Goal: Task Accomplishment & Management: Manage account settings

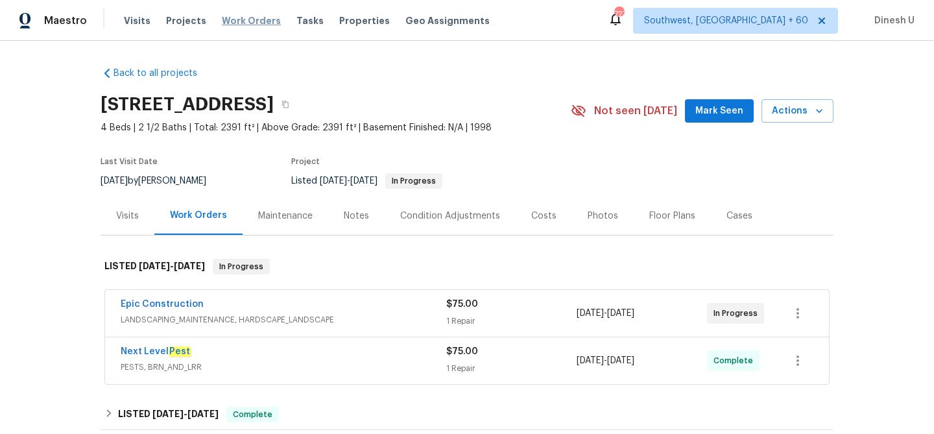
click at [241, 24] on span "Work Orders" at bounding box center [251, 20] width 59 height 13
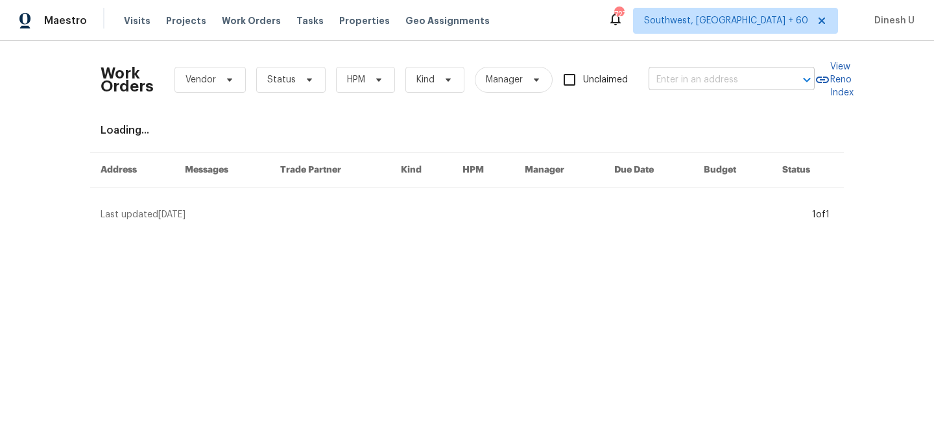
click at [691, 81] on input "text" at bounding box center [714, 80] width 130 height 20
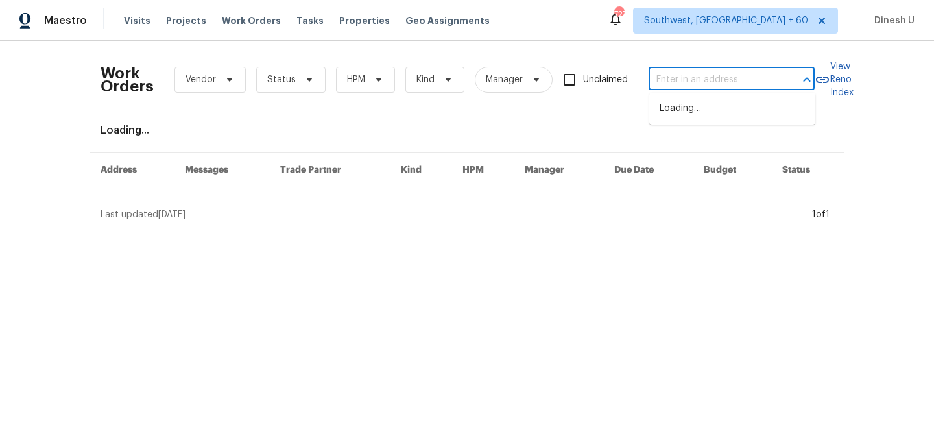
paste input "2916 Montrose Trl Forney, TX 75126"
type input "2916 Montrose Trl Forney, TX 75126"
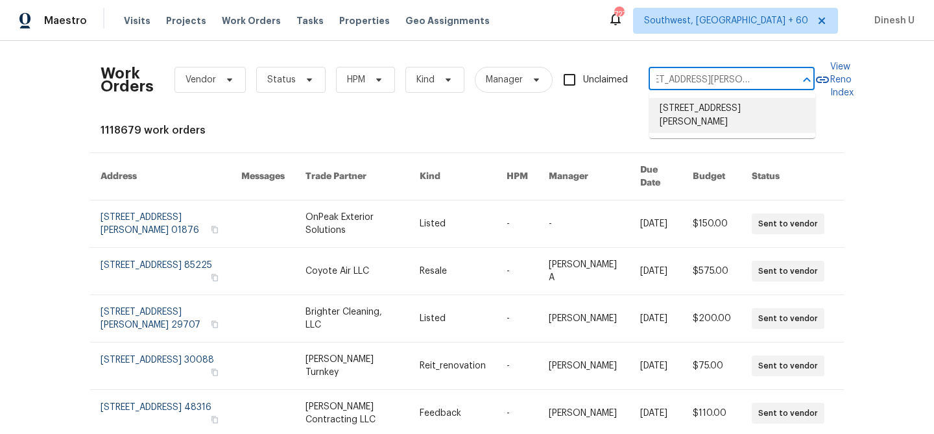
click at [680, 115] on li "2916 Montrose Trl, Forney, TX 75126" at bounding box center [732, 115] width 166 height 35
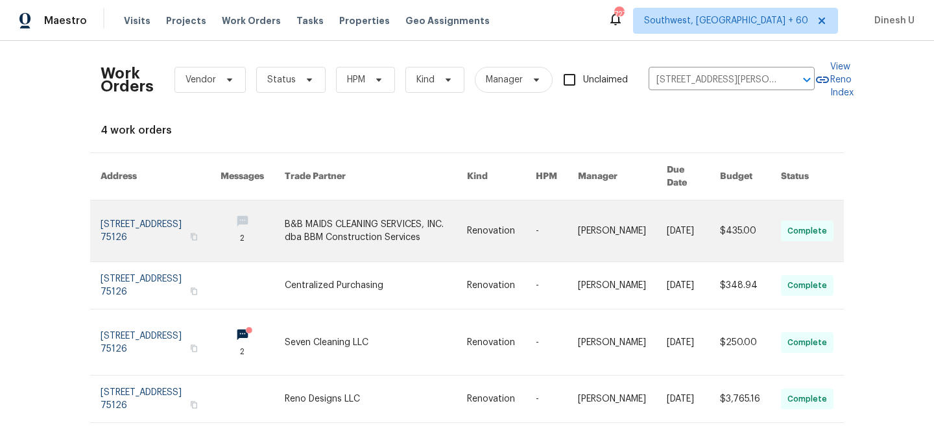
click at [128, 205] on link at bounding box center [161, 230] width 120 height 61
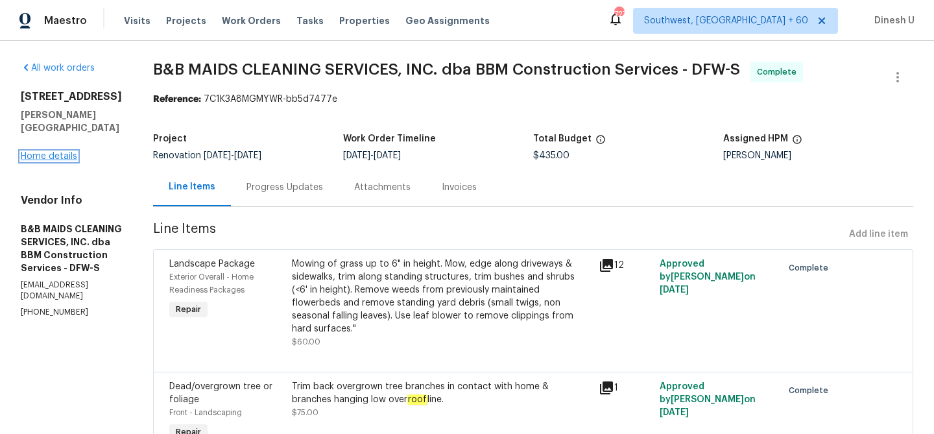
click at [56, 152] on link "Home details" at bounding box center [49, 156] width 56 height 9
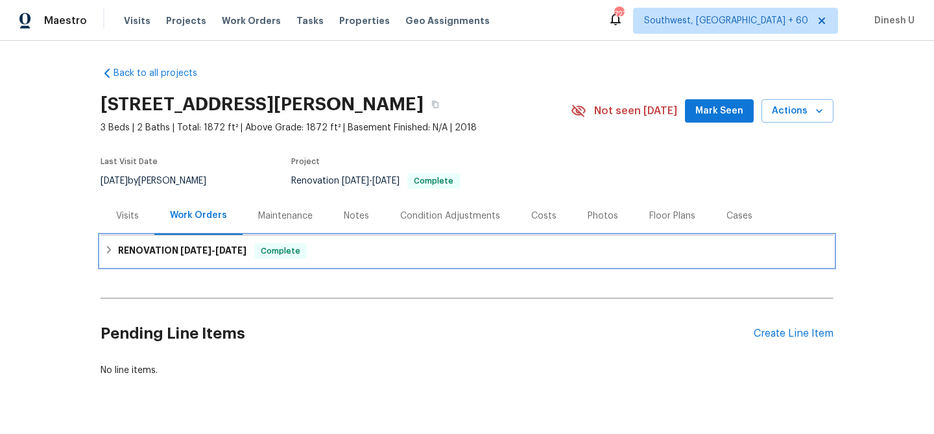
click at [228, 247] on span "9/8/25" at bounding box center [230, 250] width 31 height 9
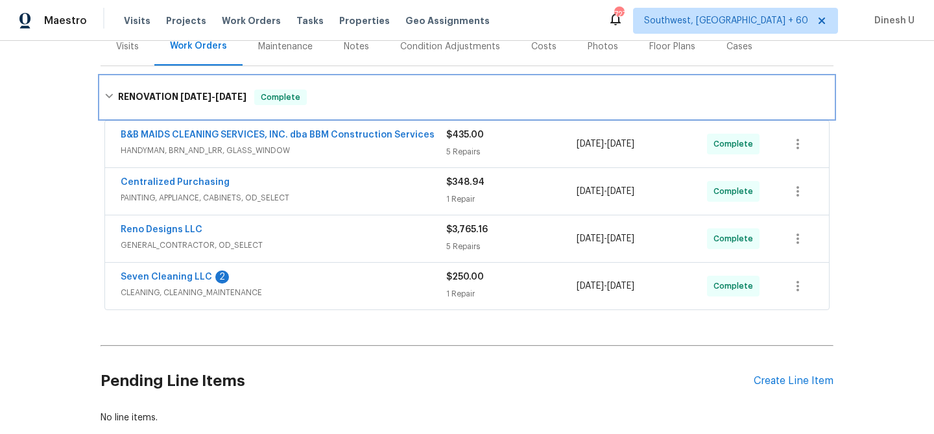
scroll to position [191, 0]
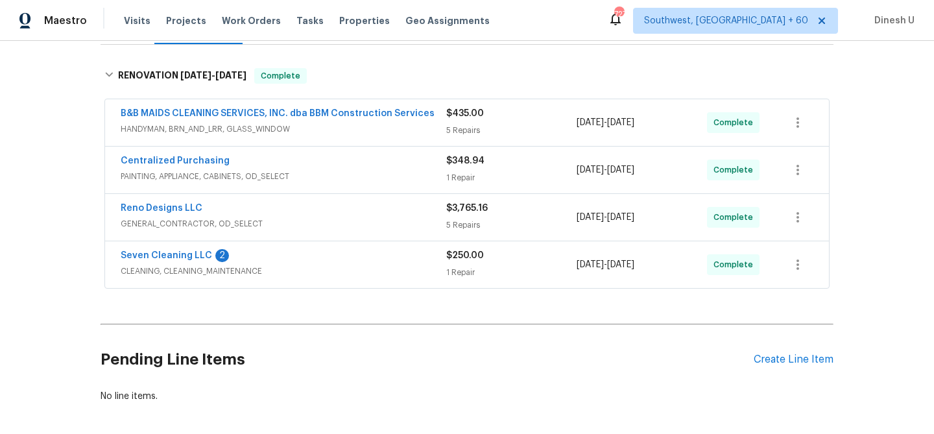
click at [463, 129] on div "5 Repairs" at bounding box center [511, 130] width 130 height 13
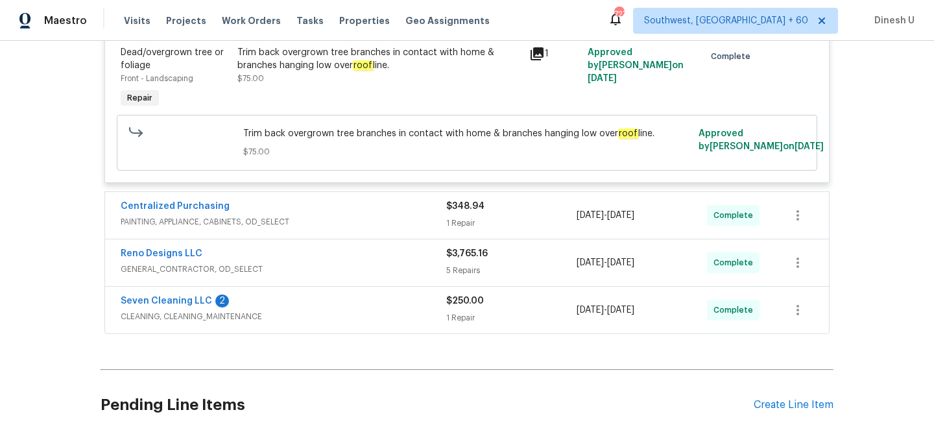
scroll to position [1058, 0]
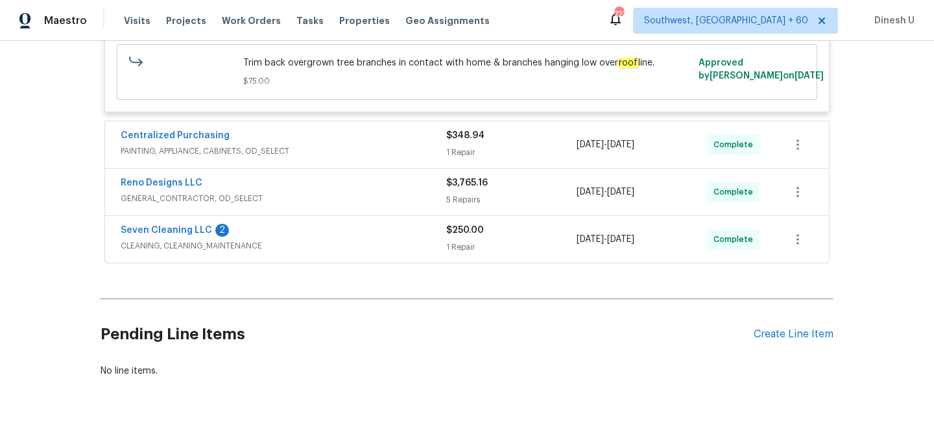
click at [444, 151] on span "PAINTING, APPLIANCE, CABINETS, OD_SELECT" at bounding box center [284, 151] width 326 height 13
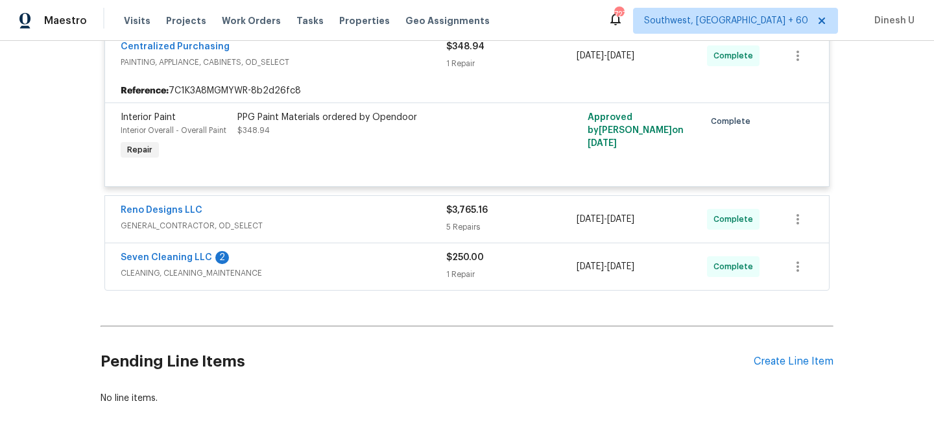
scroll to position [1159, 0]
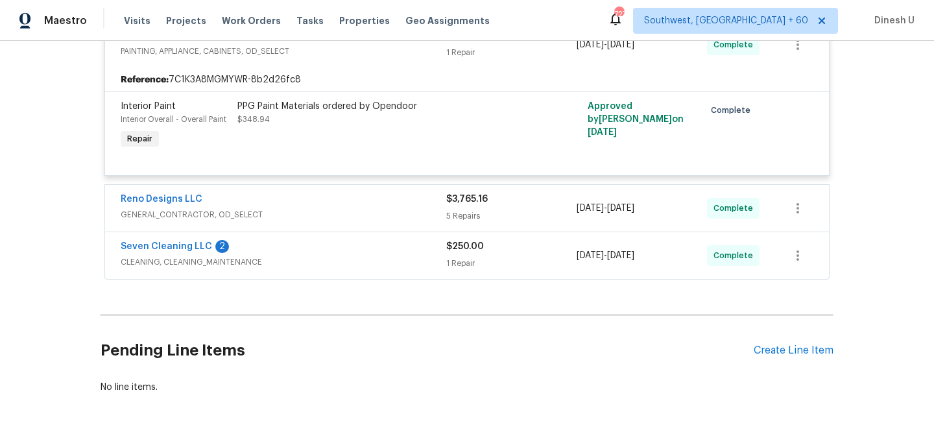
click at [463, 224] on div "$3,765.16 5 Repairs" at bounding box center [511, 208] width 130 height 31
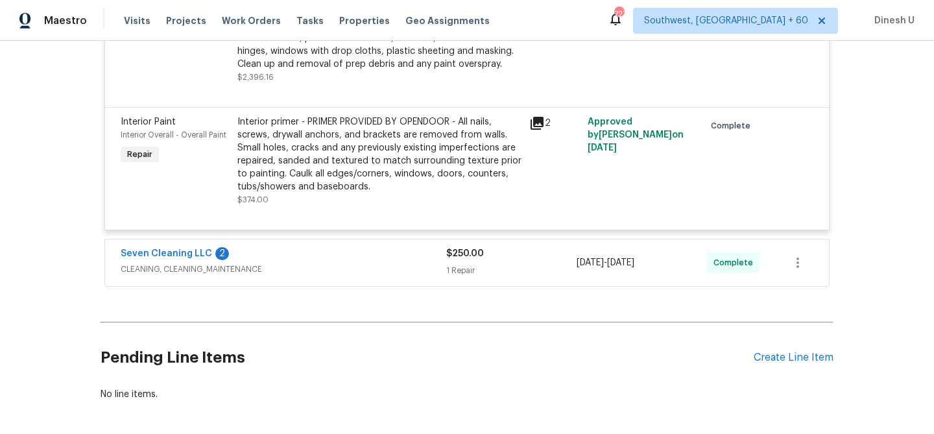
scroll to position [1826, 0]
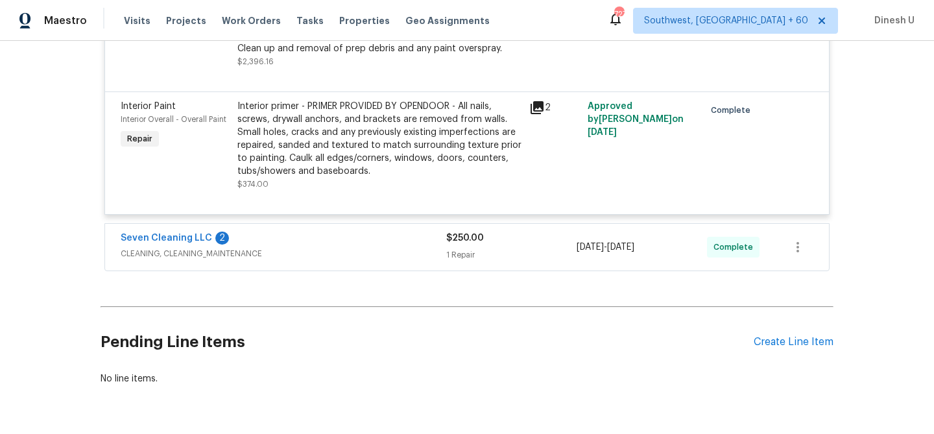
click at [467, 250] on div "1 Repair" at bounding box center [511, 254] width 130 height 13
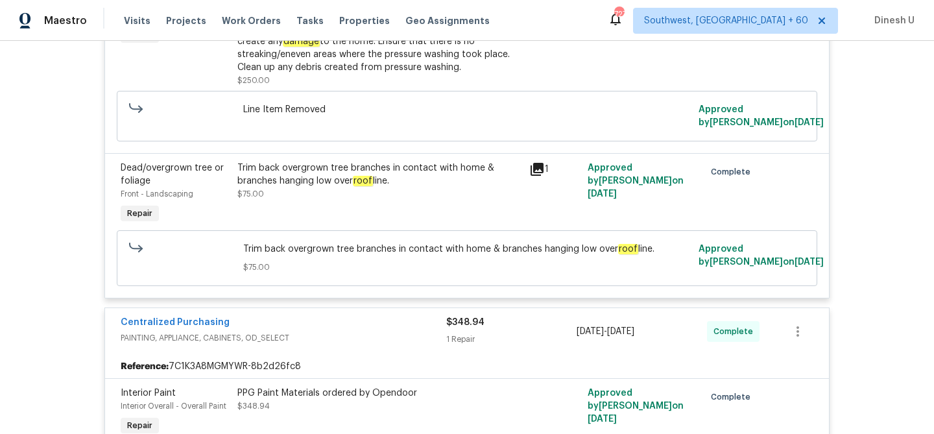
scroll to position [0, 0]
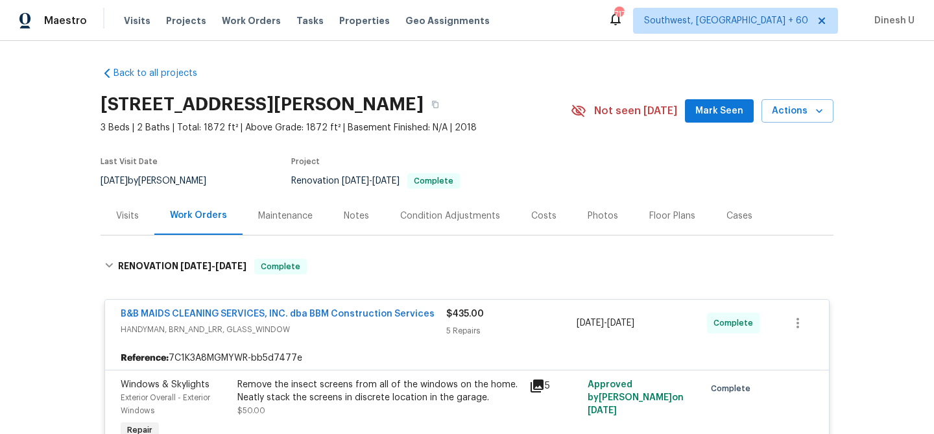
click at [126, 216] on div "Visits" at bounding box center [127, 216] width 23 height 13
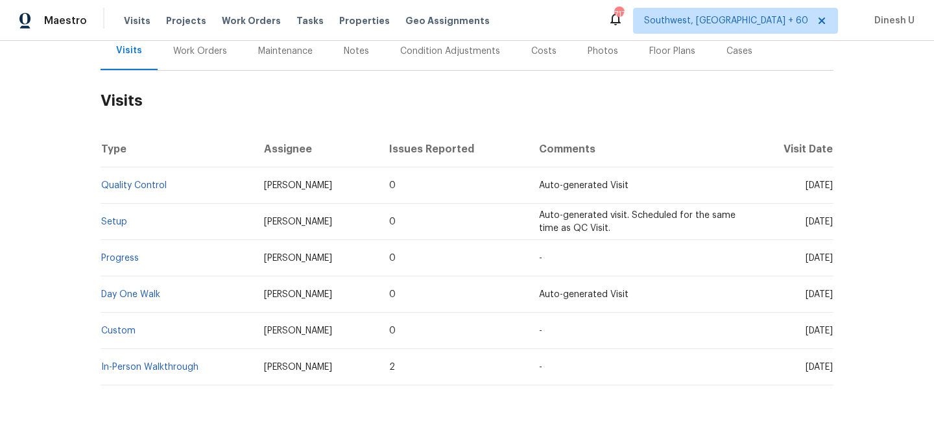
scroll to position [178, 0]
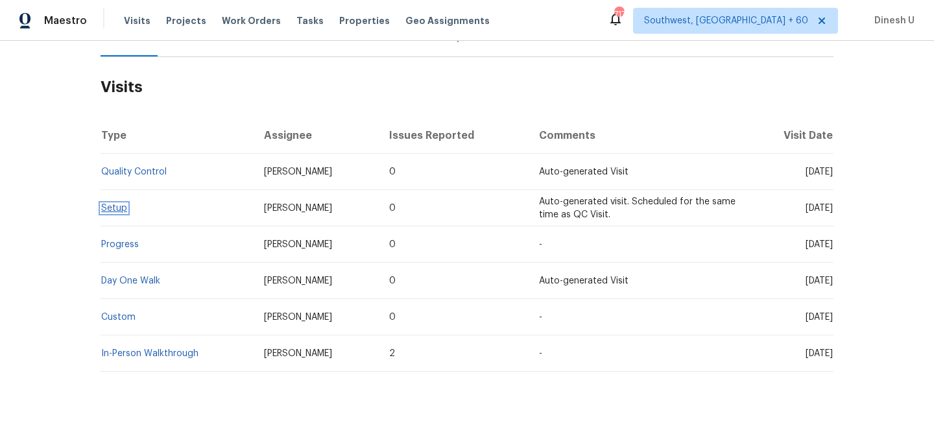
click at [110, 206] on link "Setup" at bounding box center [114, 208] width 26 height 9
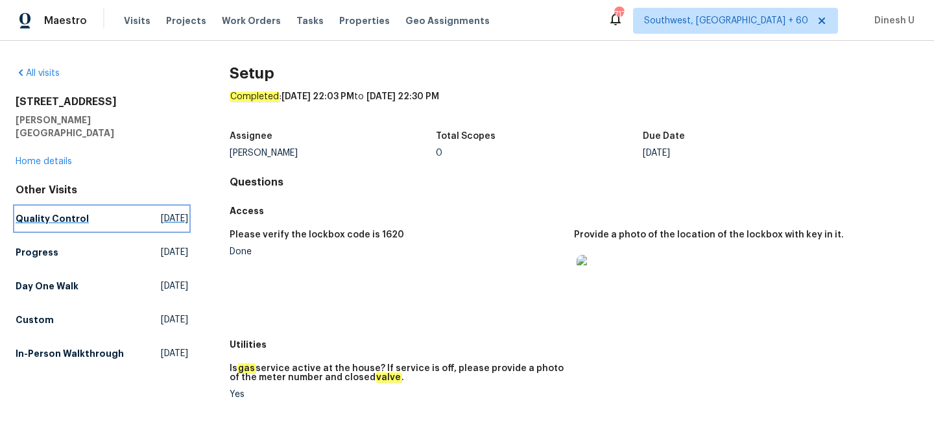
click at [161, 212] on span "Tue, Sep 09 2025" at bounding box center [174, 218] width 27 height 13
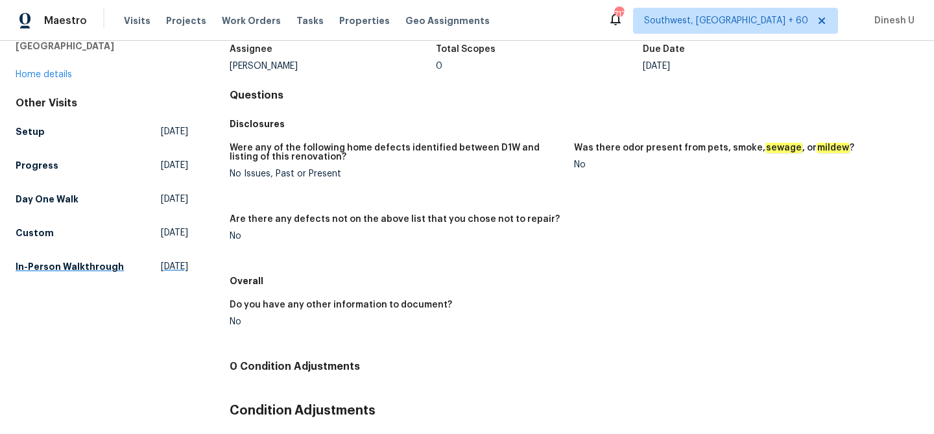
scroll to position [64, 0]
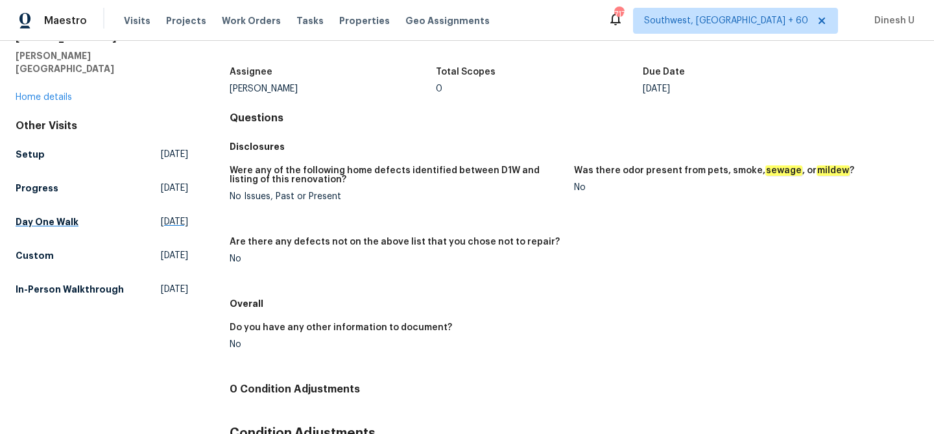
click at [161, 215] on span "Wed, Aug 20 2025" at bounding box center [174, 221] width 27 height 13
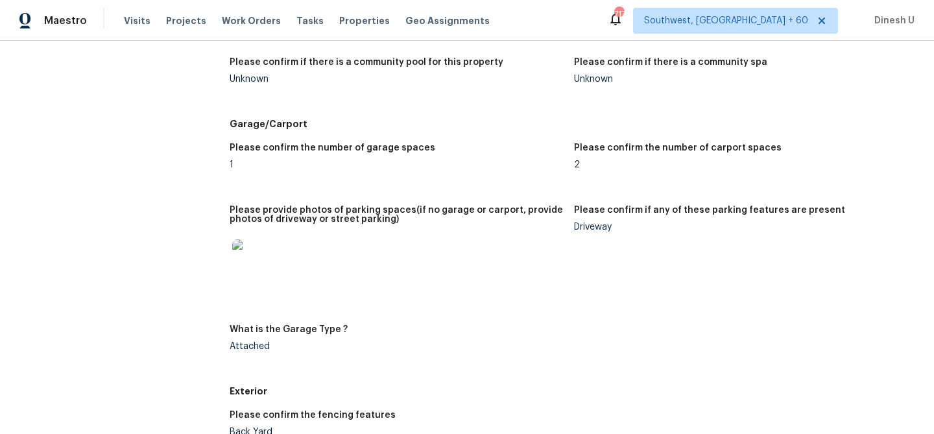
scroll to position [1597, 0]
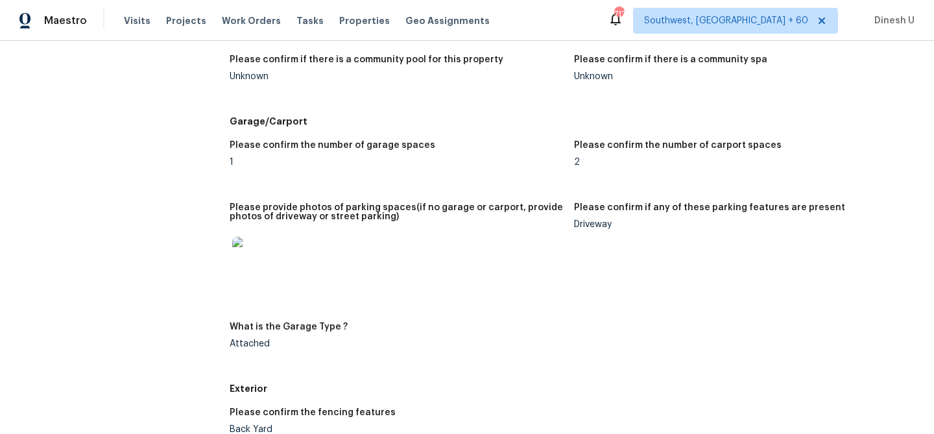
click at [246, 270] on img at bounding box center [253, 258] width 42 height 42
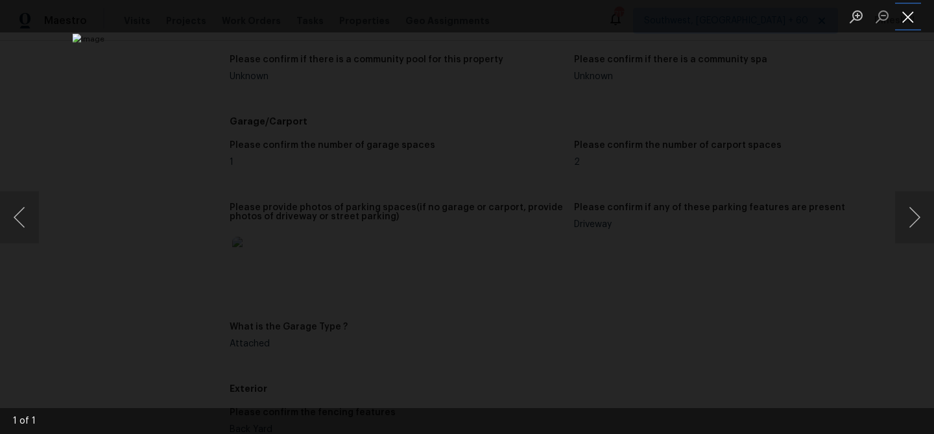
click at [907, 19] on button "Close lightbox" at bounding box center [908, 16] width 26 height 23
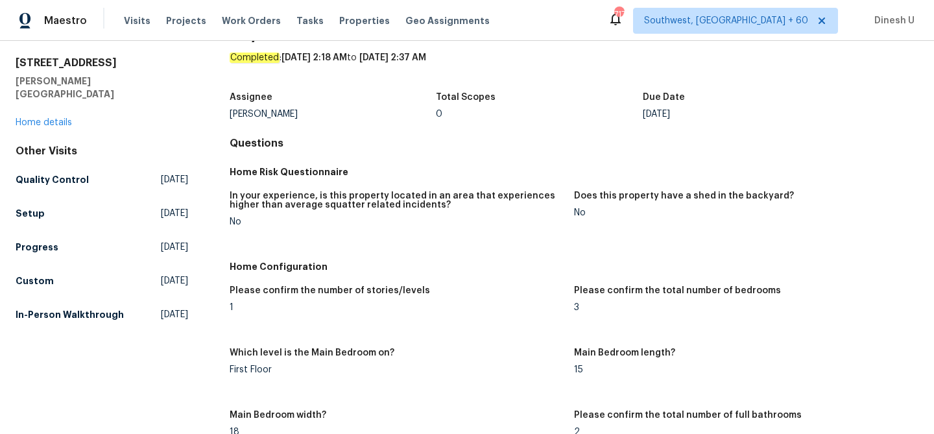
scroll to position [0, 0]
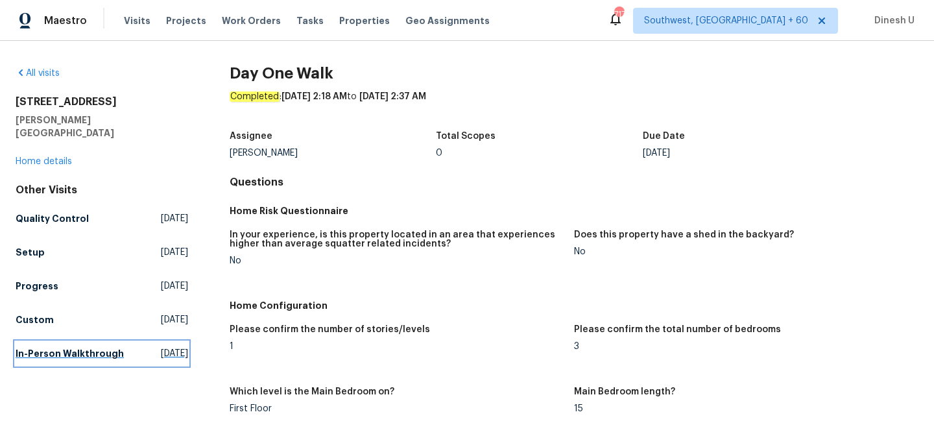
click at [134, 342] on link "In-Person Walkthrough Thu, Jul 17 2025" at bounding box center [102, 353] width 173 height 23
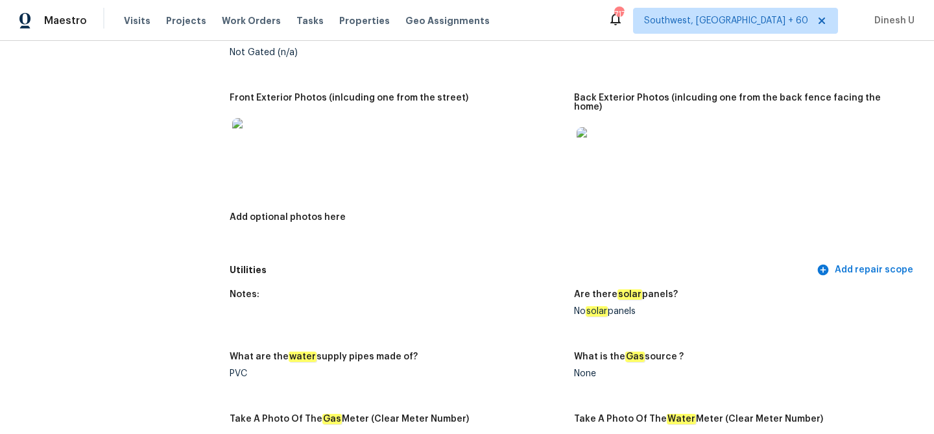
scroll to position [591, 0]
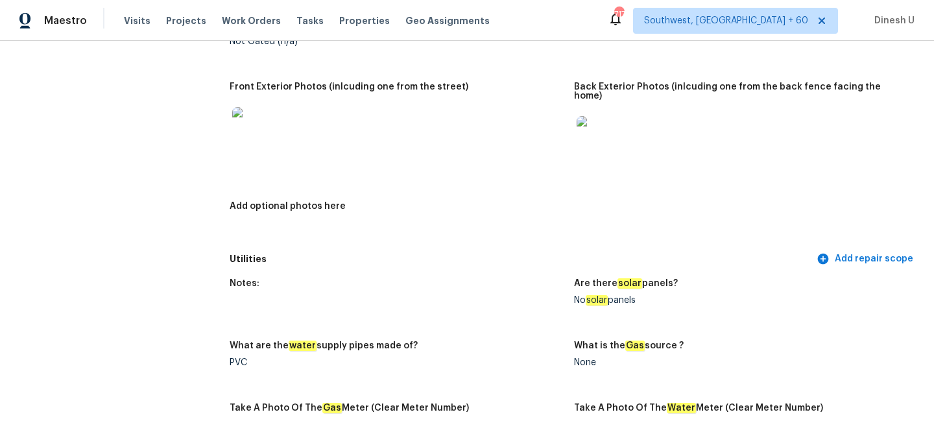
click at [258, 136] on img at bounding box center [253, 128] width 42 height 42
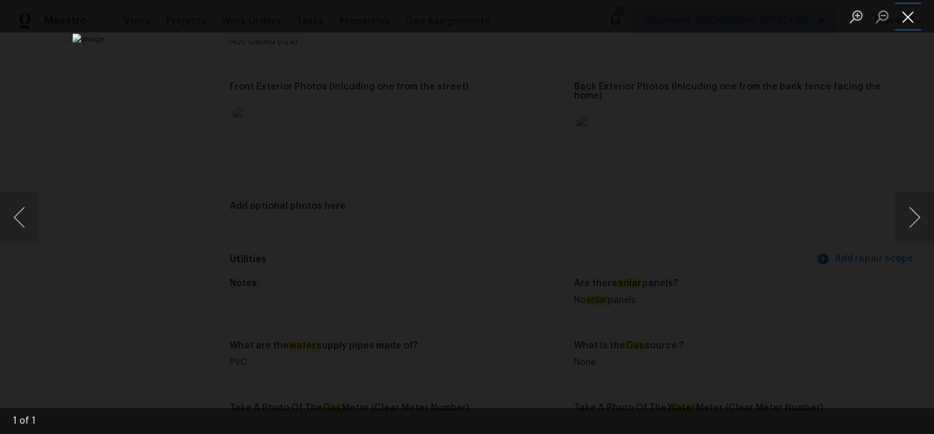
click at [911, 16] on button "Close lightbox" at bounding box center [908, 16] width 26 height 23
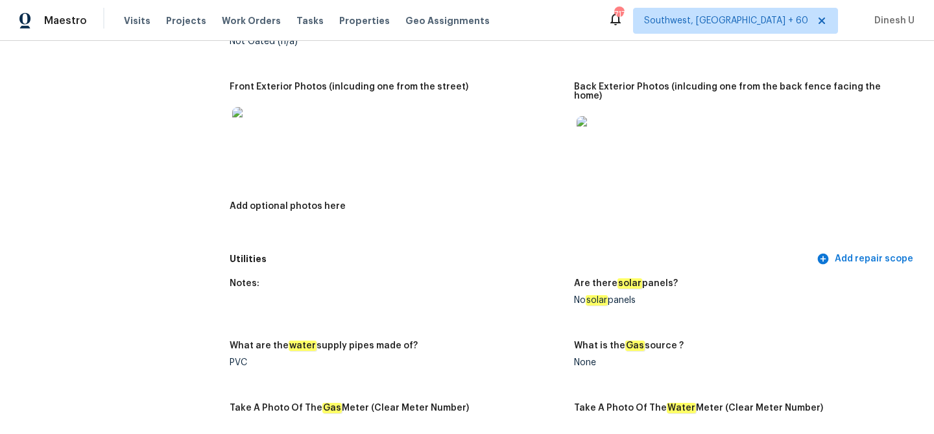
click at [602, 127] on img at bounding box center [598, 137] width 42 height 42
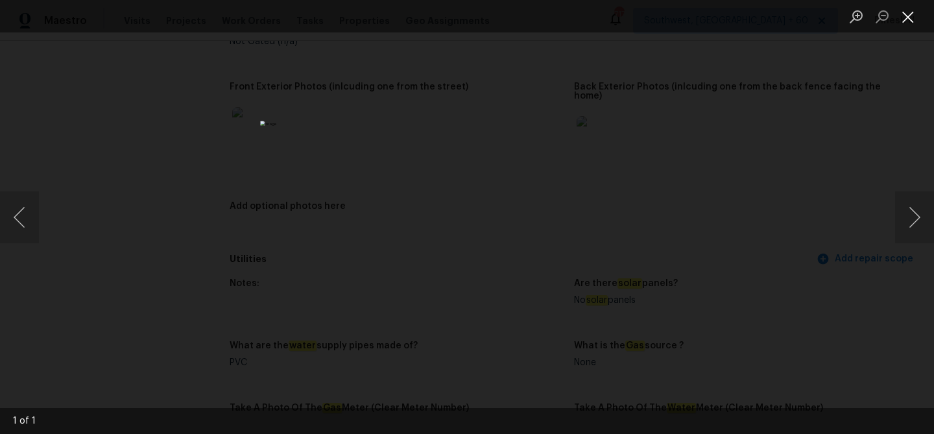
click at [910, 12] on button "Close lightbox" at bounding box center [908, 16] width 26 height 23
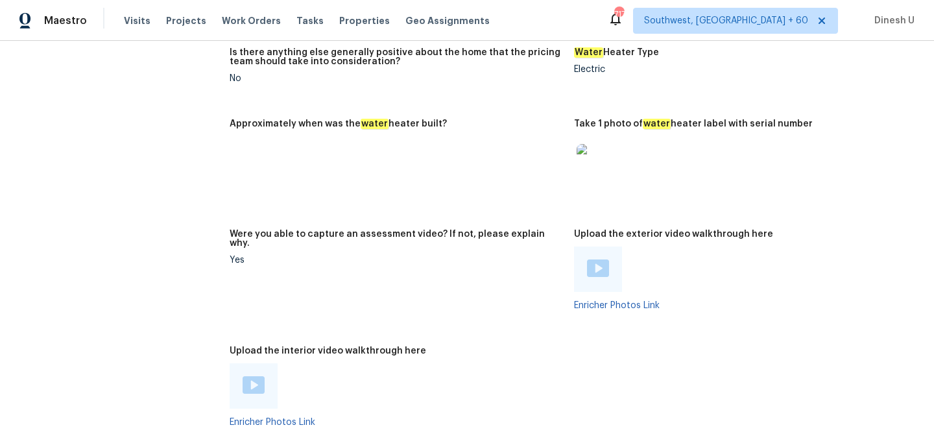
scroll to position [2173, 0]
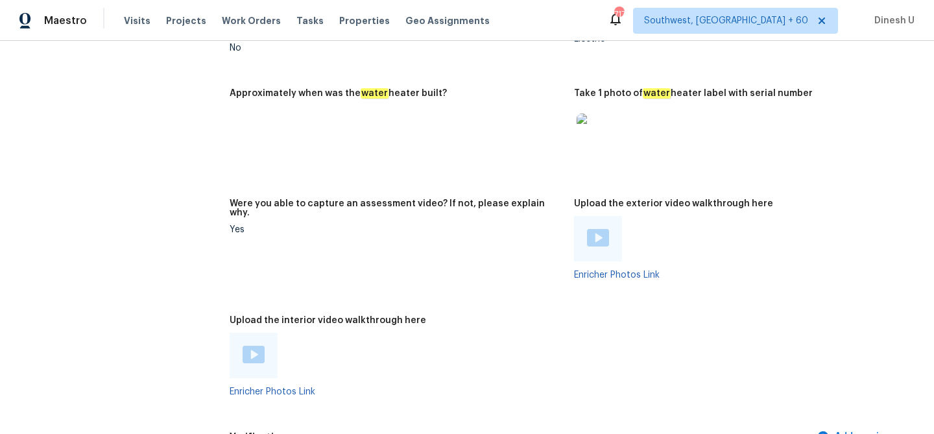
click at [596, 121] on img at bounding box center [598, 135] width 42 height 42
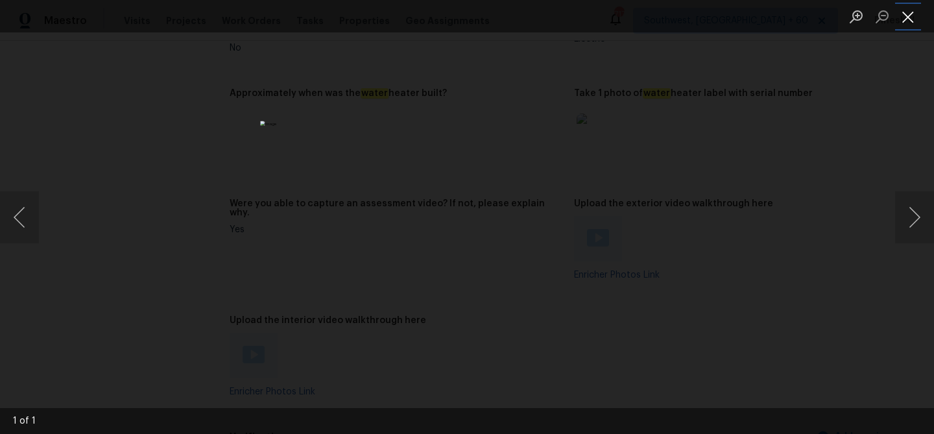
click at [908, 14] on button "Close lightbox" at bounding box center [908, 16] width 26 height 23
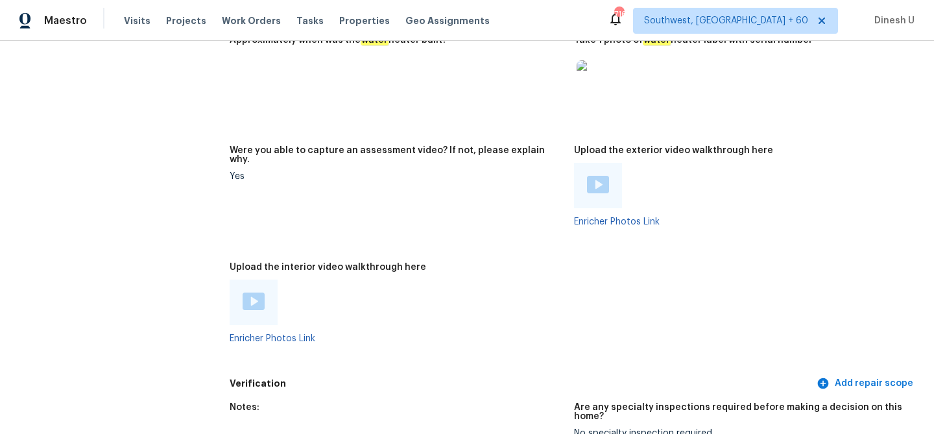
scroll to position [2157, 0]
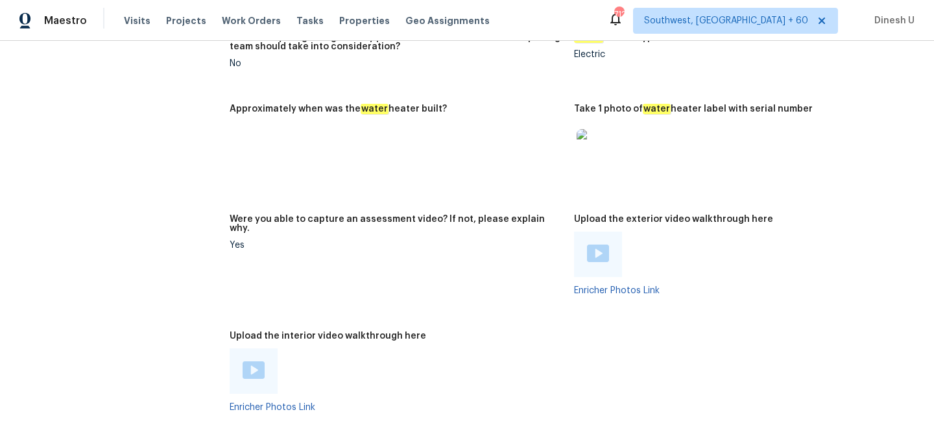
click at [598, 245] on img at bounding box center [598, 254] width 22 height 18
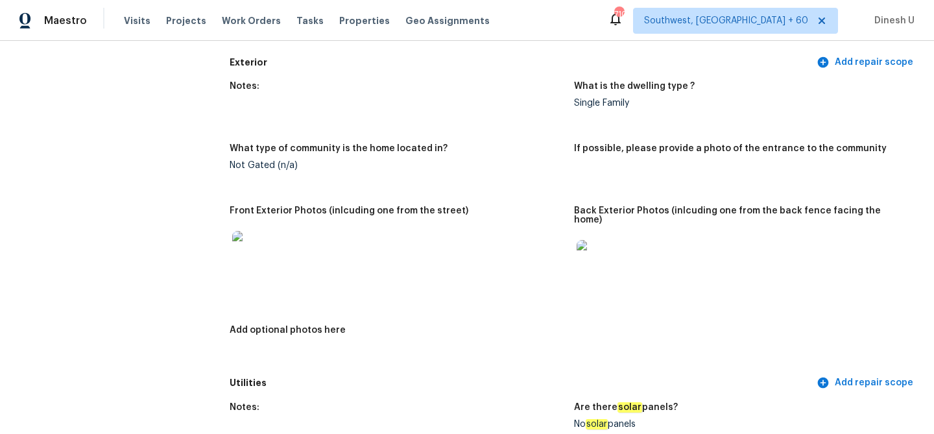
scroll to position [0, 0]
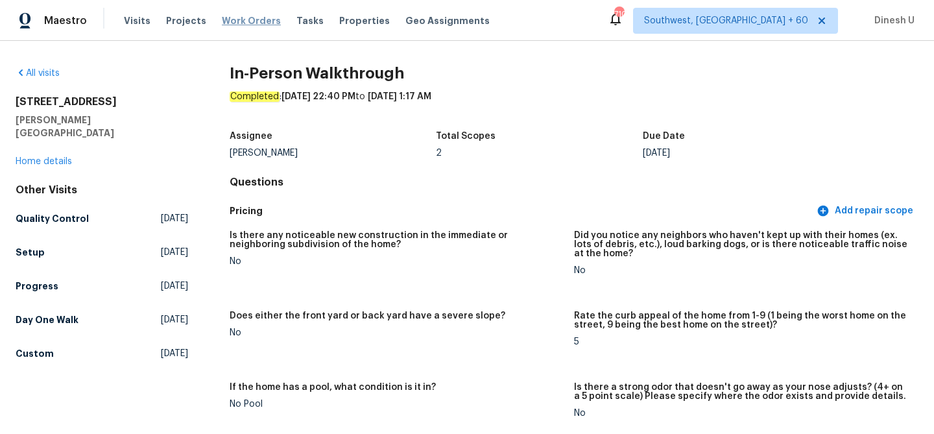
click at [246, 21] on span "Work Orders" at bounding box center [251, 20] width 59 height 13
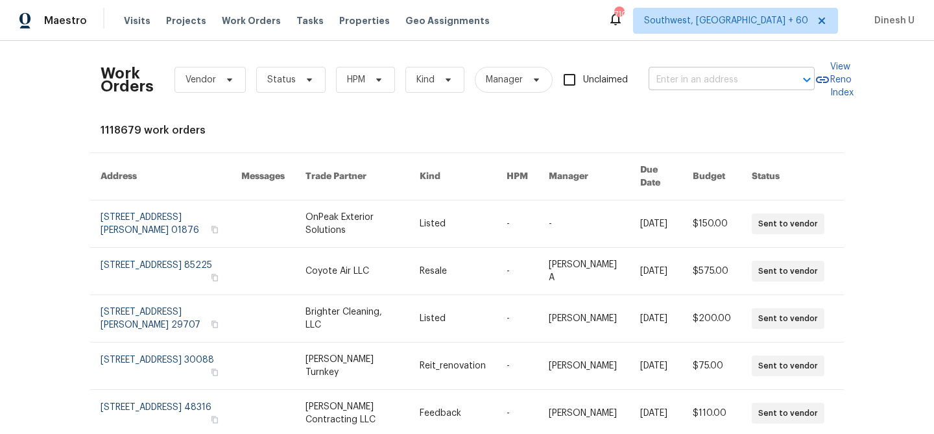
click at [675, 78] on input "text" at bounding box center [714, 80] width 130 height 20
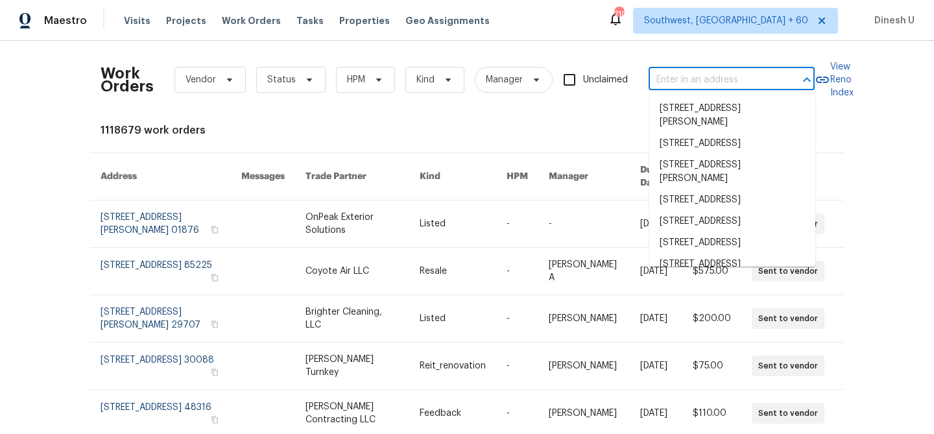
paste input "2916 Montrose Trl, Forney, TX 75126"
type input "2916 Montrose Trl, Forney, TX 75126"
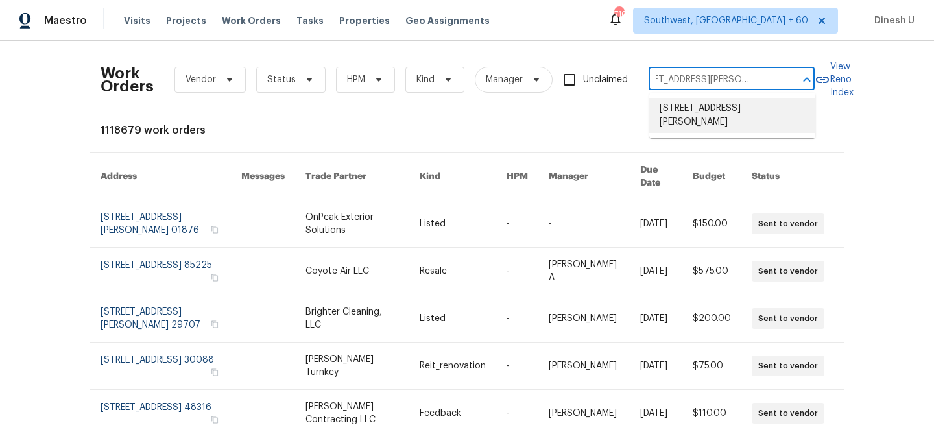
click at [674, 112] on li "2916 Montrose Trl, Forney, TX 75126" at bounding box center [732, 115] width 166 height 35
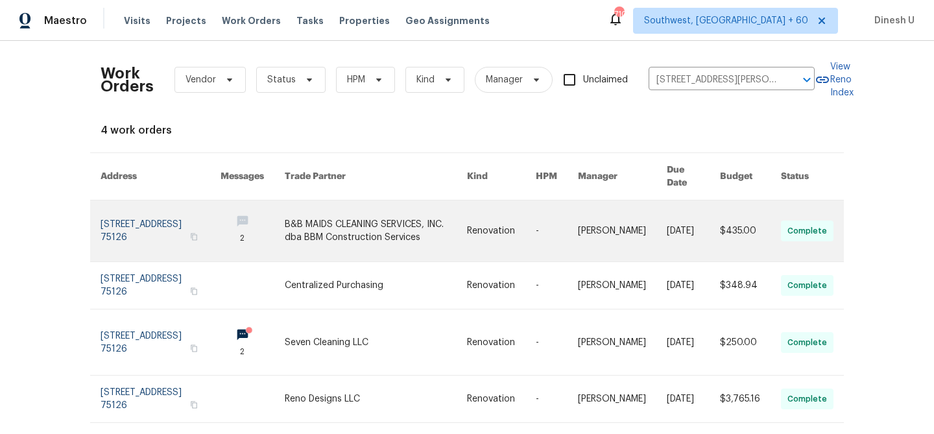
click at [124, 224] on link at bounding box center [161, 230] width 120 height 61
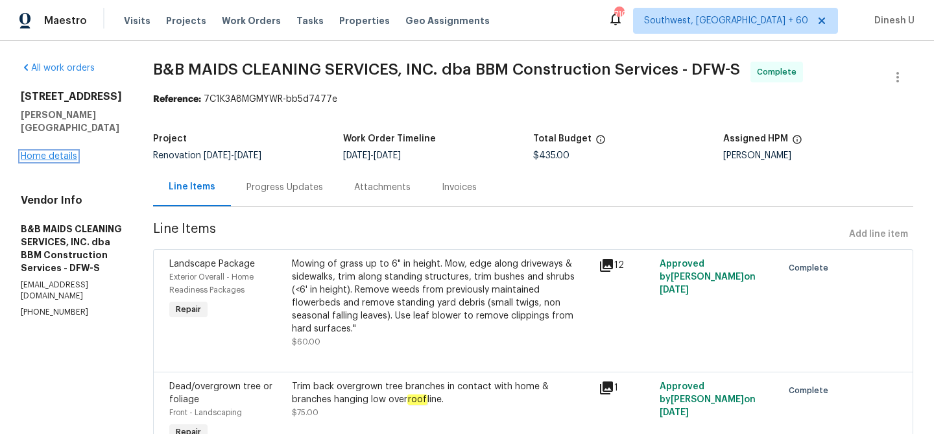
click at [47, 152] on link "Home details" at bounding box center [49, 156] width 56 height 9
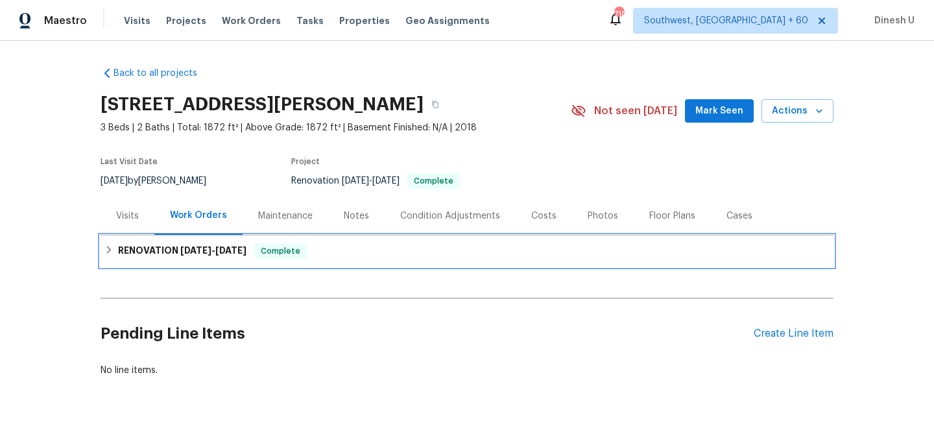
click at [167, 246] on h6 "RENOVATION 8/21/25 - 9/8/25" at bounding box center [182, 251] width 128 height 16
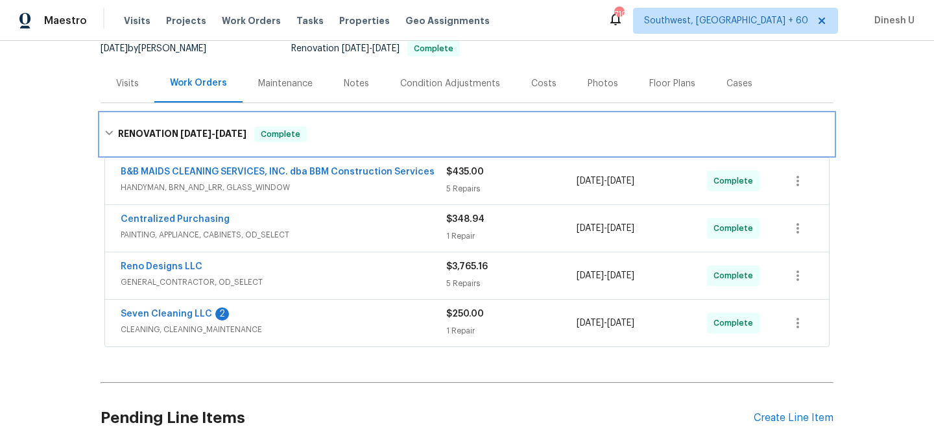
scroll to position [128, 0]
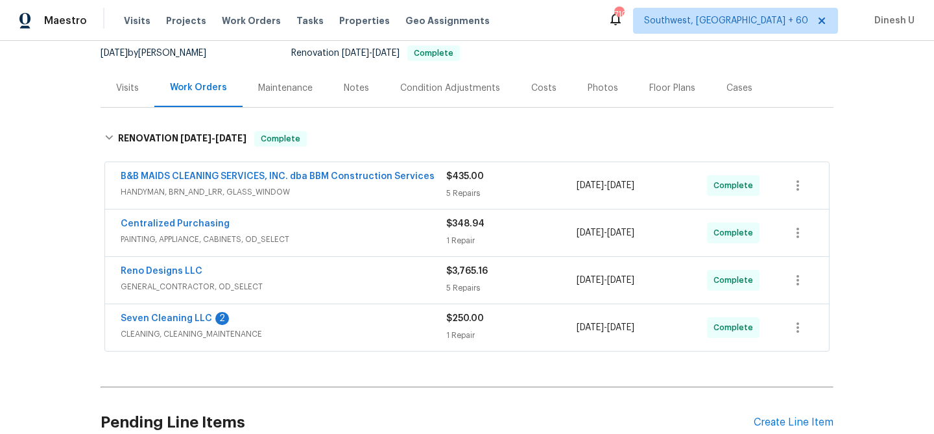
click at [457, 186] on div "$435.00 5 Repairs" at bounding box center [511, 185] width 130 height 31
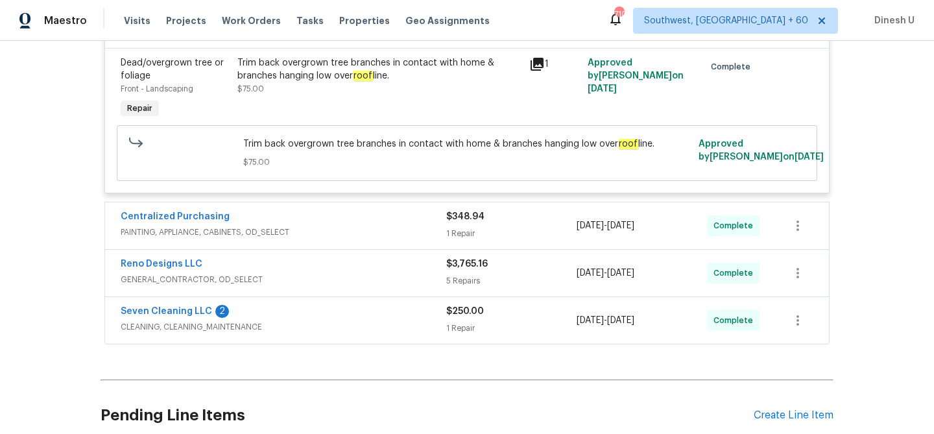
scroll to position [1013, 0]
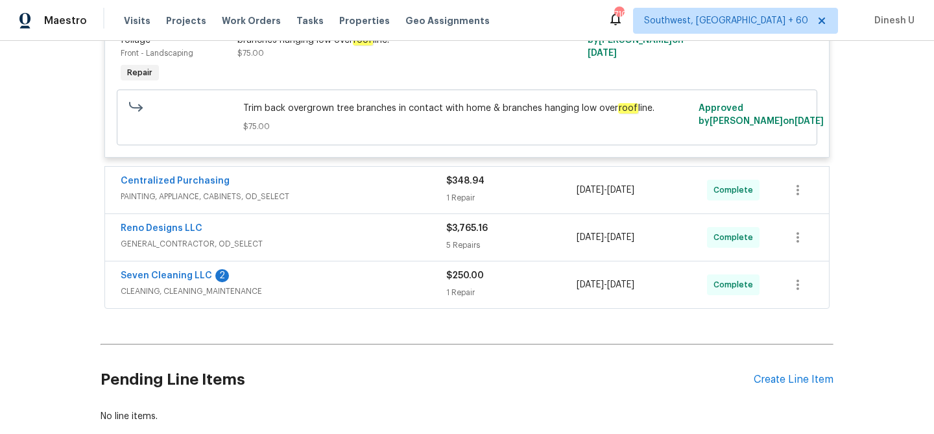
click at [450, 206] on div "$348.94 1 Repair" at bounding box center [511, 190] width 130 height 31
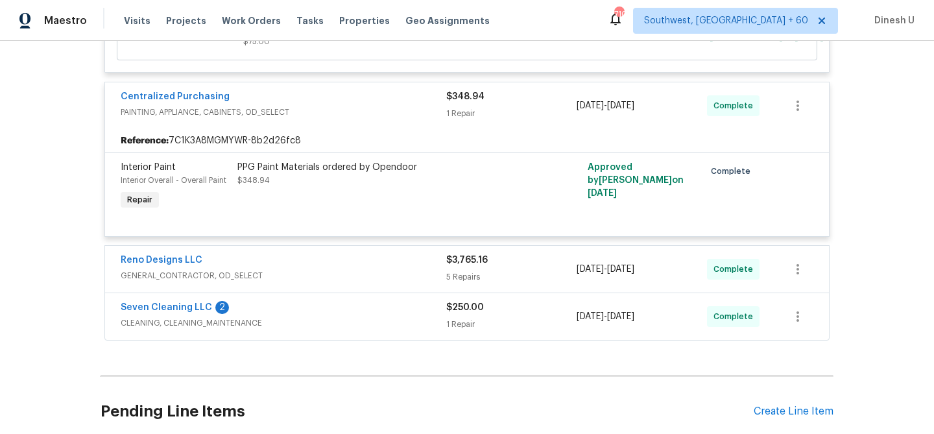
scroll to position [1126, 0]
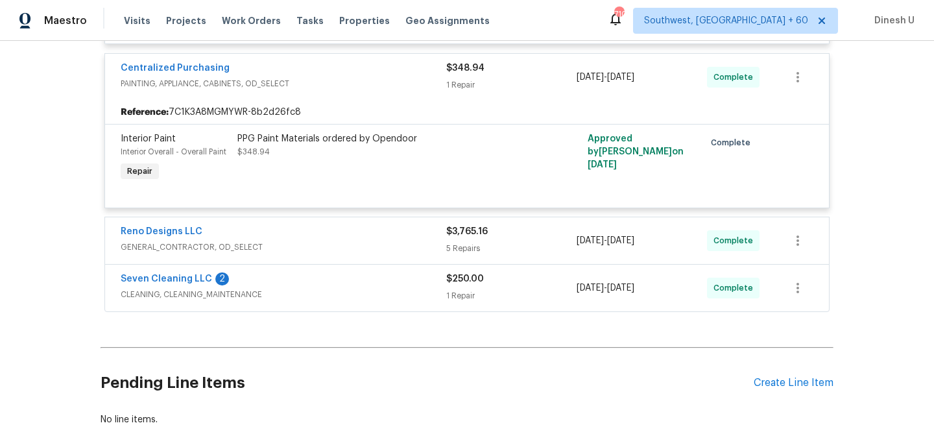
click at [455, 245] on div "5 Repairs" at bounding box center [511, 248] width 130 height 13
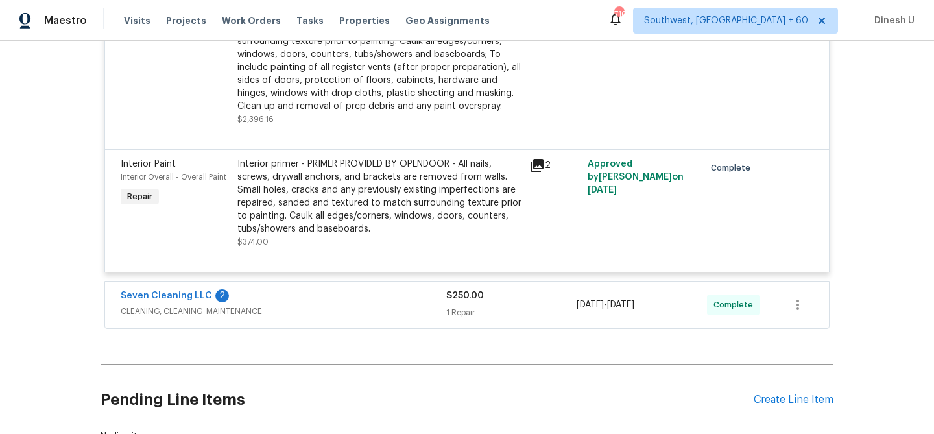
scroll to position [1792, 0]
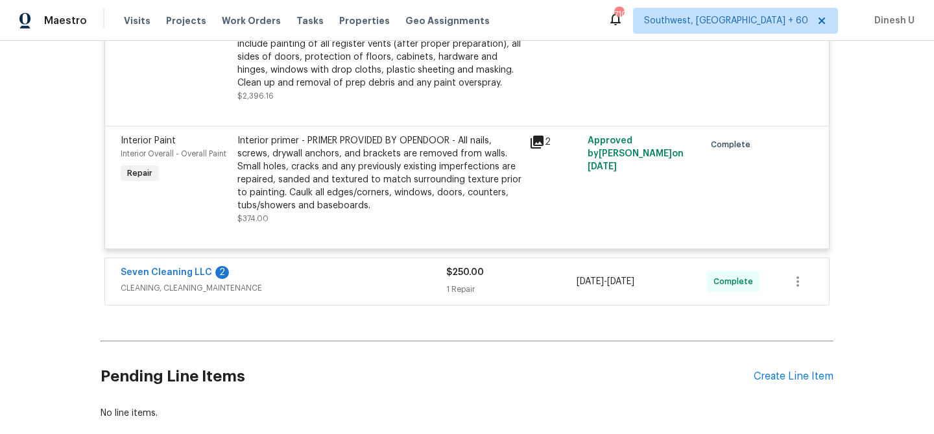
click at [472, 283] on div "1 Repair" at bounding box center [511, 289] width 130 height 13
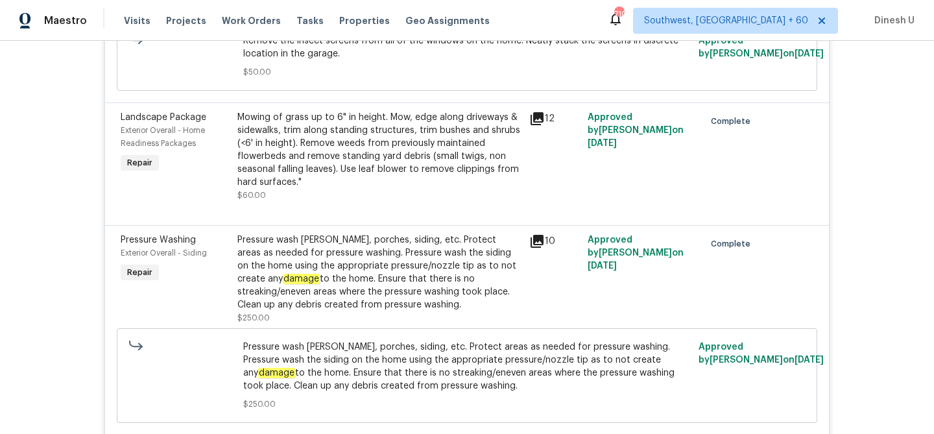
scroll to position [0, 0]
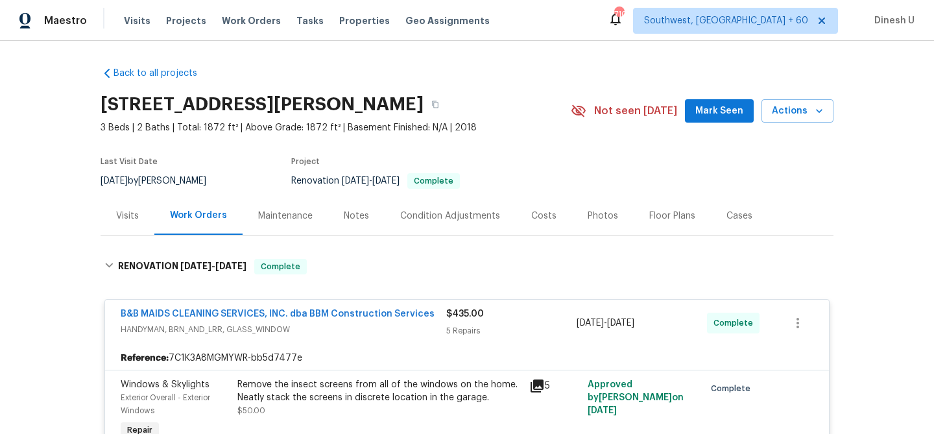
click at [129, 210] on div "Visits" at bounding box center [127, 216] width 23 height 13
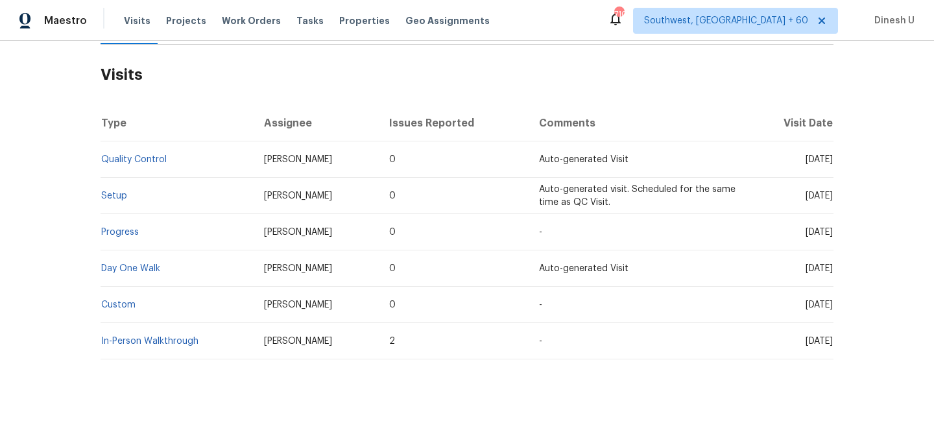
scroll to position [204, 0]
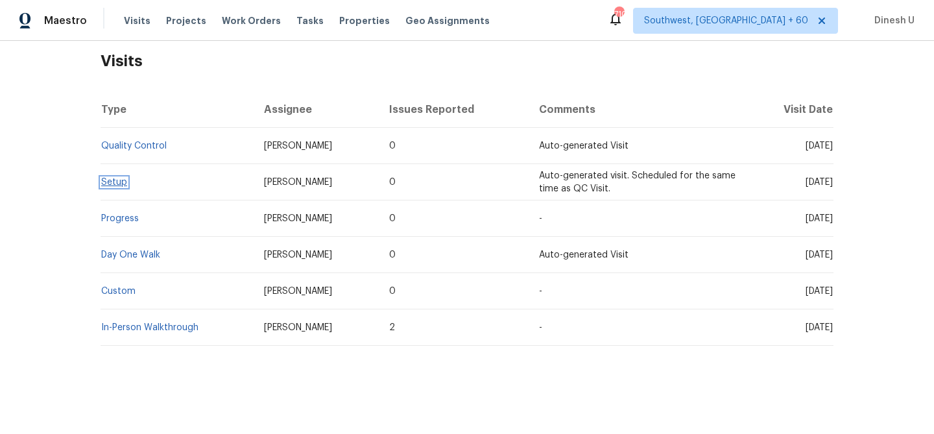
click at [110, 184] on link "Setup" at bounding box center [114, 182] width 26 height 9
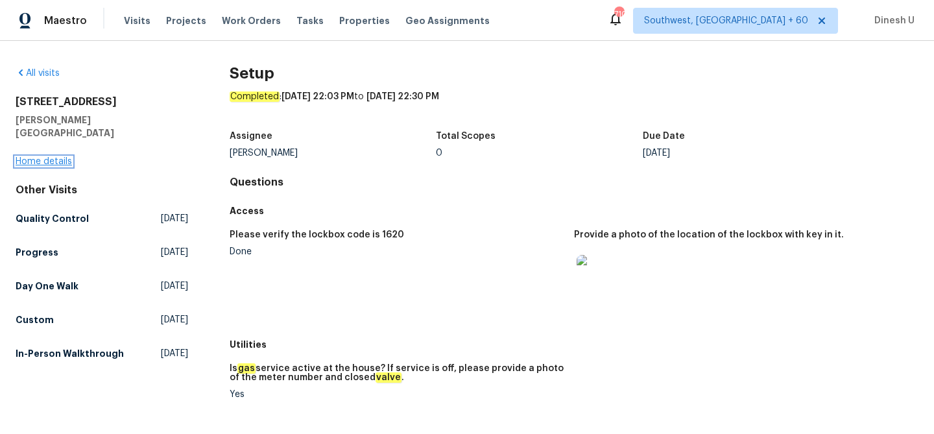
click at [33, 157] on link "Home details" at bounding box center [44, 161] width 56 height 9
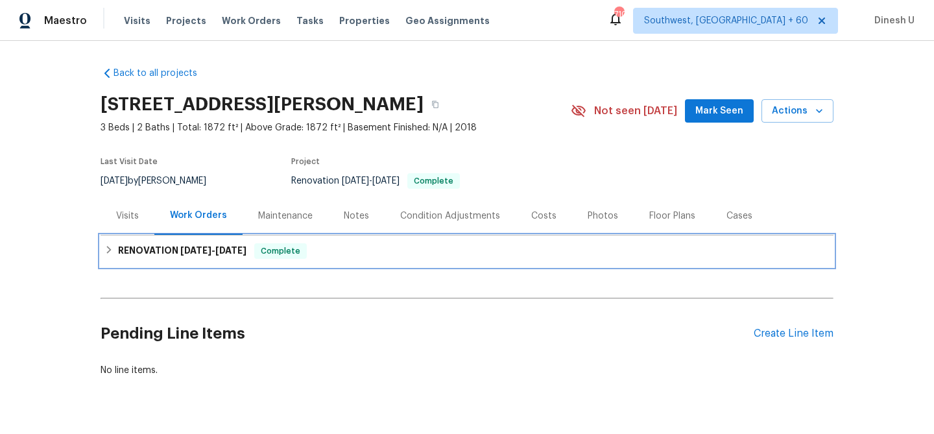
click at [171, 237] on div "RENOVATION 8/21/25 - 9/8/25 Complete" at bounding box center [467, 250] width 733 height 31
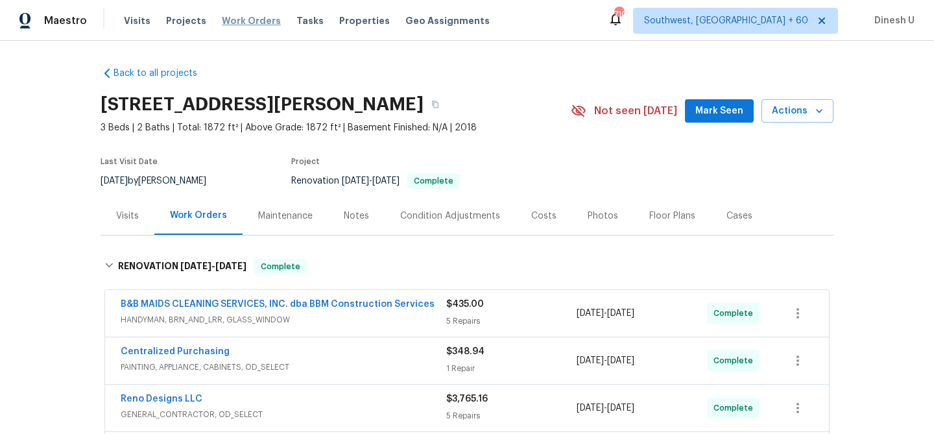
click at [239, 14] on span "Work Orders" at bounding box center [251, 20] width 59 height 13
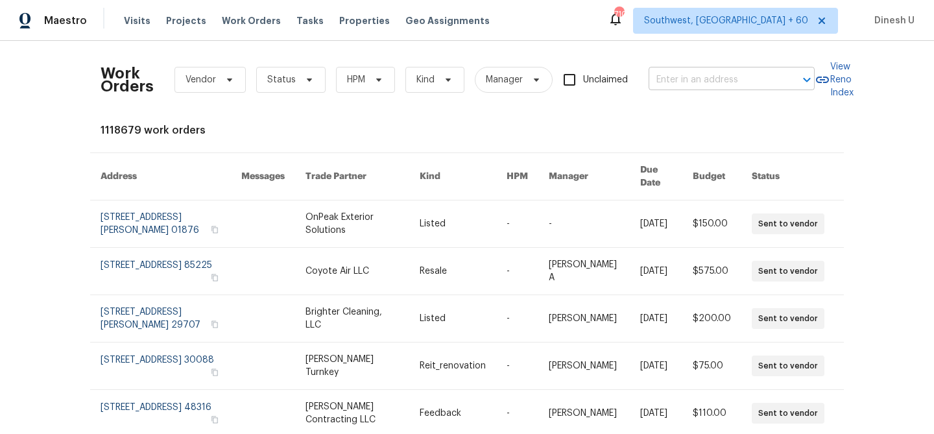
click at [690, 80] on input "text" at bounding box center [714, 80] width 130 height 20
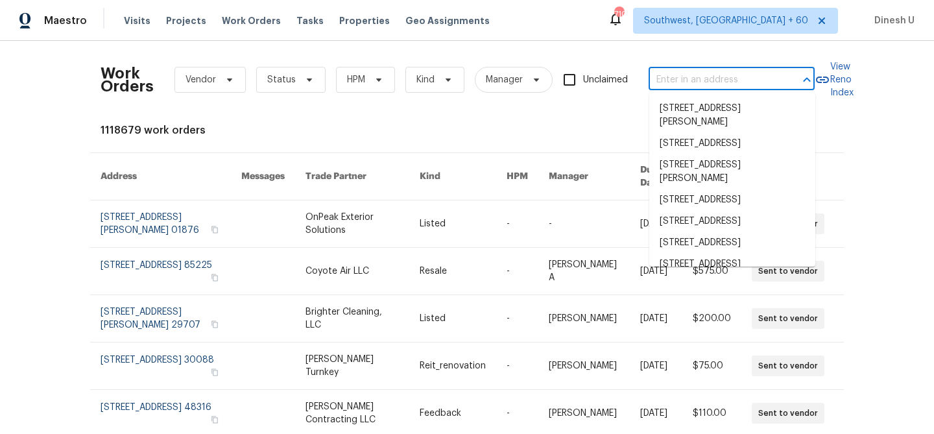
paste input "5200 Mantua Dr Canal Winchester, OH 43110"
type input "5200 Mantua Dr Canal Winchester, OH 43110"
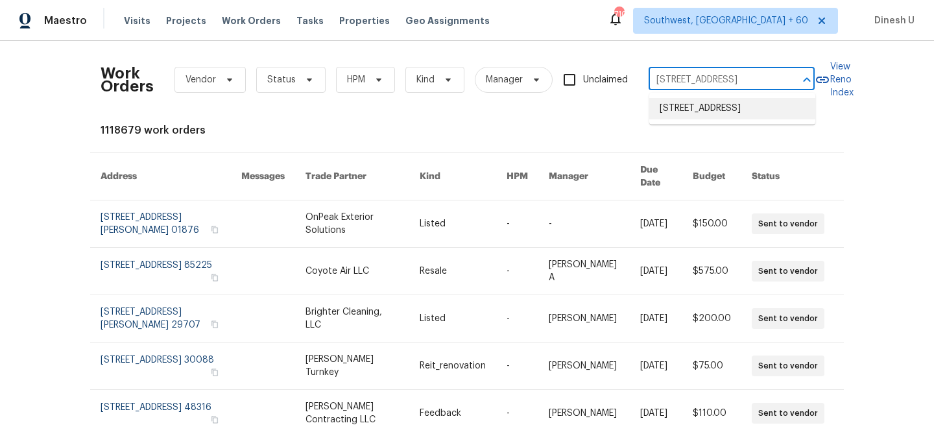
click at [679, 112] on li "5200 Mantua Dr, Canal Winchester, OH 43110" at bounding box center [732, 108] width 166 height 21
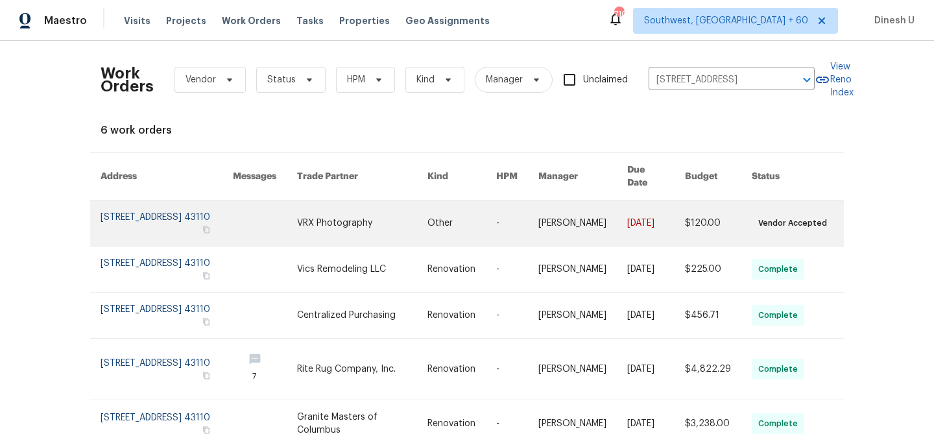
click at [173, 209] on link at bounding box center [167, 222] width 132 height 45
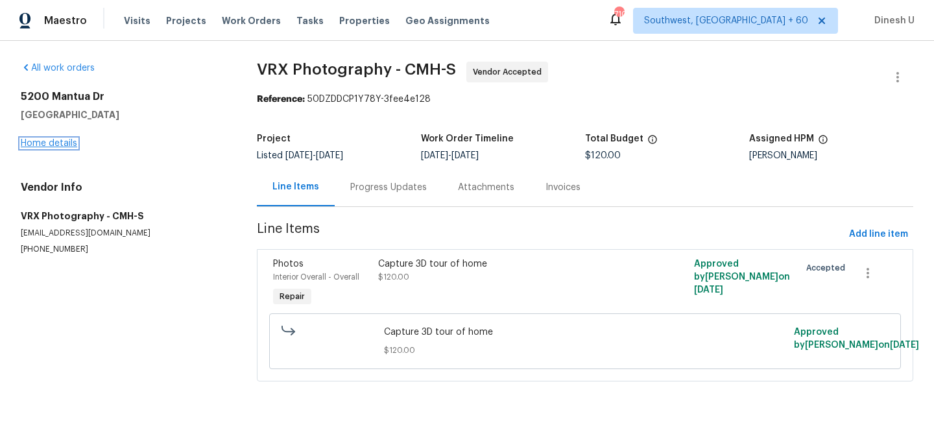
click at [43, 145] on link "Home details" at bounding box center [49, 143] width 56 height 9
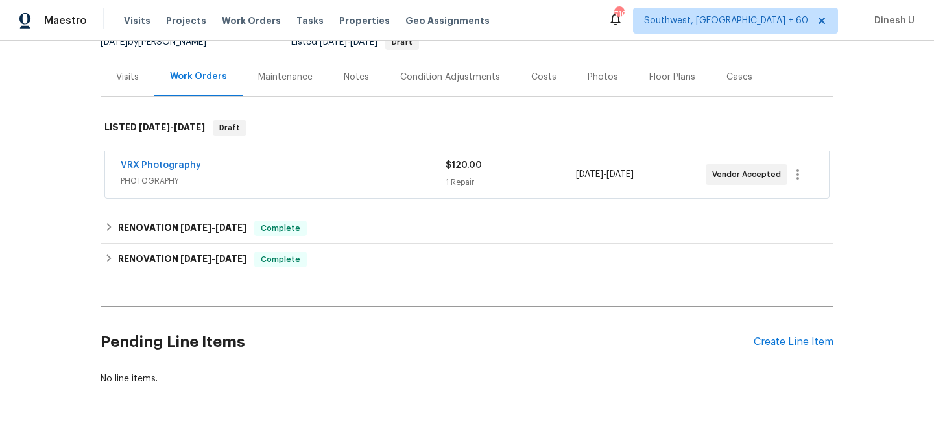
scroll to position [178, 0]
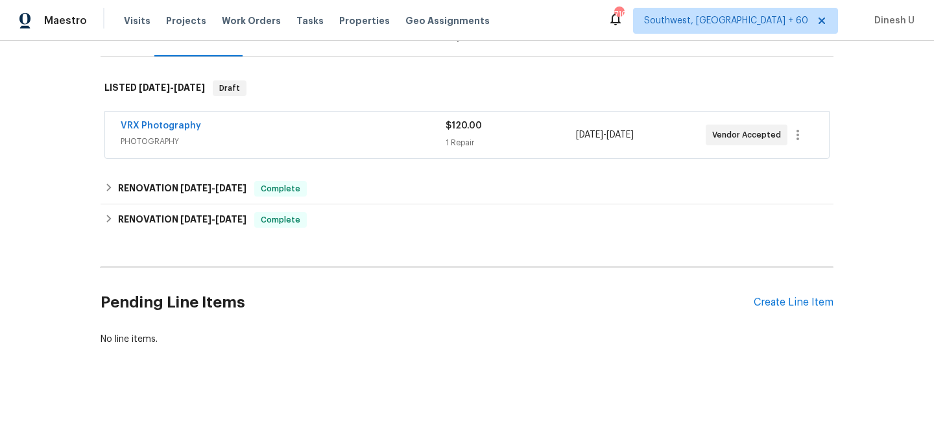
click at [471, 138] on div "1 Repair" at bounding box center [511, 142] width 130 height 13
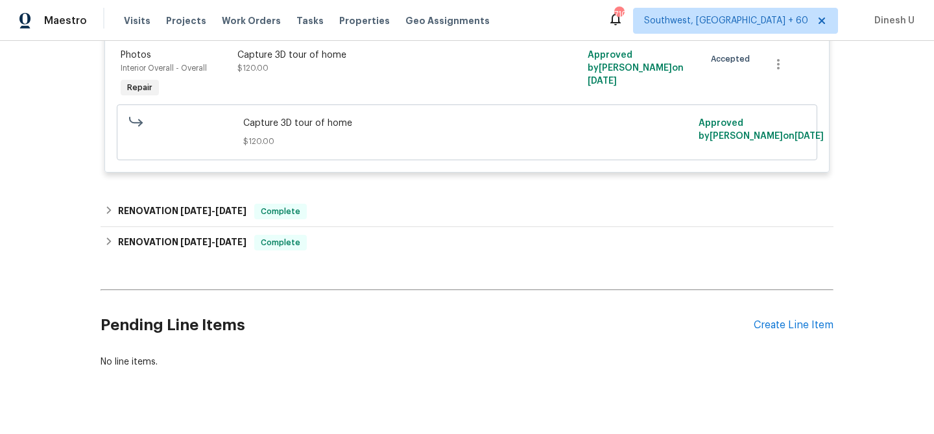
scroll to position [346, 0]
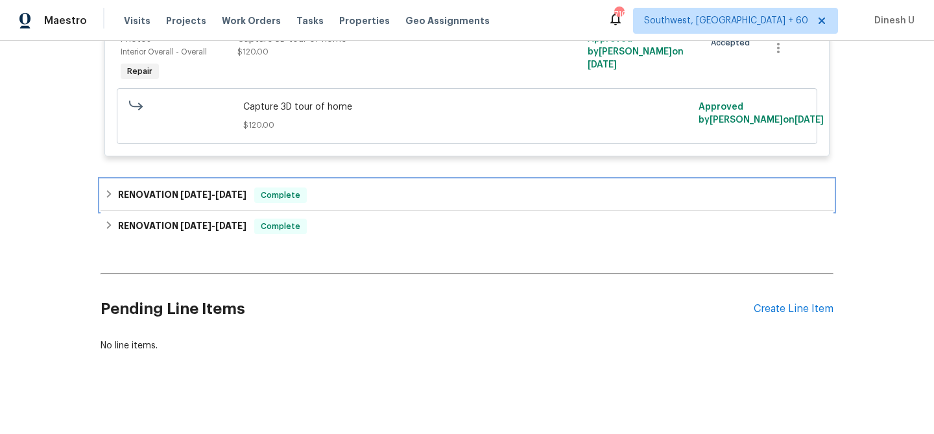
click at [193, 187] on h6 "RENOVATION 9/8/25 - 9/9/25" at bounding box center [182, 195] width 128 height 16
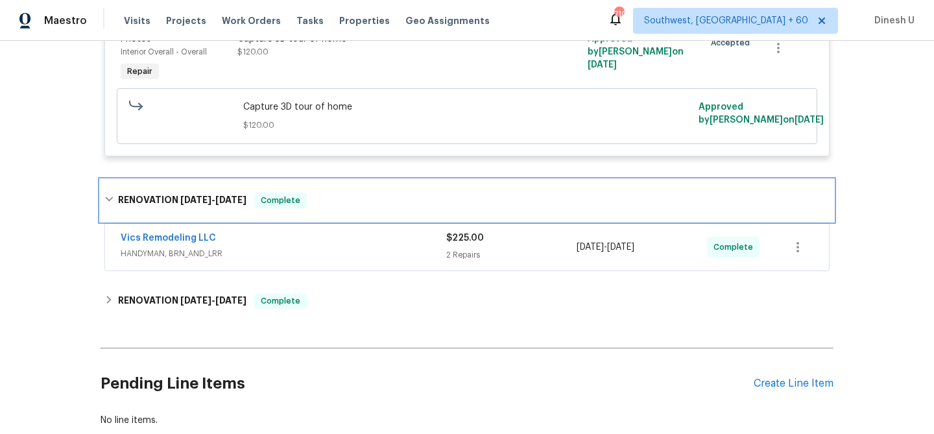
scroll to position [427, 0]
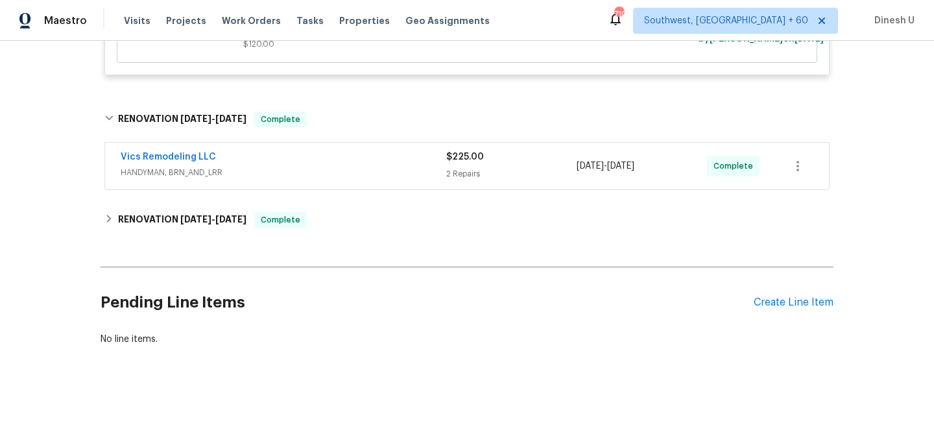
click at [476, 174] on div "2 Repairs" at bounding box center [511, 173] width 130 height 13
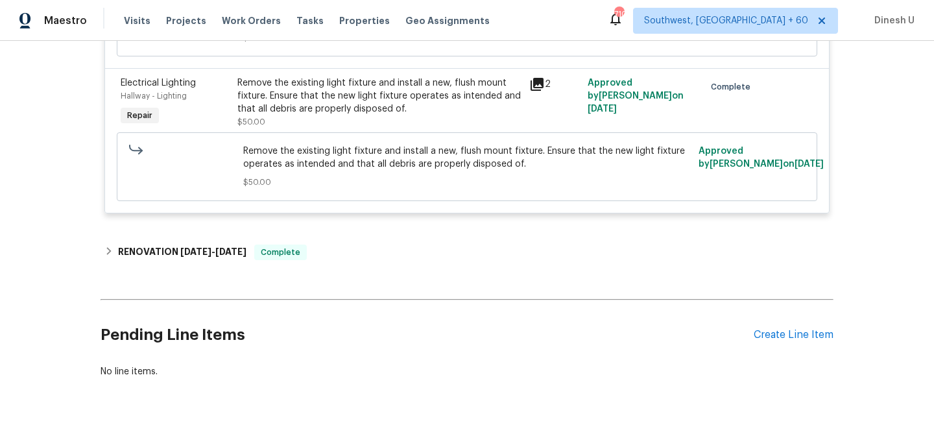
scroll to position [746, 0]
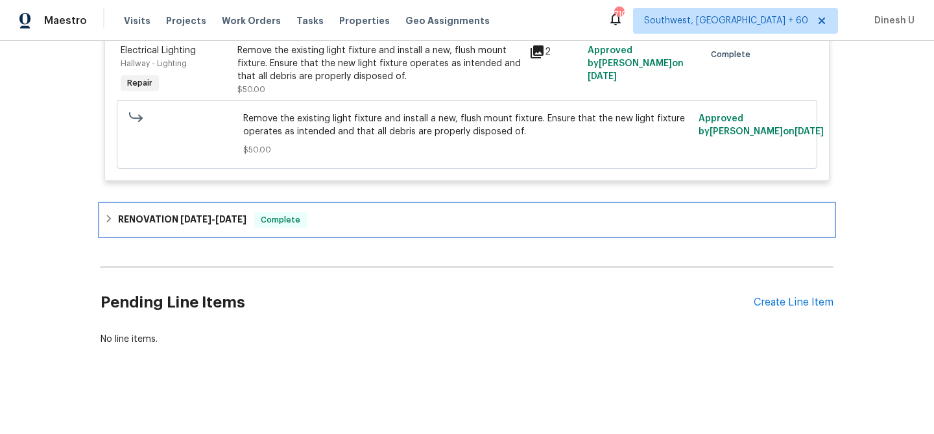
click at [206, 215] on span "8/22/25" at bounding box center [195, 219] width 31 height 9
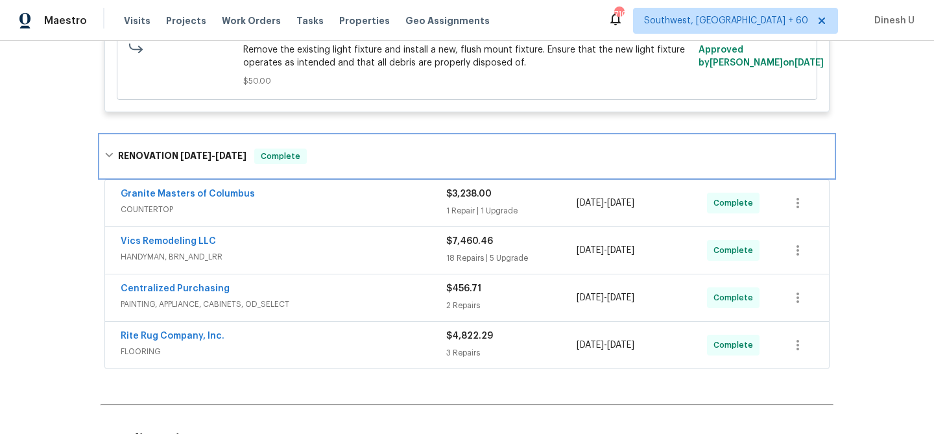
scroll to position [816, 0]
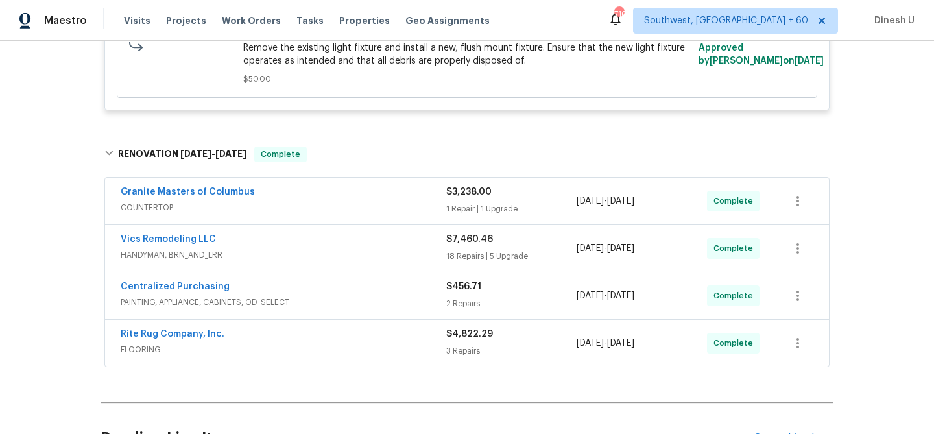
click at [461, 206] on div "1 Repair | 1 Upgrade" at bounding box center [511, 208] width 130 height 13
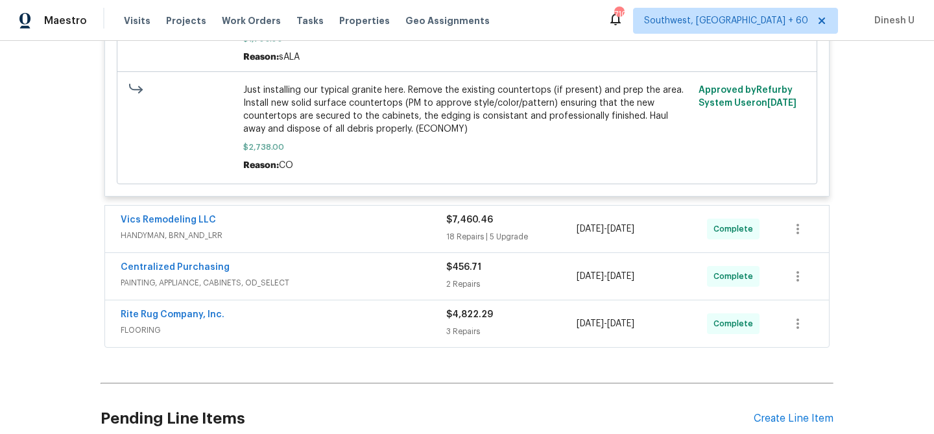
scroll to position [1353, 0]
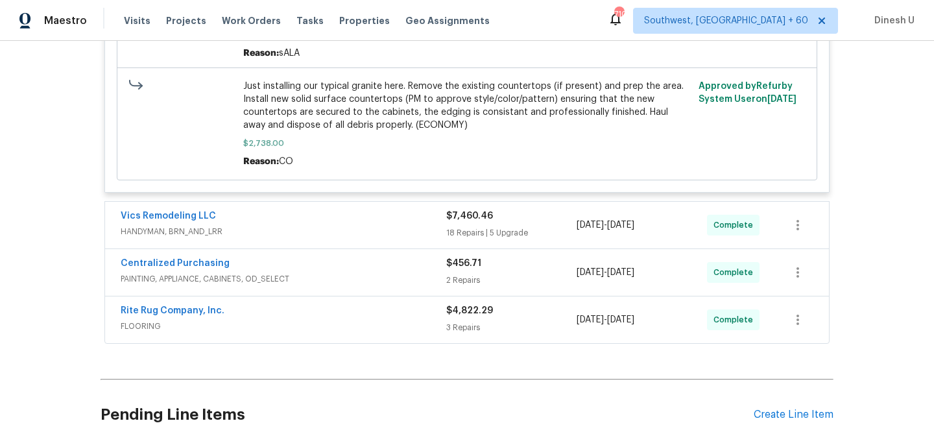
click at [463, 226] on div "18 Repairs | 5 Upgrade" at bounding box center [511, 232] width 130 height 13
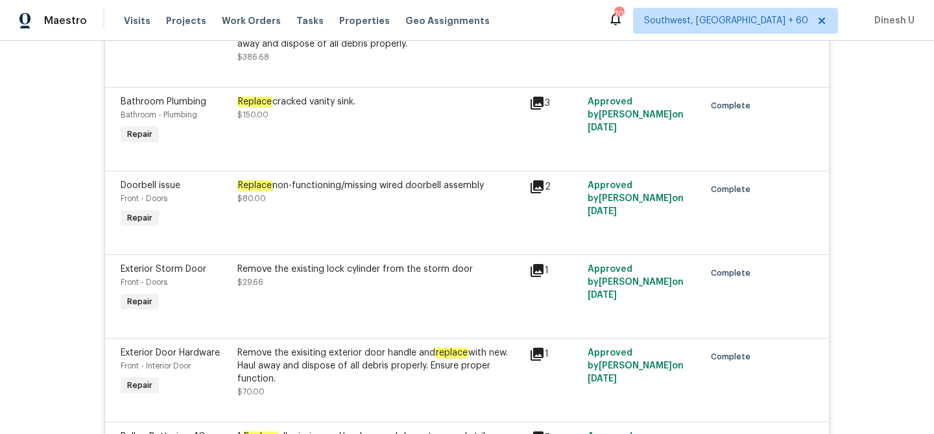
scroll to position [2094, 0]
click at [539, 96] on icon at bounding box center [537, 102] width 13 height 13
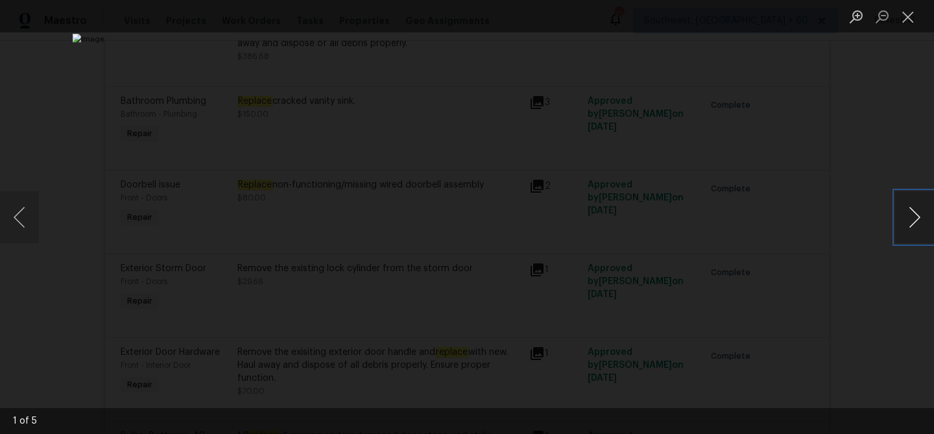
click at [907, 215] on button "Next image" at bounding box center [914, 217] width 39 height 52
click at [915, 18] on button "Close lightbox" at bounding box center [908, 16] width 26 height 23
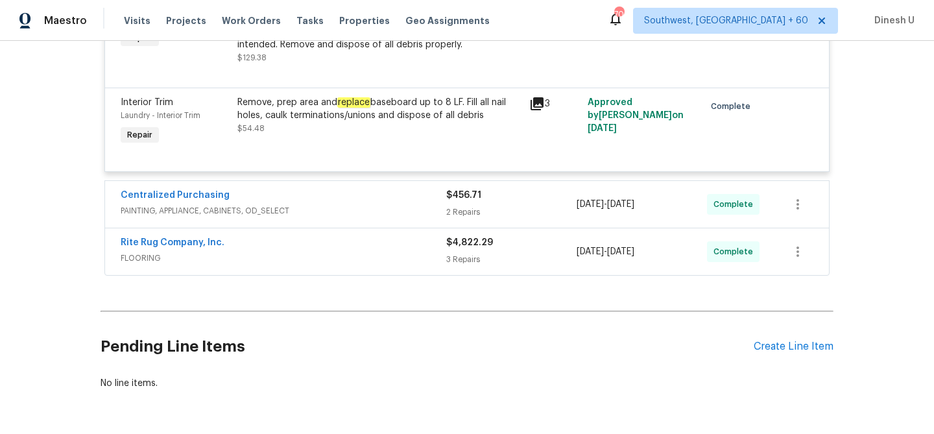
scroll to position [3874, 0]
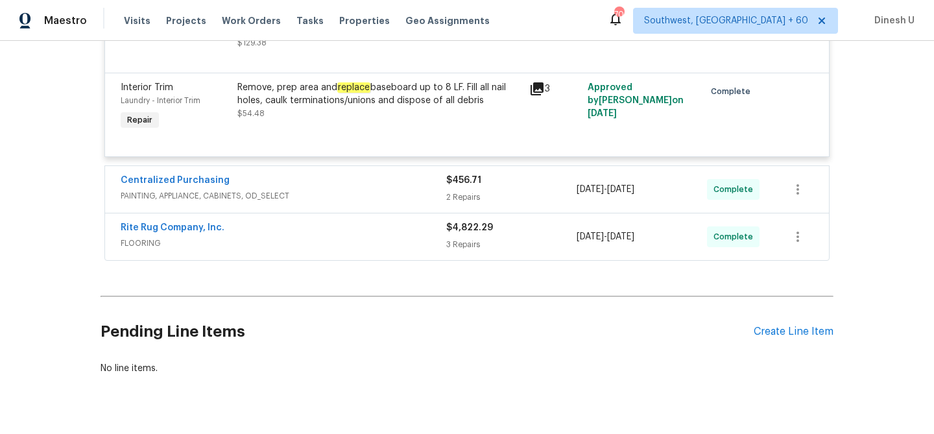
click at [459, 191] on div "2 Repairs" at bounding box center [511, 197] width 130 height 13
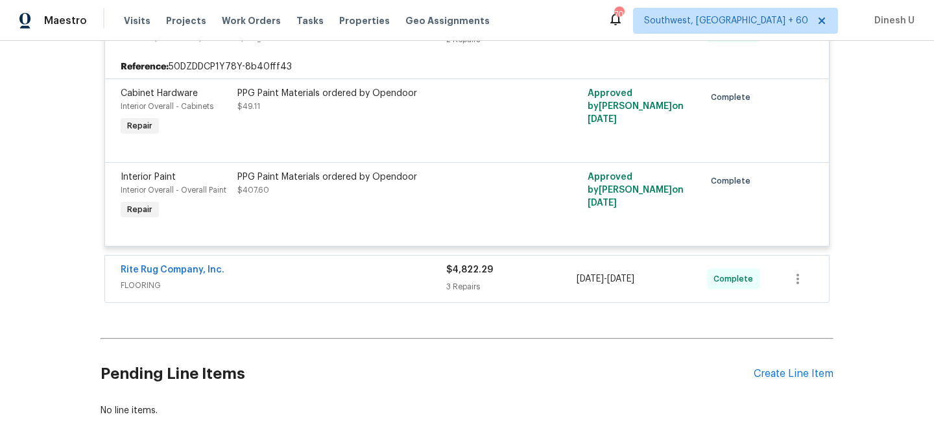
scroll to position [4059, 0]
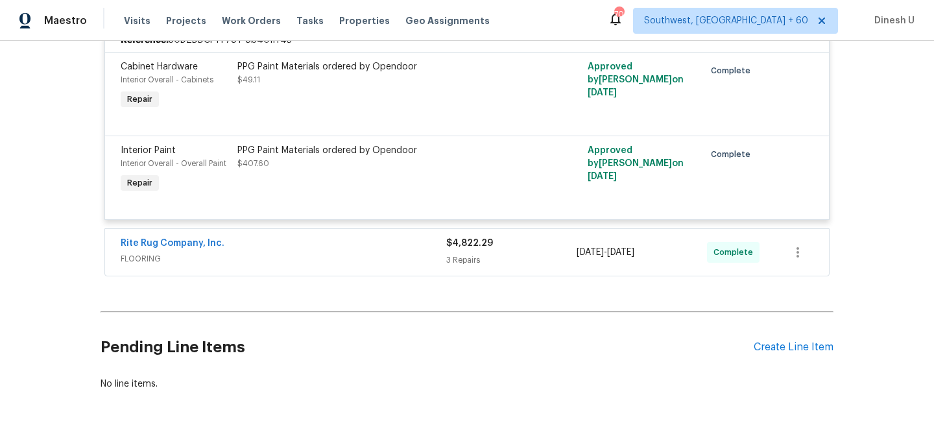
click at [472, 254] on div "3 Repairs" at bounding box center [511, 260] width 130 height 13
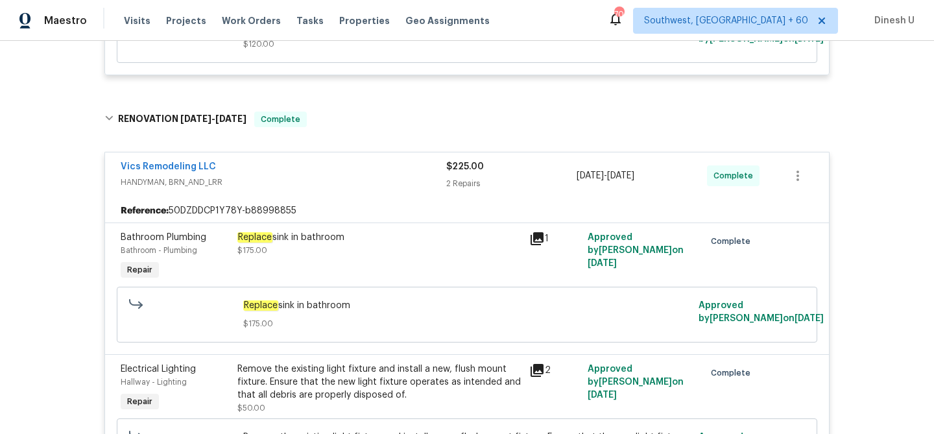
scroll to position [0, 0]
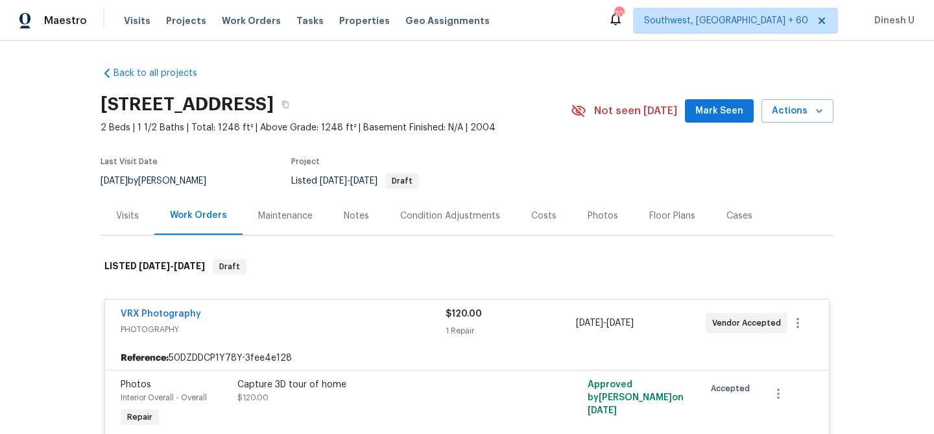
click at [138, 211] on div "Visits" at bounding box center [128, 216] width 54 height 38
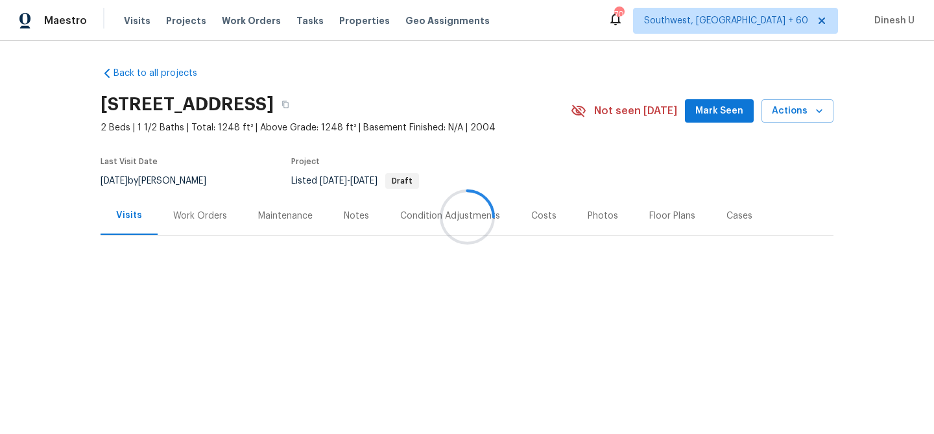
click at [204, 213] on div at bounding box center [467, 217] width 934 height 434
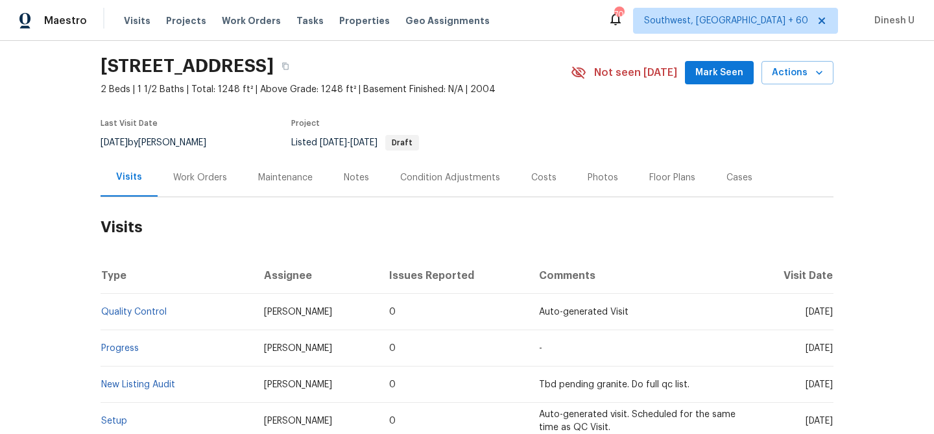
scroll to position [80, 0]
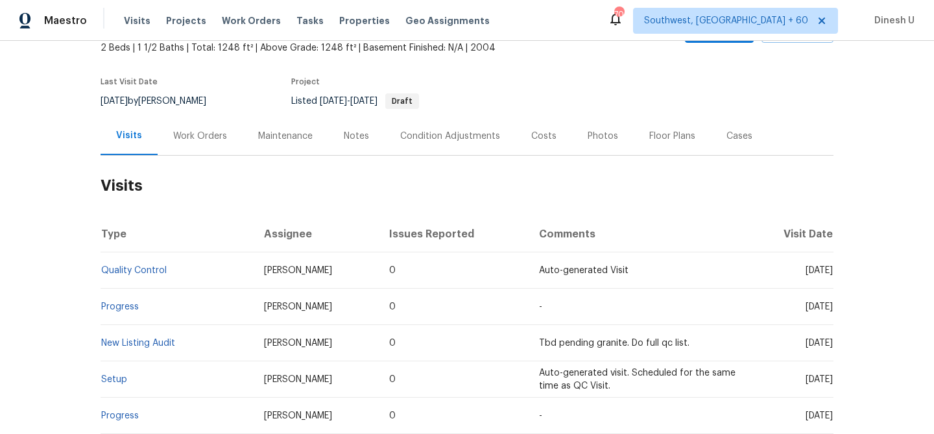
click at [189, 142] on div "Work Orders" at bounding box center [200, 136] width 54 height 13
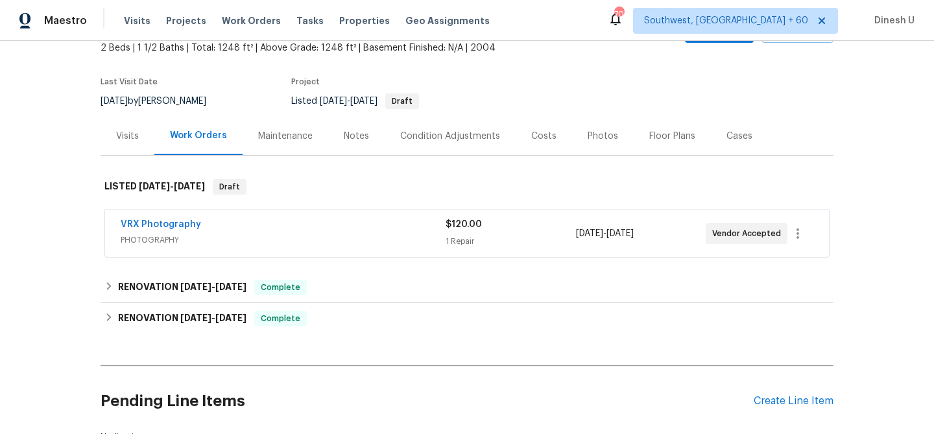
click at [453, 242] on div "1 Repair" at bounding box center [511, 241] width 130 height 13
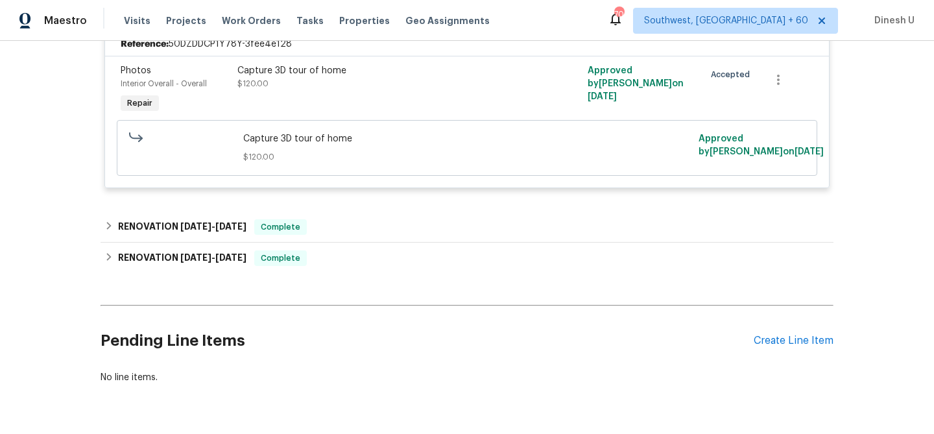
scroll to position [335, 0]
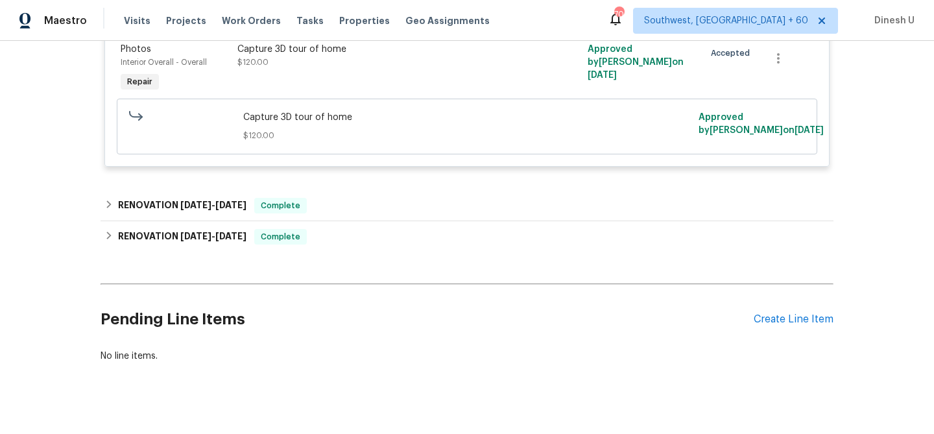
click at [206, 189] on div "Back to all projects 5200 Mantua Dr, Canal Winchester, OH 43110 2 Beds | 1 1/2 …" at bounding box center [467, 47] width 733 height 652
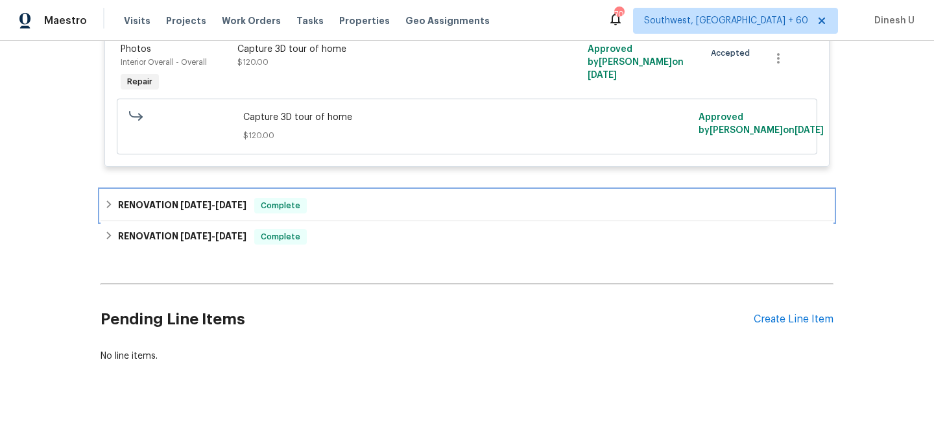
click at [208, 206] on span "9/8/25" at bounding box center [195, 204] width 31 height 9
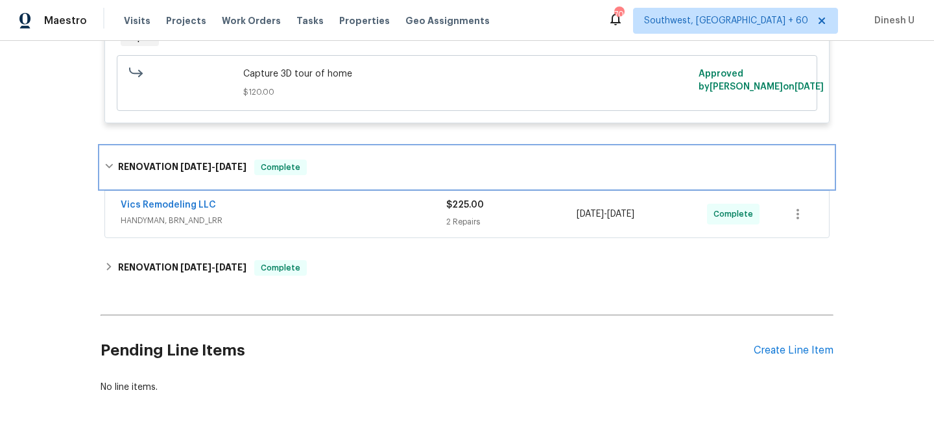
scroll to position [427, 0]
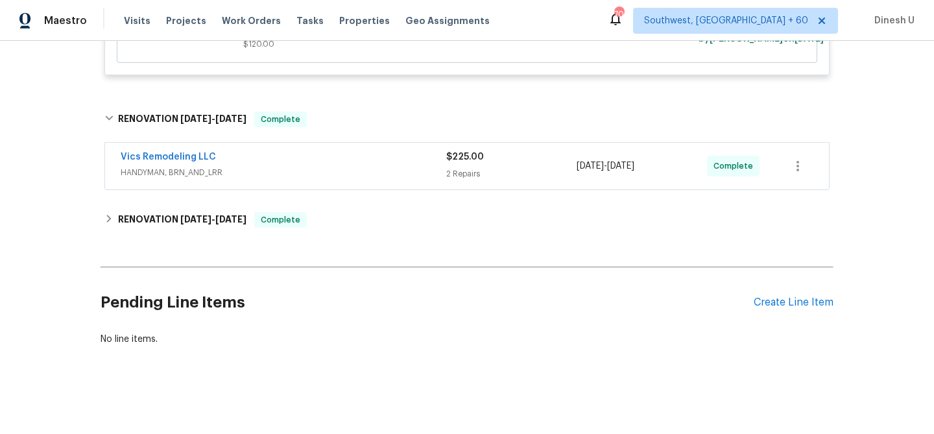
click at [463, 178] on div "2 Repairs" at bounding box center [511, 173] width 130 height 13
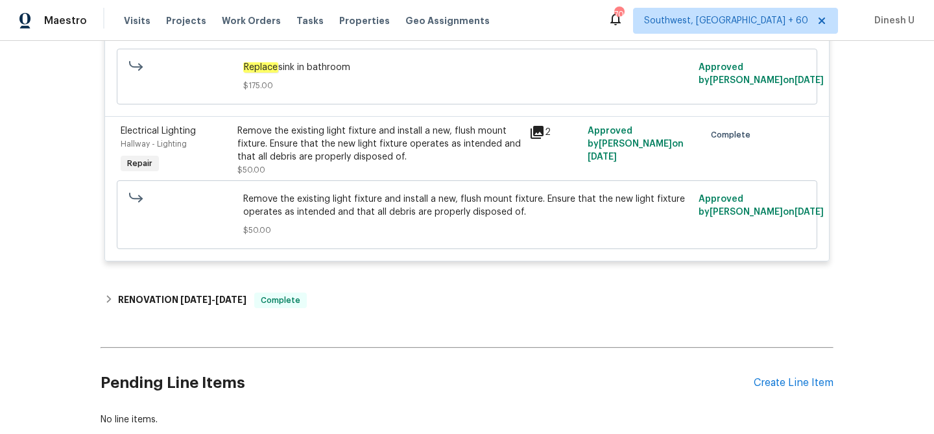
scroll to position [746, 0]
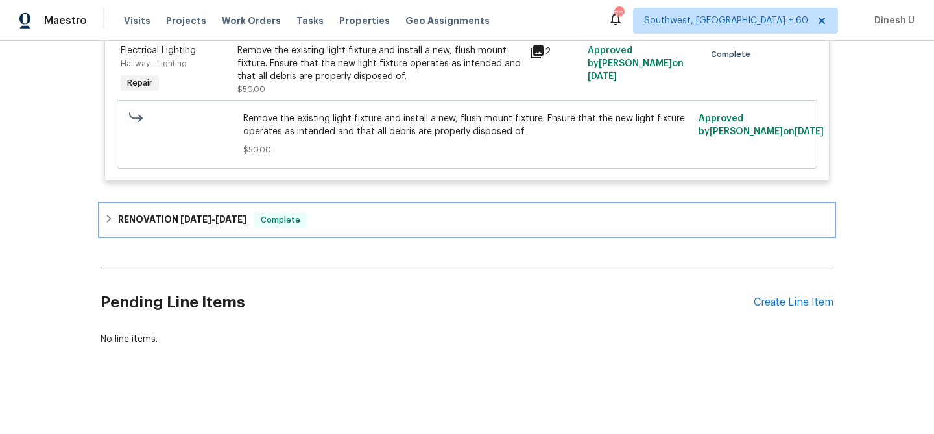
click at [198, 217] on span "8/22/25" at bounding box center [195, 219] width 31 height 9
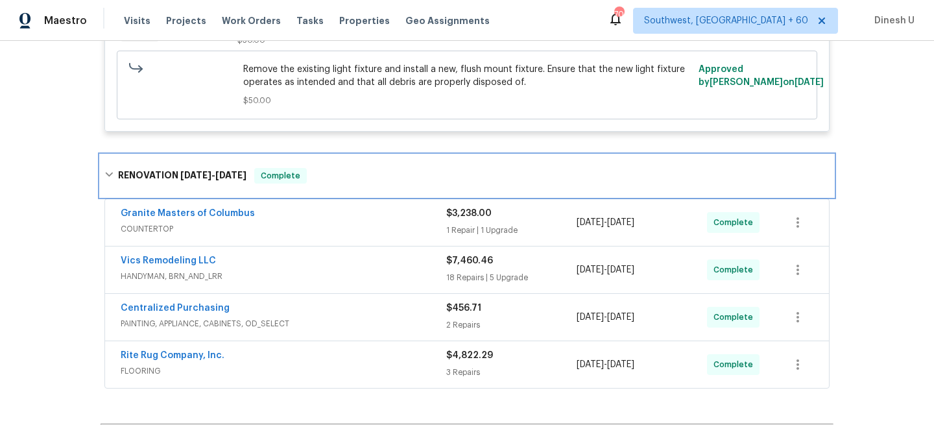
scroll to position [906, 0]
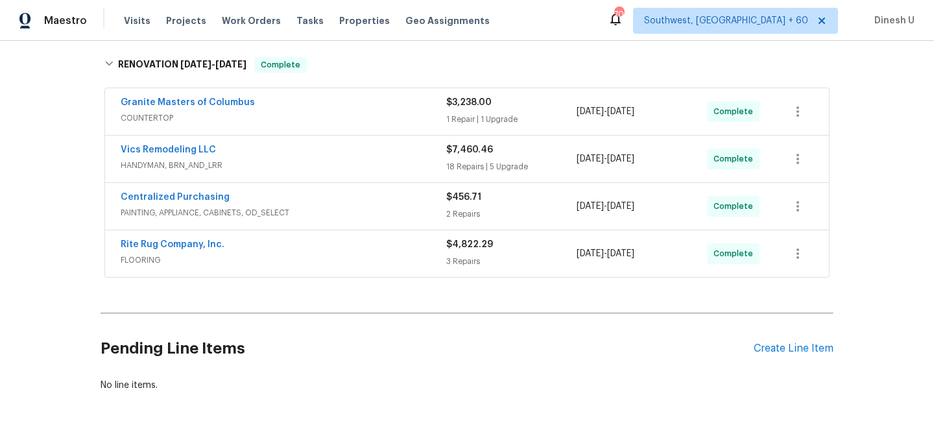
click at [463, 128] on div "Granite Masters of Columbus COUNTERTOP $3,238.00 1 Repair | 1 Upgrade 8/22/2025…" at bounding box center [467, 111] width 724 height 47
click at [447, 112] on div "$3,238.00 1 Repair | 1 Upgrade" at bounding box center [511, 111] width 130 height 31
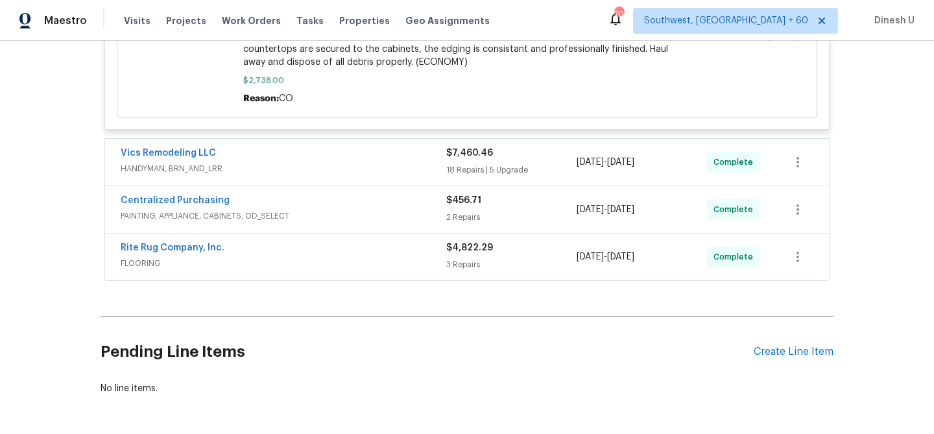
scroll to position [1454, 0]
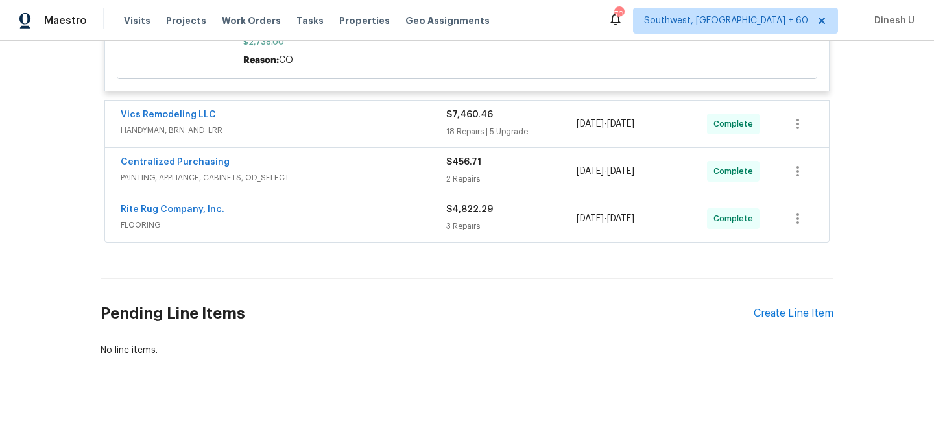
click at [461, 110] on span "$7,460.46" at bounding box center [469, 114] width 47 height 9
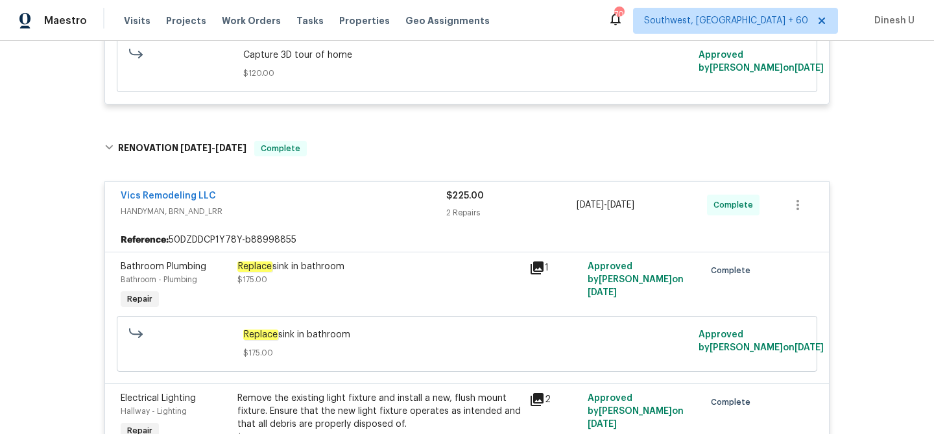
scroll to position [509, 0]
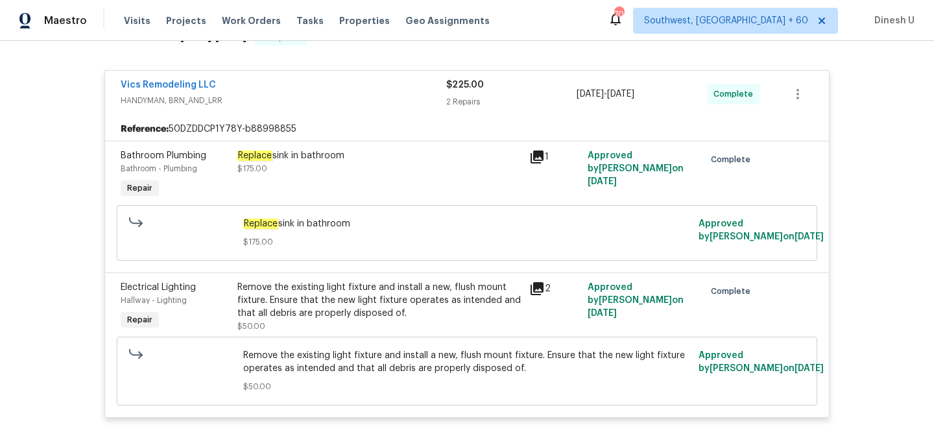
click at [247, 154] on em "Replace" at bounding box center [254, 156] width 35 height 10
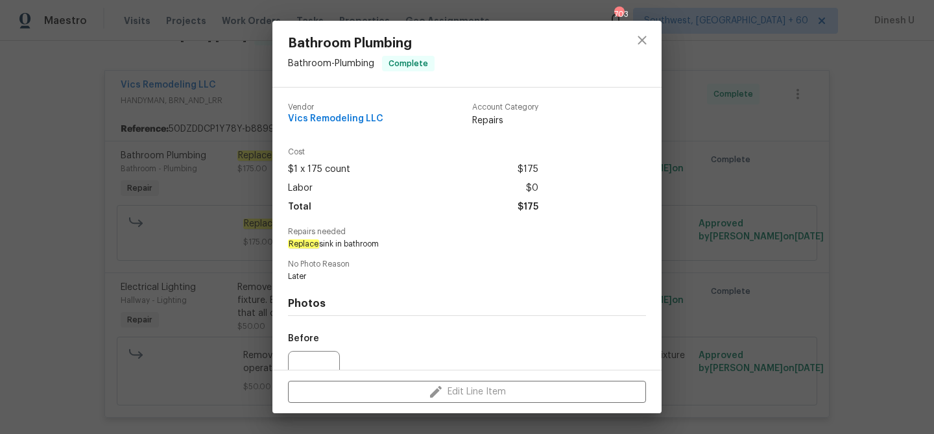
click at [182, 202] on div "Bathroom Plumbing Bathroom - Plumbing Complete Vendor Vics Remodeling LLC Accou…" at bounding box center [467, 217] width 934 height 434
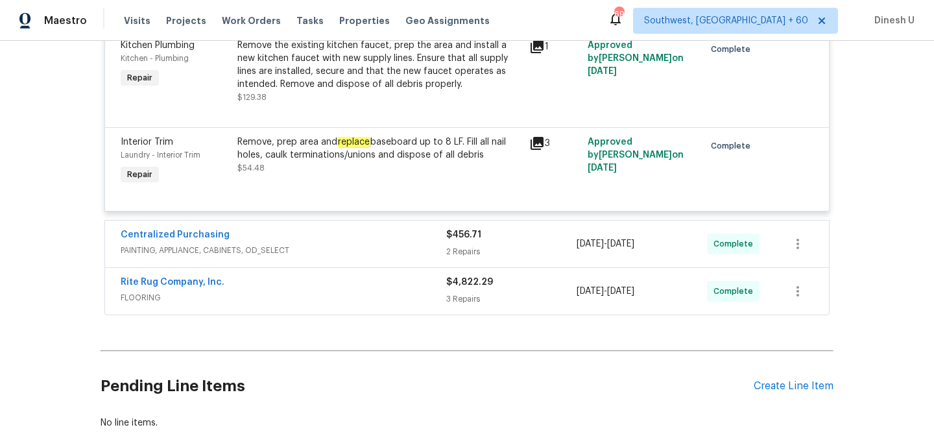
scroll to position [3845, 0]
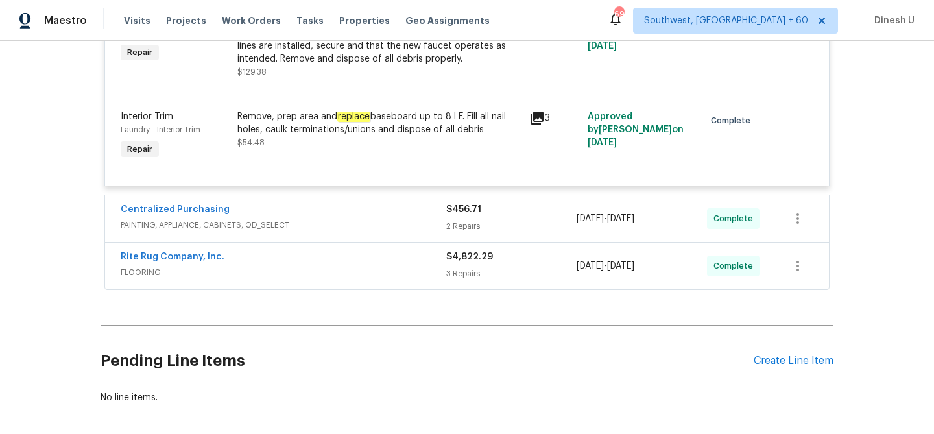
click at [448, 203] on div "$456.71 2 Repairs" at bounding box center [511, 218] width 130 height 31
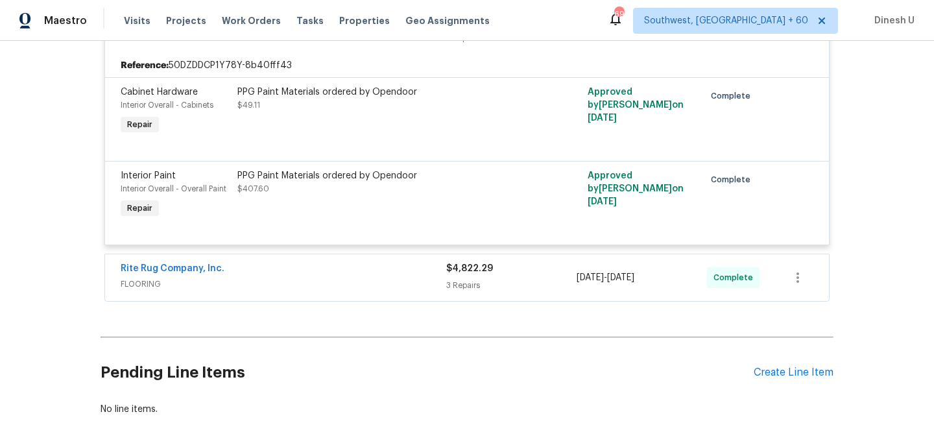
scroll to position [4075, 0]
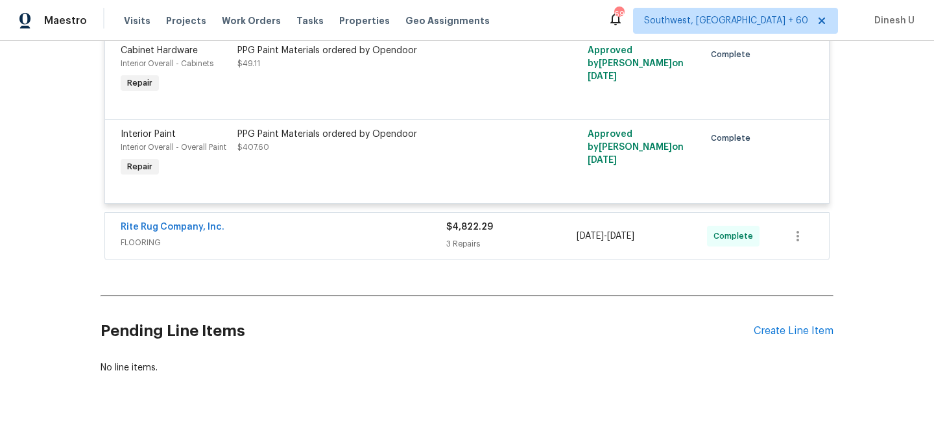
click at [457, 237] on div "3 Repairs" at bounding box center [511, 243] width 130 height 13
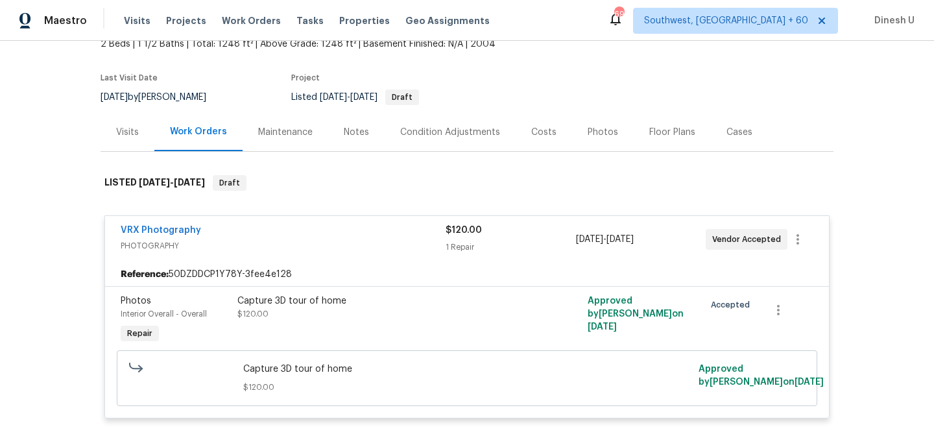
scroll to position [0, 0]
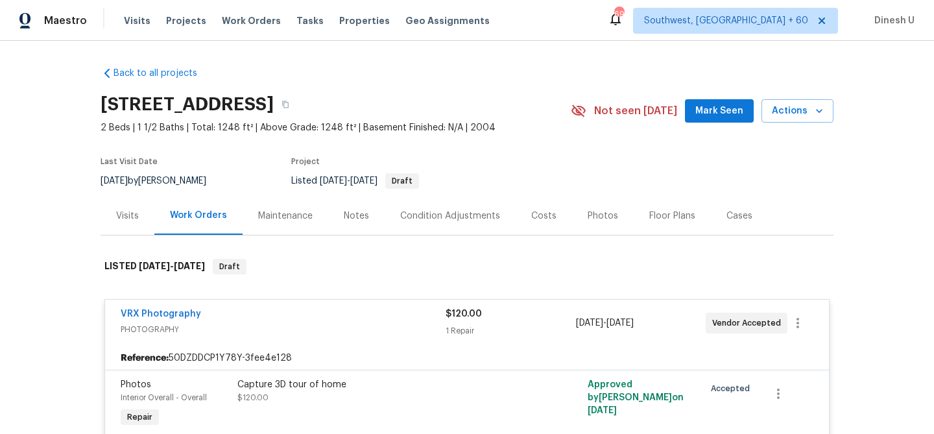
click at [122, 213] on div "Visits" at bounding box center [127, 216] width 23 height 13
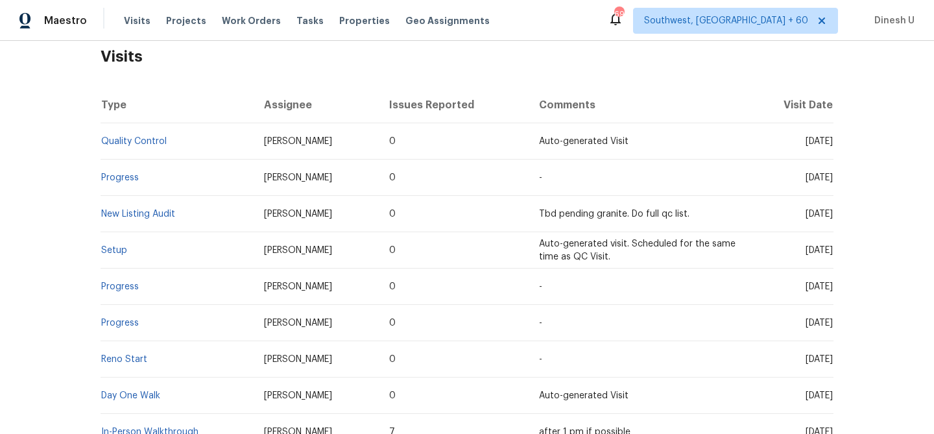
scroll to position [212, 0]
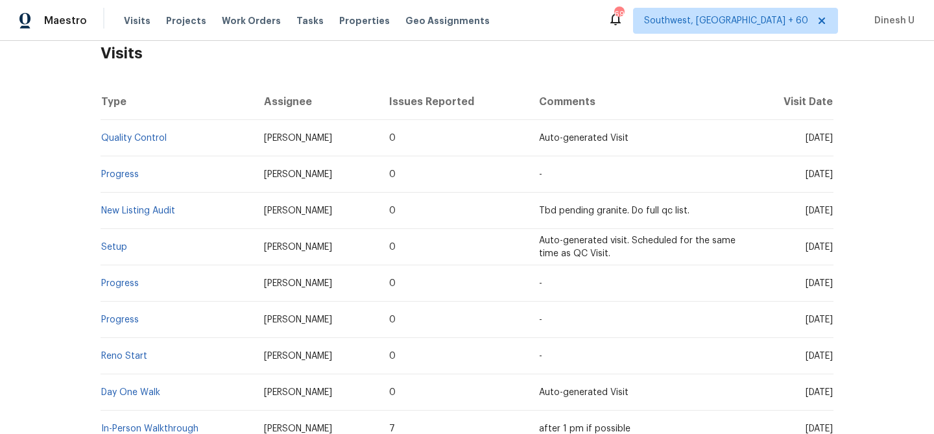
click at [110, 255] on td "Setup" at bounding box center [177, 247] width 153 height 36
click at [120, 247] on link "Setup" at bounding box center [114, 247] width 26 height 9
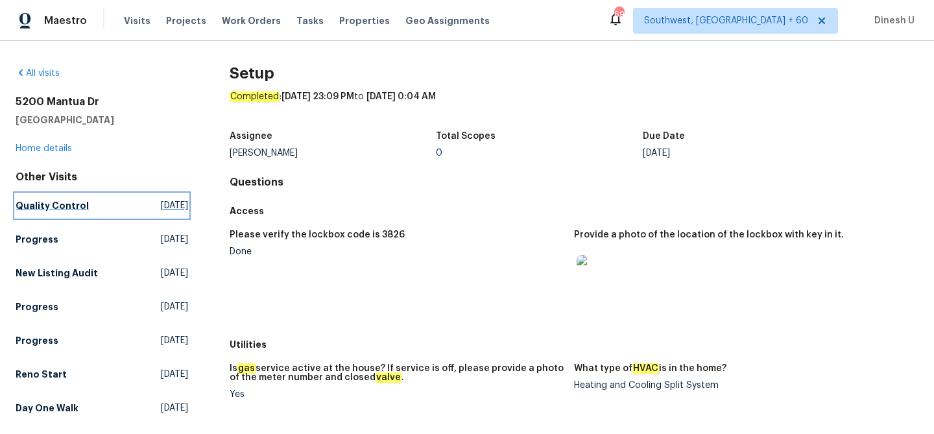
click at [161, 210] on span "Mon, Sep 08 2025" at bounding box center [174, 205] width 27 height 13
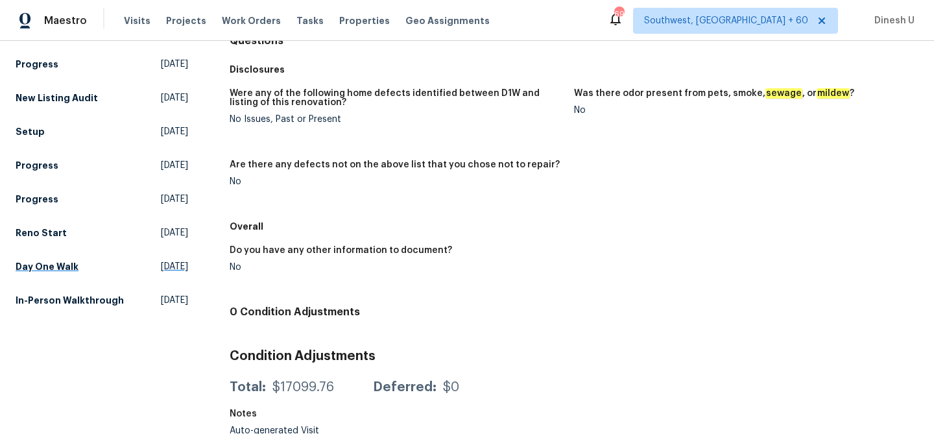
scroll to position [151, 0]
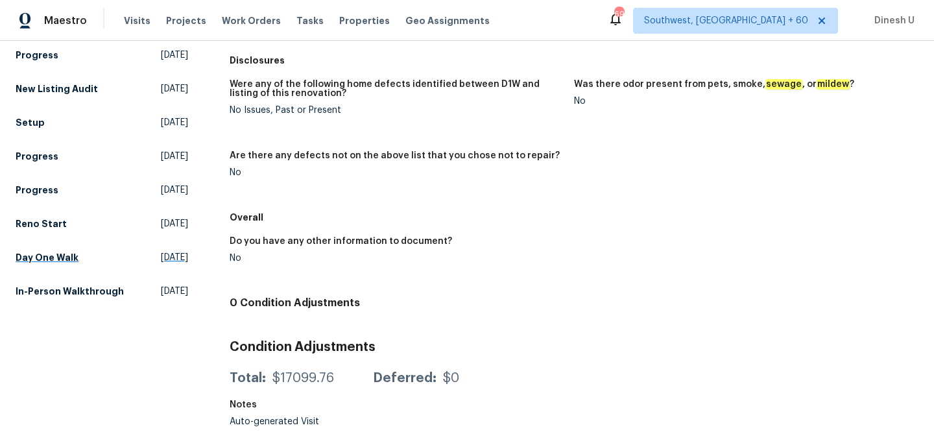
click at [161, 256] on span "Fri, Aug 22 2025" at bounding box center [174, 257] width 27 height 13
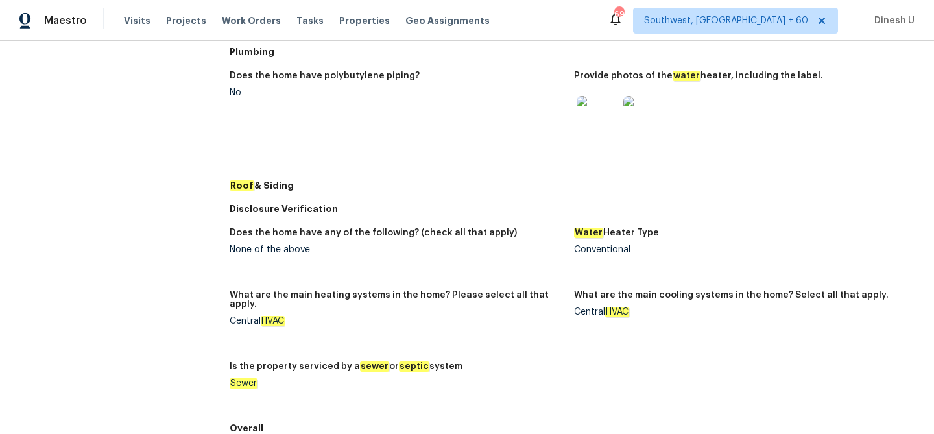
scroll to position [509, 0]
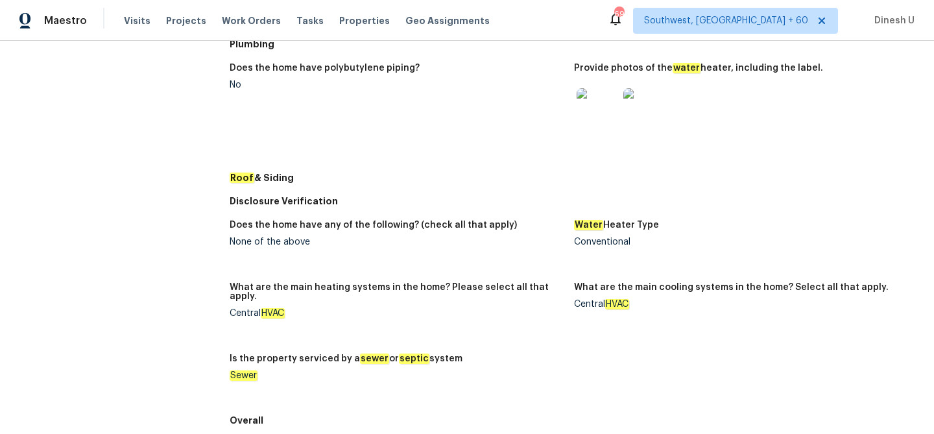
click at [599, 104] on img at bounding box center [598, 109] width 42 height 42
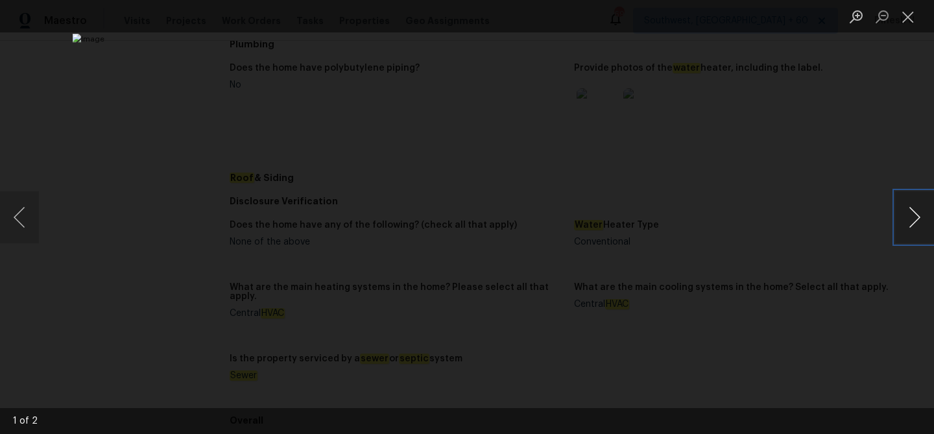
click at [914, 221] on button "Next image" at bounding box center [914, 217] width 39 height 52
click at [918, 15] on button "Close lightbox" at bounding box center [908, 16] width 26 height 23
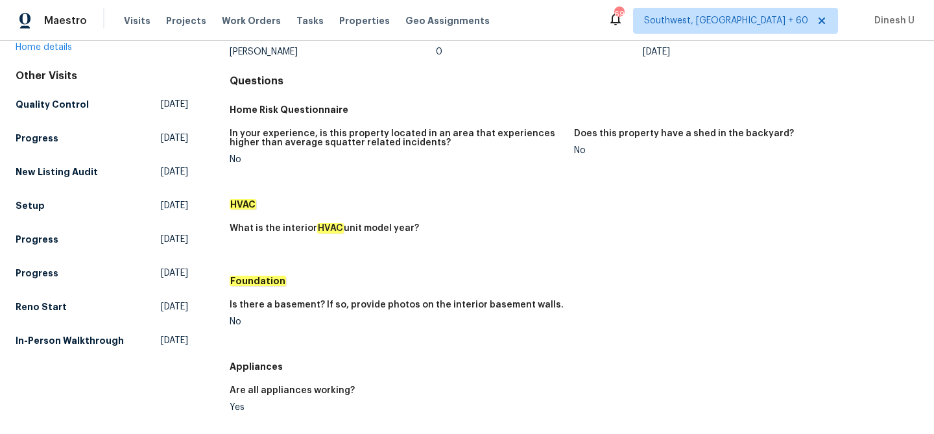
scroll to position [39, 0]
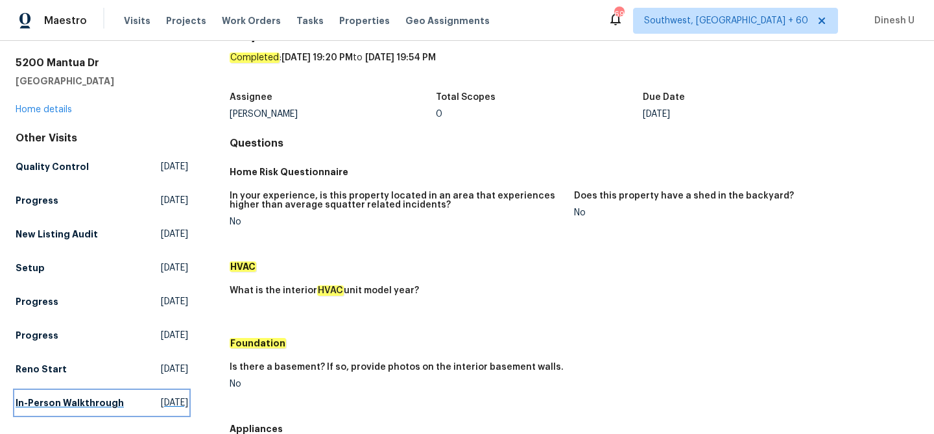
click at [161, 407] on span "Thu, Jul 31 2025" at bounding box center [174, 402] width 27 height 13
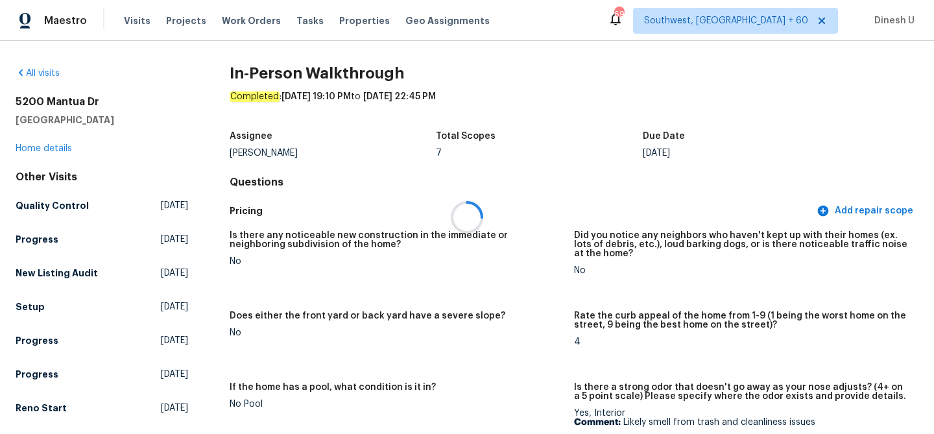
click at [429, 313] on div at bounding box center [467, 217] width 934 height 434
click at [243, 20] on span "Work Orders" at bounding box center [251, 20] width 59 height 13
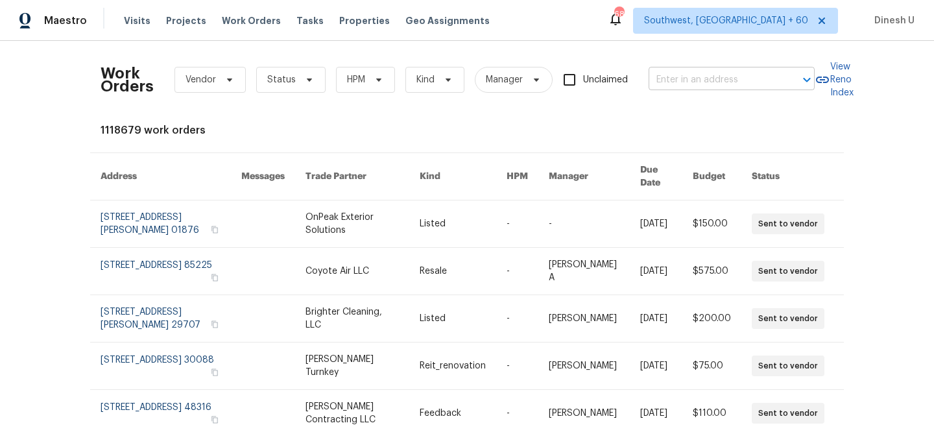
click at [689, 77] on input "text" at bounding box center [714, 80] width 130 height 20
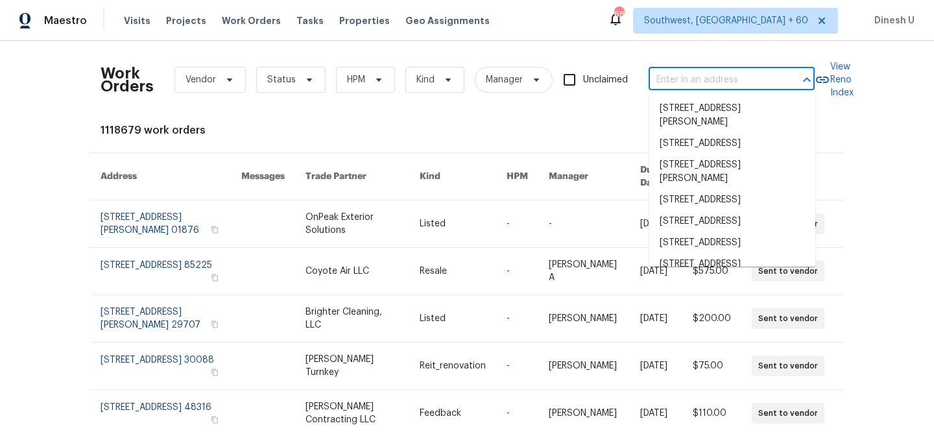
paste input "5407 Effingham Ct, Lithonia, GA 30038"
type input "5407 Effingham Ct, Lithonia, GA 30038"
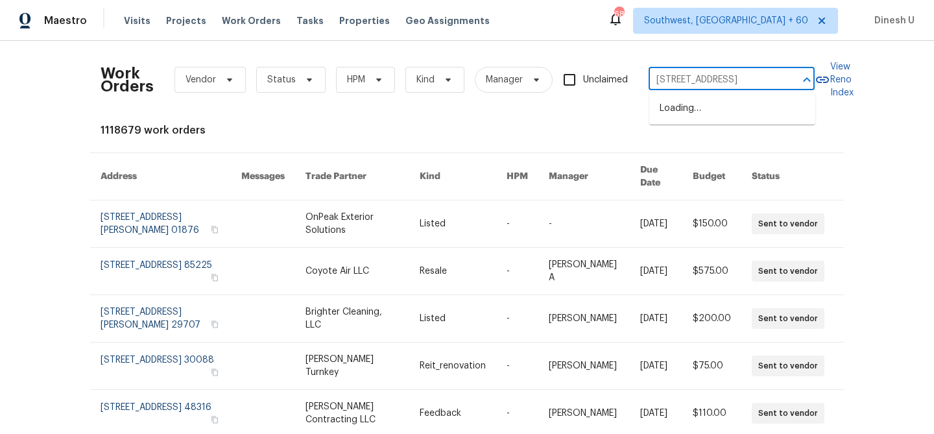
scroll to position [0, 45]
click at [679, 113] on li "5407 Effingham Ct, Lithonia, GA 30038" at bounding box center [732, 108] width 166 height 21
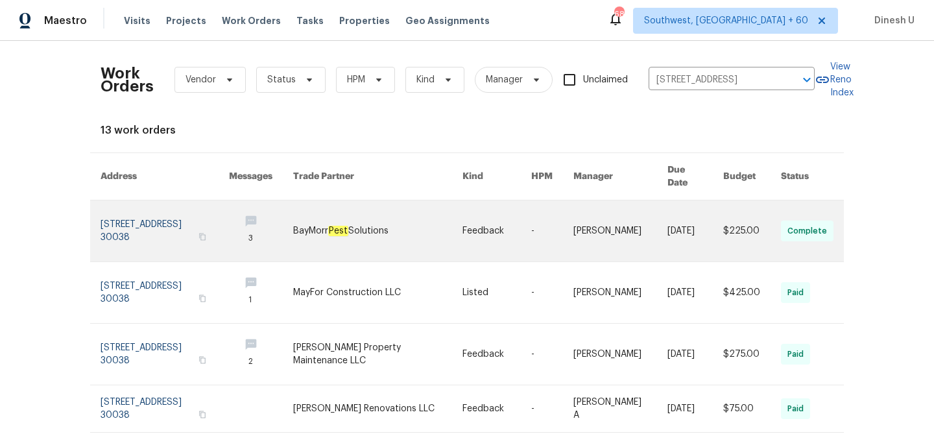
click at [149, 214] on link at bounding box center [165, 230] width 128 height 61
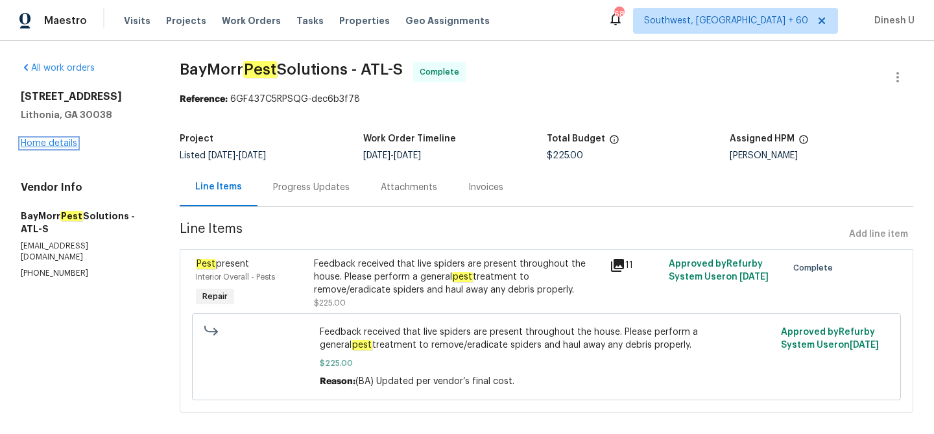
click at [48, 142] on link "Home details" at bounding box center [49, 143] width 56 height 9
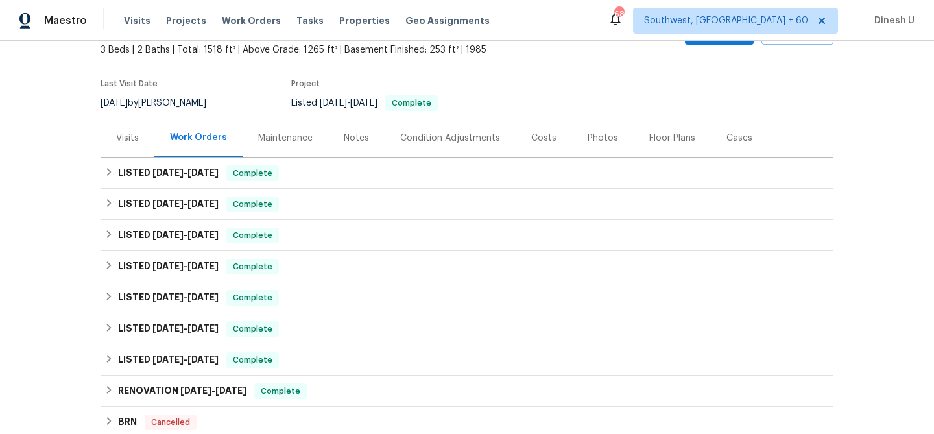
scroll to position [86, 0]
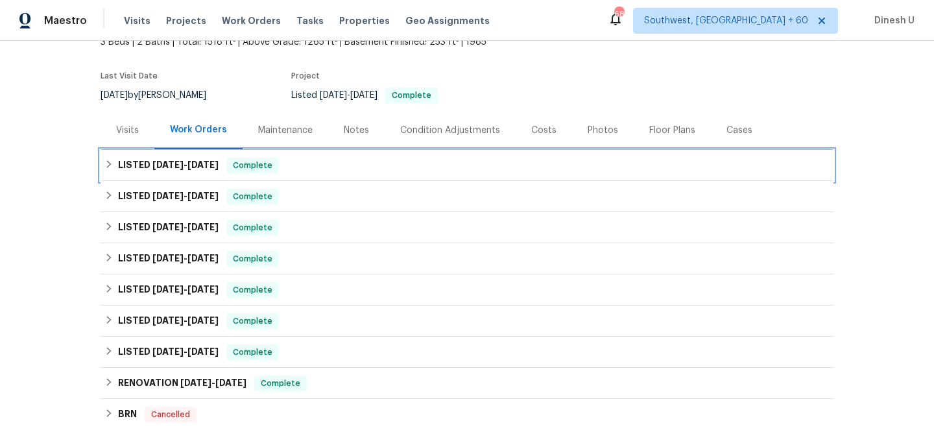
click at [170, 171] on h6 "LISTED 9/5/25 - 9/10/25" at bounding box center [168, 166] width 101 height 16
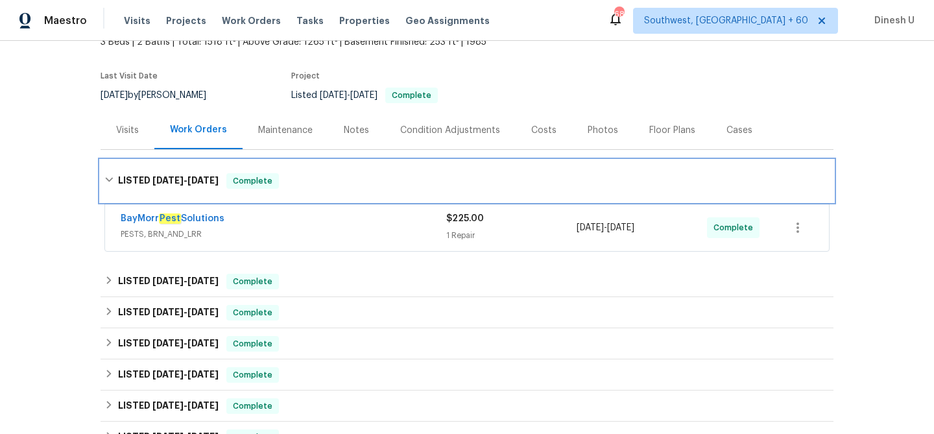
scroll to position [156, 0]
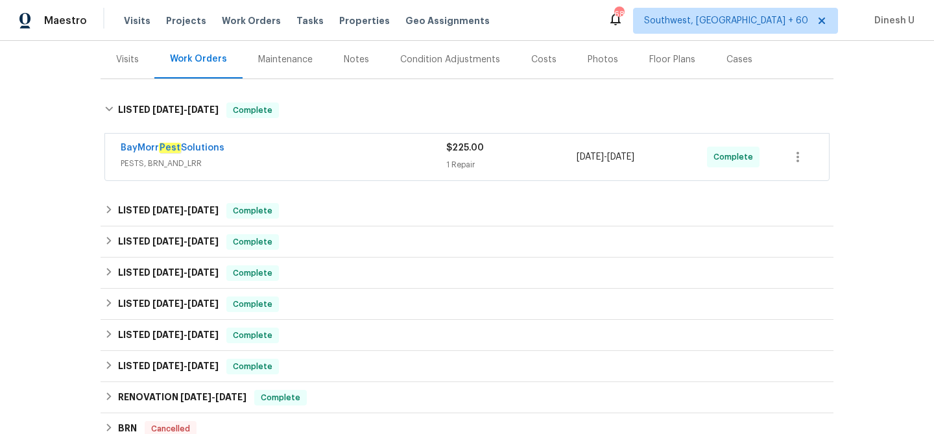
click at [456, 156] on div "$225.00 1 Repair" at bounding box center [511, 156] width 130 height 31
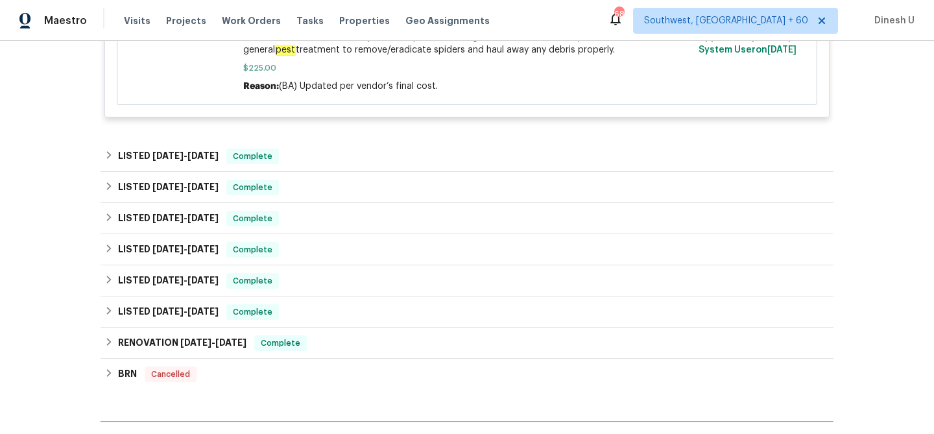
scroll to position [487, 0]
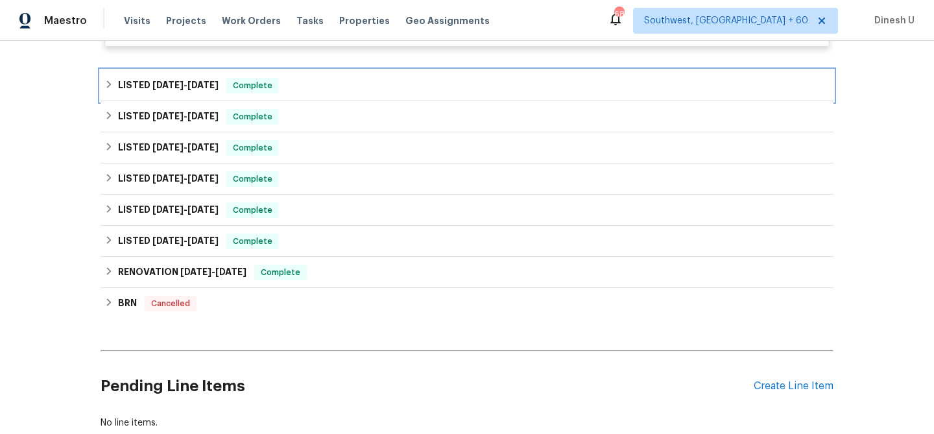
click at [215, 86] on span "4/30/25" at bounding box center [202, 84] width 31 height 9
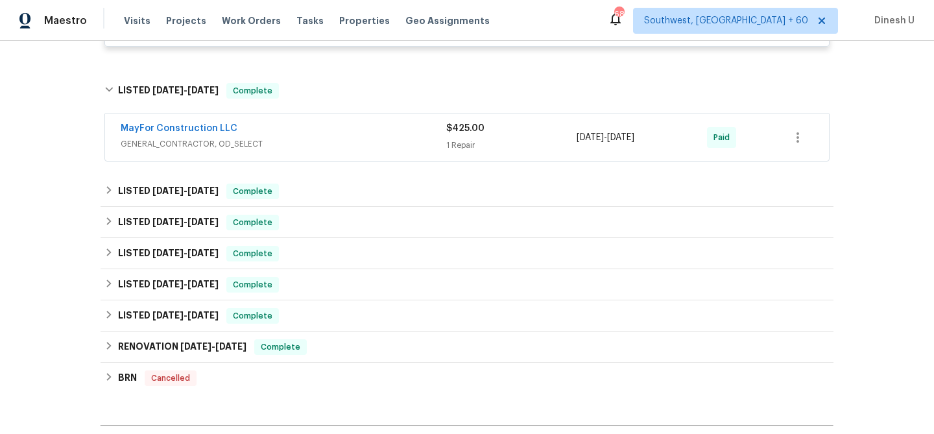
click at [456, 147] on div "1 Repair" at bounding box center [511, 145] width 130 height 13
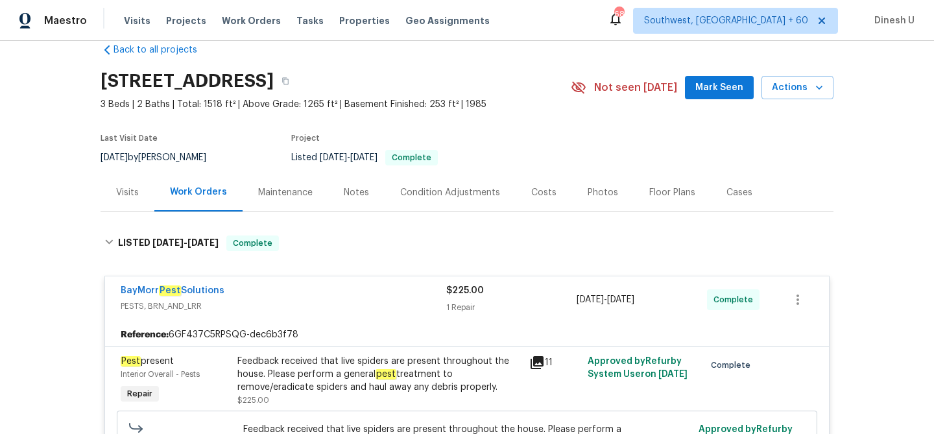
scroll to position [0, 0]
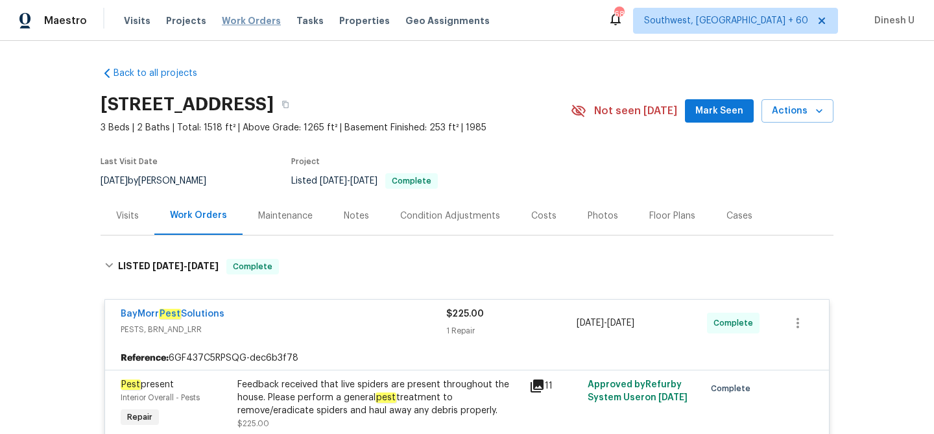
click at [231, 18] on span "Work Orders" at bounding box center [251, 20] width 59 height 13
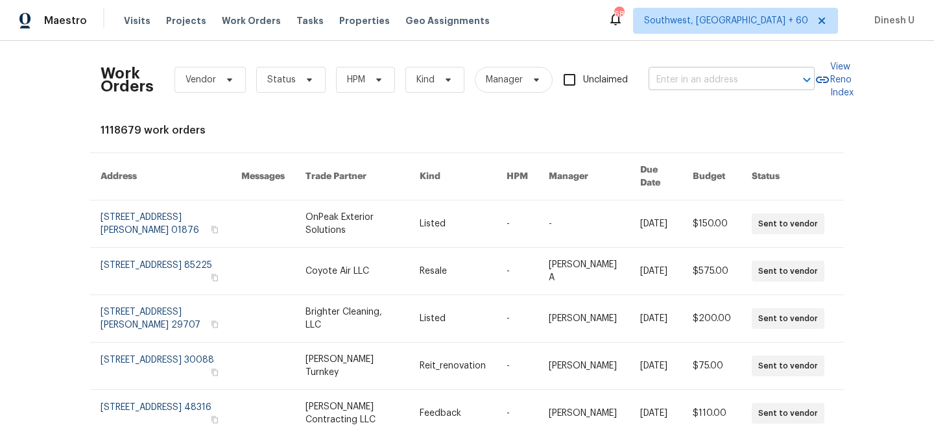
click at [657, 74] on input "text" at bounding box center [714, 80] width 130 height 20
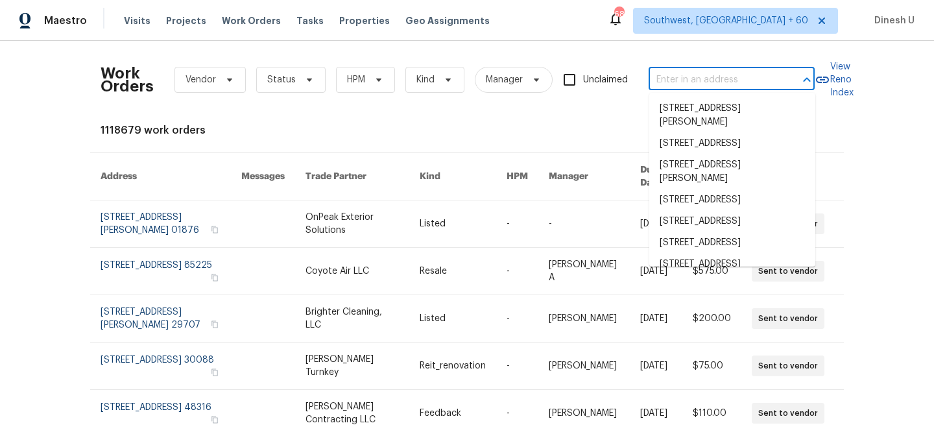
paste input "11103 Fox Cove Dr, Charlotte, NC 28273"
type input "11103 Fox Cove Dr, Charlotte, NC 28273"
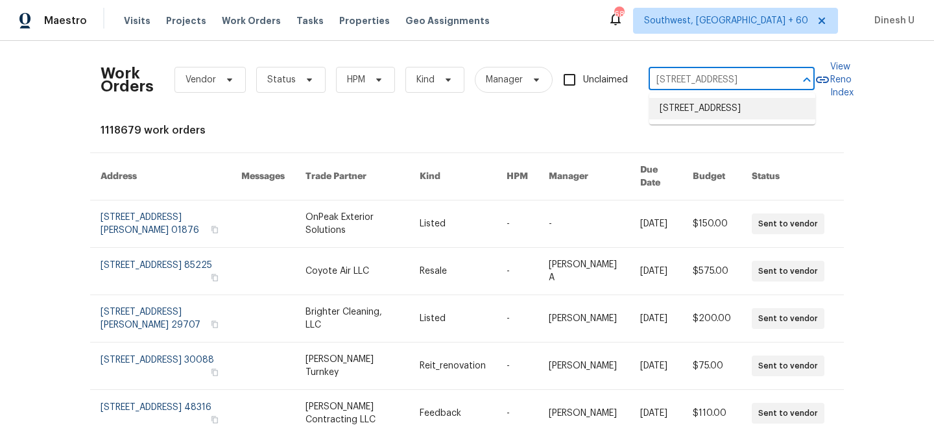
click at [676, 109] on li "11103 Fox Cove Dr, Charlotte, NC 28273" at bounding box center [732, 108] width 166 height 21
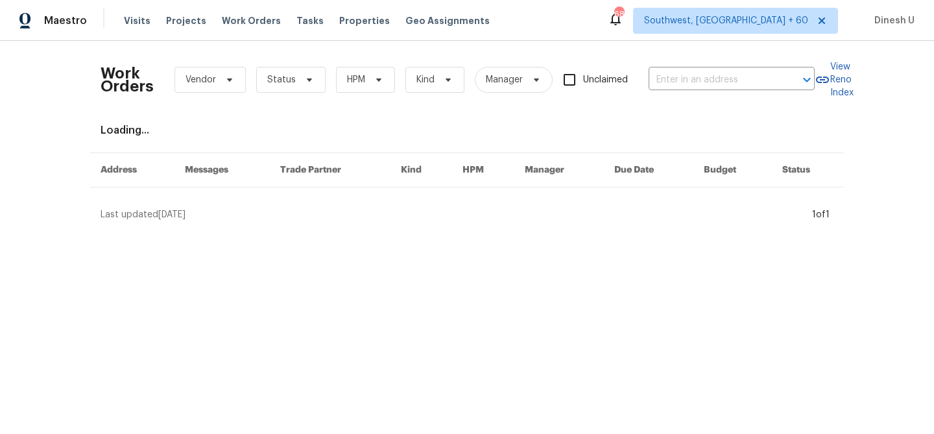
type input "11103 Fox Cove Dr, Charlotte, NC 28273"
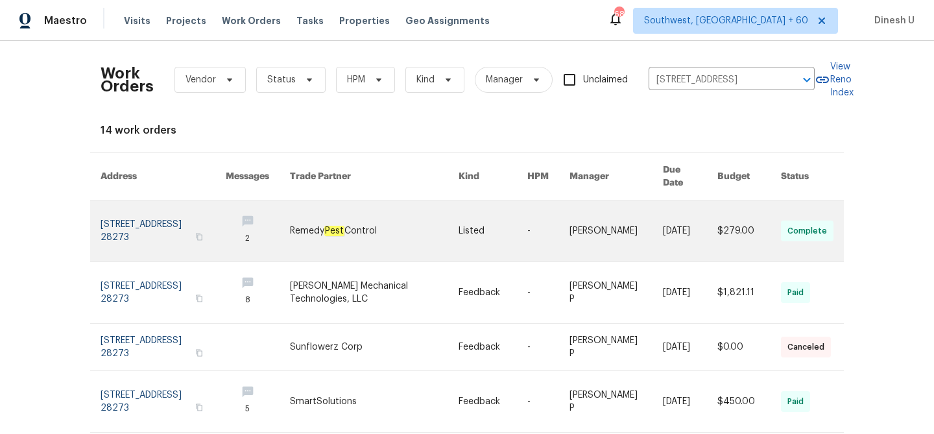
click at [154, 215] on link at bounding box center [163, 230] width 125 height 61
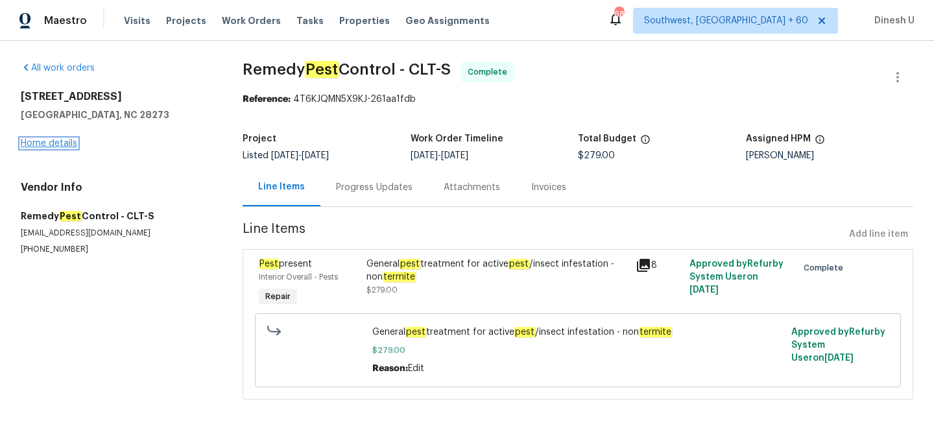
click at [56, 143] on link "Home details" at bounding box center [49, 143] width 56 height 9
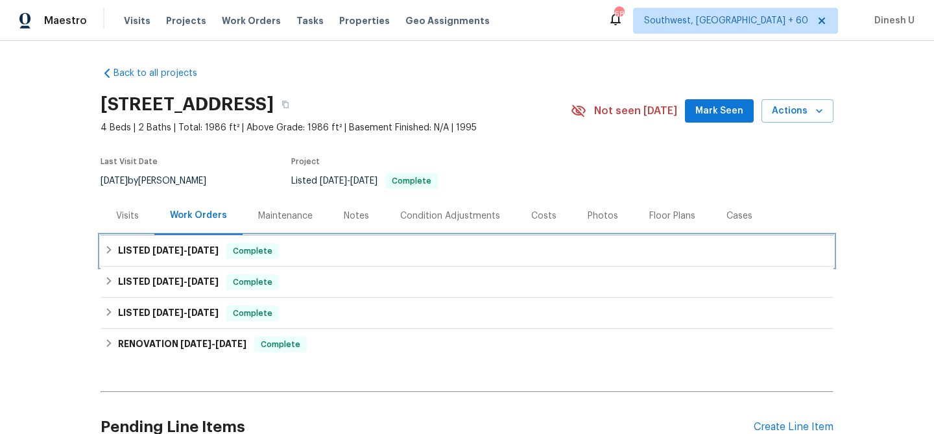
click at [163, 249] on span "9/3/25" at bounding box center [167, 250] width 31 height 9
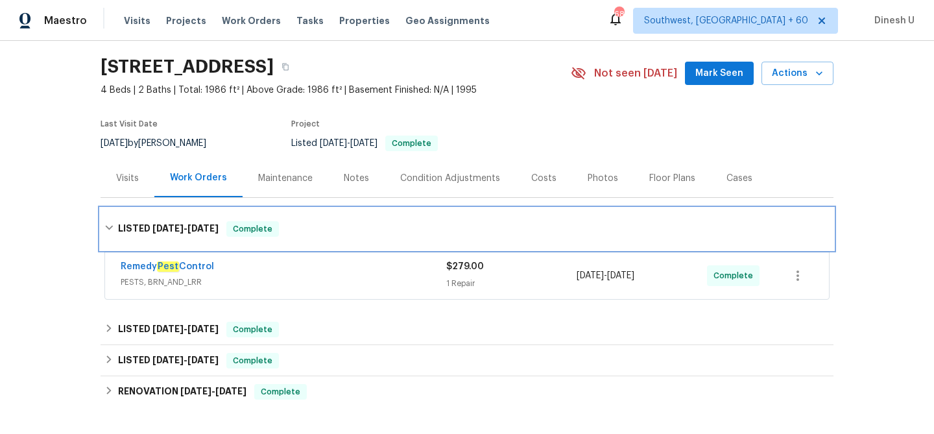
scroll to position [88, 0]
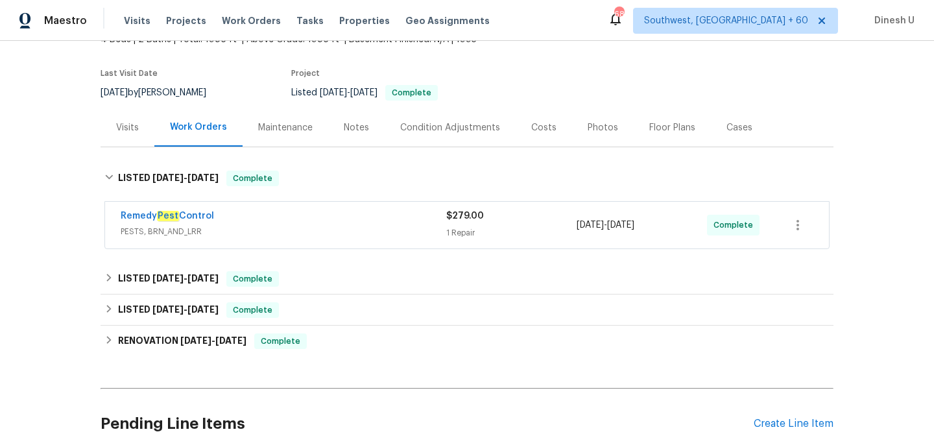
click at [444, 213] on div "Remedy Pest Control" at bounding box center [284, 218] width 326 height 16
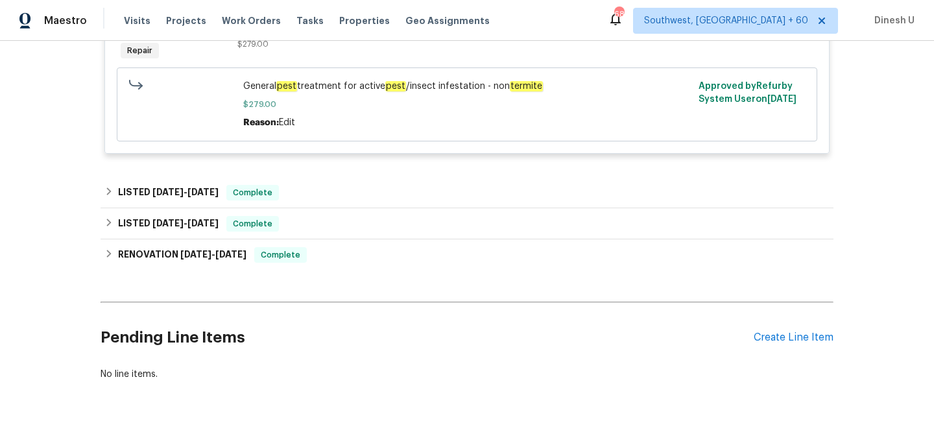
scroll to position [402, 0]
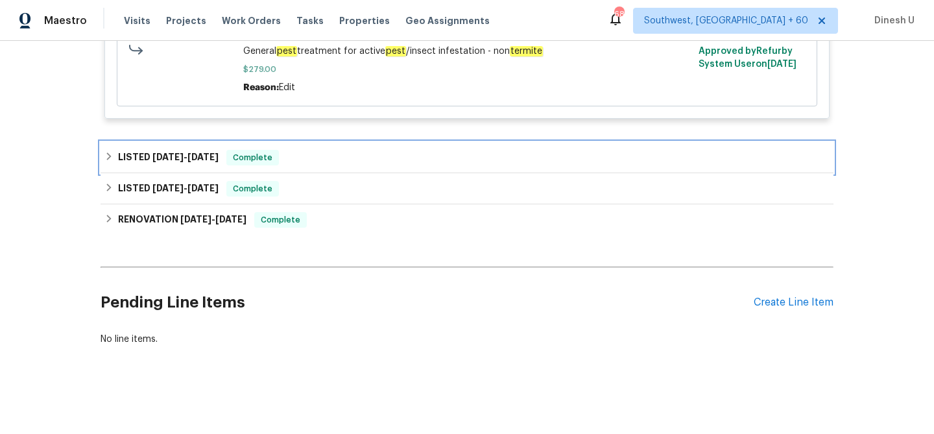
click at [184, 156] on span "7/31/25 - 8/18/25" at bounding box center [185, 156] width 66 height 9
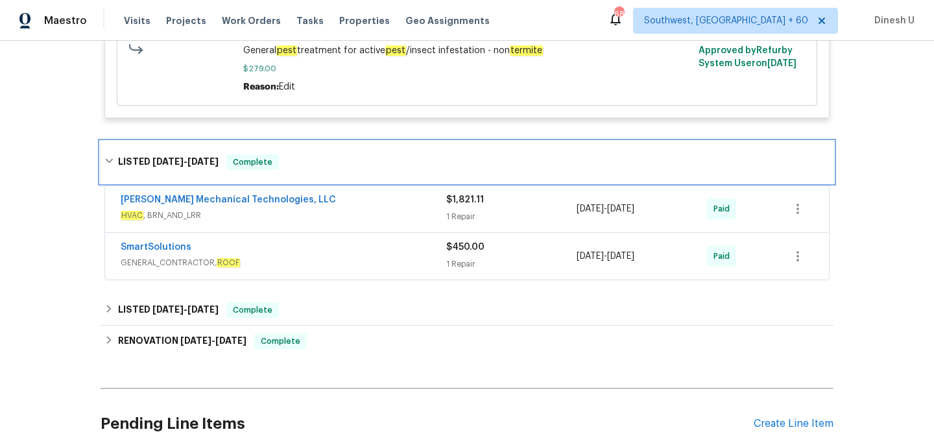
scroll to position [412, 0]
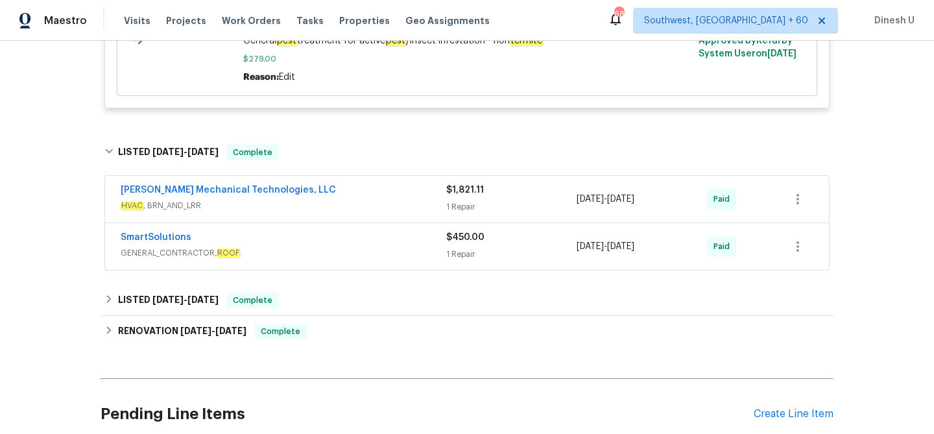
click at [453, 204] on div "1 Repair" at bounding box center [511, 206] width 130 height 13
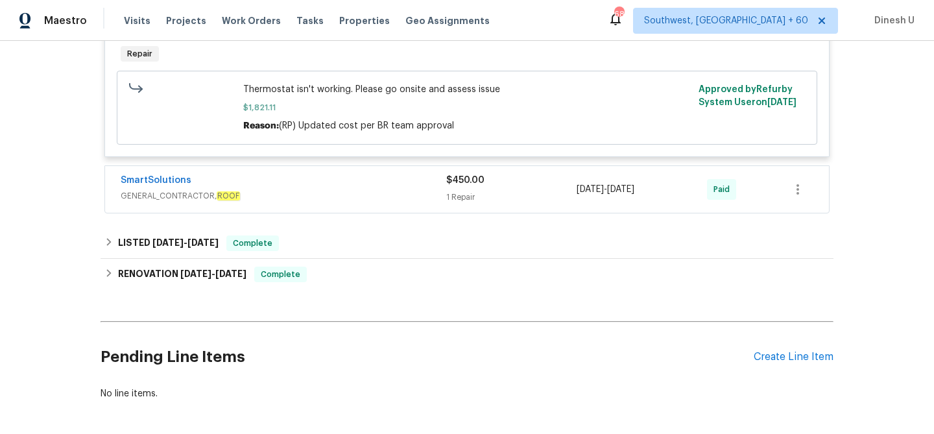
scroll to position [677, 0]
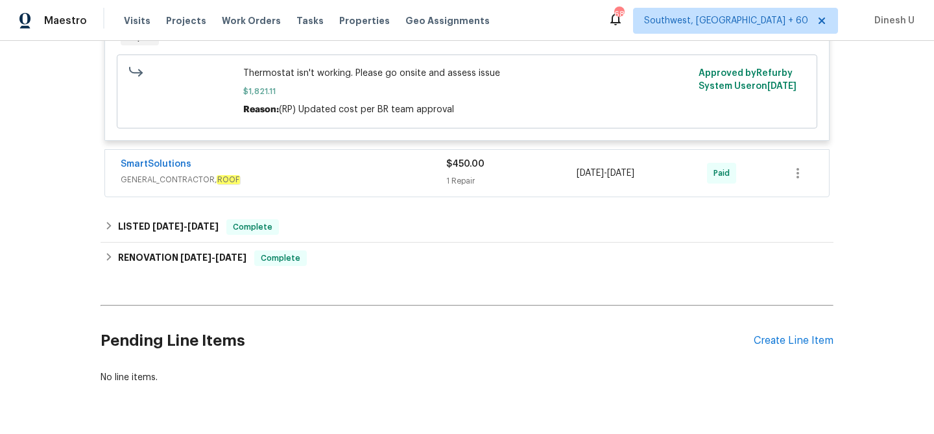
click at [466, 186] on div "1 Repair" at bounding box center [511, 181] width 130 height 13
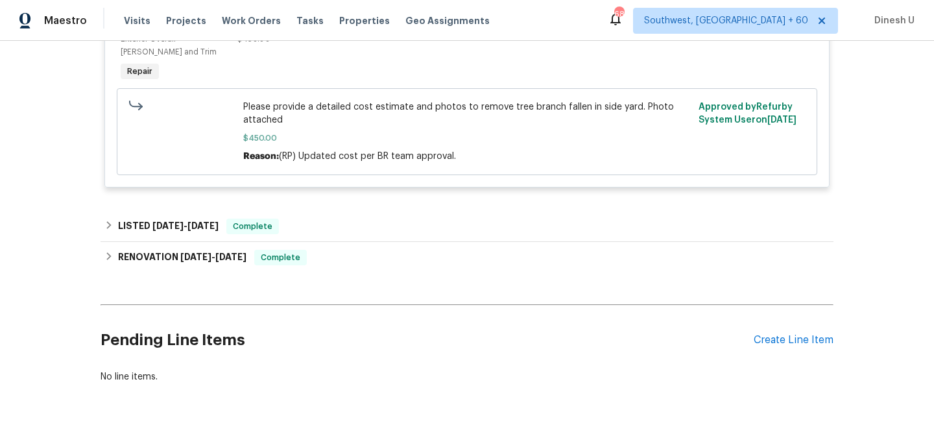
scroll to position [922, 0]
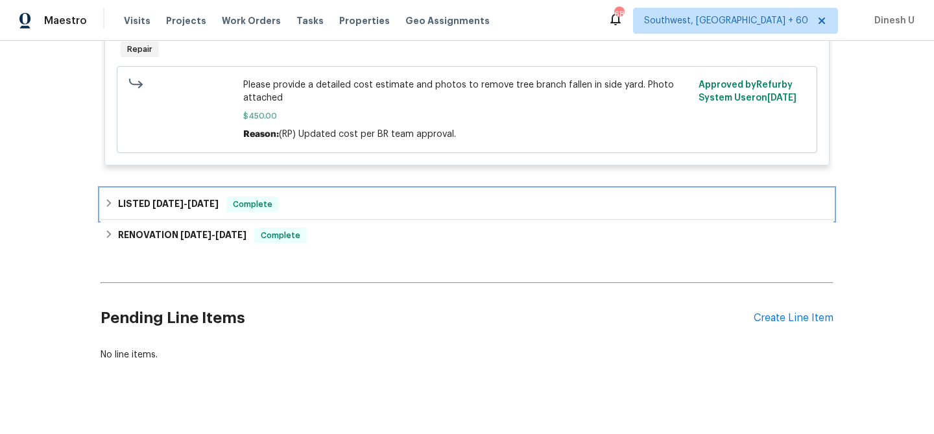
click at [186, 191] on div "LISTED 7/2/25 - 7/3/25 Complete" at bounding box center [467, 204] width 733 height 31
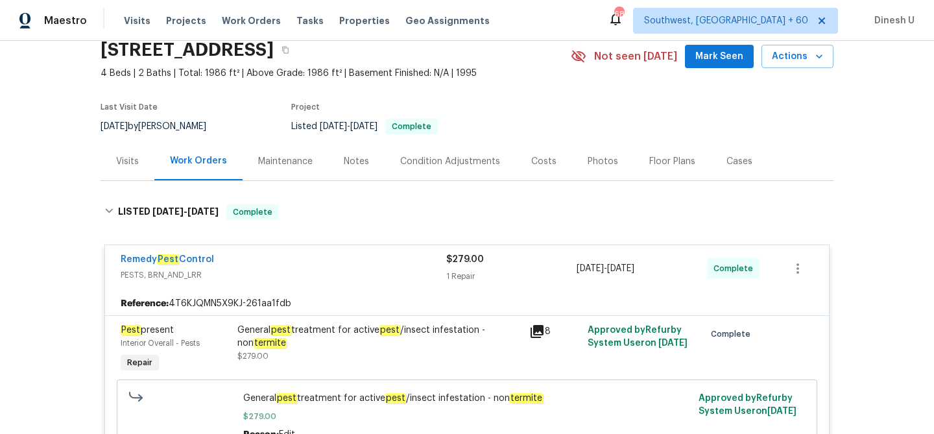
scroll to position [0, 0]
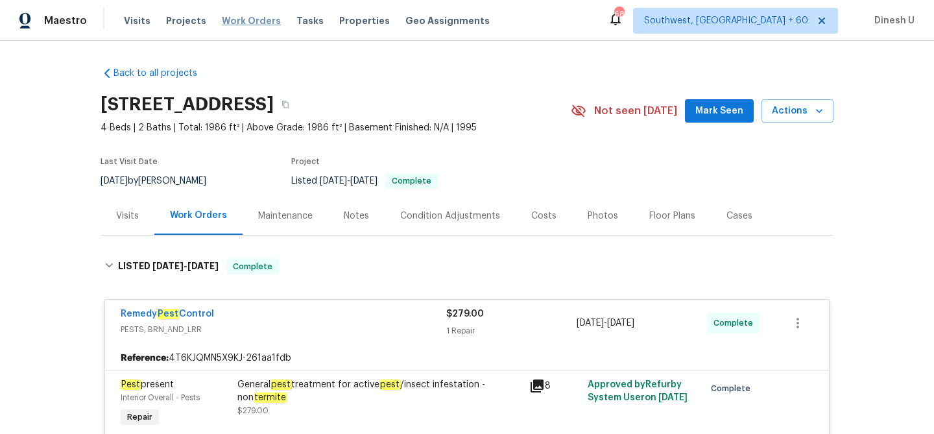
click at [236, 18] on span "Work Orders" at bounding box center [251, 20] width 59 height 13
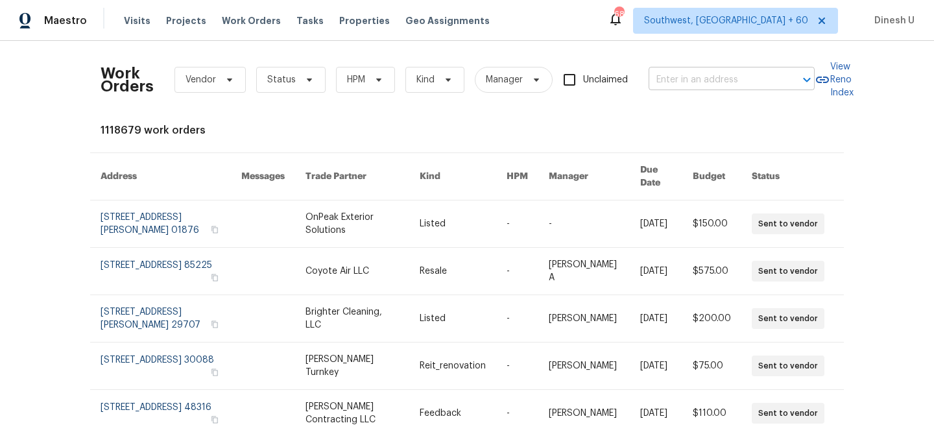
click at [676, 75] on input "text" at bounding box center [714, 80] width 130 height 20
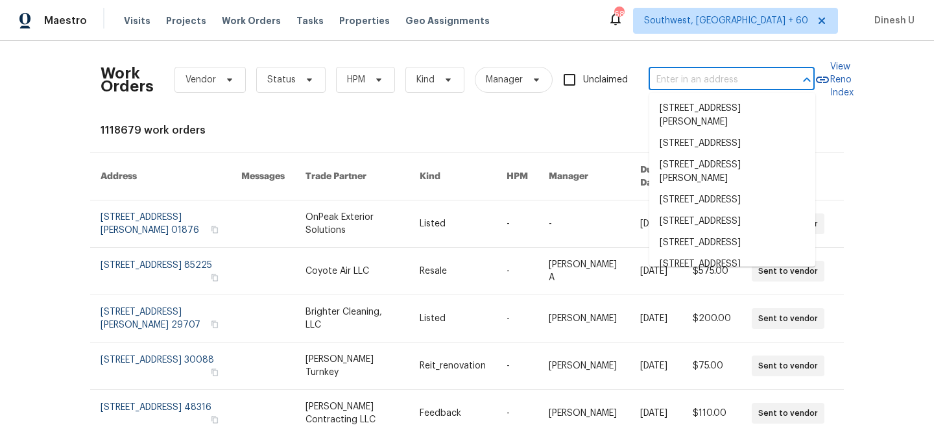
paste input "4316 Chamberlayne Ave, Richmond, VA 23227"
type input "4316 Chamberlayne Ave, Richmond, VA 23227"
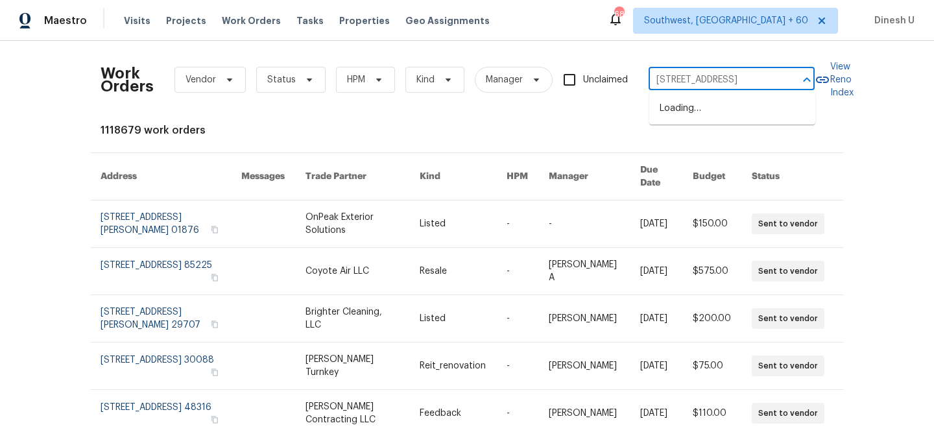
scroll to position [0, 73]
click at [674, 108] on li "4316 Chamberlayne Ave, Richmond, VA 23227" at bounding box center [732, 108] width 166 height 21
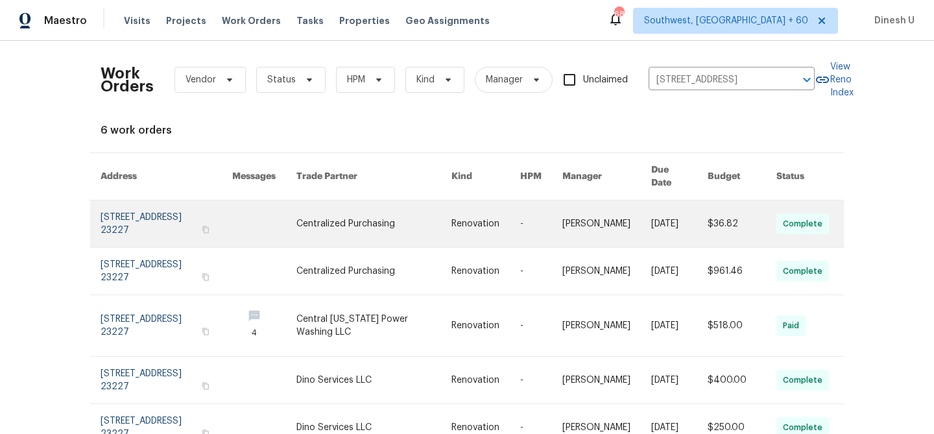
click at [139, 211] on link at bounding box center [167, 223] width 132 height 47
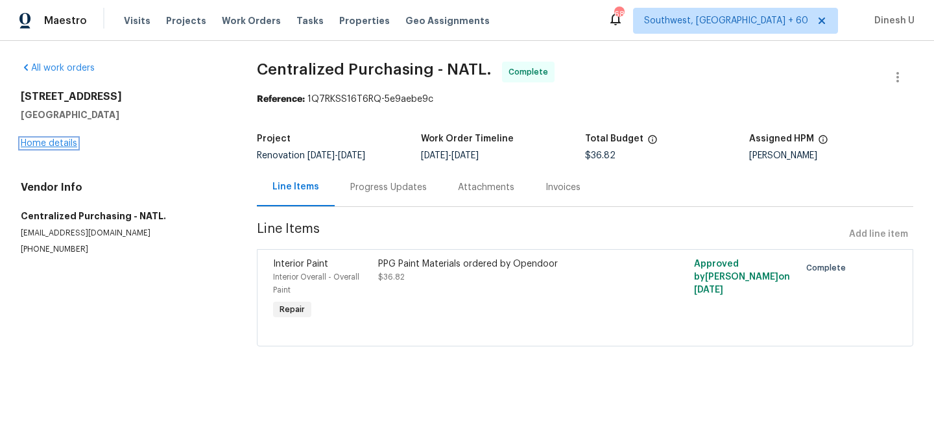
click at [43, 141] on link "Home details" at bounding box center [49, 143] width 56 height 9
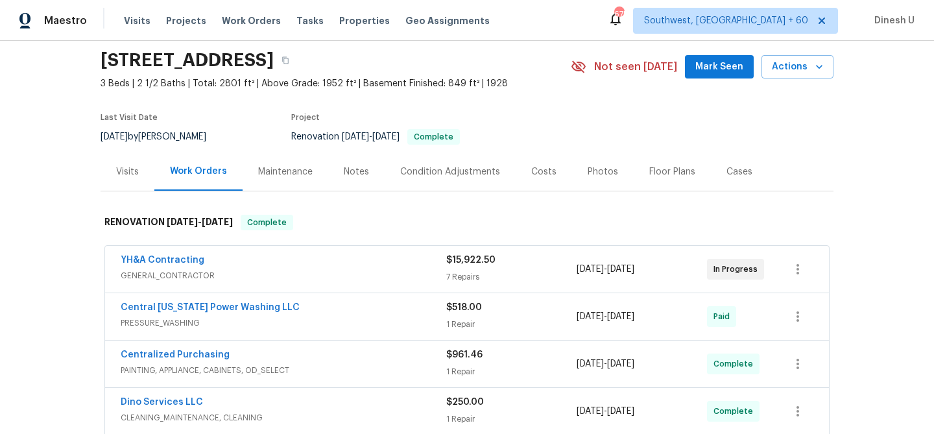
scroll to position [132, 0]
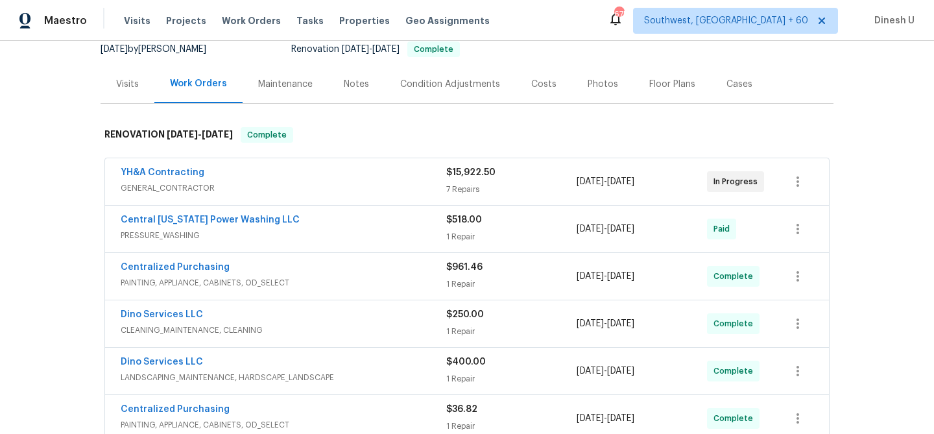
click at [448, 187] on div "7 Repairs" at bounding box center [511, 189] width 130 height 13
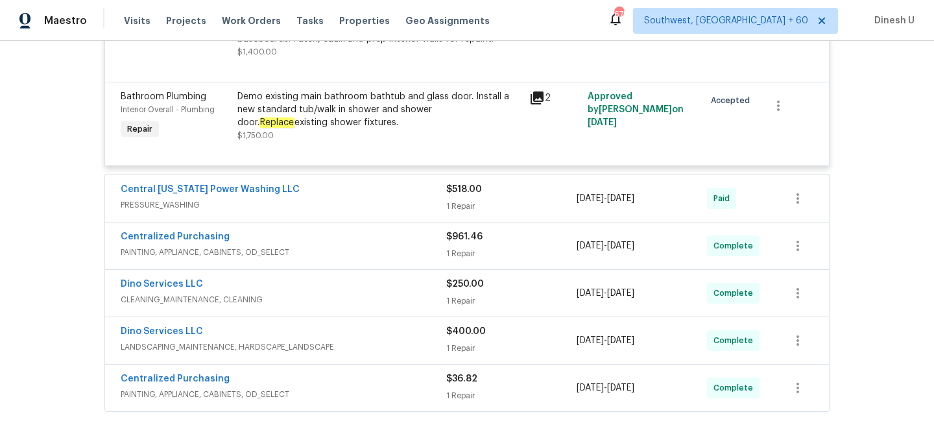
scroll to position [1469, 0]
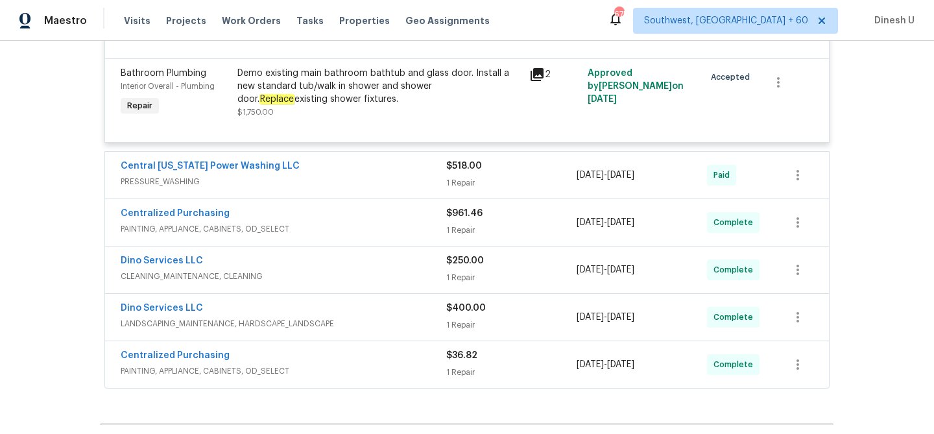
click at [462, 184] on div "1 Repair" at bounding box center [511, 182] width 130 height 13
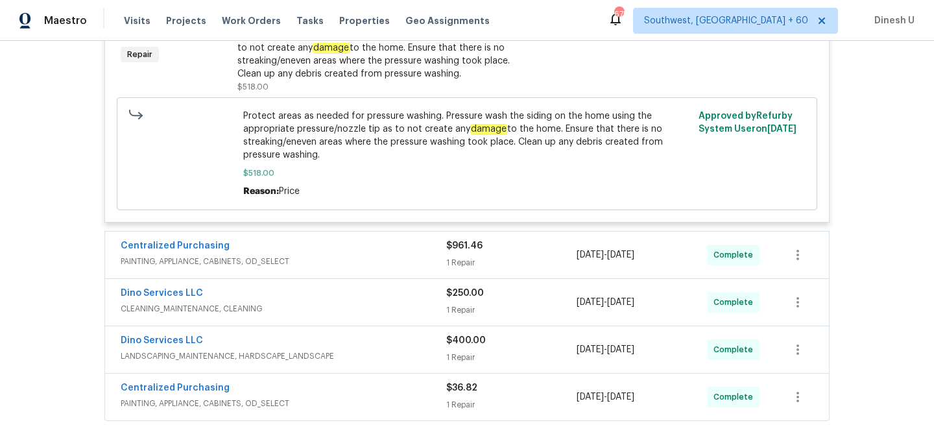
scroll to position [1712, 0]
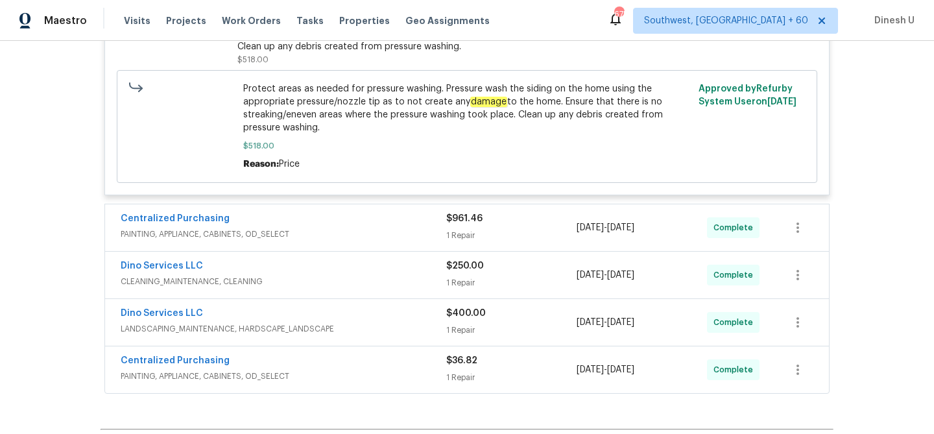
click at [455, 248] on div "Centralized Purchasing PAINTING, APPLIANCE, CABINETS, OD_SELECT $961.46 1 Repai…" at bounding box center [467, 227] width 724 height 47
click at [442, 223] on div "Centralized Purchasing" at bounding box center [284, 220] width 326 height 16
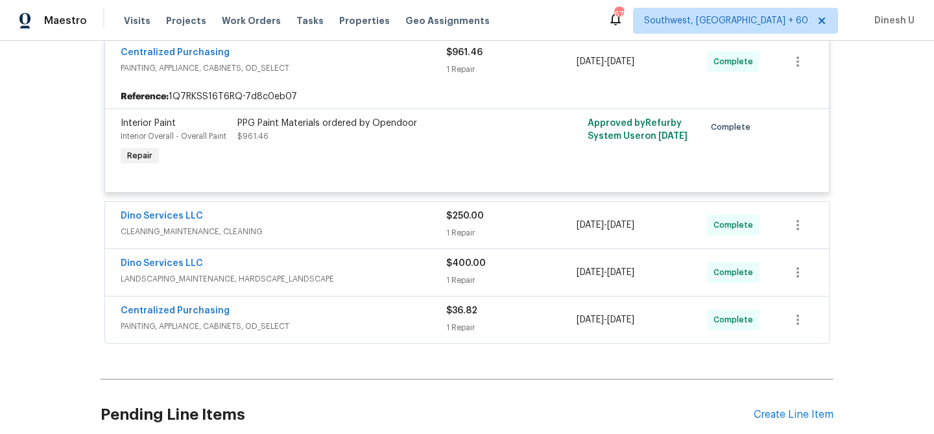
scroll to position [1905, 0]
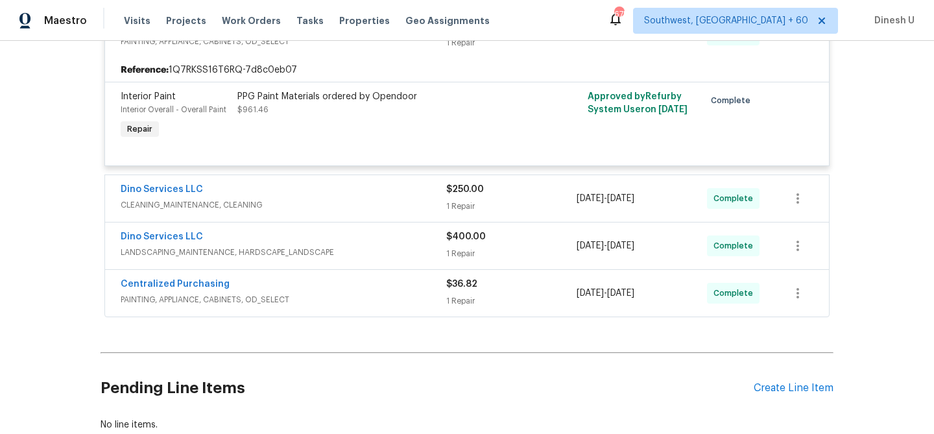
click at [454, 212] on div "1 Repair" at bounding box center [511, 206] width 130 height 13
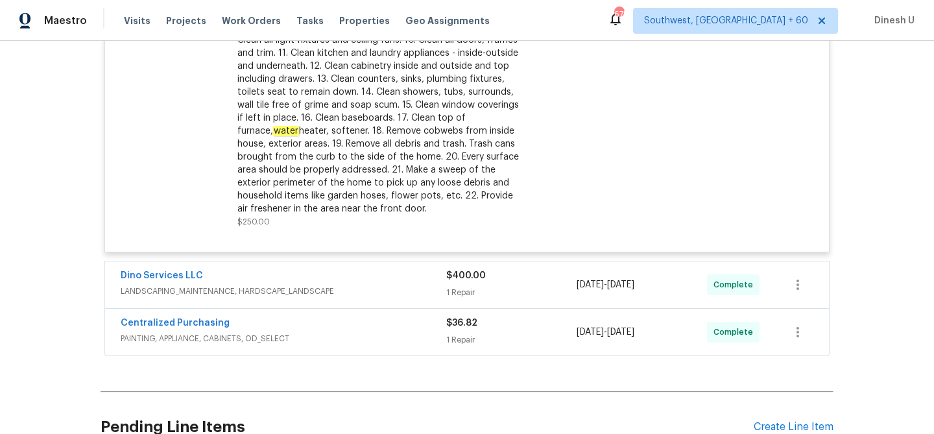
scroll to position [2228, 0]
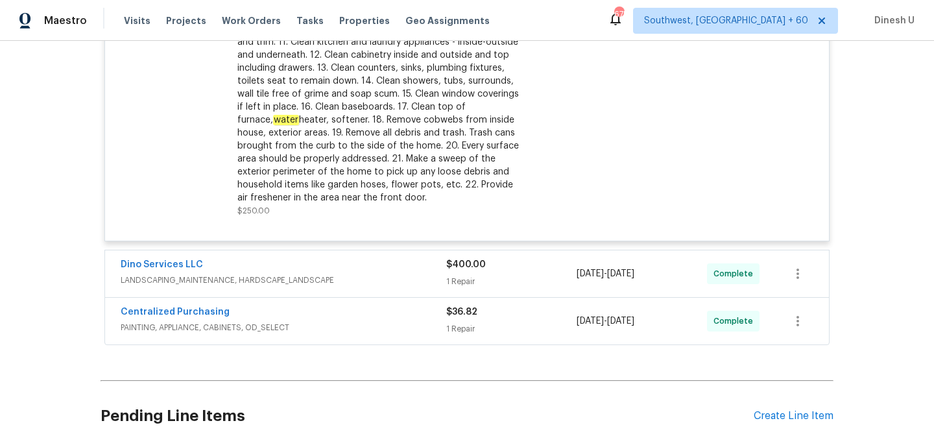
click at [453, 285] on div "1 Repair" at bounding box center [511, 281] width 130 height 13
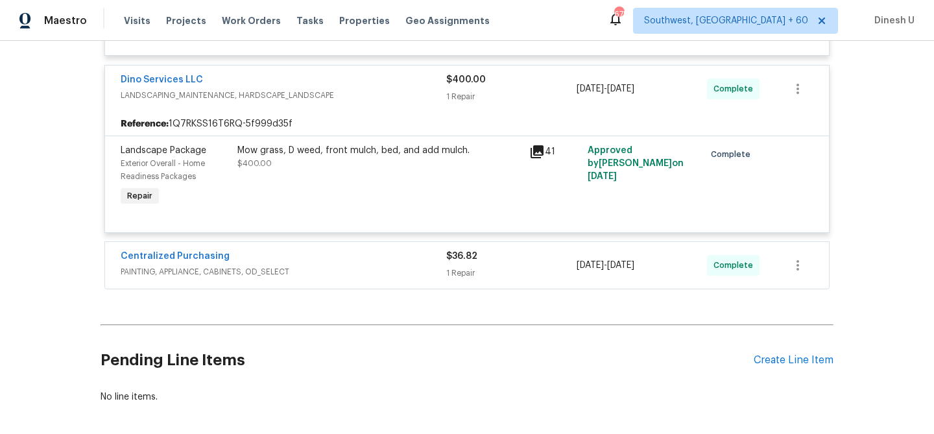
scroll to position [2426, 0]
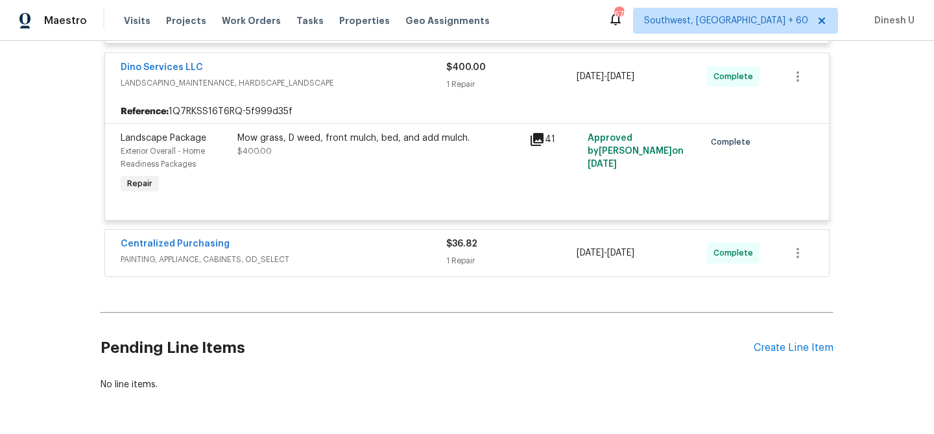
click at [463, 267] on div "1 Repair" at bounding box center [511, 260] width 130 height 13
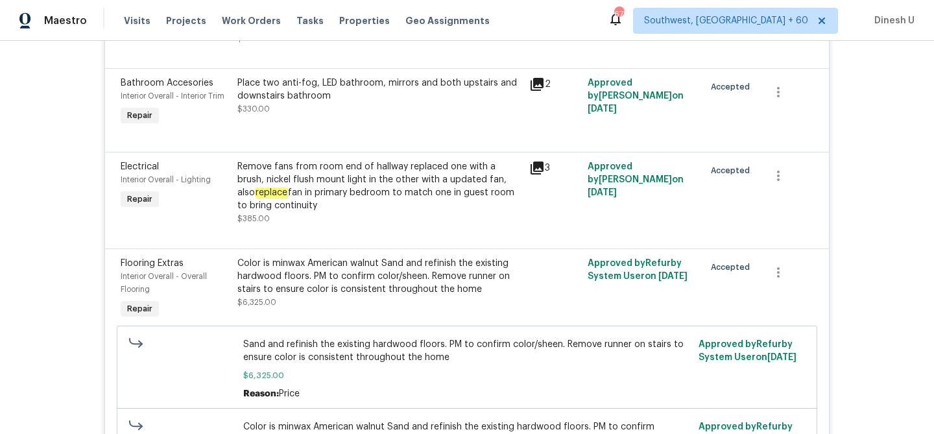
scroll to position [0, 0]
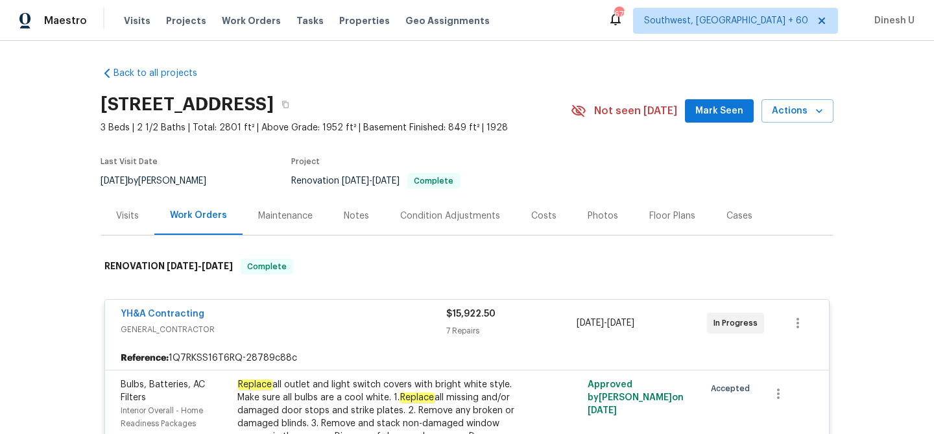
click at [106, 216] on div "Visits" at bounding box center [128, 216] width 54 height 38
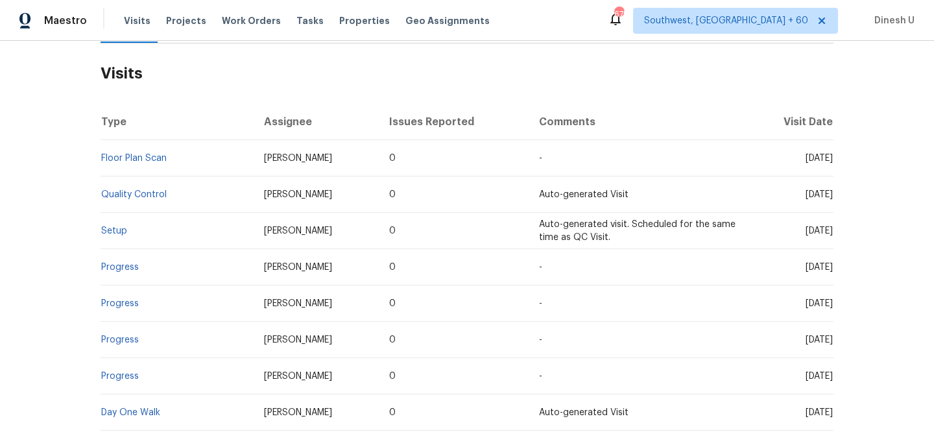
scroll to position [252, 0]
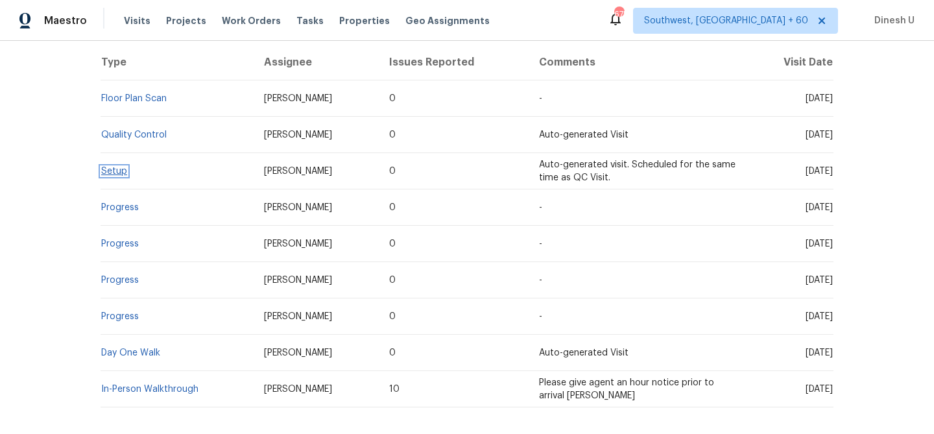
click at [117, 169] on link "Setup" at bounding box center [114, 171] width 26 height 9
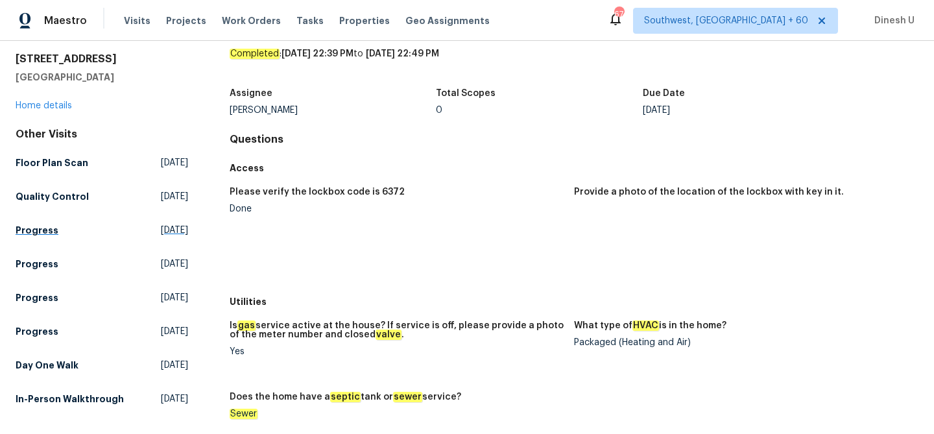
scroll to position [54, 0]
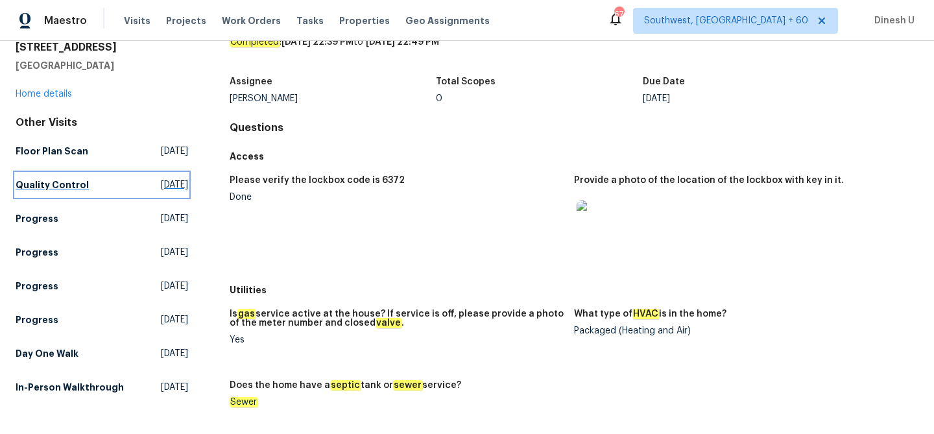
click at [161, 187] on span "Mon, Sep 08 2025" at bounding box center [174, 184] width 27 height 13
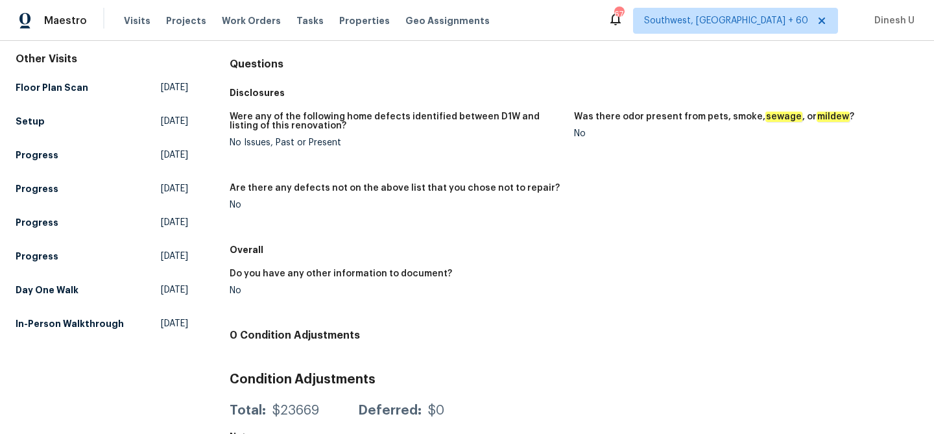
scroll to position [127, 0]
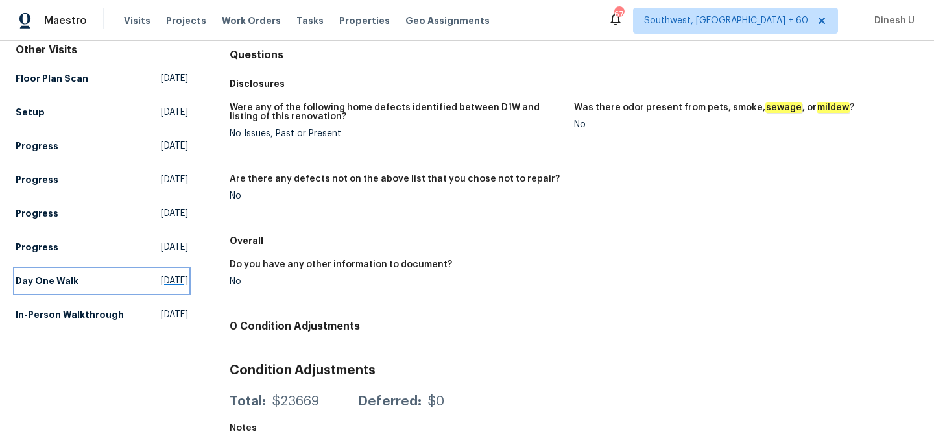
click at [131, 289] on link "Day One Walk Fri, Aug 15 2025" at bounding box center [102, 280] width 173 height 23
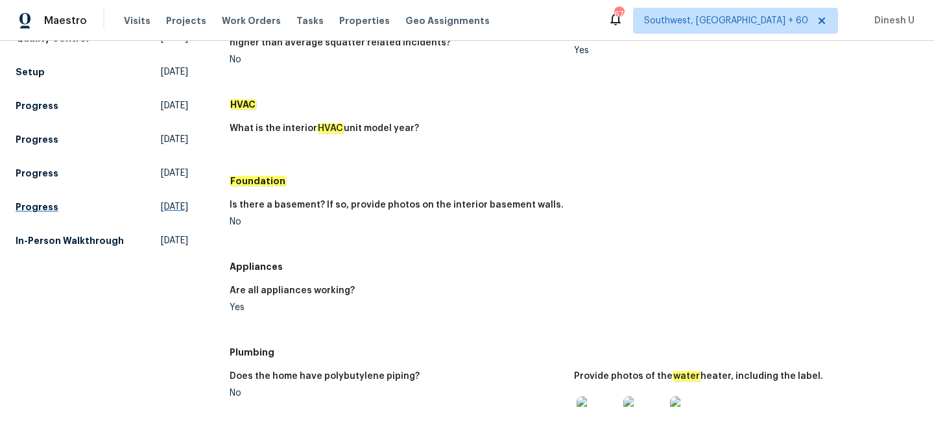
scroll to position [188, 0]
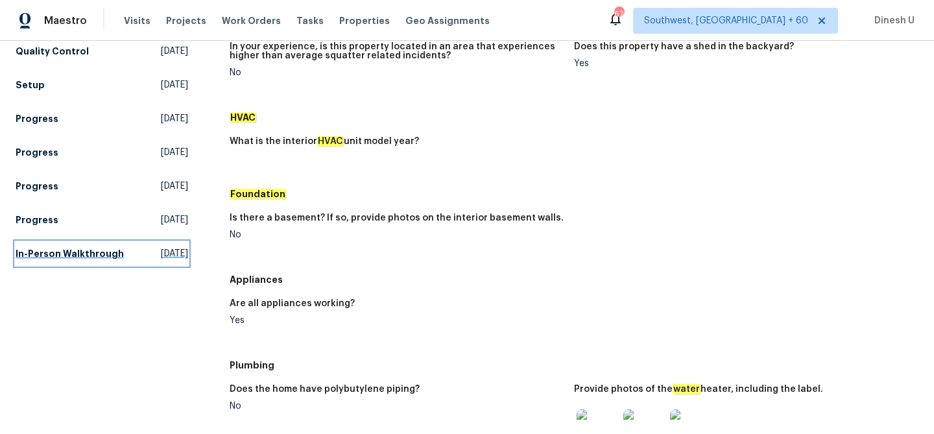
click at [127, 245] on link "In-Person Walkthrough Fri, Jul 25 2025" at bounding box center [102, 253] width 173 height 23
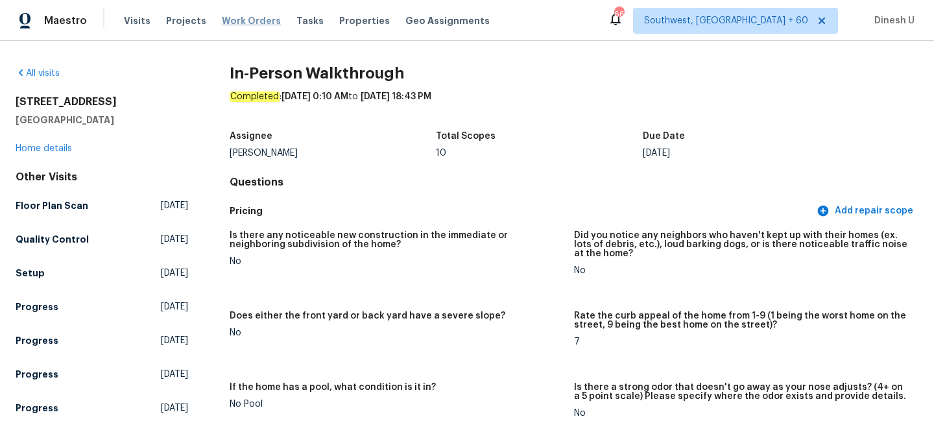
click at [243, 18] on span "Work Orders" at bounding box center [251, 20] width 59 height 13
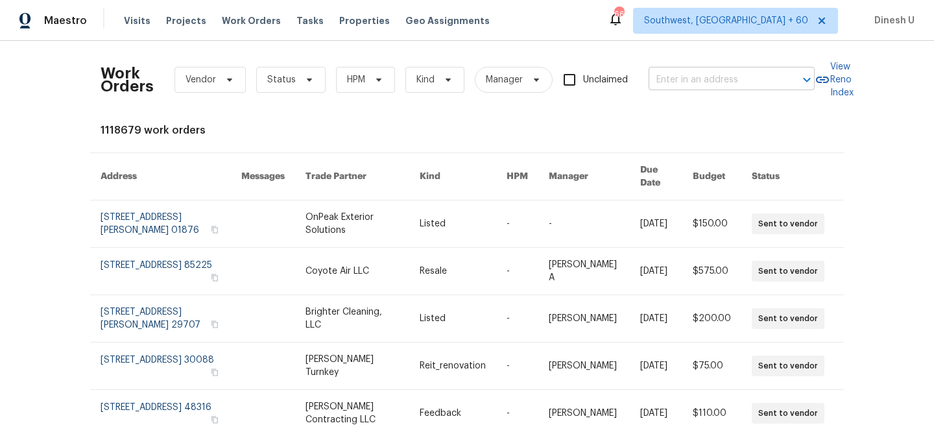
click at [710, 70] on input "text" at bounding box center [714, 80] width 130 height 20
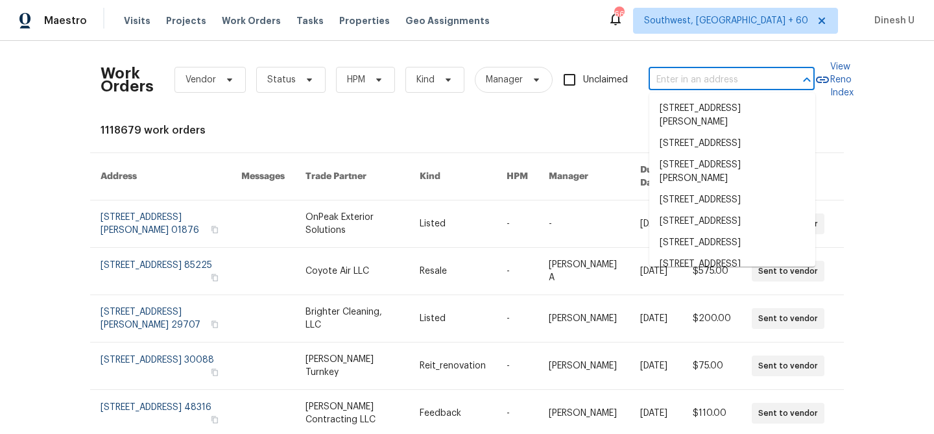
paste input "101 Greenfield Trl, Forney, TX 75126"
type input "101 Greenfield Trl, Forney, TX 75126"
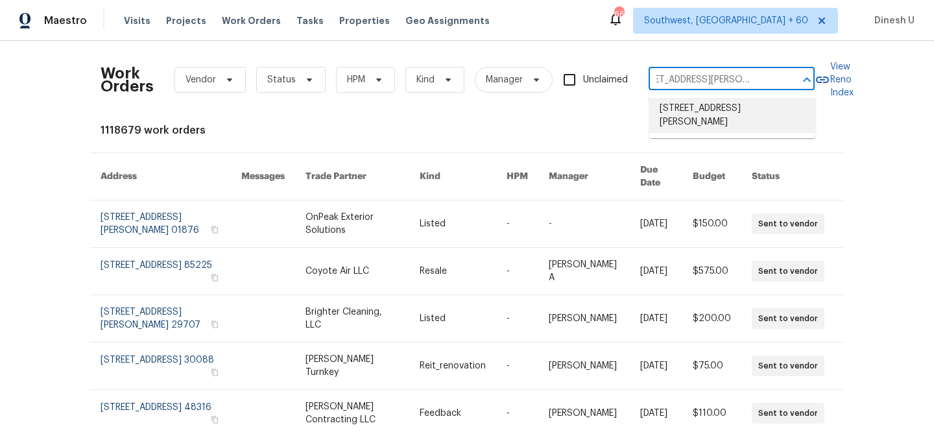
click at [695, 114] on li "101 Greenfield Trl, Forney, TX 75126" at bounding box center [732, 115] width 166 height 35
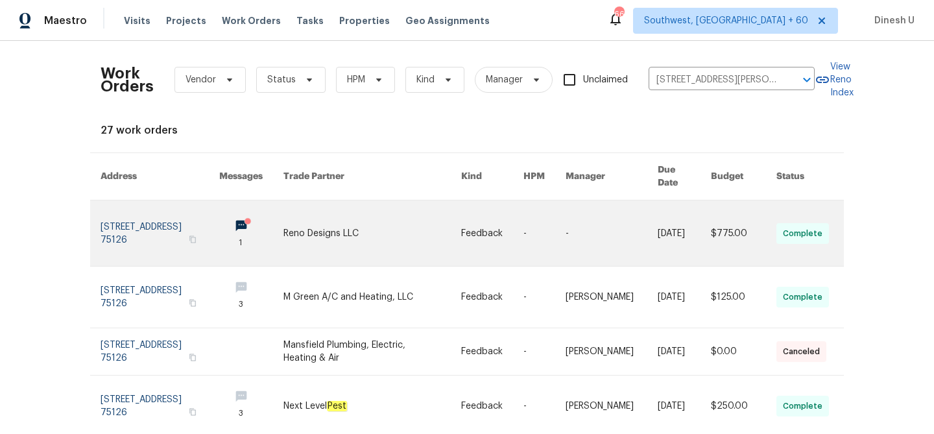
click at [114, 211] on link at bounding box center [160, 233] width 119 height 66
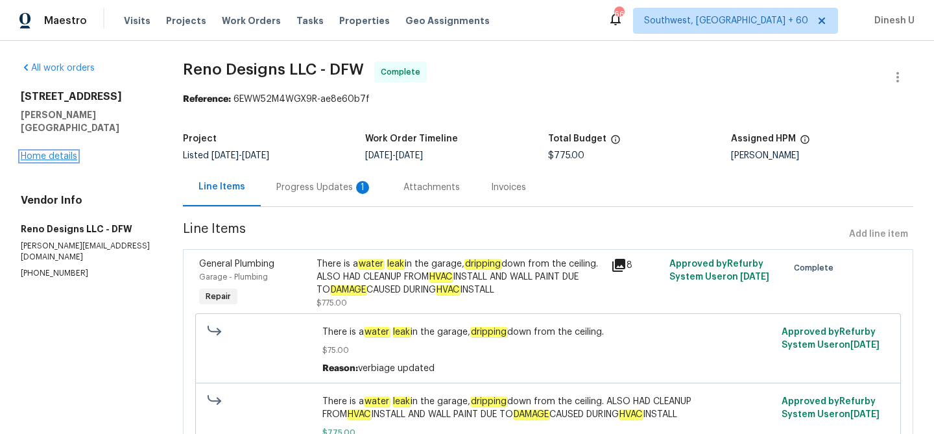
click at [40, 152] on link "Home details" at bounding box center [49, 156] width 56 height 9
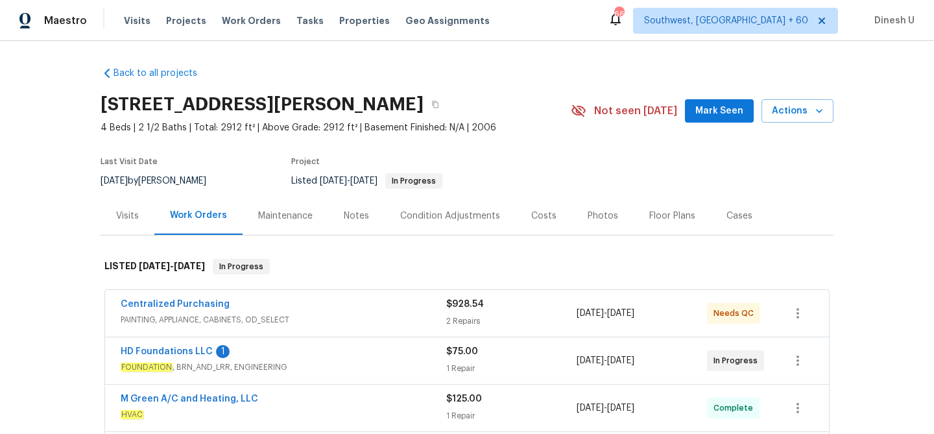
click at [476, 322] on div "2 Repairs" at bounding box center [511, 321] width 130 height 13
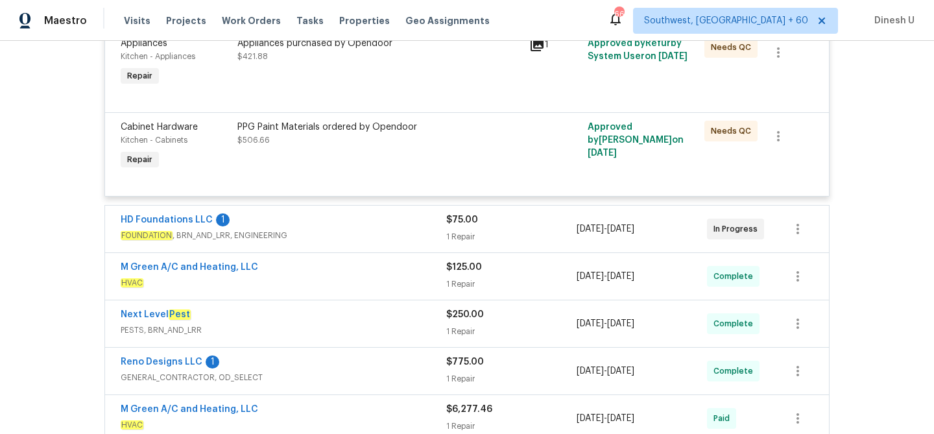
scroll to position [346, 0]
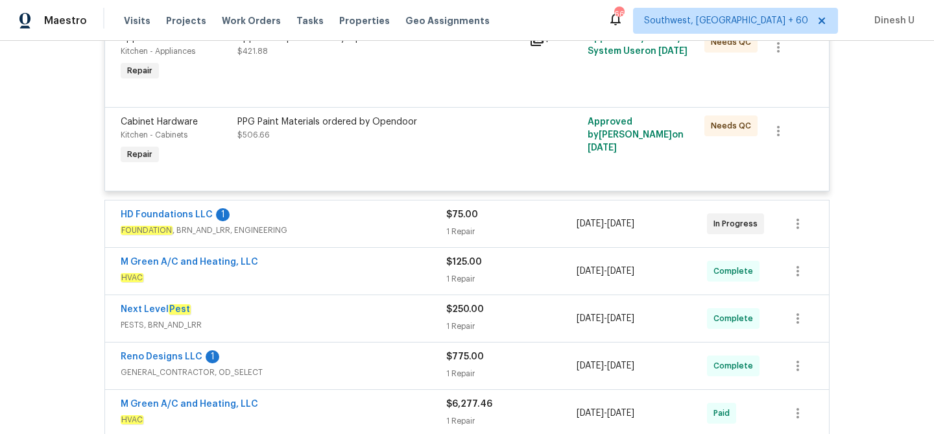
click at [461, 234] on div "1 Repair" at bounding box center [511, 231] width 130 height 13
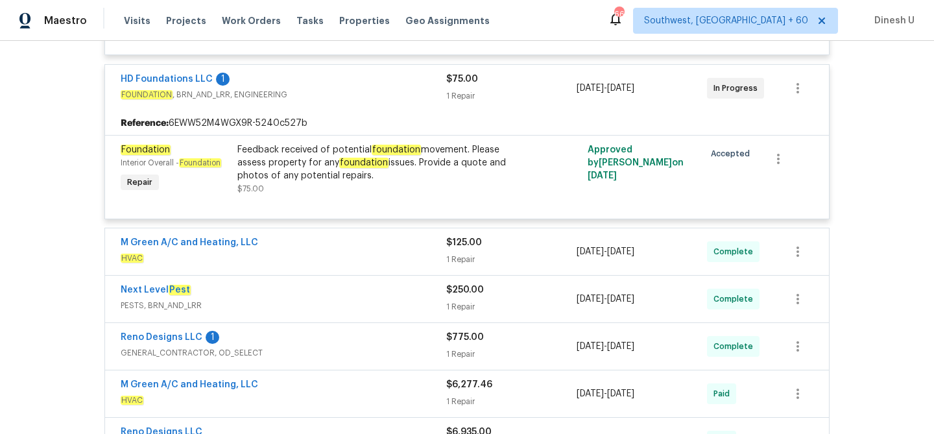
scroll to position [483, 0]
click at [453, 255] on div "1 Repair" at bounding box center [511, 258] width 130 height 13
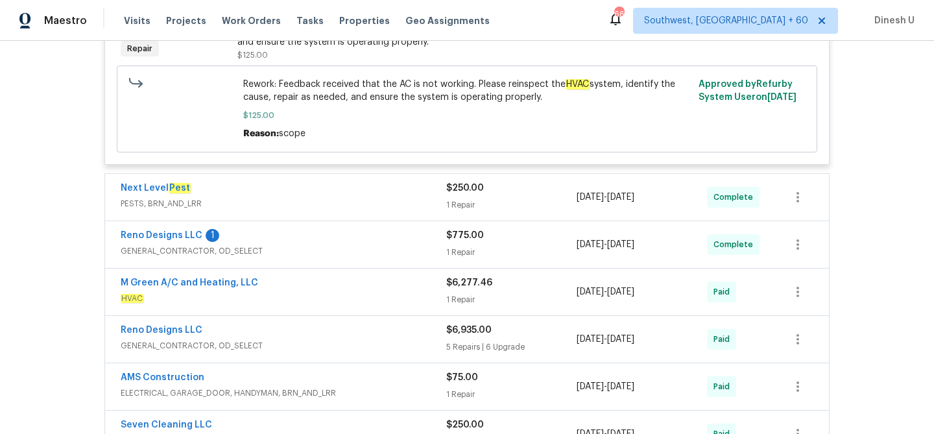
scroll to position [806, 0]
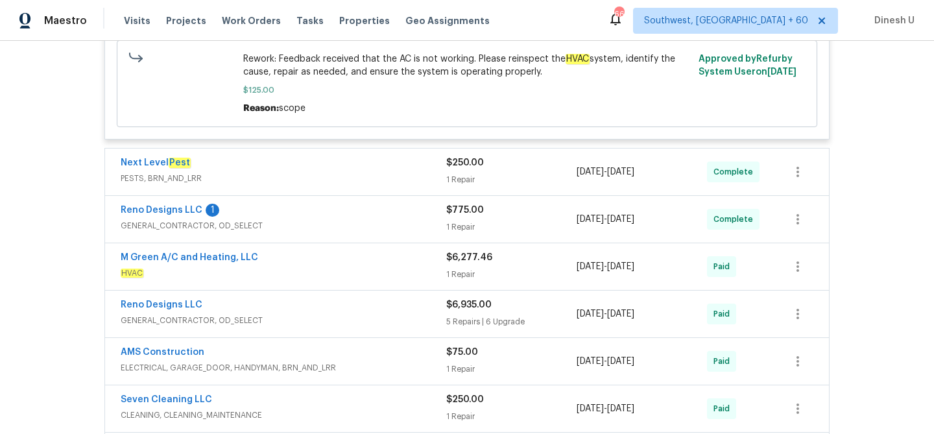
click at [473, 184] on div "1 Repair" at bounding box center [511, 179] width 130 height 13
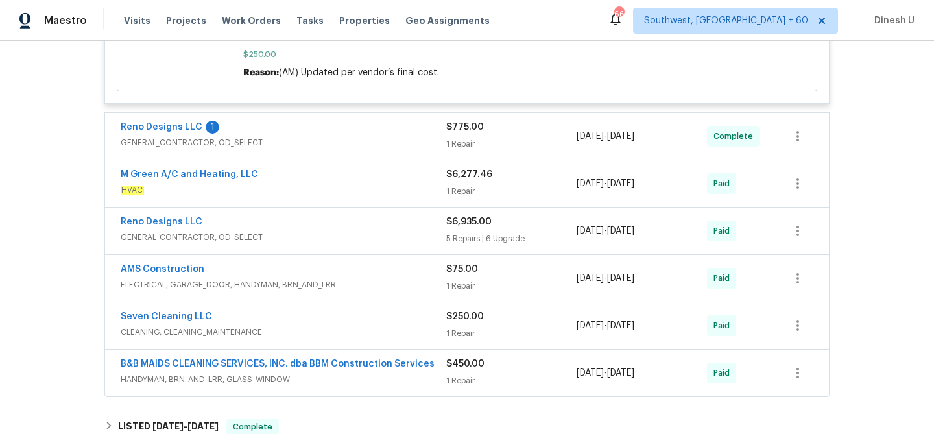
scroll to position [1173, 0]
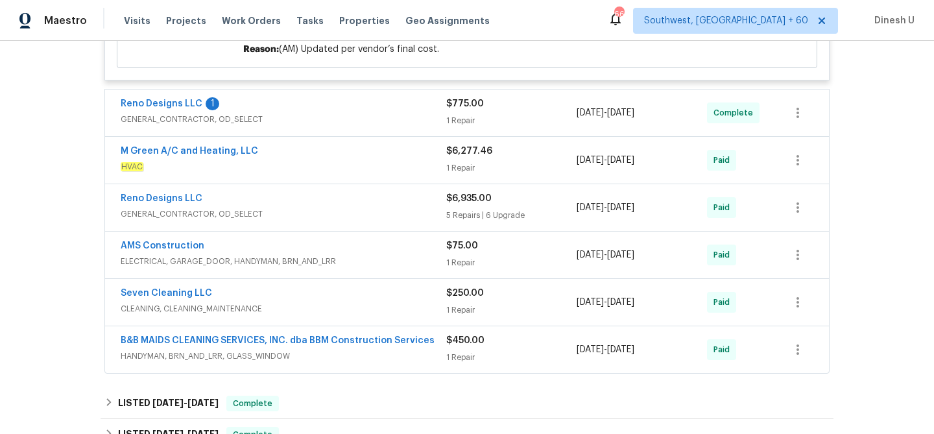
click at [450, 122] on div "1 Repair" at bounding box center [511, 120] width 130 height 13
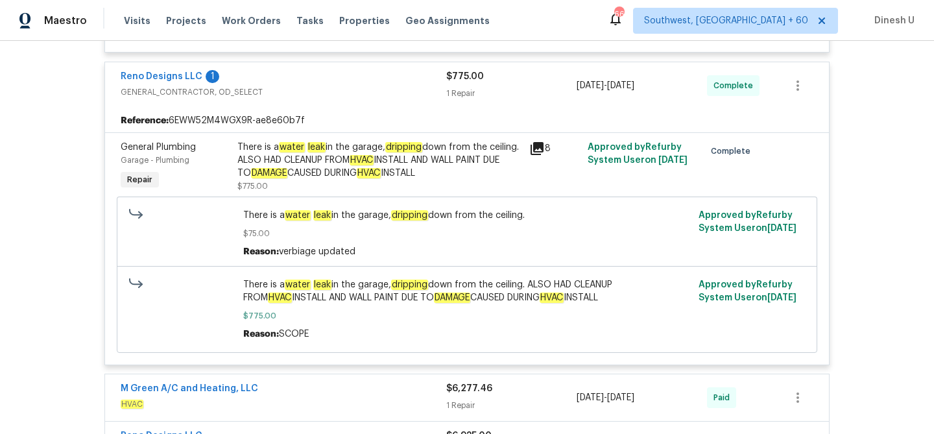
scroll to position [1198, 0]
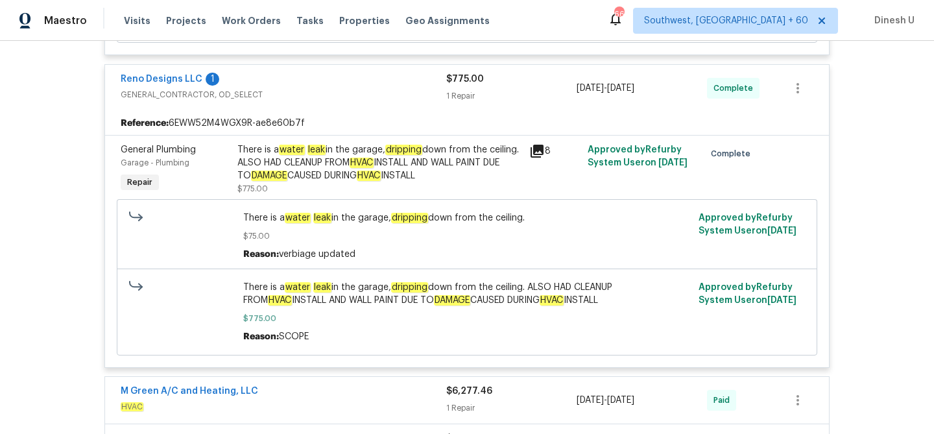
click at [539, 146] on icon at bounding box center [537, 151] width 16 height 16
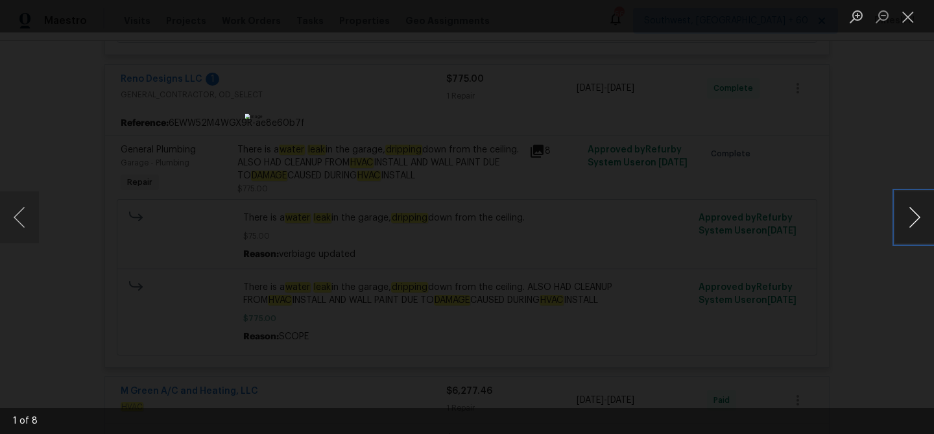
click at [911, 215] on button "Next image" at bounding box center [914, 217] width 39 height 52
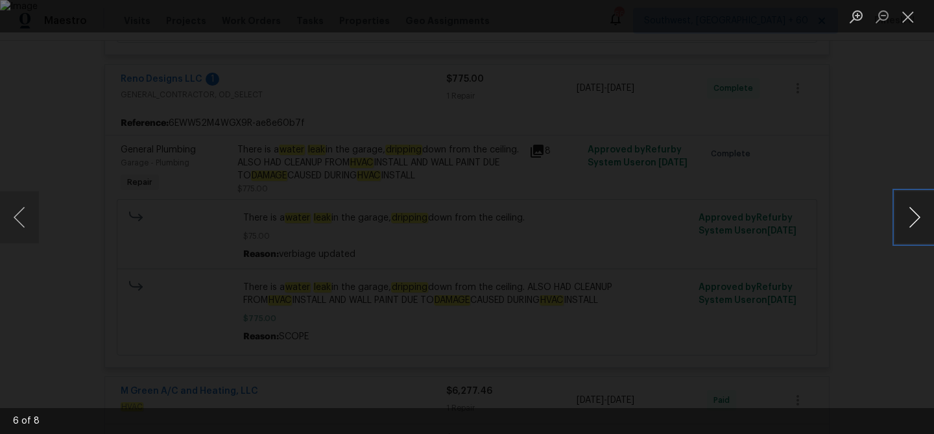
click at [911, 215] on button "Next image" at bounding box center [914, 217] width 39 height 52
click at [909, 17] on button "Close lightbox" at bounding box center [908, 16] width 26 height 23
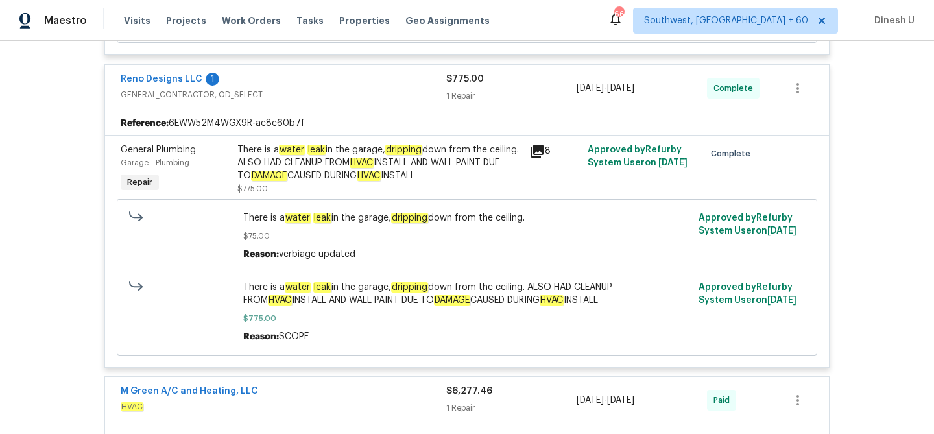
click at [543, 153] on icon at bounding box center [537, 151] width 13 height 13
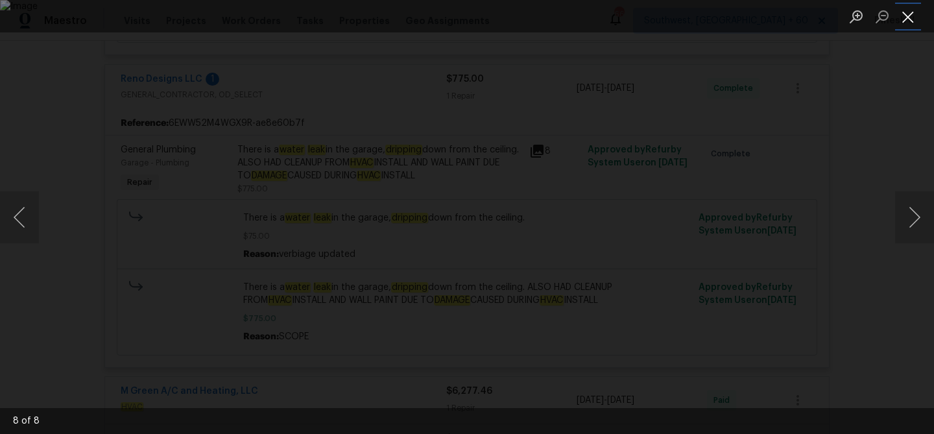
click at [910, 17] on button "Close lightbox" at bounding box center [908, 16] width 26 height 23
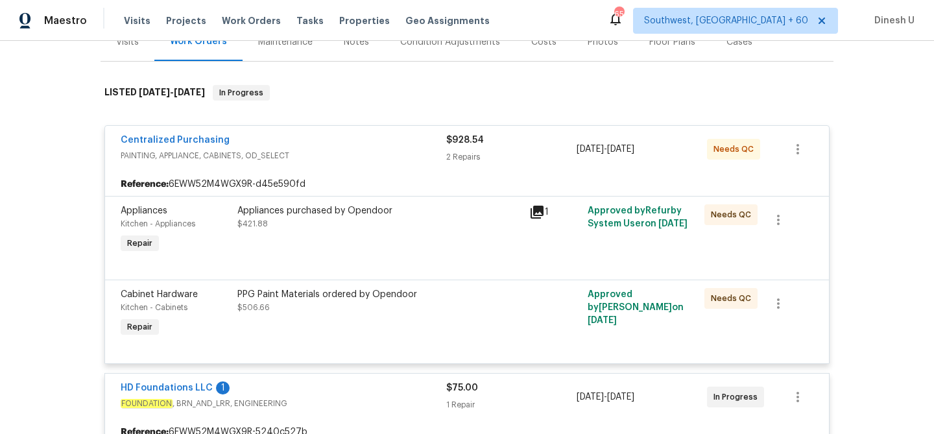
scroll to position [0, 0]
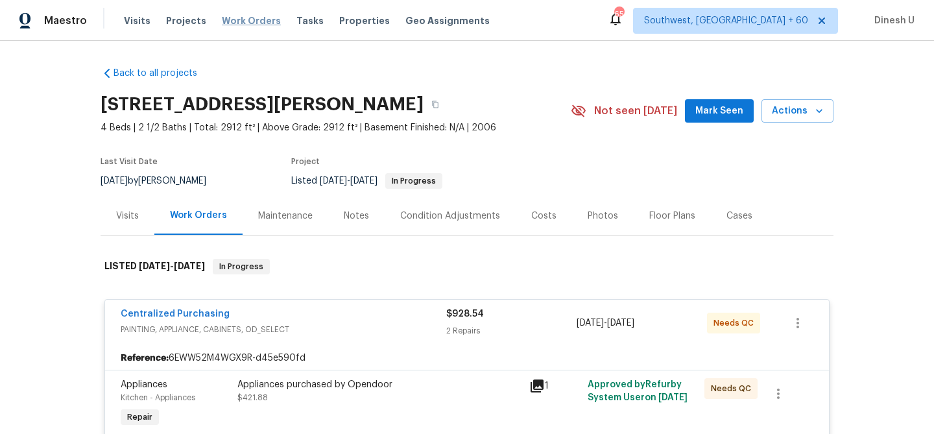
click at [230, 21] on span "Work Orders" at bounding box center [251, 20] width 59 height 13
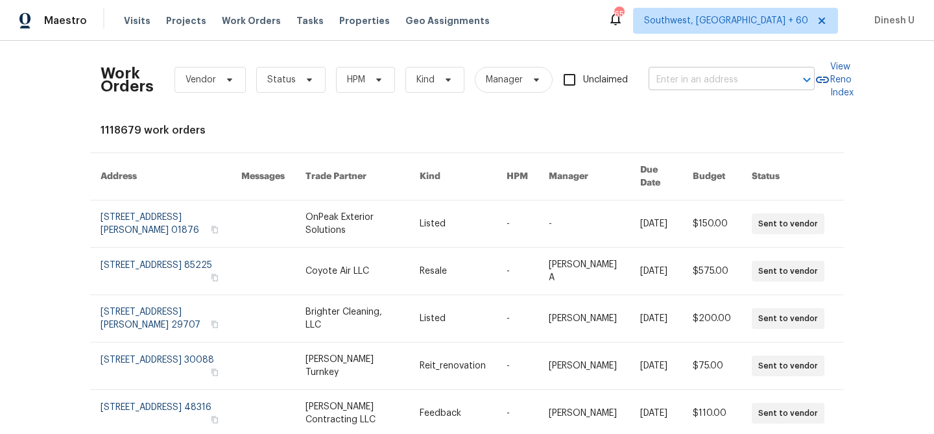
click at [740, 86] on input "text" at bounding box center [714, 80] width 130 height 20
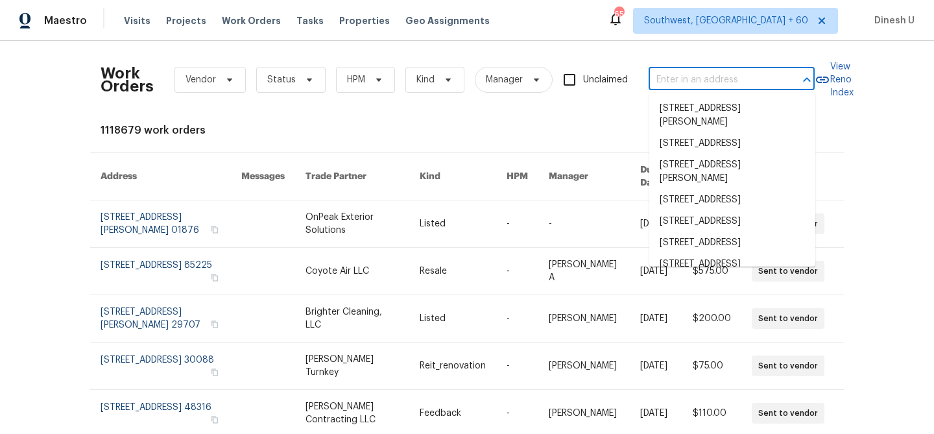
paste input "9562 Lakeview Cir Union City, GA 30291"
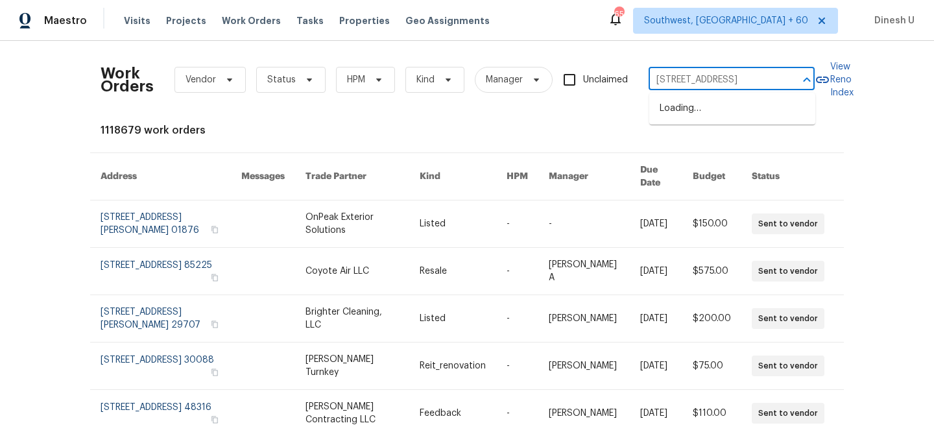
type input "9562 Lakeview Cir Union City, GA 30291"
click at [684, 114] on li "9562 Lakeview Cir, Union City, GA 30291" at bounding box center [732, 108] width 166 height 21
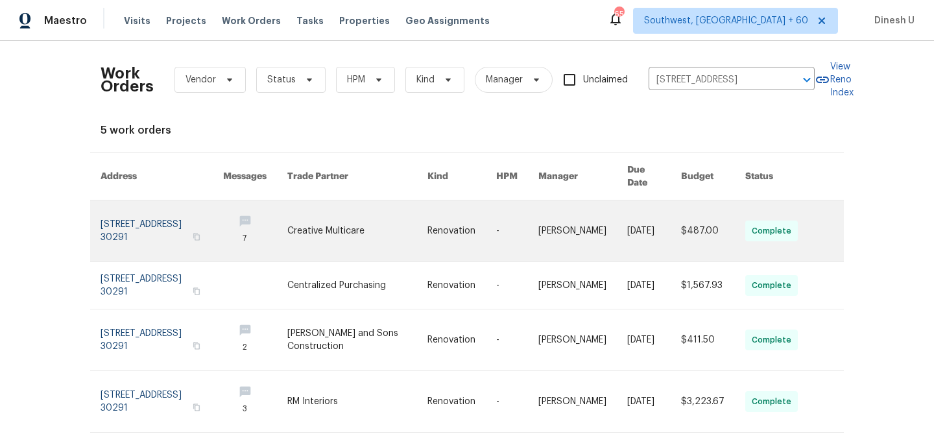
click at [178, 207] on link at bounding box center [162, 230] width 123 height 61
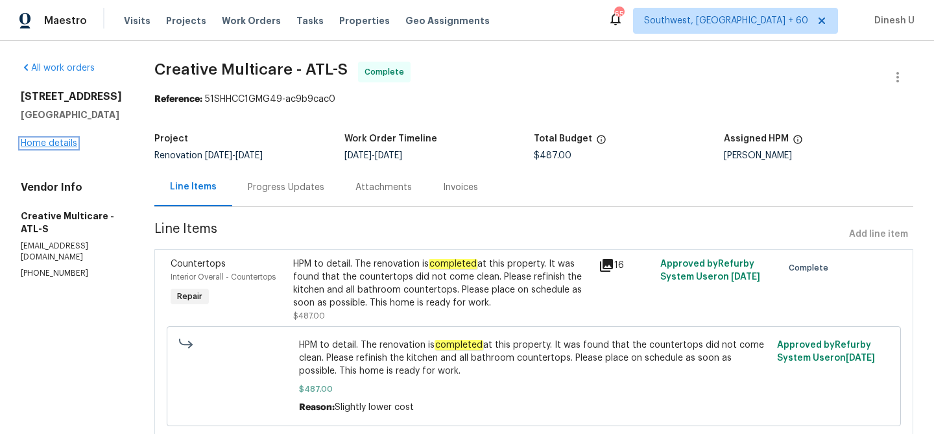
click at [62, 142] on link "Home details" at bounding box center [49, 143] width 56 height 9
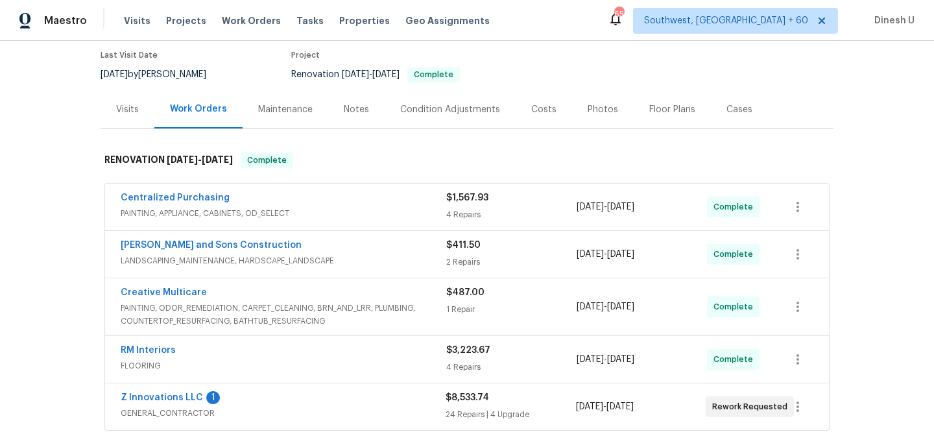
scroll to position [47, 0]
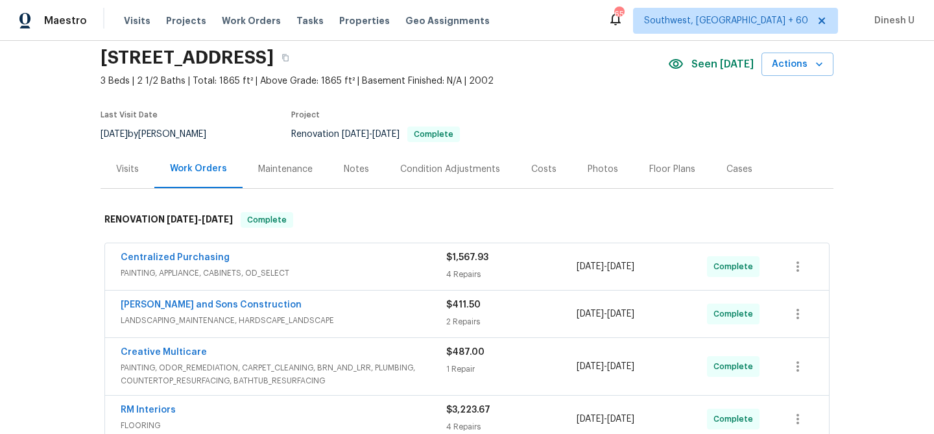
click at [459, 263] on div "$1,567.93" at bounding box center [511, 257] width 130 height 13
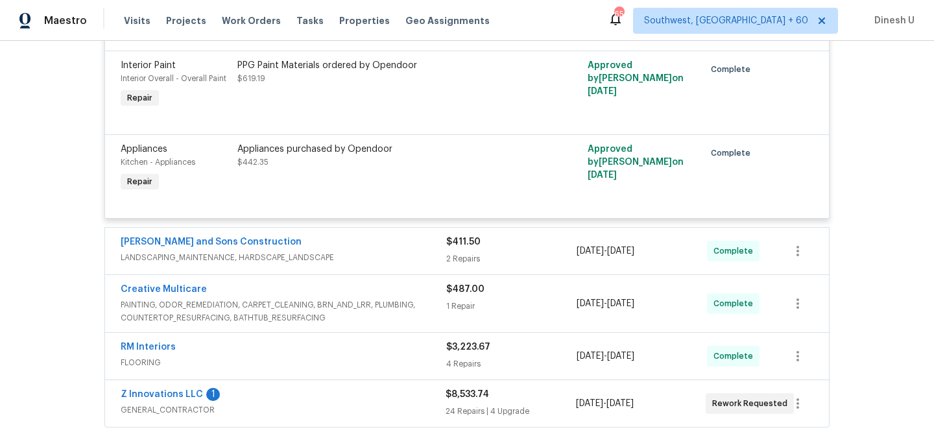
scroll to position [500, 0]
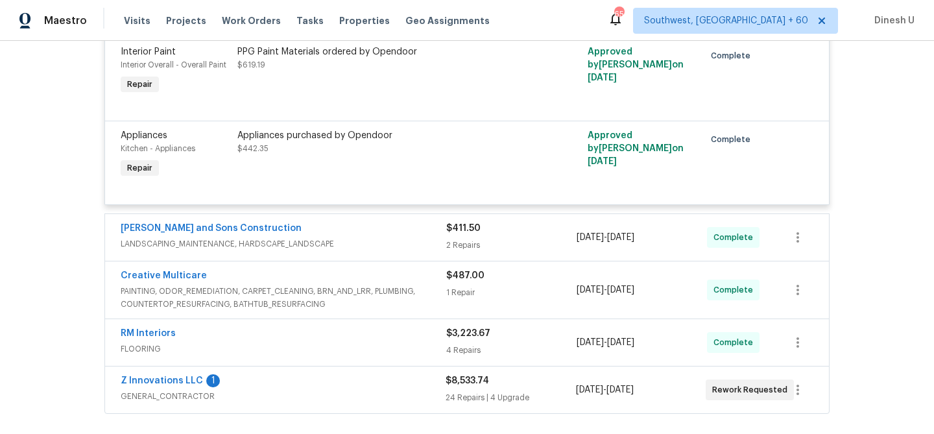
click at [468, 252] on div "2 Repairs" at bounding box center [511, 245] width 130 height 13
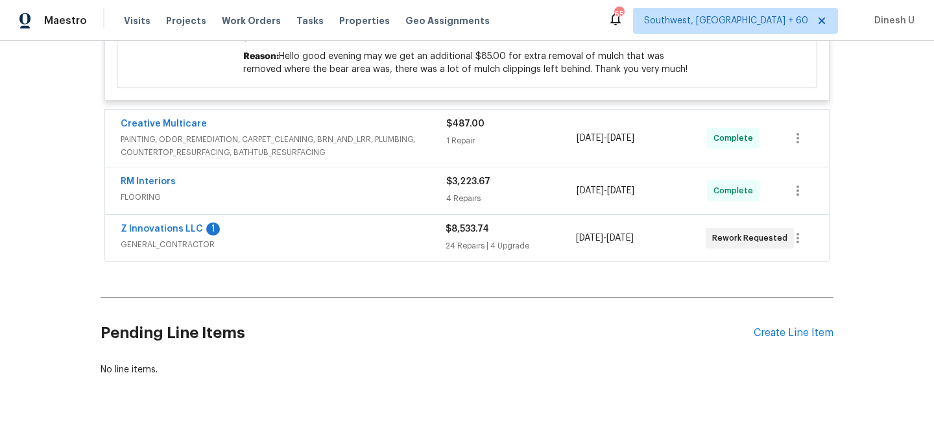
scroll to position [1008, 0]
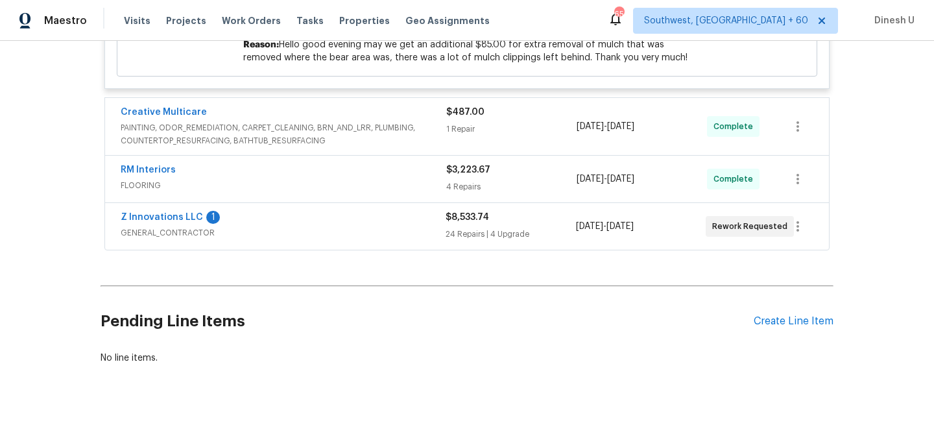
click at [455, 119] on div "$487.00" at bounding box center [511, 112] width 130 height 13
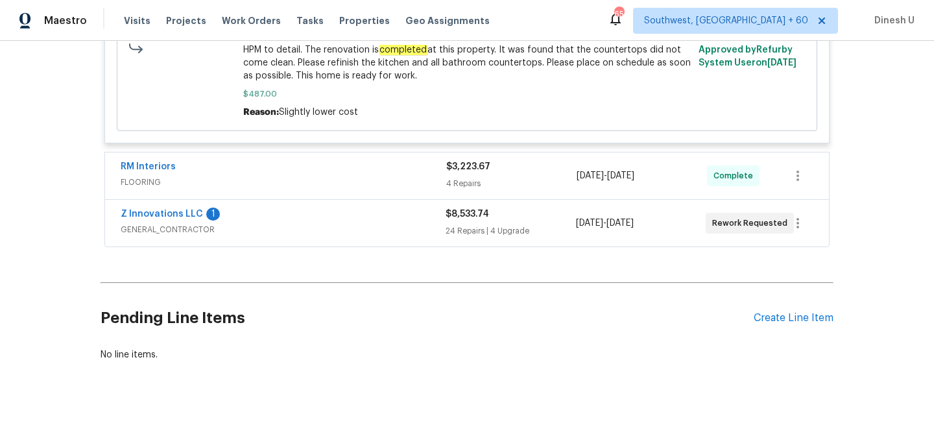
scroll to position [1252, 0]
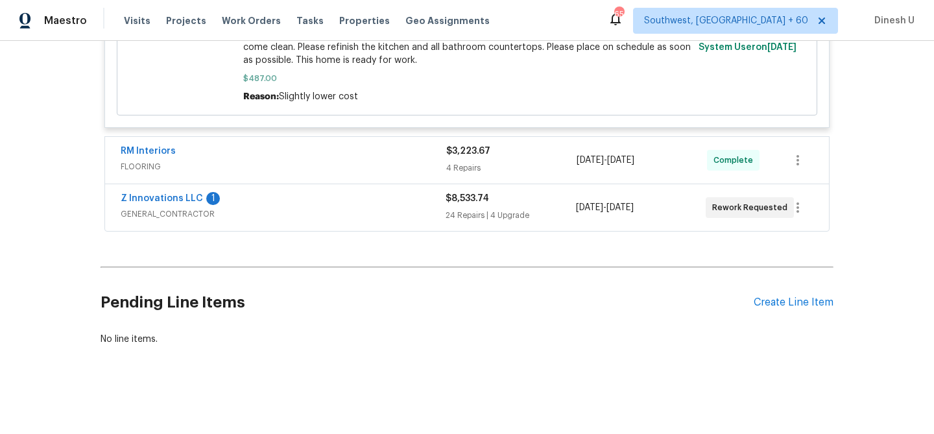
click at [472, 163] on div "4 Repairs" at bounding box center [511, 168] width 130 height 13
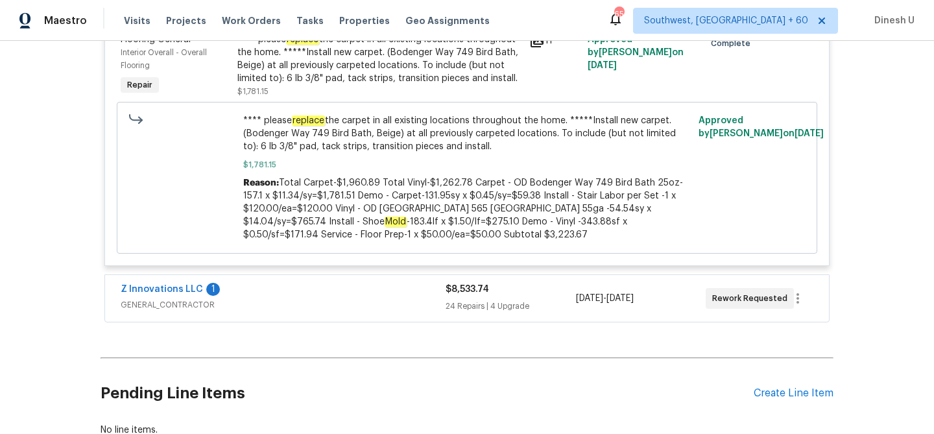
scroll to position [1924, 0]
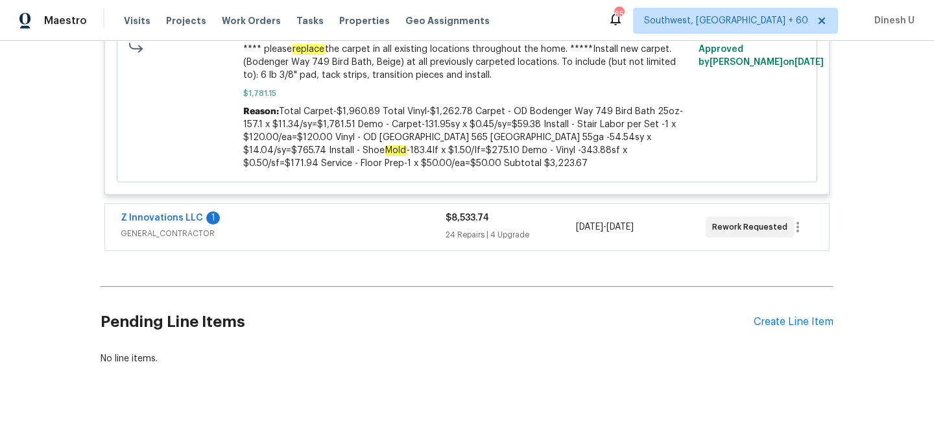
click at [488, 240] on div "24 Repairs | 4 Upgrade" at bounding box center [511, 234] width 130 height 13
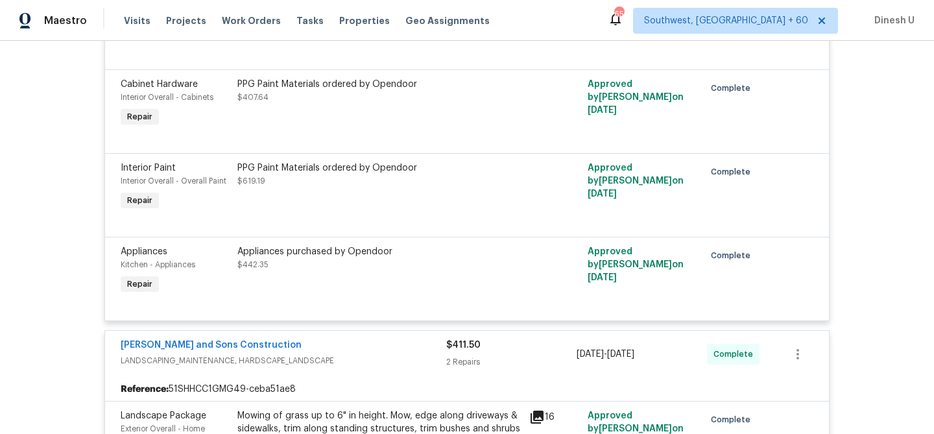
scroll to position [0, 0]
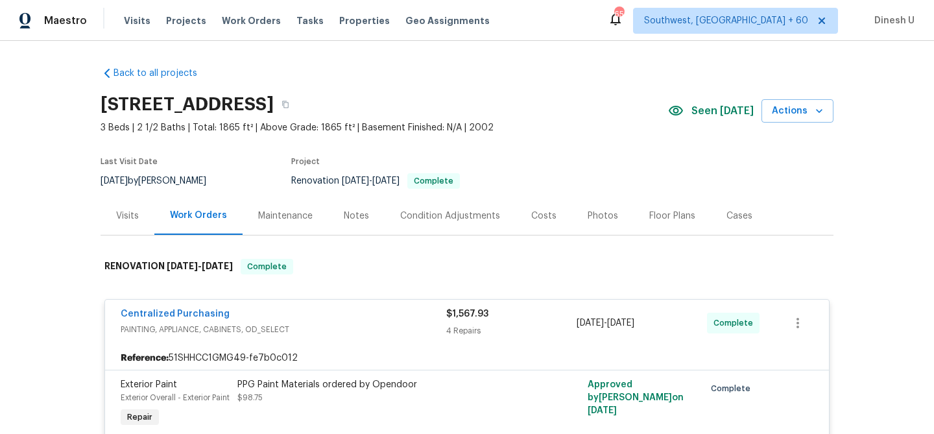
click at [130, 213] on div "Visits" at bounding box center [127, 216] width 23 height 13
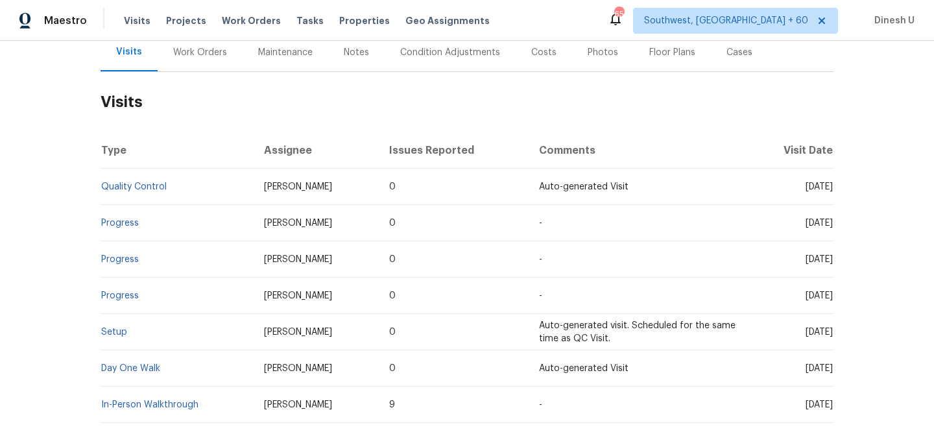
scroll to position [208, 0]
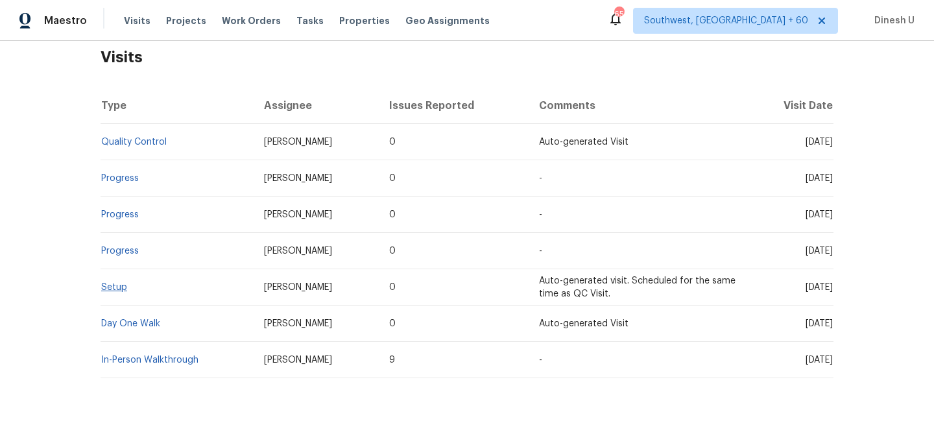
click at [115, 287] on link "Setup" at bounding box center [114, 287] width 26 height 9
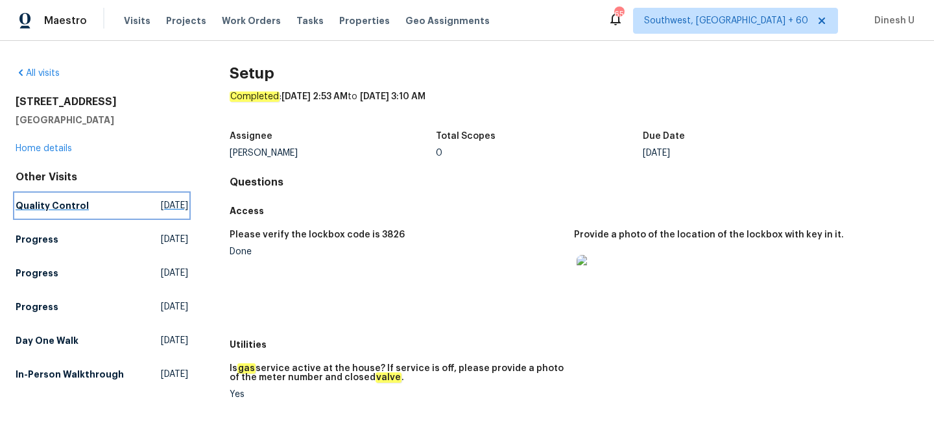
click at [161, 206] on span "Wed, Sep 10 2025" at bounding box center [174, 205] width 27 height 13
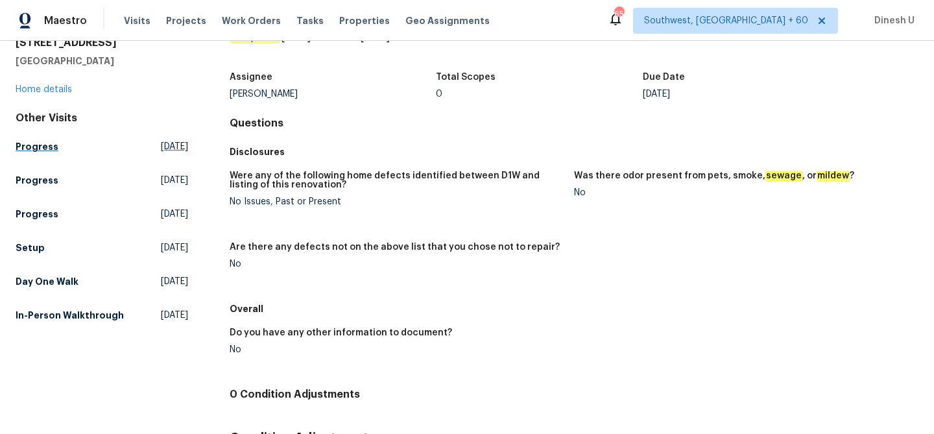
scroll to position [62, 0]
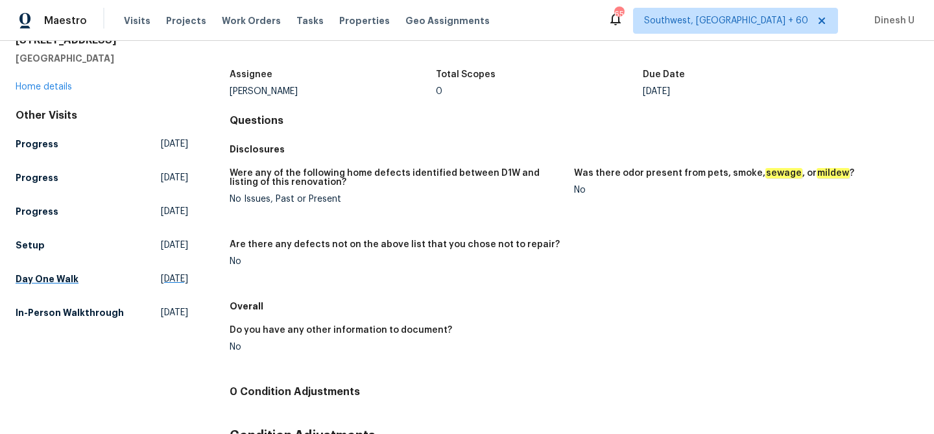
click at [161, 280] on span "Sat, Aug 23 2025" at bounding box center [174, 278] width 27 height 13
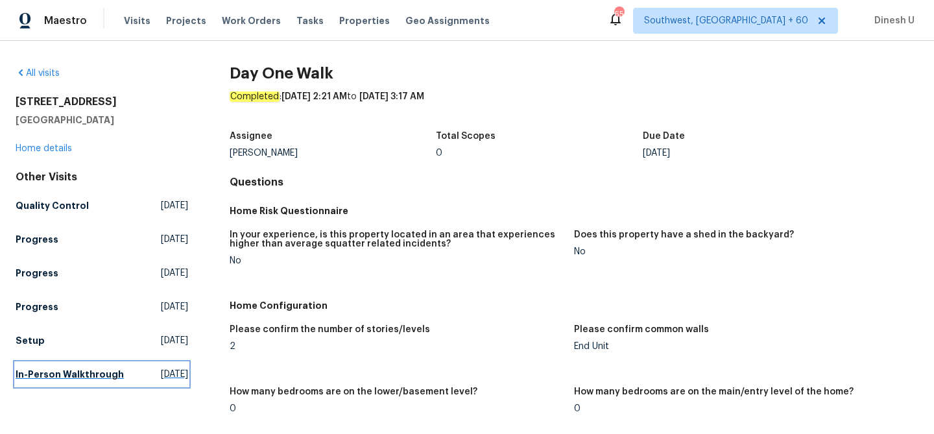
click at [161, 377] on span "Tue, Jul 29 2025" at bounding box center [174, 374] width 27 height 13
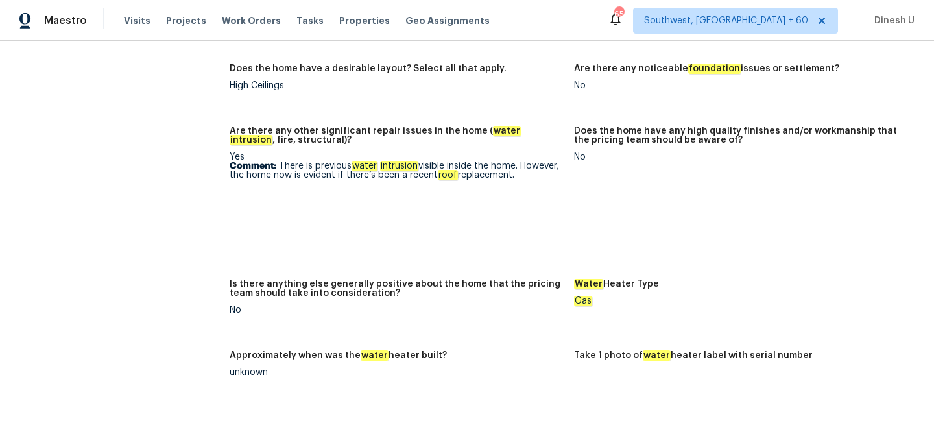
scroll to position [2355, 0]
click at [260, 195] on img at bounding box center [253, 214] width 42 height 42
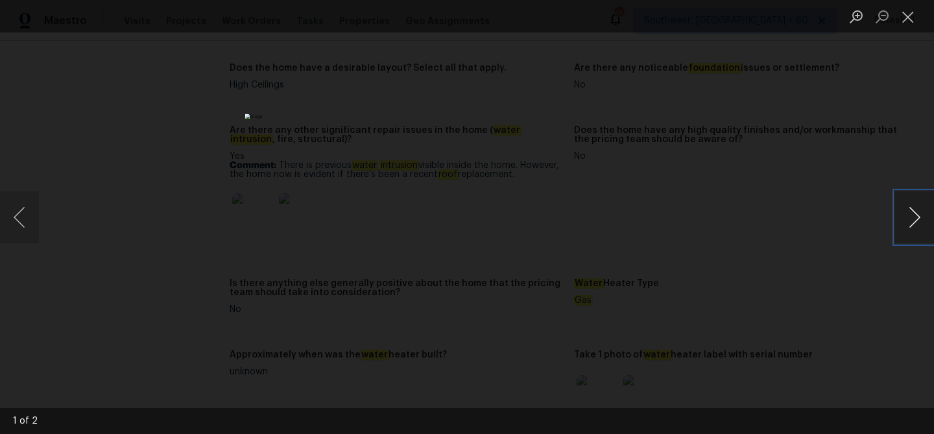
click at [906, 219] on button "Next image" at bounding box center [914, 217] width 39 height 52
click at [912, 20] on button "Close lightbox" at bounding box center [908, 16] width 26 height 23
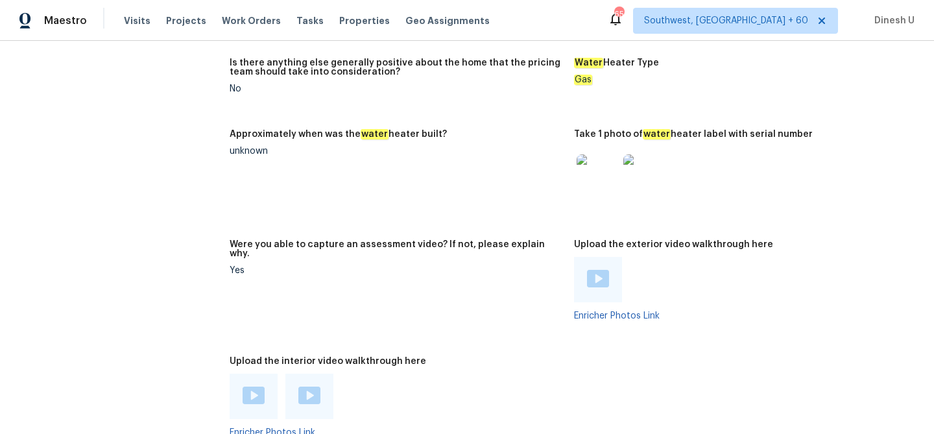
scroll to position [2580, 0]
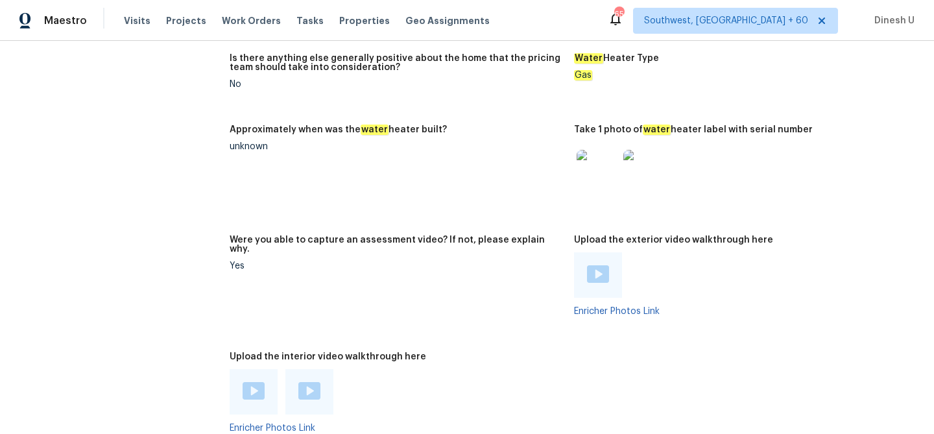
click at [596, 154] on img at bounding box center [598, 171] width 42 height 42
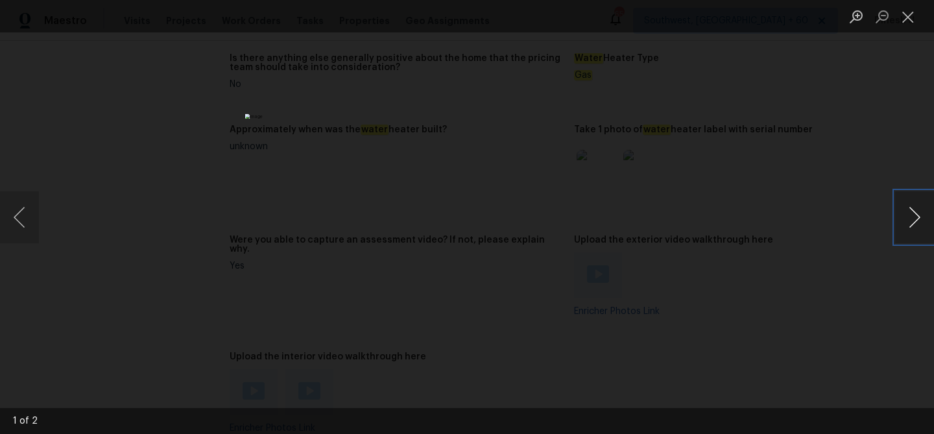
click at [914, 216] on button "Next image" at bounding box center [914, 217] width 39 height 52
click at [907, 13] on button "Close lightbox" at bounding box center [908, 16] width 26 height 23
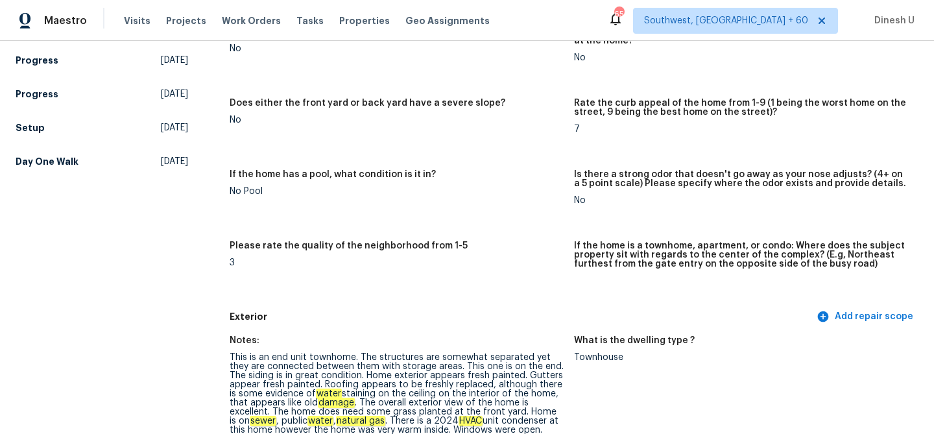
scroll to position [0, 0]
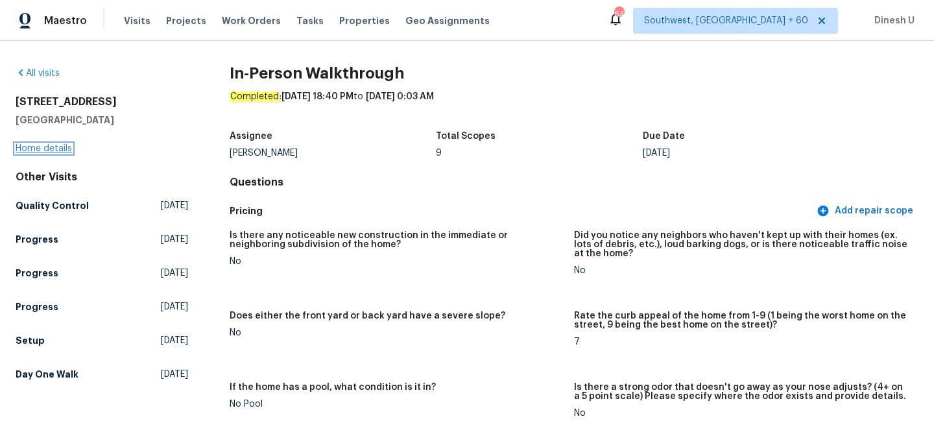
click at [47, 151] on link "Home details" at bounding box center [44, 148] width 56 height 9
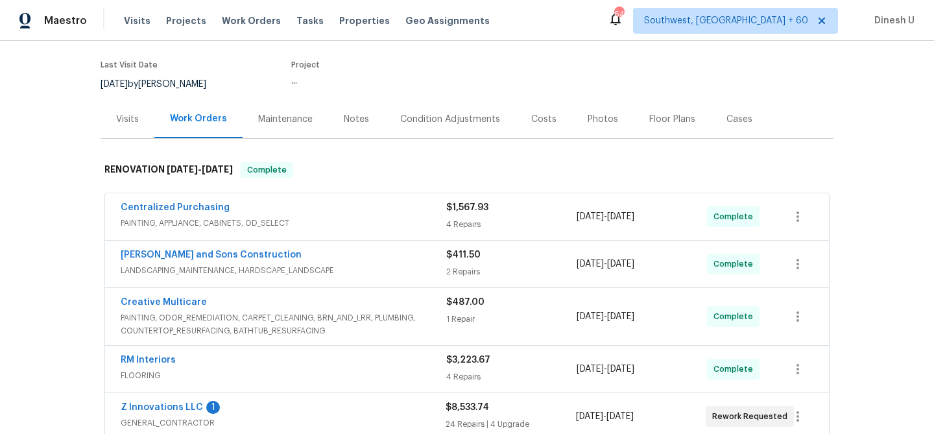
scroll to position [306, 0]
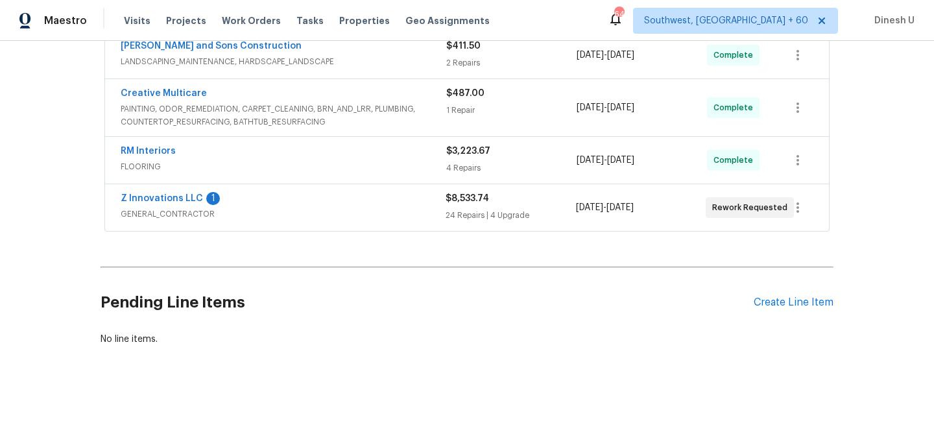
click at [466, 223] on div "Z Innovations LLC 1 GENERAL_CONTRACTOR $8,533.74 24 Repairs | 4 Upgrade 8/22/20…" at bounding box center [467, 207] width 724 height 47
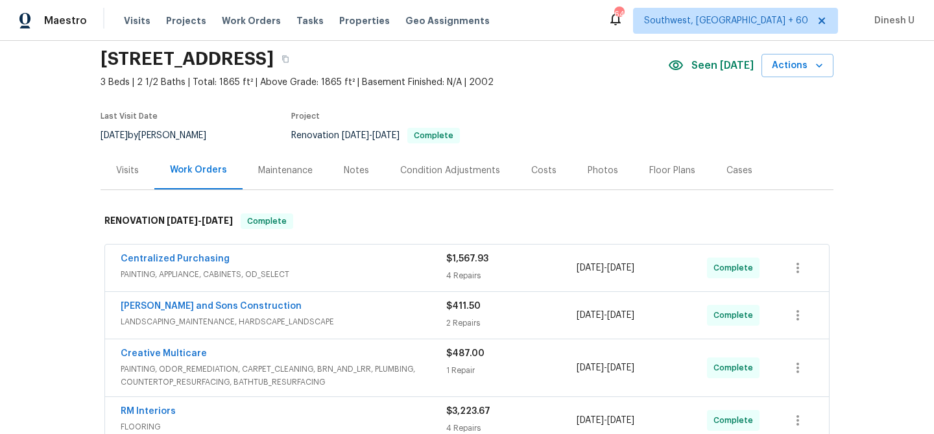
scroll to position [0, 0]
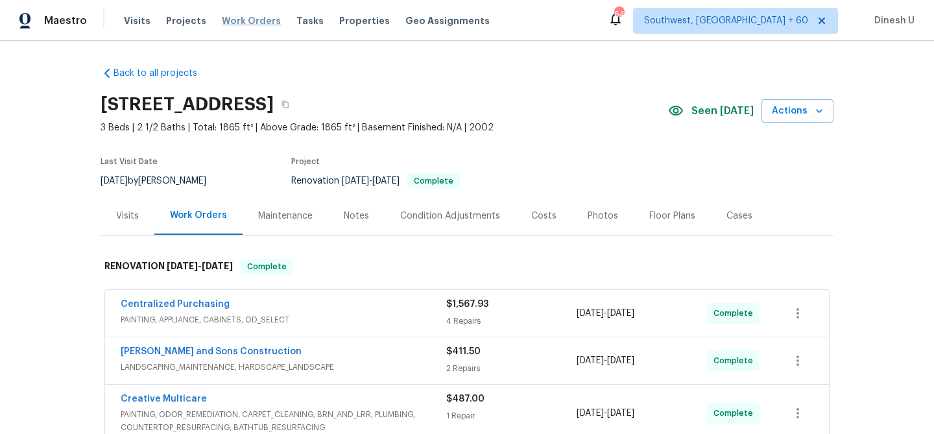
click at [241, 19] on span "Work Orders" at bounding box center [251, 20] width 59 height 13
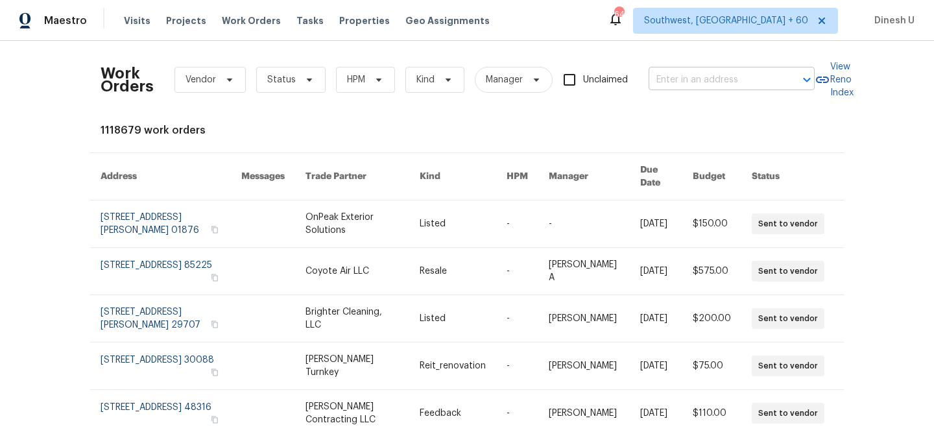
click at [695, 82] on input "text" at bounding box center [714, 80] width 130 height 20
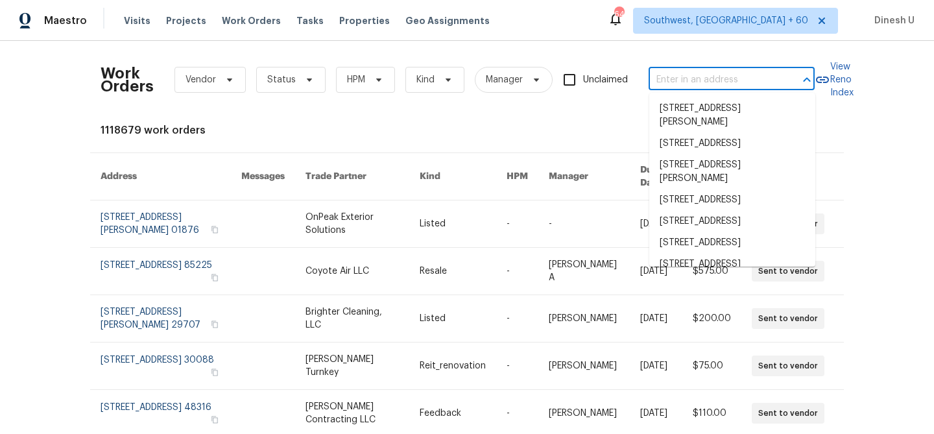
paste input "22226 SW 65th Ter, Boca Raton, FL 33428"
type input "22226 SW 65th Ter, Boca Raton, FL 33428"
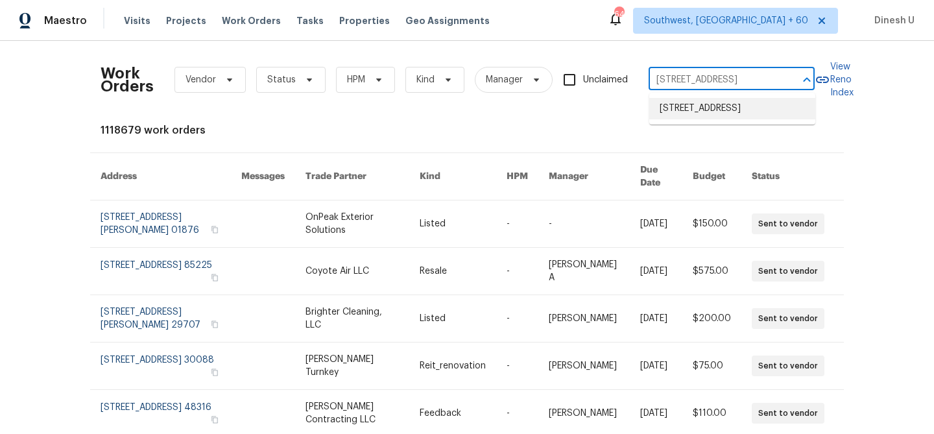
click at [686, 110] on li "22226 SW 65th Ter, Boca Raton, FL 33428" at bounding box center [732, 108] width 166 height 21
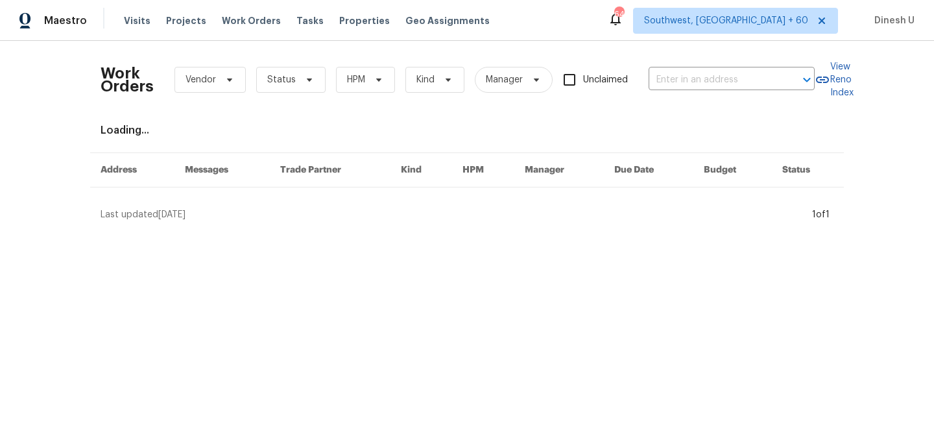
type input "22226 SW 65th Ter, Boca Raton, FL 33428"
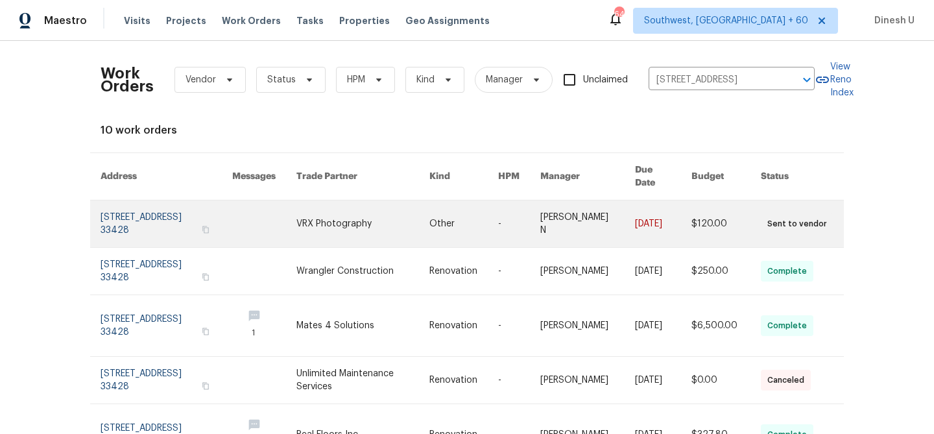
click at [128, 205] on link at bounding box center [167, 223] width 132 height 47
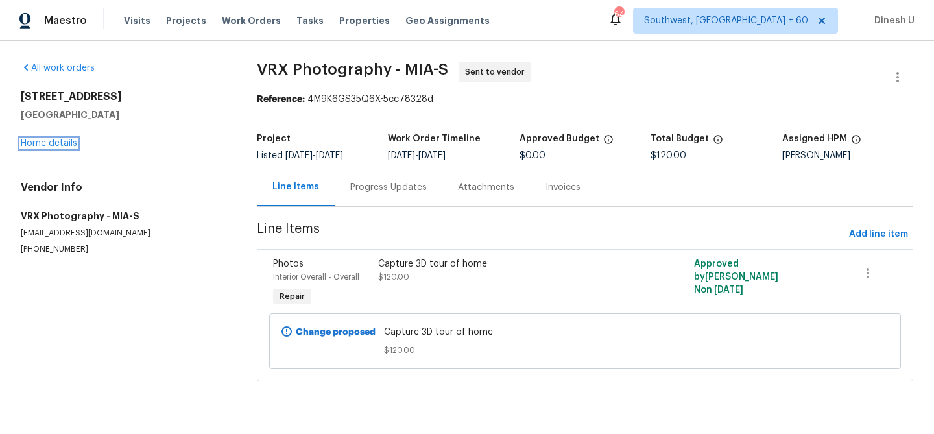
click at [26, 140] on link "Home details" at bounding box center [49, 143] width 56 height 9
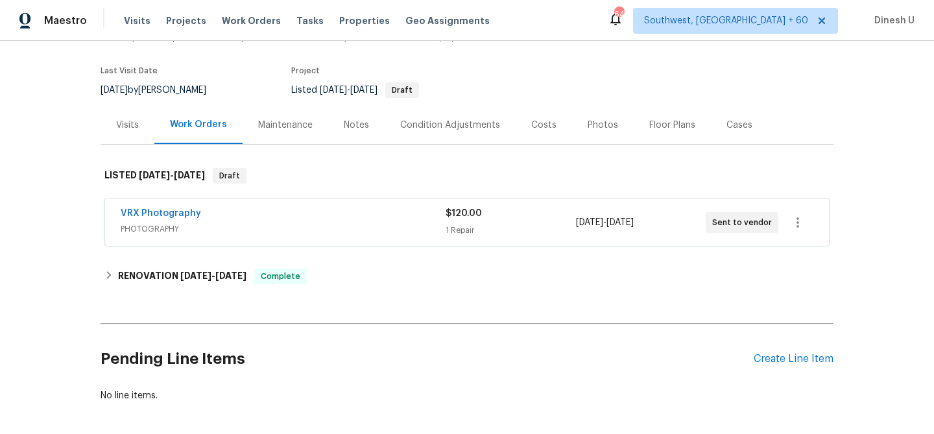
scroll to position [108, 0]
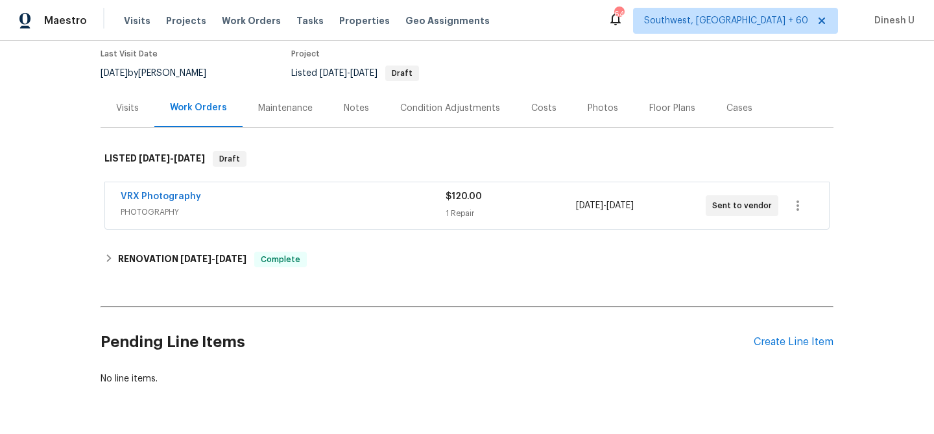
click at [455, 208] on div "1 Repair" at bounding box center [511, 213] width 130 height 13
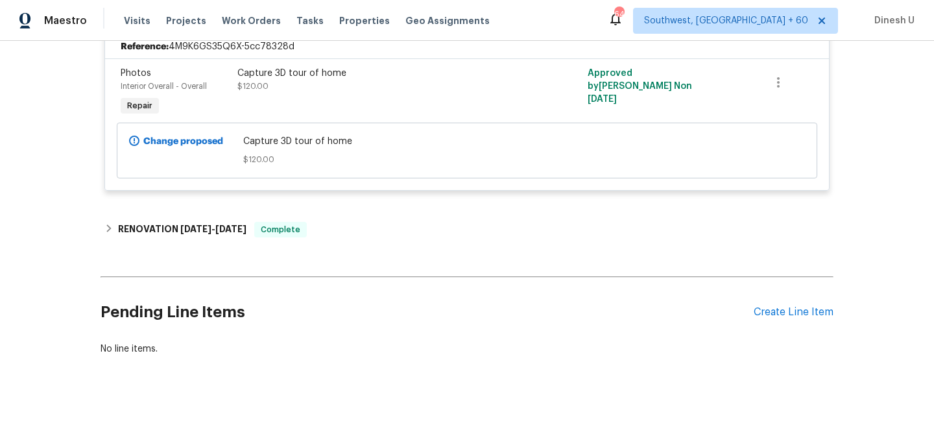
scroll to position [321, 0]
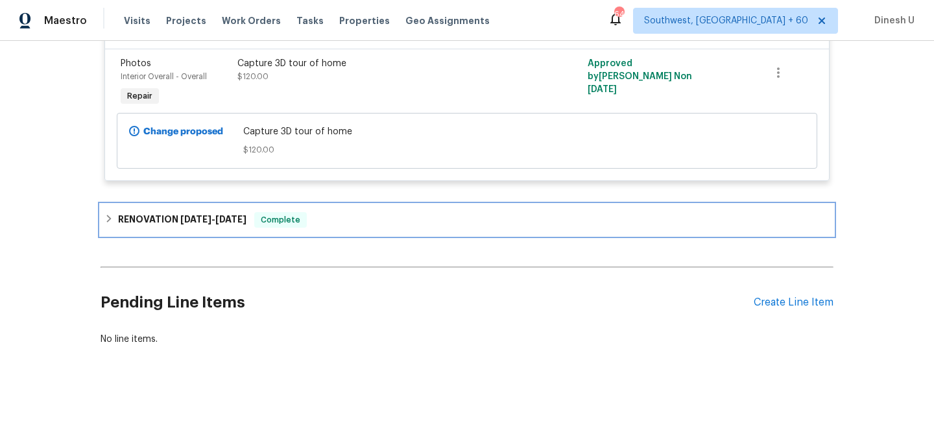
click at [204, 223] on span "8/27/25" at bounding box center [195, 219] width 31 height 9
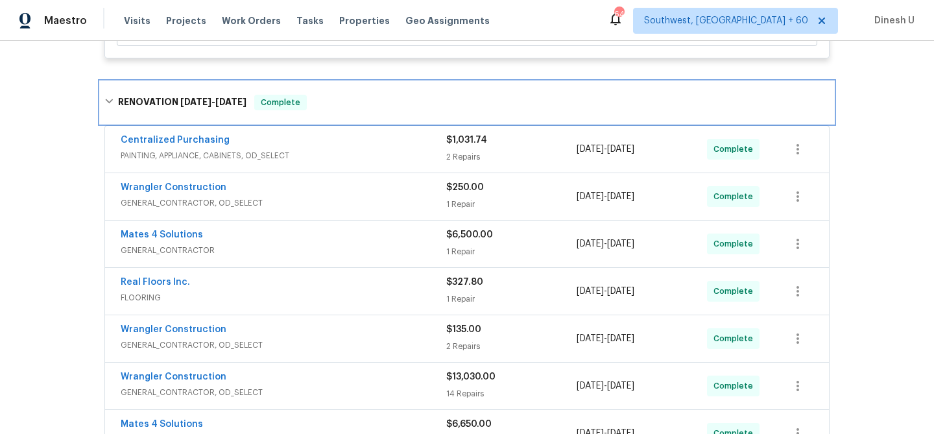
scroll to position [439, 0]
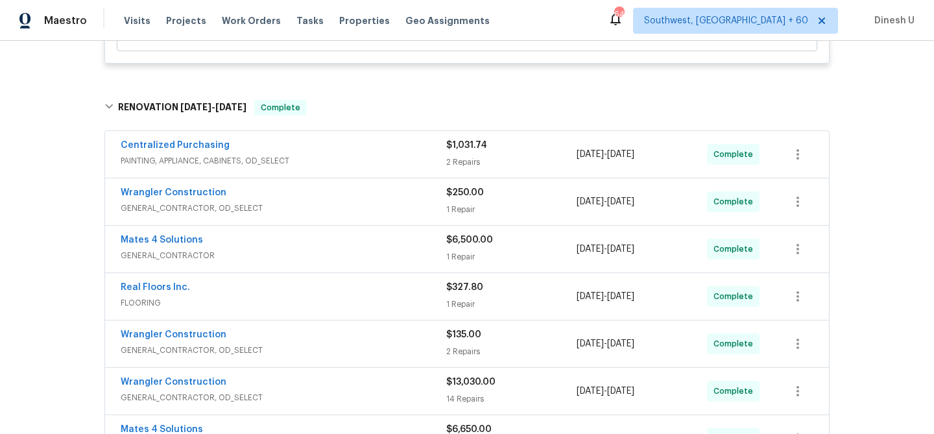
click at [448, 162] on div "2 Repairs" at bounding box center [511, 162] width 130 height 13
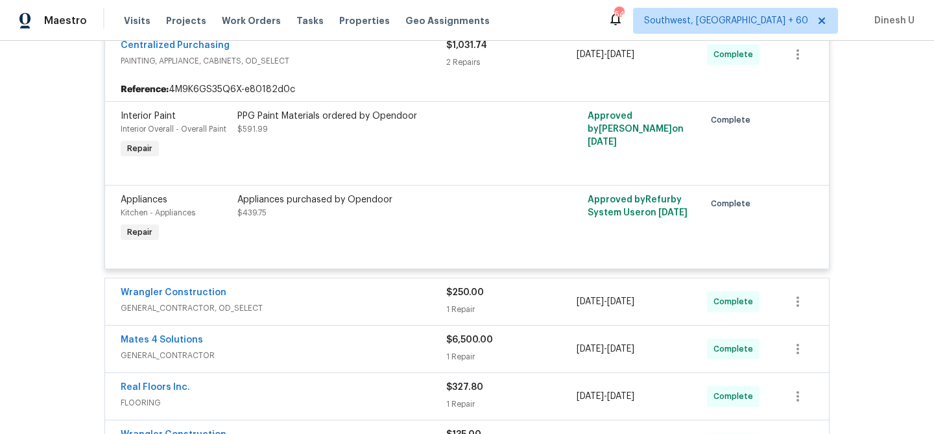
scroll to position [667, 0]
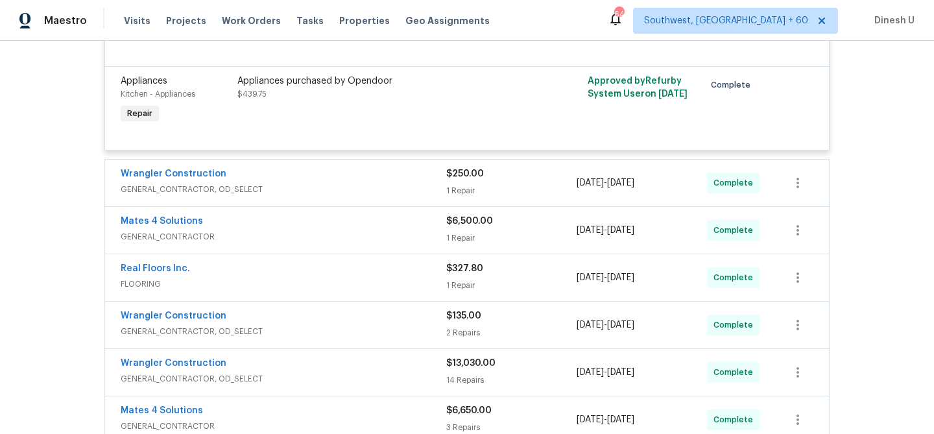
click at [454, 182] on div "$250.00 1 Repair" at bounding box center [511, 182] width 130 height 31
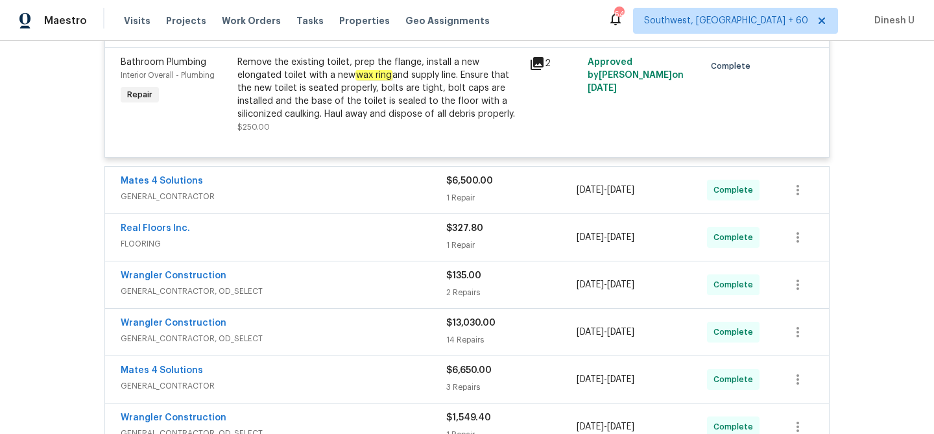
scroll to position [880, 0]
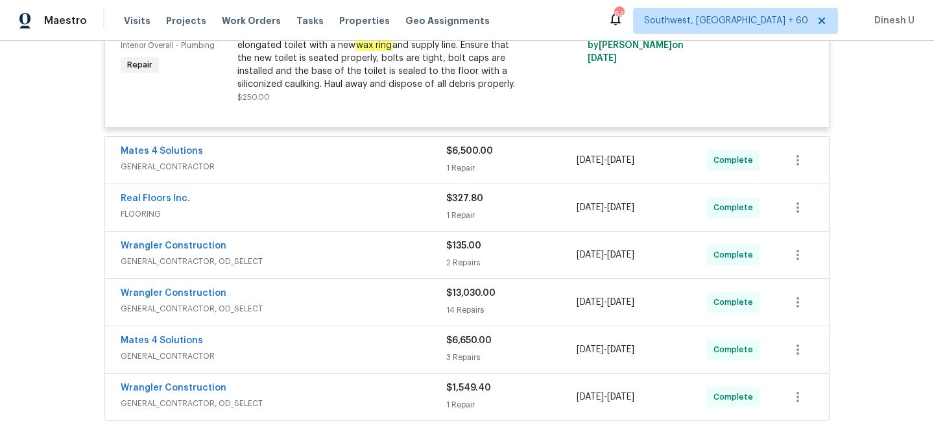
click at [453, 165] on div "1 Repair" at bounding box center [511, 168] width 130 height 13
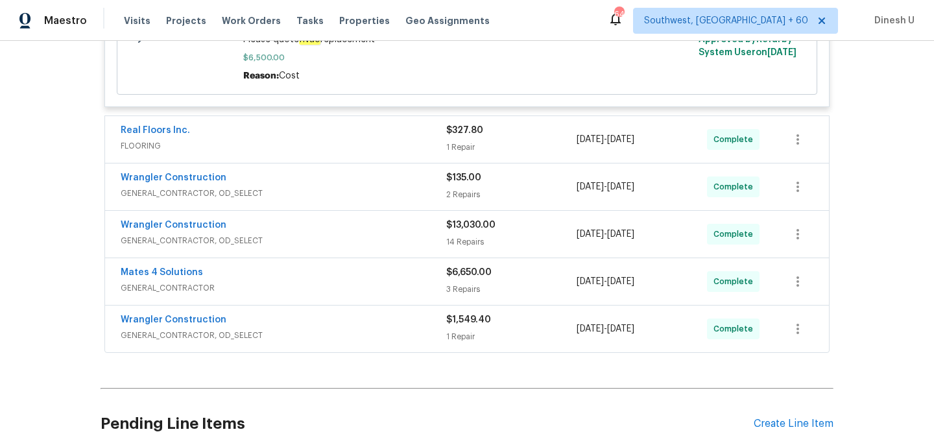
scroll to position [1135, 0]
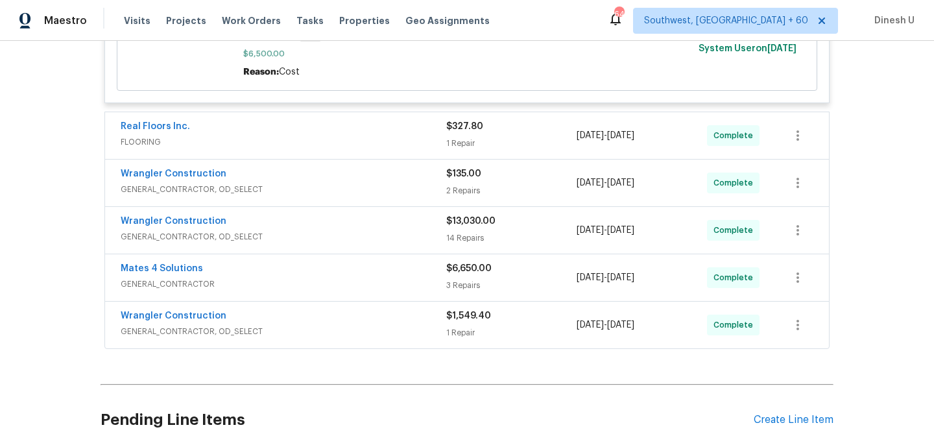
click at [458, 149] on div "1 Repair" at bounding box center [511, 143] width 130 height 13
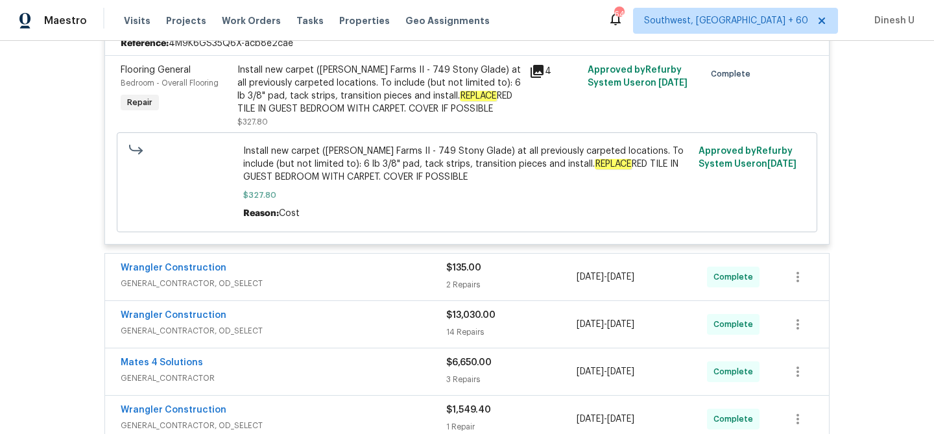
scroll to position [1371, 0]
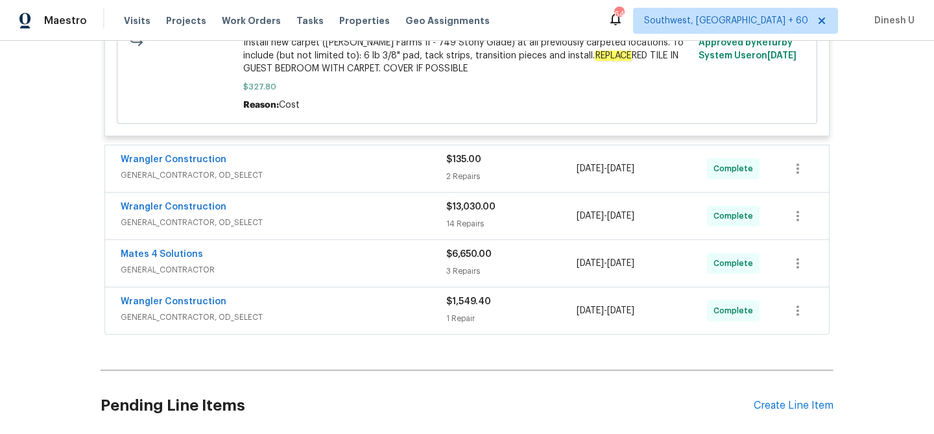
click at [479, 187] on div "Wrangler Construction GENERAL_CONTRACTOR, OD_SELECT $135.00 2 Repairs 8/27/2025…" at bounding box center [467, 168] width 724 height 47
click at [453, 176] on div "2 Repairs" at bounding box center [511, 176] width 130 height 13
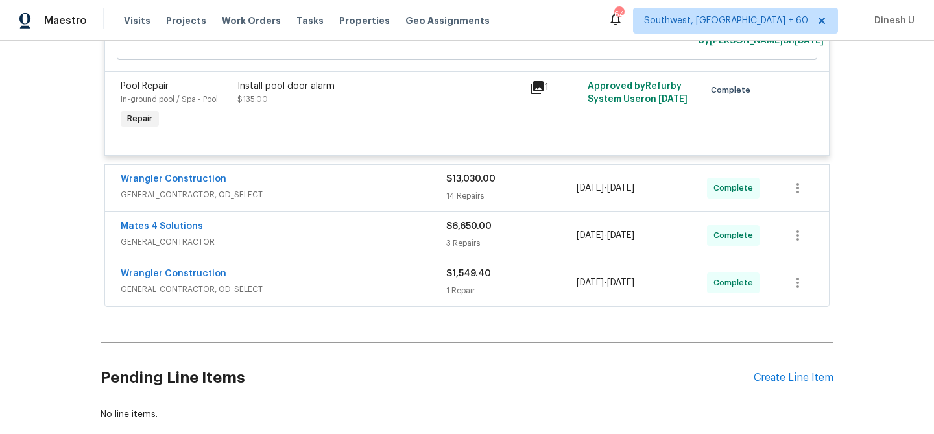
scroll to position [1647, 0]
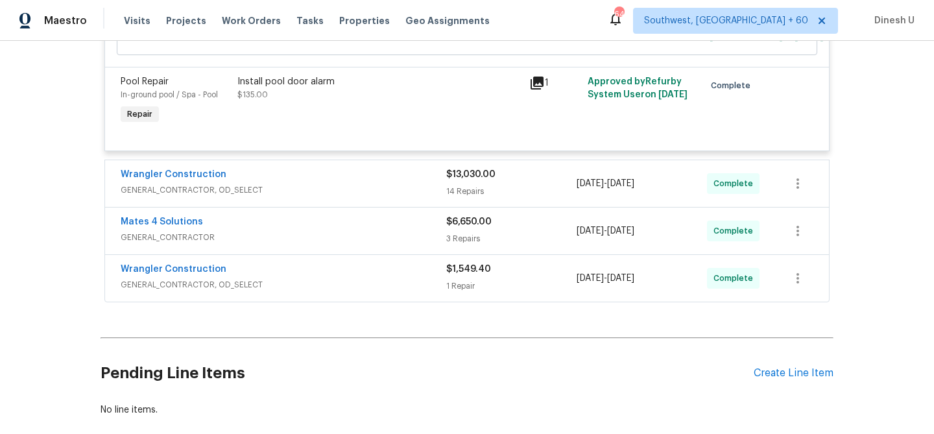
click at [470, 197] on div "14 Repairs" at bounding box center [511, 191] width 130 height 13
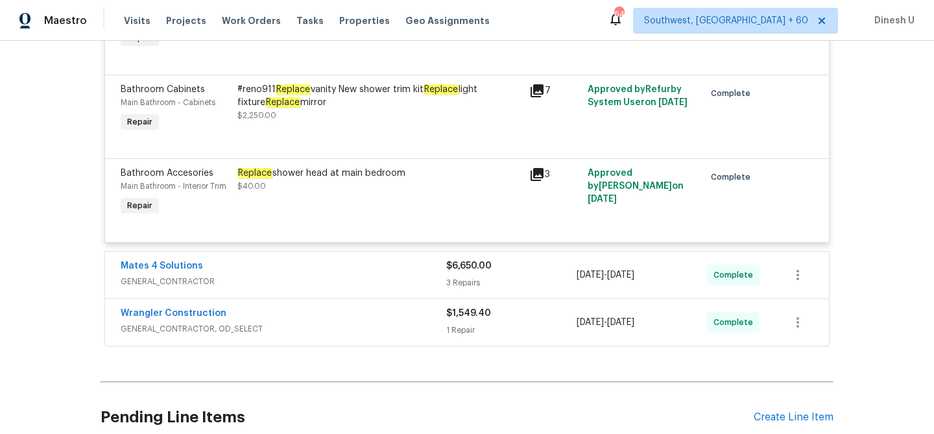
scroll to position [3420, 0]
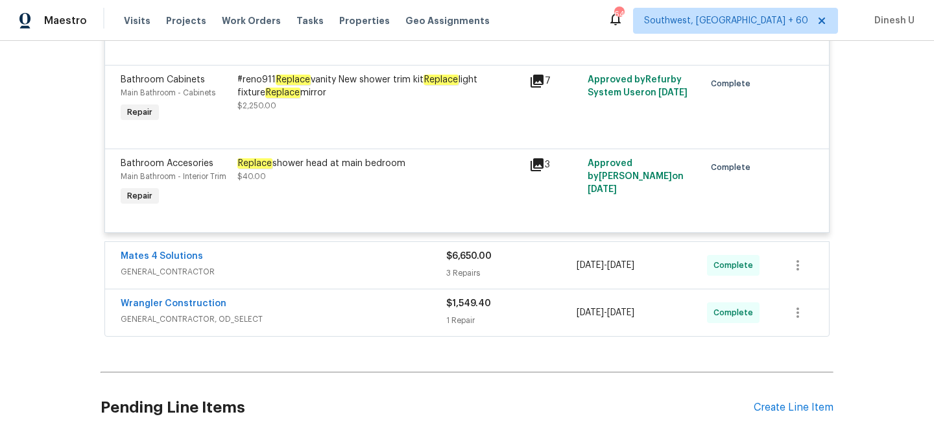
click at [465, 263] on div "$6,650.00" at bounding box center [511, 256] width 130 height 13
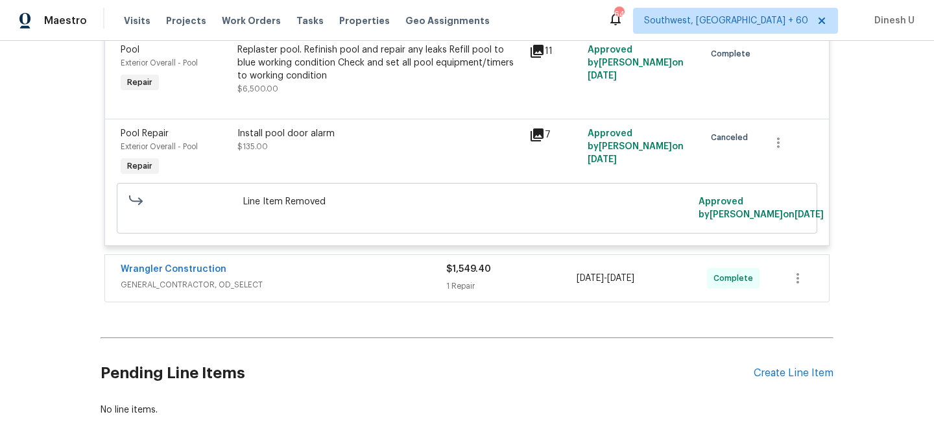
scroll to position [3837, 0]
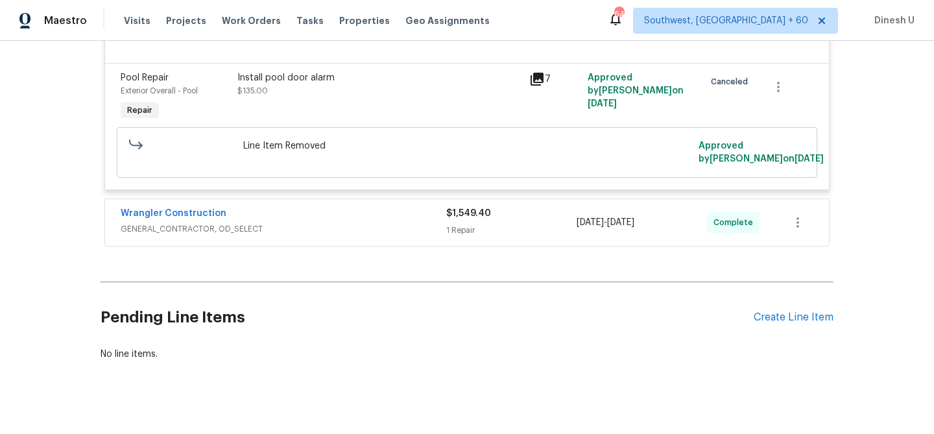
click at [463, 237] on div "1 Repair" at bounding box center [511, 230] width 130 height 13
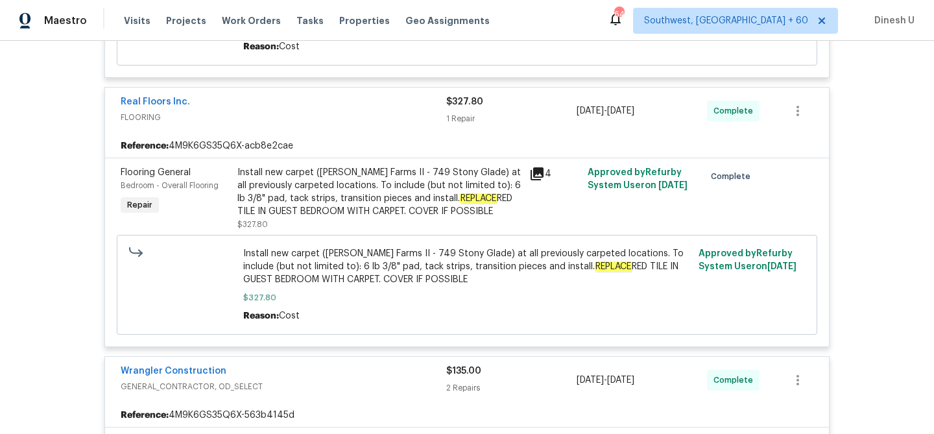
scroll to position [1174, 0]
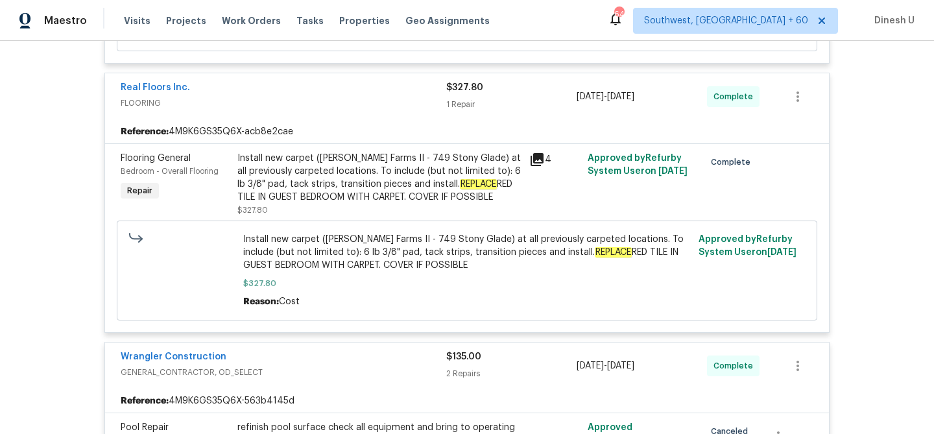
click at [540, 160] on icon at bounding box center [537, 159] width 13 height 13
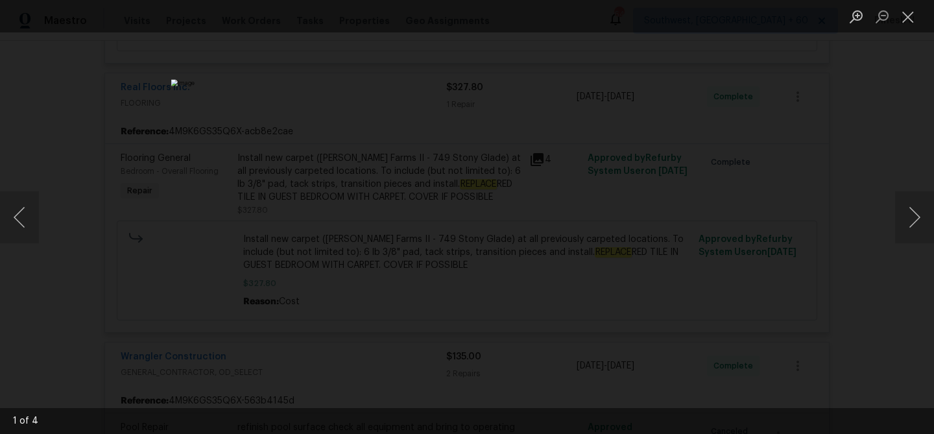
click at [540, 160] on img "Lightbox" at bounding box center [467, 216] width 592 height 275
click at [909, 217] on button "Next image" at bounding box center [914, 217] width 39 height 52
click at [31, 215] on button "Previous image" at bounding box center [19, 217] width 39 height 52
click at [916, 219] on button "Next image" at bounding box center [914, 217] width 39 height 52
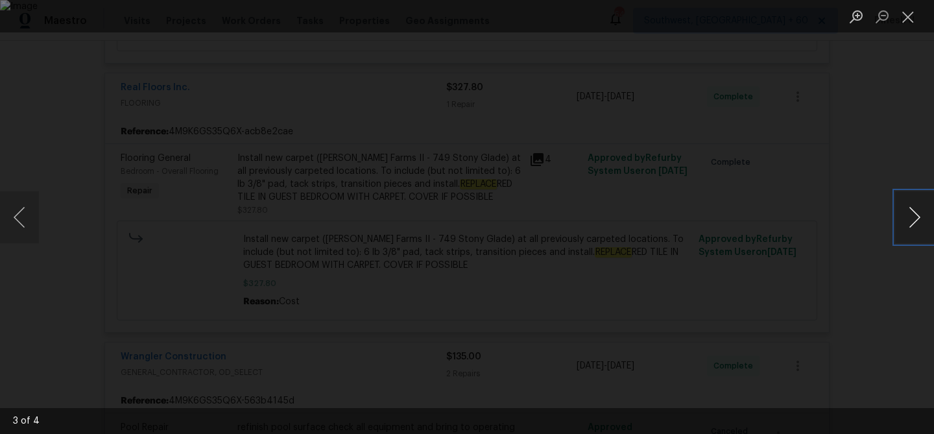
click at [916, 219] on button "Next image" at bounding box center [914, 217] width 39 height 52
click at [907, 13] on button "Close lightbox" at bounding box center [908, 16] width 26 height 23
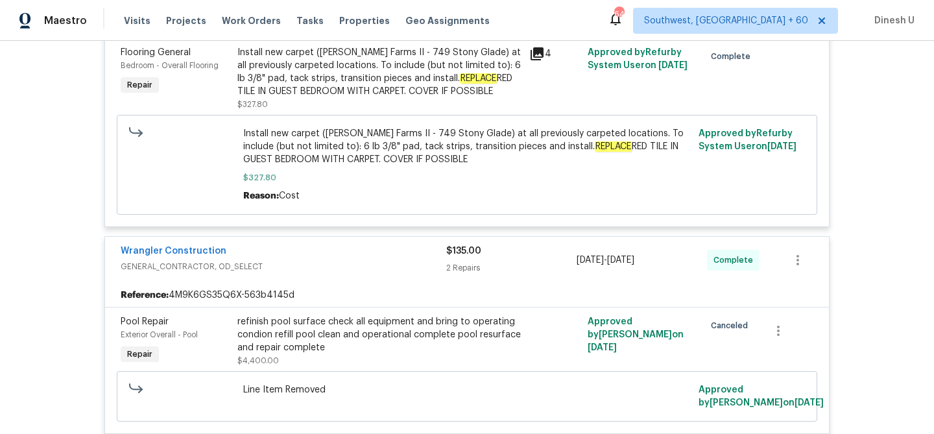
scroll to position [1281, 0]
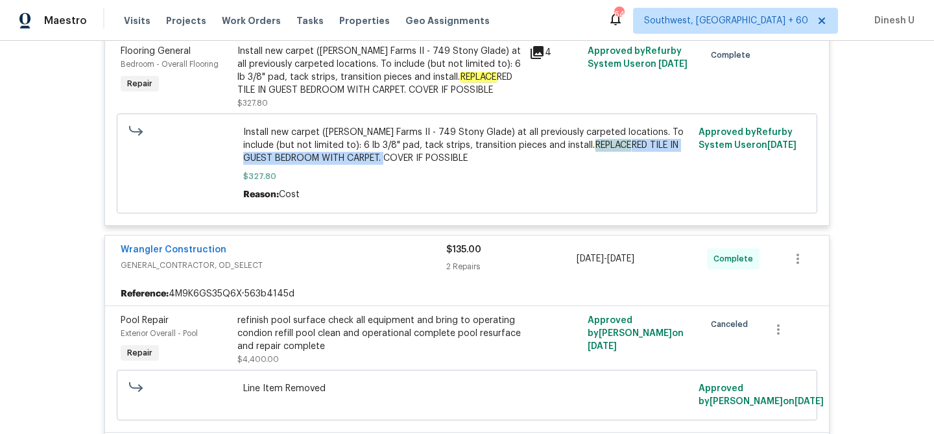
drag, startPoint x: 538, startPoint y: 145, endPoint x: 350, endPoint y: 162, distance: 188.3
click at [350, 162] on span "Install new carpet (Abshire Farms II - 749 Stony Glade) at all previously carpe…" at bounding box center [467, 145] width 448 height 39
copy span "REPLACE RED TILE IN GUEST BEDROOM WITH CARPET."
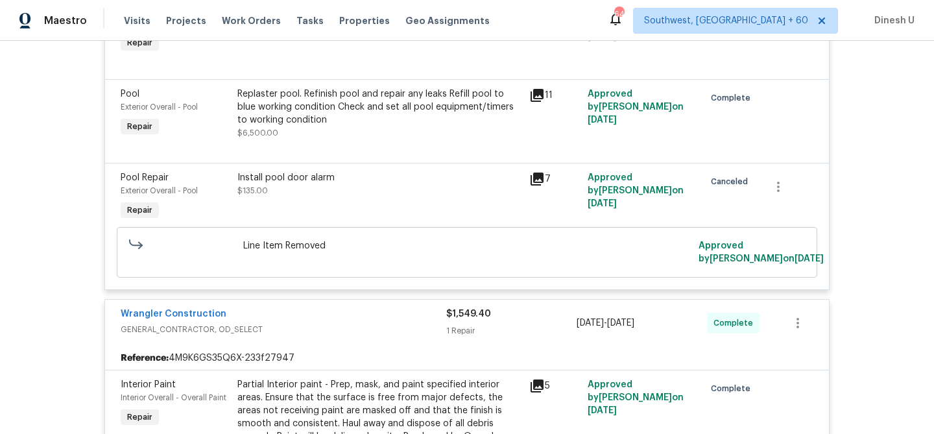
scroll to position [3733, 0]
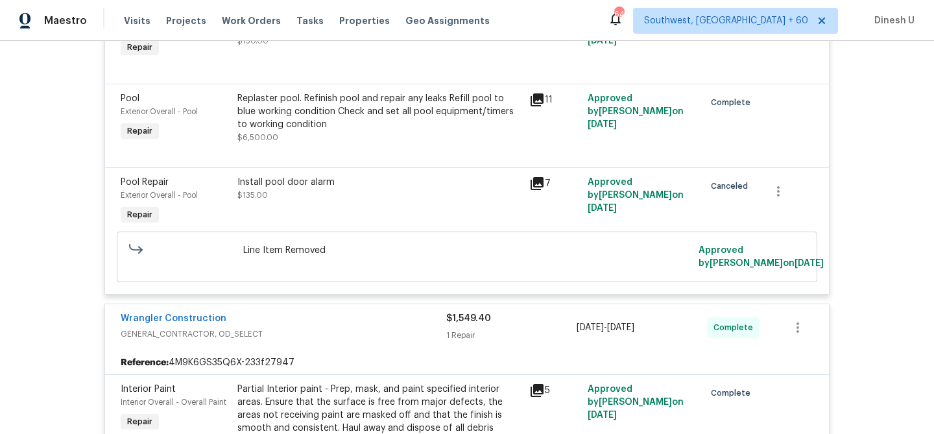
click at [542, 106] on icon at bounding box center [537, 99] width 13 height 13
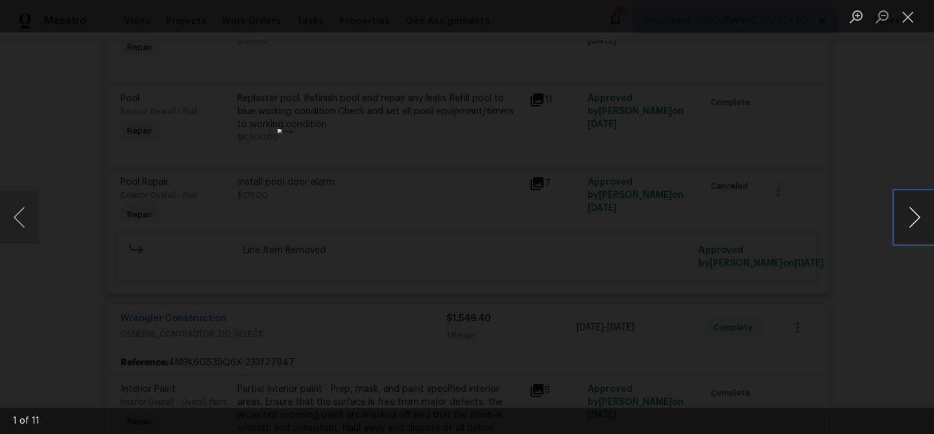
click at [913, 208] on button "Next image" at bounding box center [914, 217] width 39 height 52
click at [911, 8] on button "Close lightbox" at bounding box center [908, 16] width 26 height 23
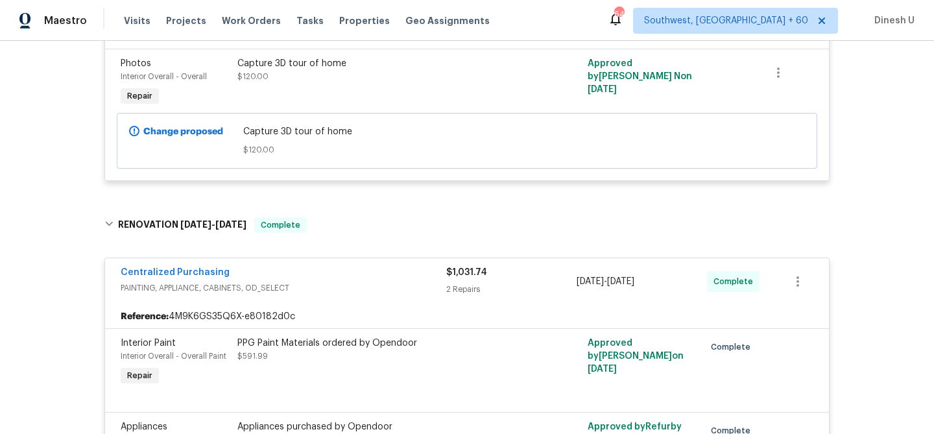
scroll to position [0, 0]
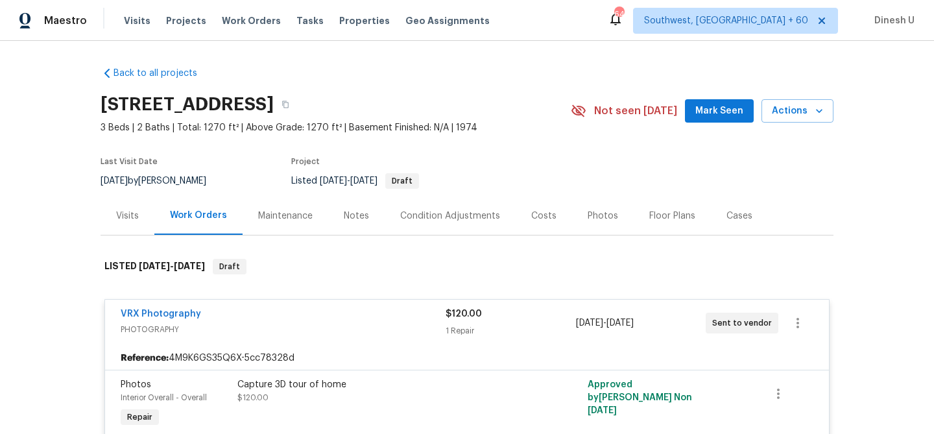
click at [136, 217] on div "Visits" at bounding box center [127, 216] width 23 height 13
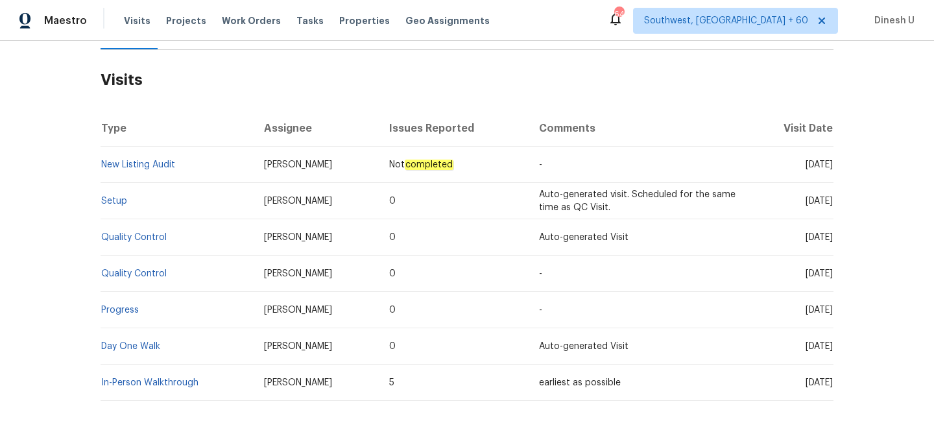
scroll to position [241, 0]
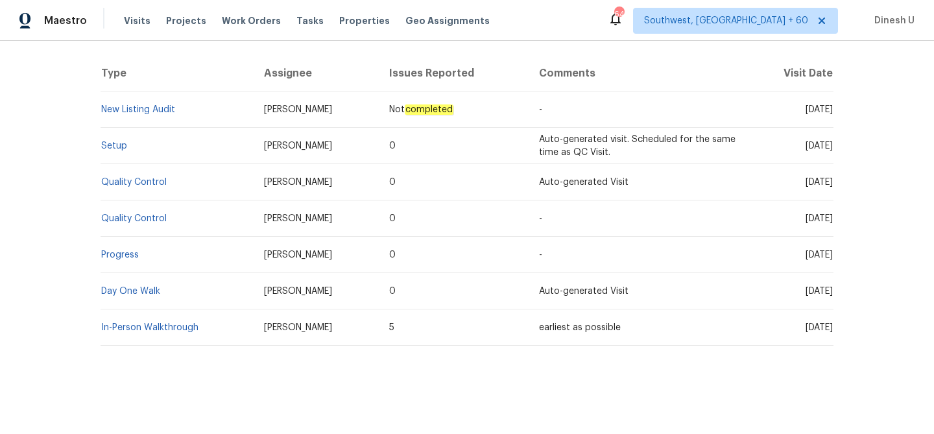
click at [127, 151] on td "Setup" at bounding box center [177, 146] width 153 height 36
click at [117, 149] on link "Setup" at bounding box center [114, 145] width 26 height 9
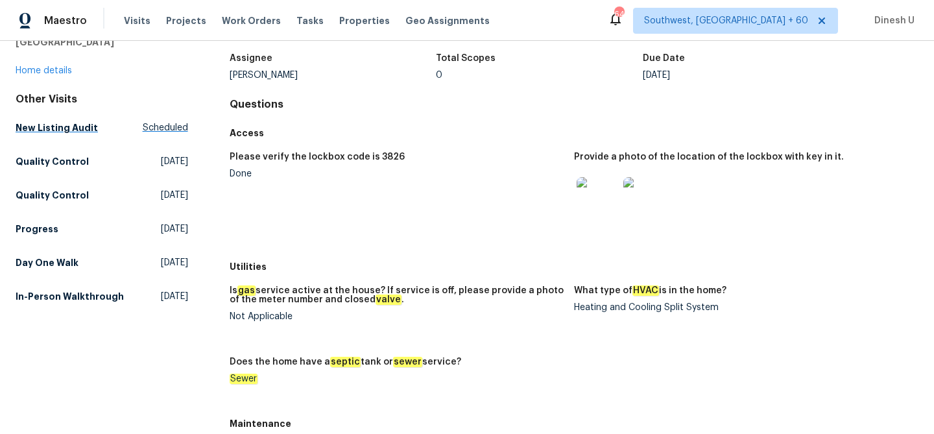
scroll to position [82, 0]
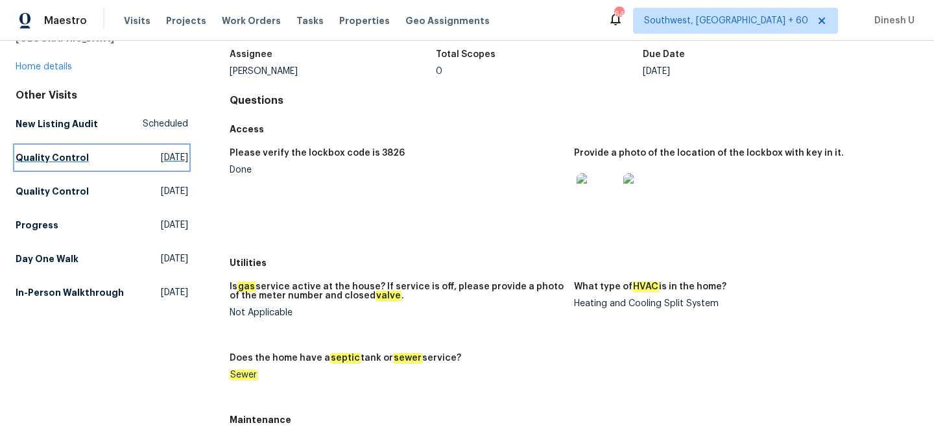
click at [161, 152] on span "Tue, Sep 09 2025" at bounding box center [174, 157] width 27 height 13
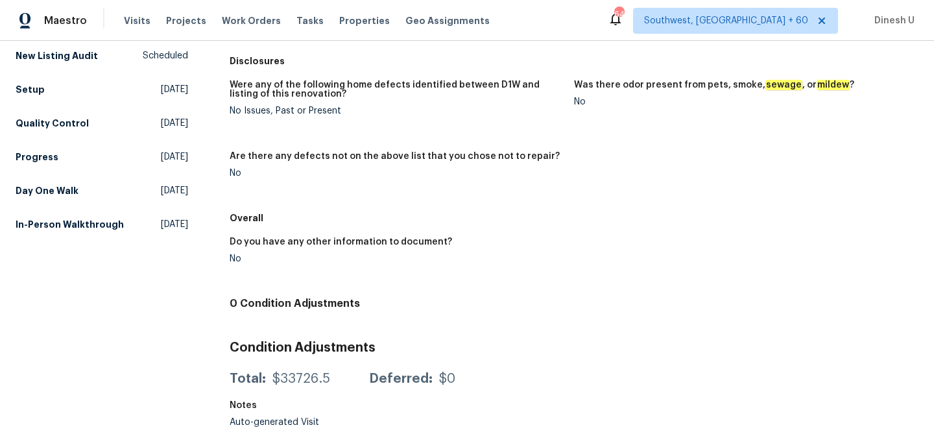
scroll to position [151, 0]
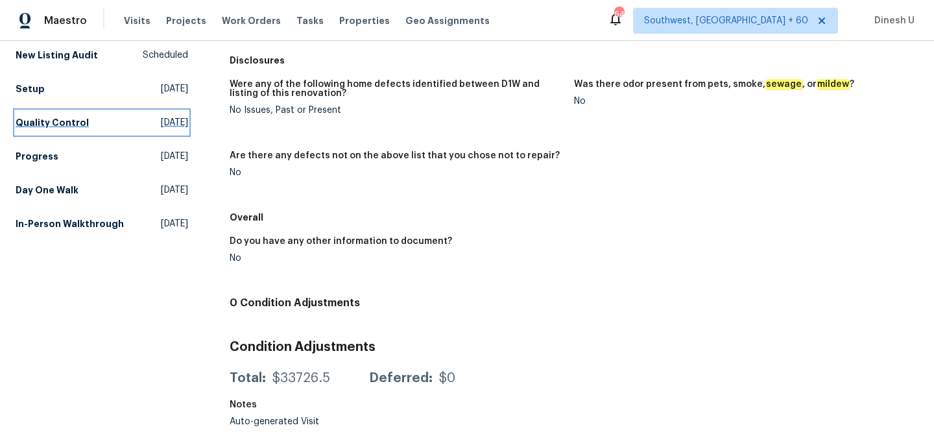
click at [175, 132] on link "Quality Control Mon, Sep 08 2025" at bounding box center [102, 122] width 173 height 23
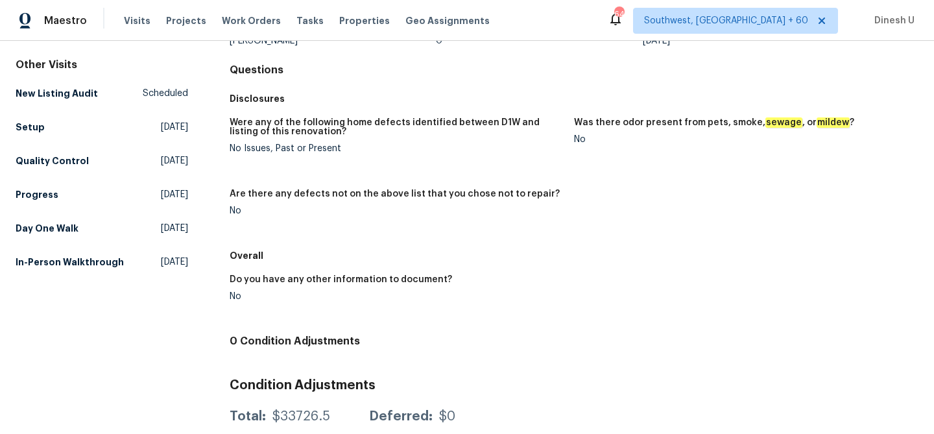
scroll to position [141, 0]
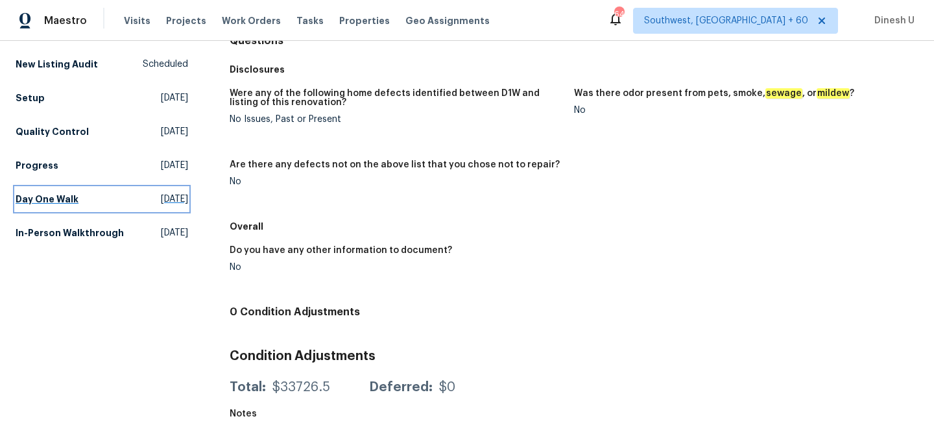
click at [161, 200] on span "Wed, Aug 27 2025" at bounding box center [174, 199] width 27 height 13
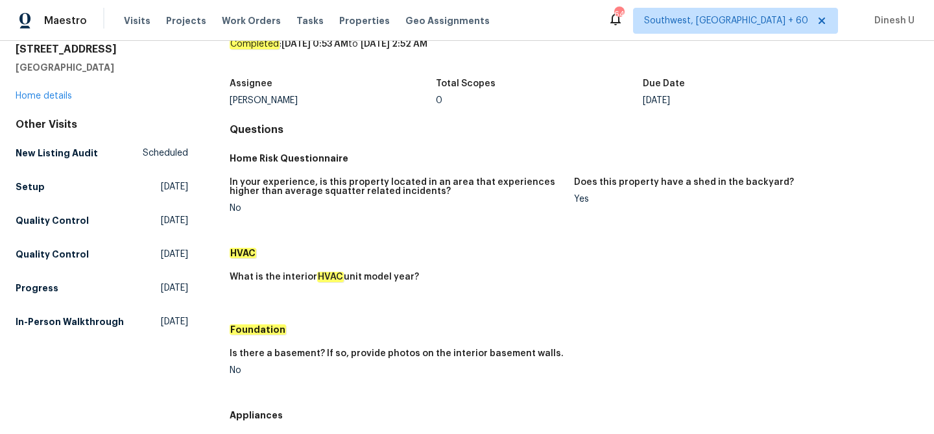
scroll to position [61, 0]
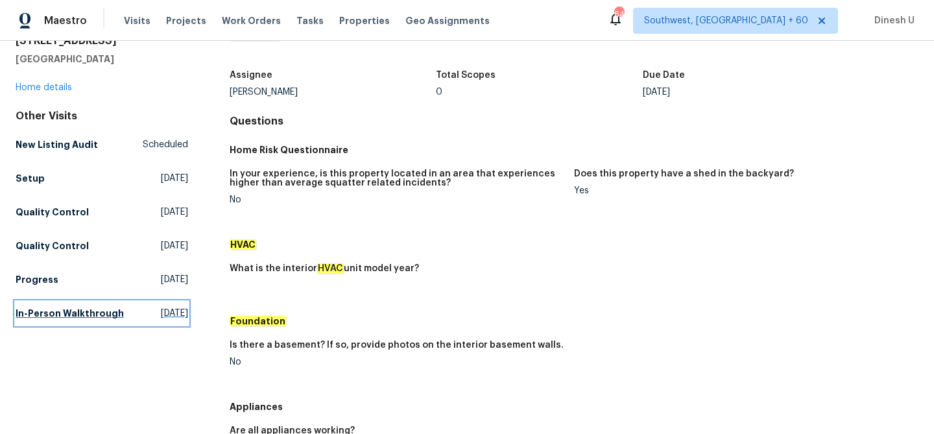
click at [161, 320] on span "Tue, Aug 05 2025" at bounding box center [174, 313] width 27 height 13
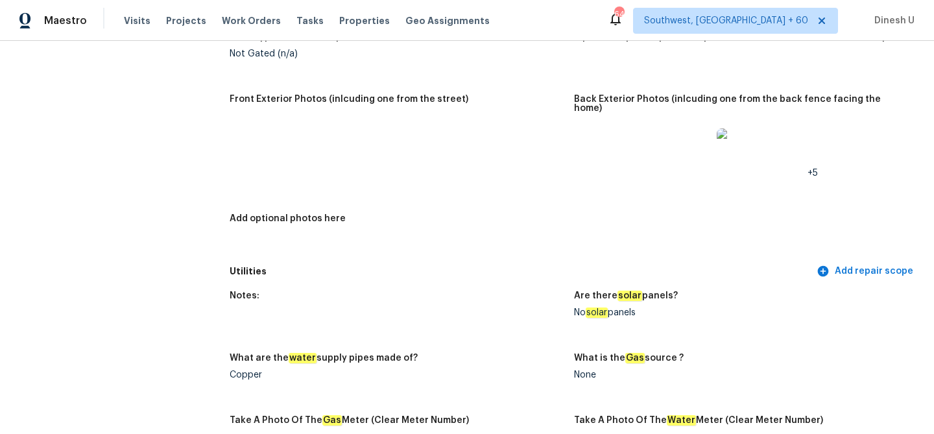
scroll to position [581, 0]
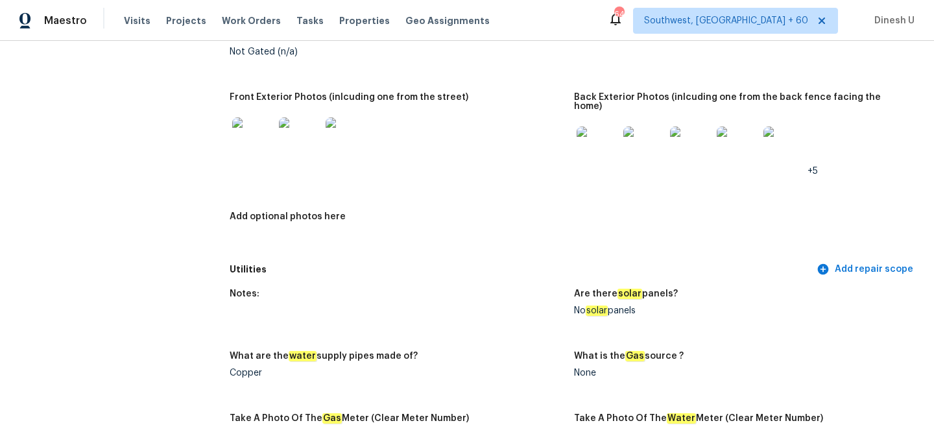
click at [601, 141] on img at bounding box center [598, 148] width 42 height 42
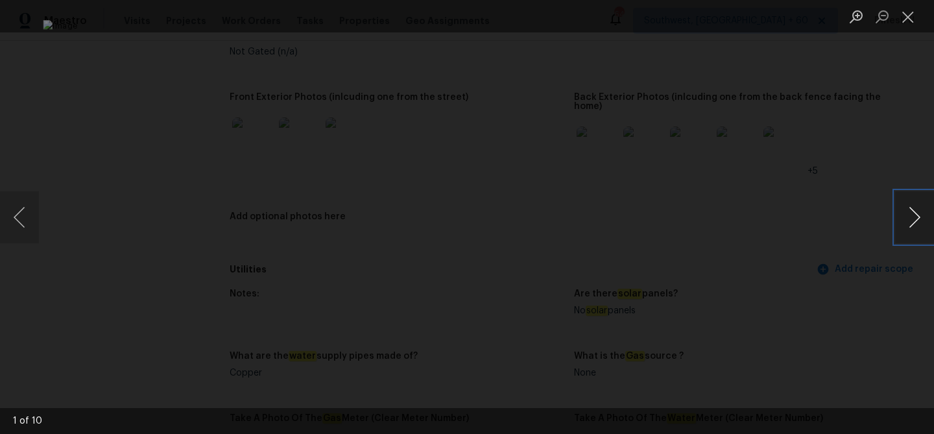
click at [909, 218] on button "Next image" at bounding box center [914, 217] width 39 height 52
click at [904, 14] on button "Close lightbox" at bounding box center [908, 16] width 26 height 23
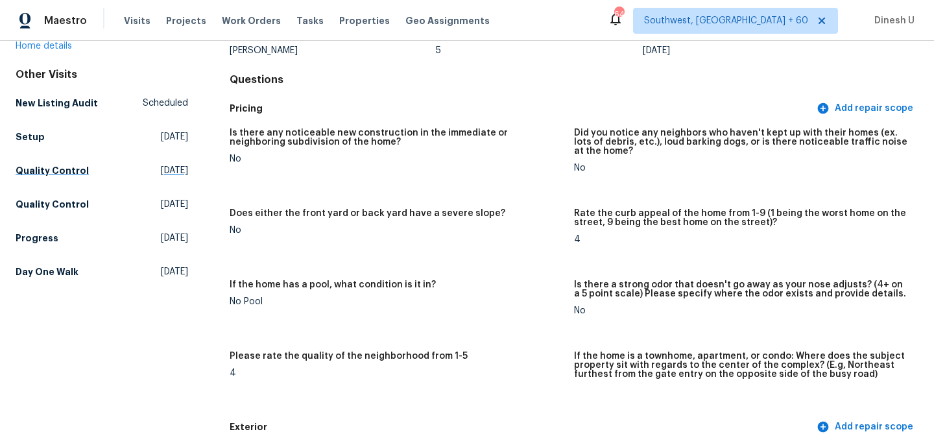
scroll to position [0, 0]
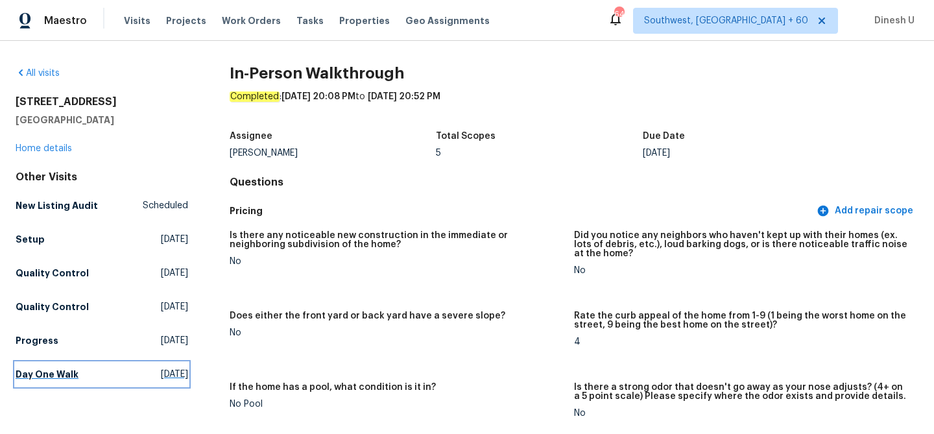
click at [161, 373] on span "Wed, Aug 27 2025" at bounding box center [174, 374] width 27 height 13
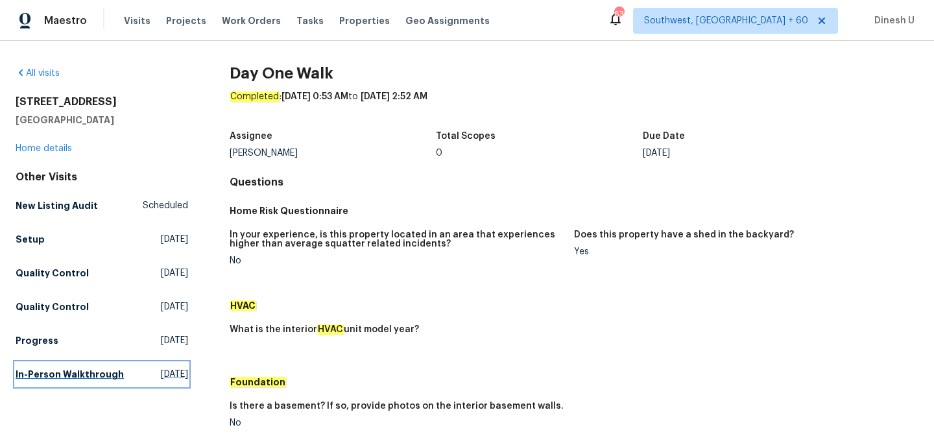
click at [161, 378] on span "Tue, Aug 05 2025" at bounding box center [174, 374] width 27 height 13
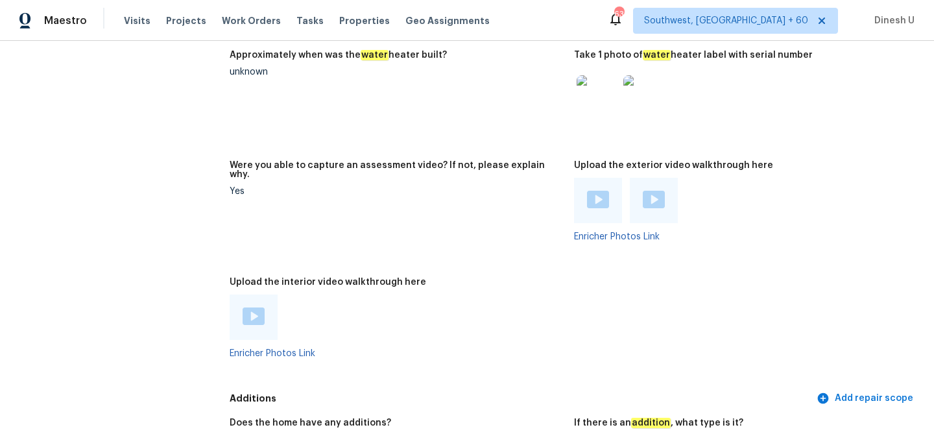
scroll to position [2581, 0]
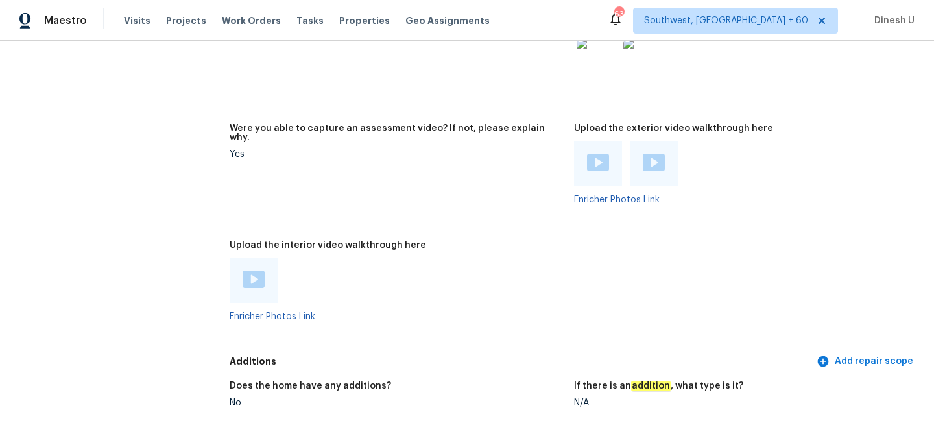
click at [605, 154] on img at bounding box center [598, 163] width 22 height 18
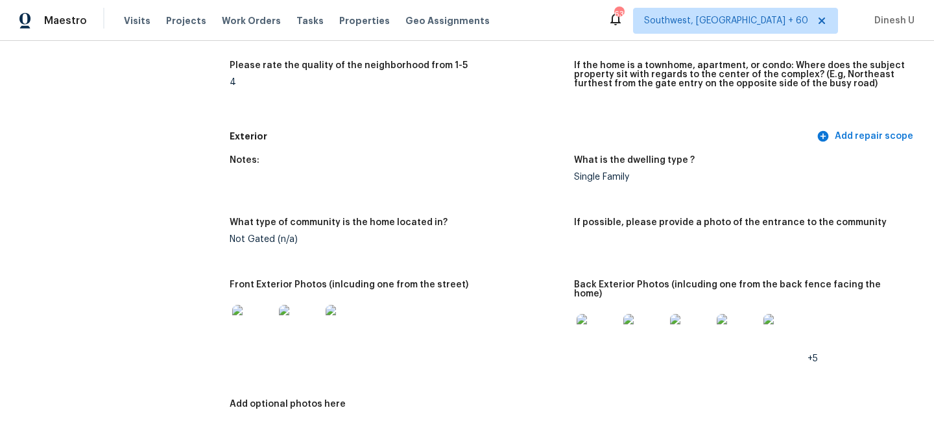
scroll to position [0, 0]
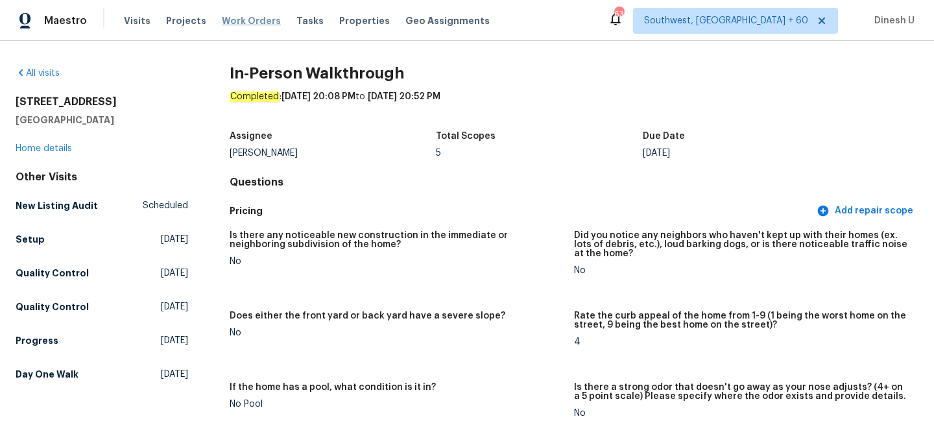
click at [238, 16] on span "Work Orders" at bounding box center [251, 20] width 59 height 13
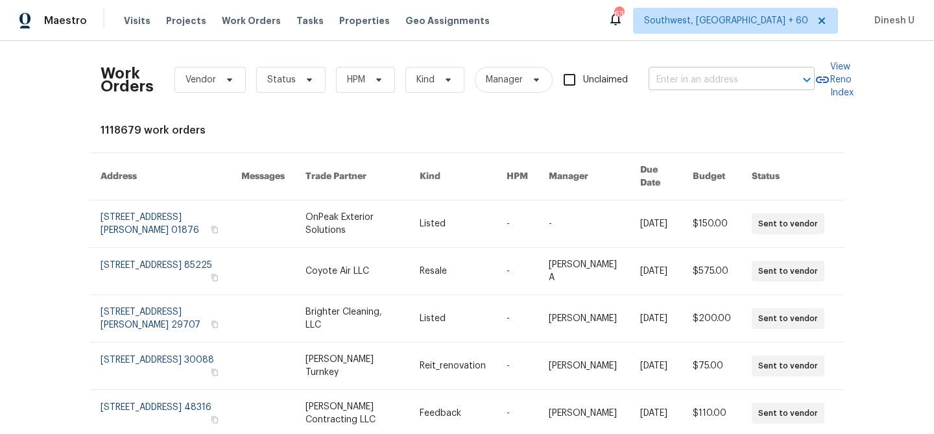
click at [679, 85] on input "text" at bounding box center [714, 80] width 130 height 20
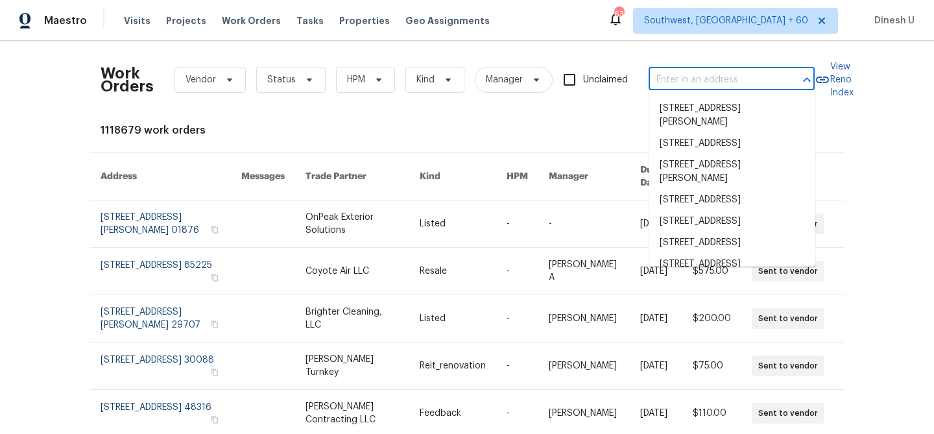
paste input "9003 Willowbrook Cir, Bradenton, FL 34212"
type input "9003 Willowbrook Cir, Bradenton, FL 34212"
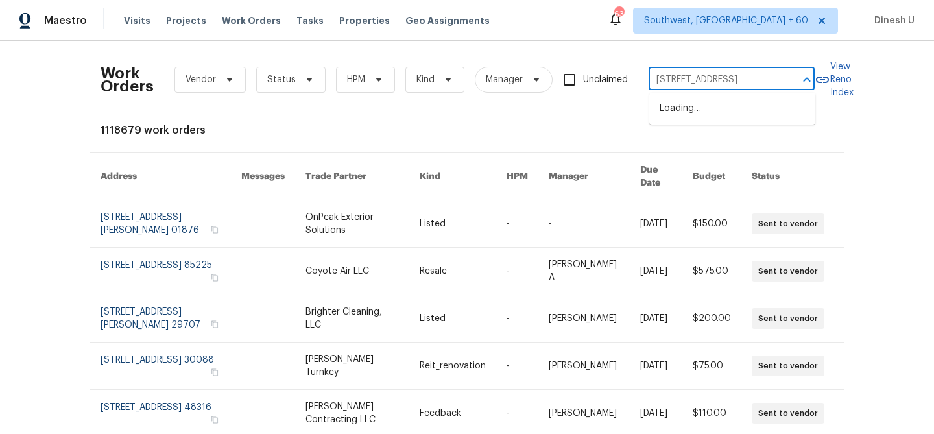
scroll to position [0, 62]
click at [675, 118] on li "9003 Willowbrook Cir, Bradenton, FL 34212" at bounding box center [732, 108] width 166 height 21
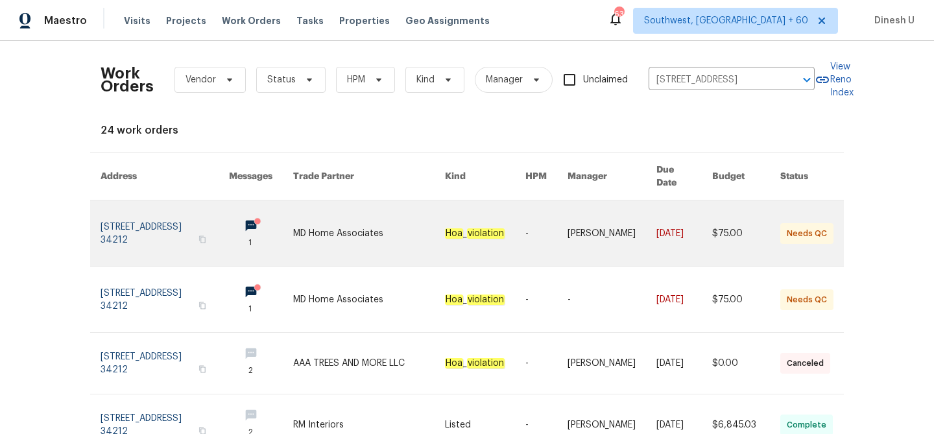
click at [134, 212] on link at bounding box center [165, 233] width 128 height 66
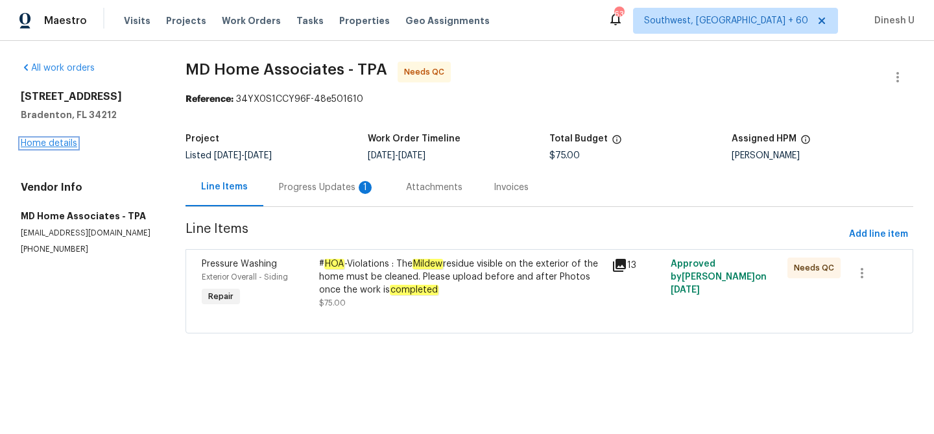
click at [47, 142] on link "Home details" at bounding box center [49, 143] width 56 height 9
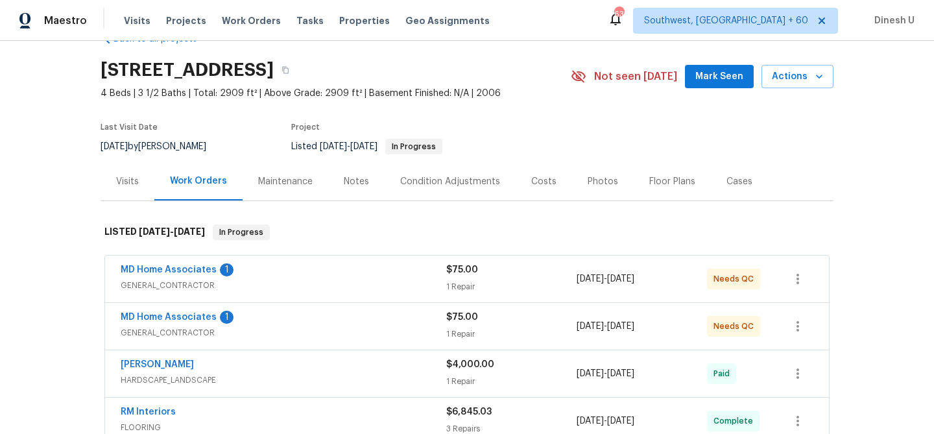
scroll to position [93, 0]
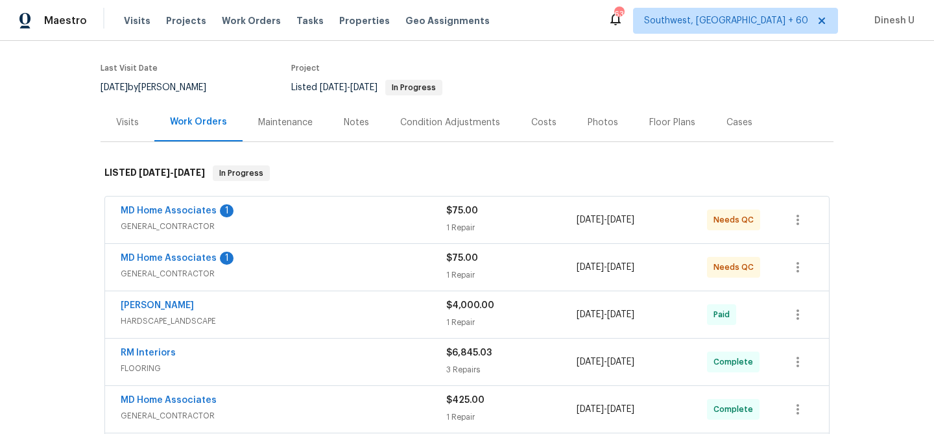
click at [458, 221] on div "1 Repair" at bounding box center [511, 227] width 130 height 13
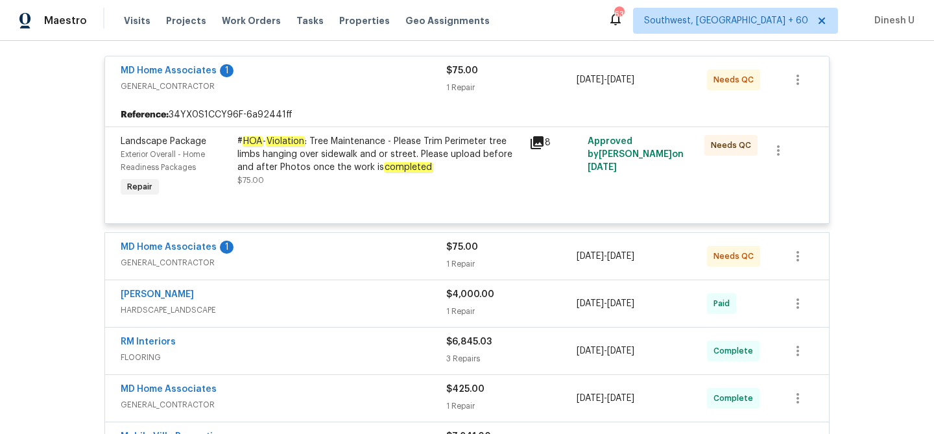
scroll to position [287, 0]
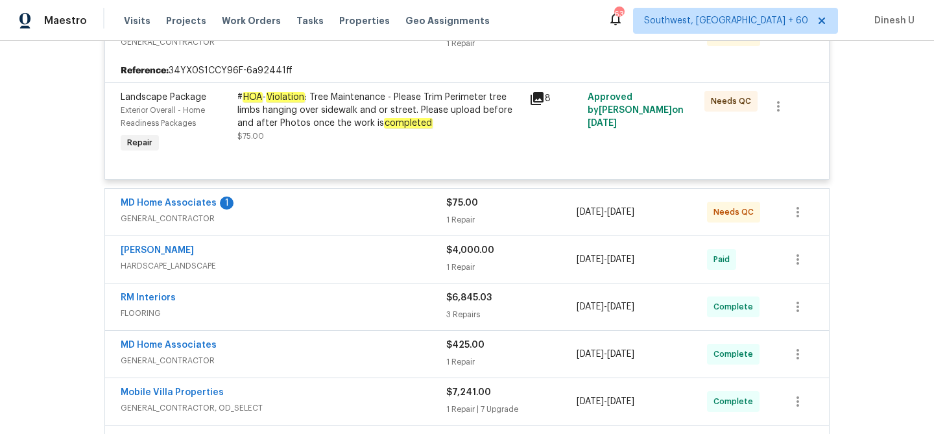
click at [465, 218] on div "1 Repair" at bounding box center [511, 219] width 130 height 13
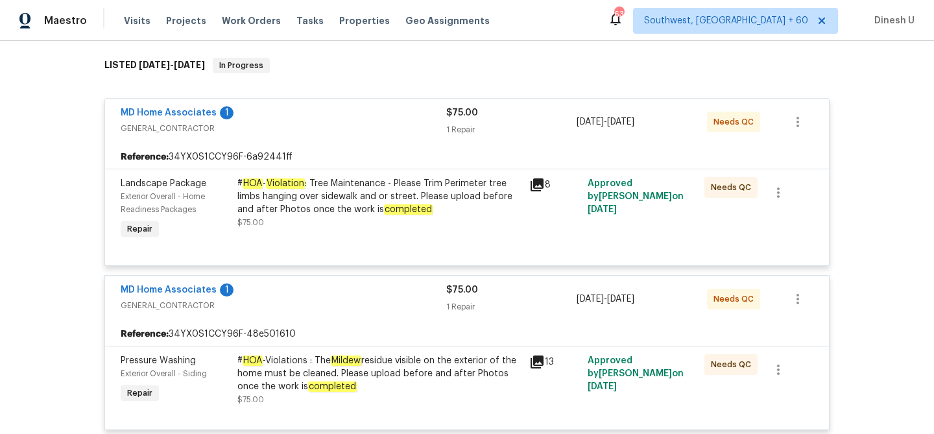
scroll to position [0, 0]
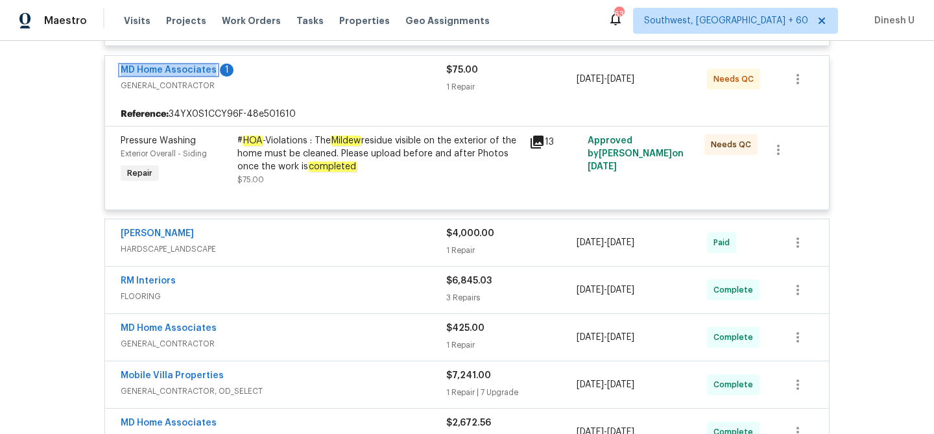
scroll to position [435, 0]
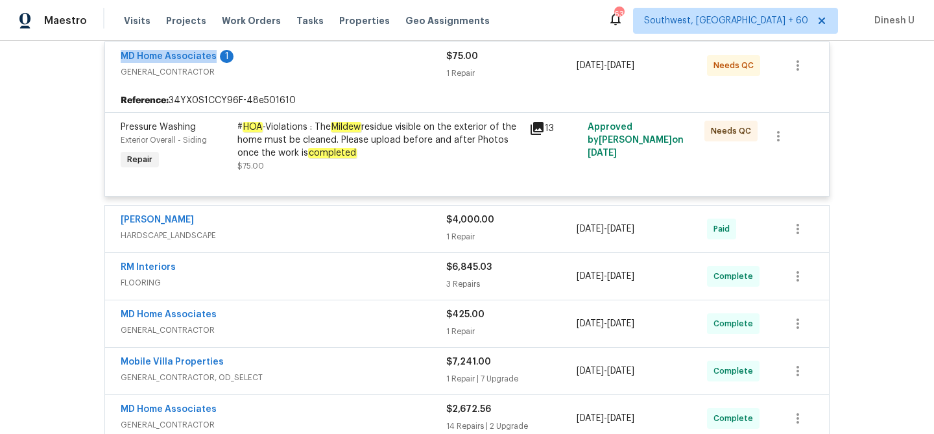
click at [451, 232] on div "1 Repair" at bounding box center [511, 236] width 130 height 13
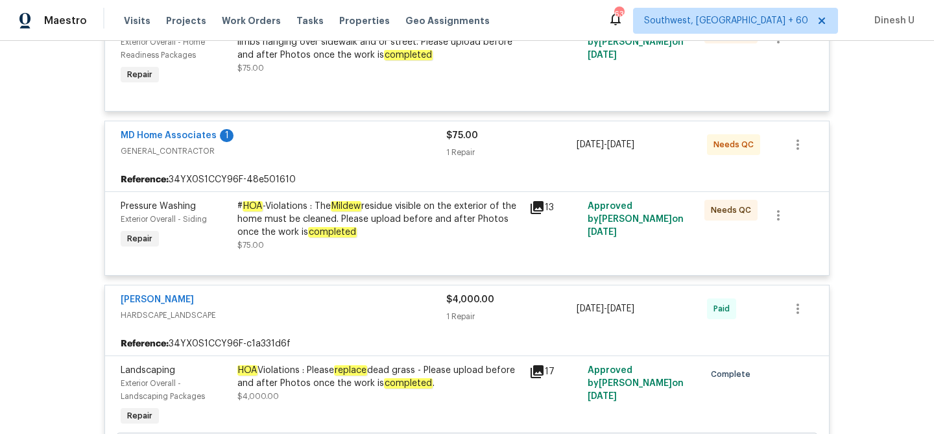
scroll to position [284, 0]
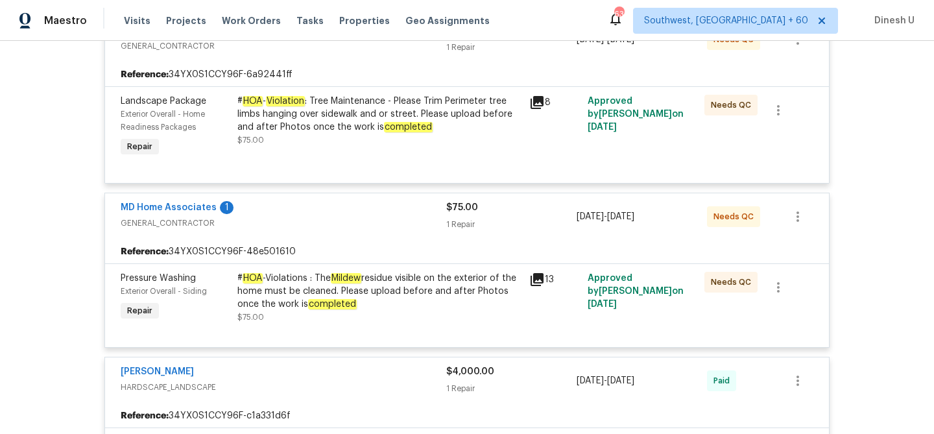
click at [536, 276] on icon at bounding box center [537, 279] width 13 height 13
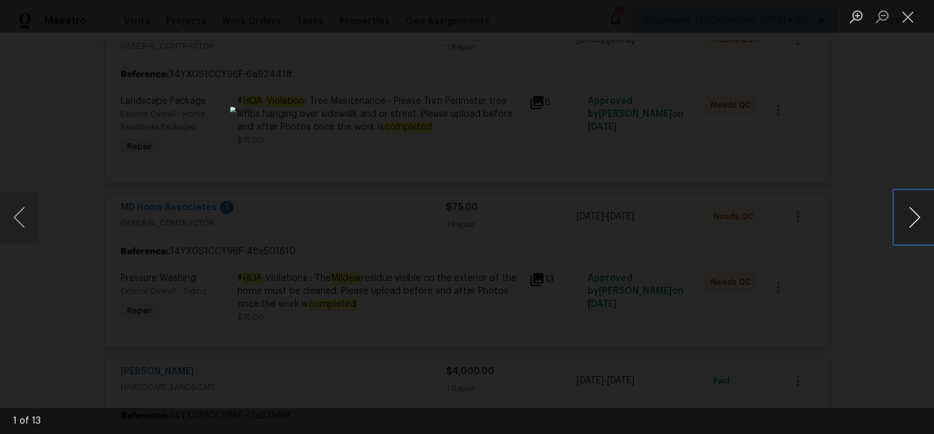
click at [906, 209] on button "Next image" at bounding box center [914, 217] width 39 height 52
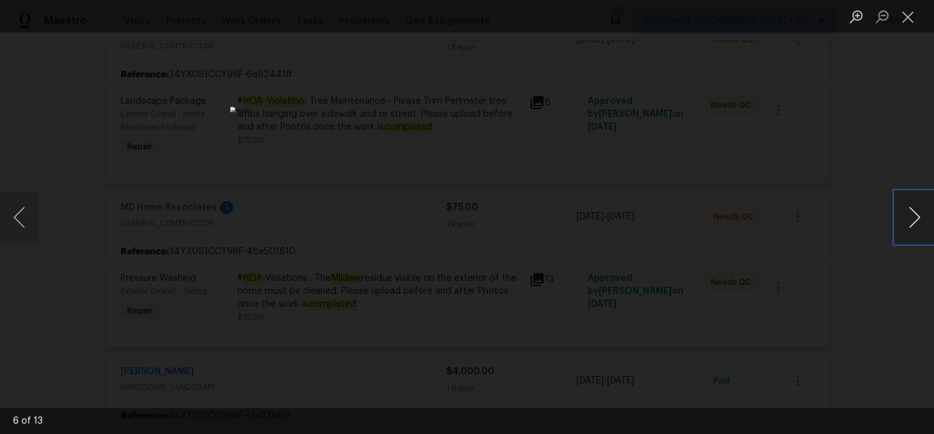
click at [906, 209] on button "Next image" at bounding box center [914, 217] width 39 height 52
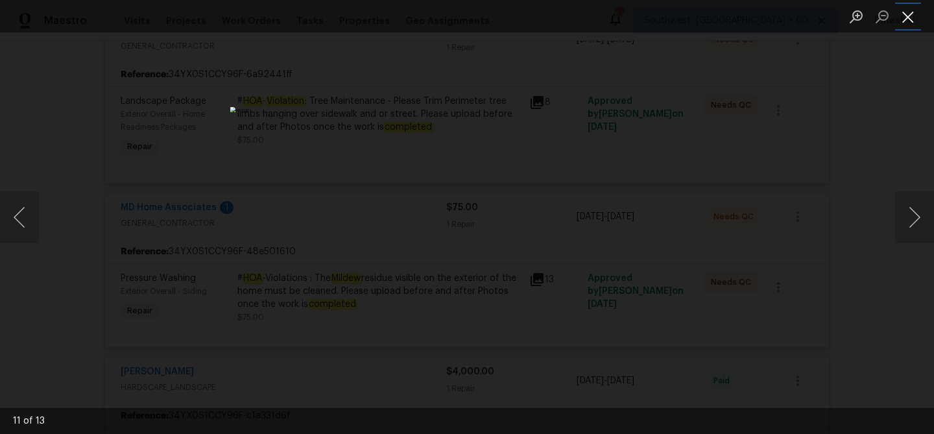
click at [908, 21] on button "Close lightbox" at bounding box center [908, 16] width 26 height 23
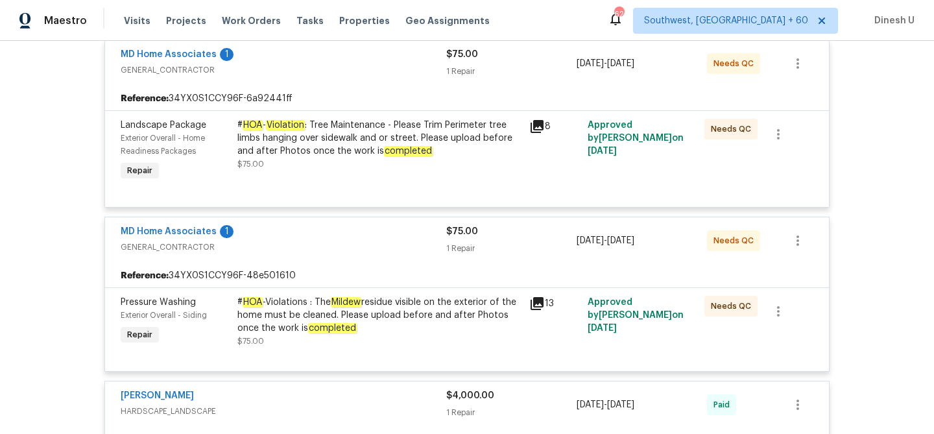
scroll to position [0, 0]
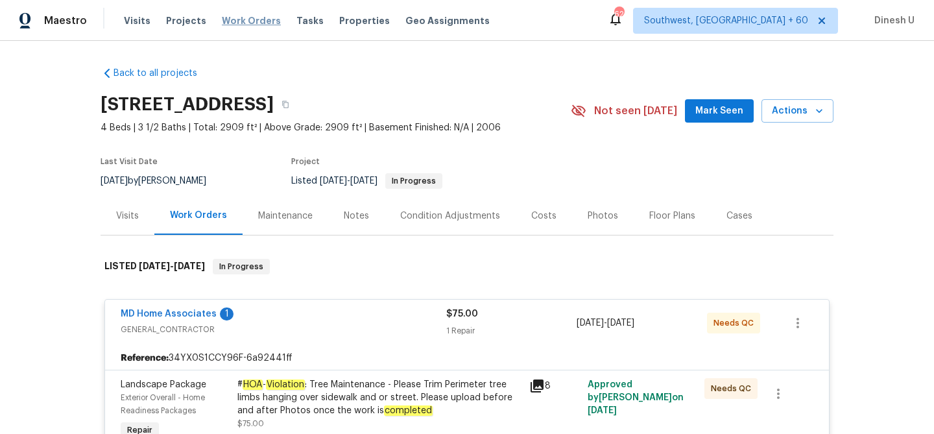
click at [241, 16] on span "Work Orders" at bounding box center [251, 20] width 59 height 13
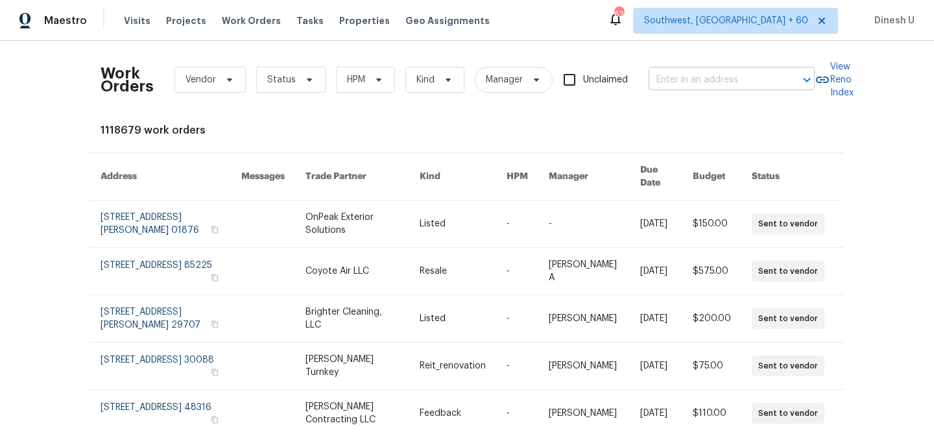
click at [690, 86] on input "text" at bounding box center [714, 80] width 130 height 20
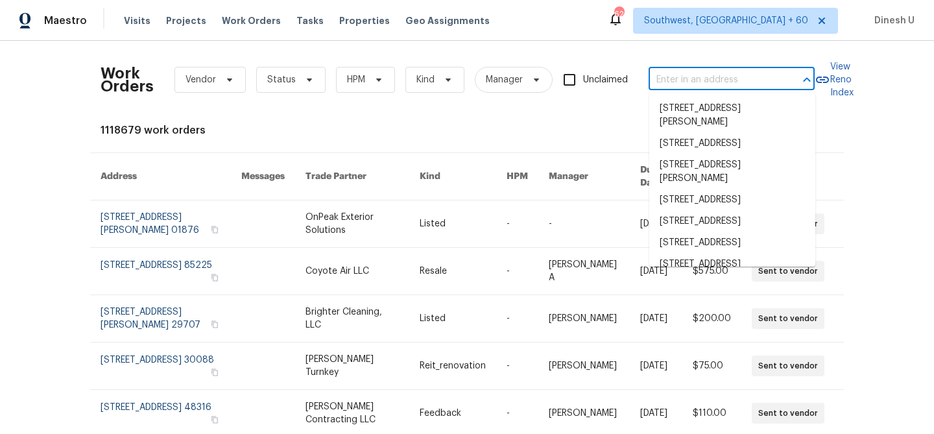
paste input "2405 Riley Dr, Killeen, TX 76542"
type input "2405 Riley Dr, Killeen, TX 76542"
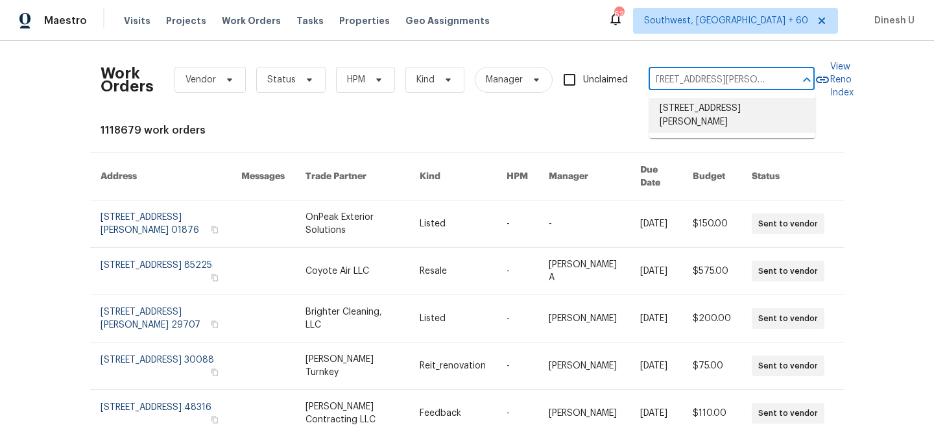
click at [685, 108] on li "2405 Riley Dr, Killeen, TX 76542" at bounding box center [732, 115] width 166 height 35
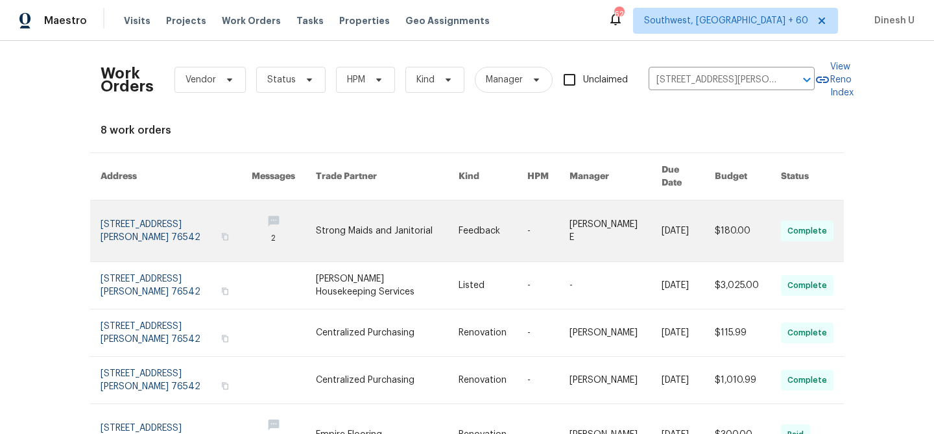
click at [120, 219] on link at bounding box center [176, 230] width 151 height 61
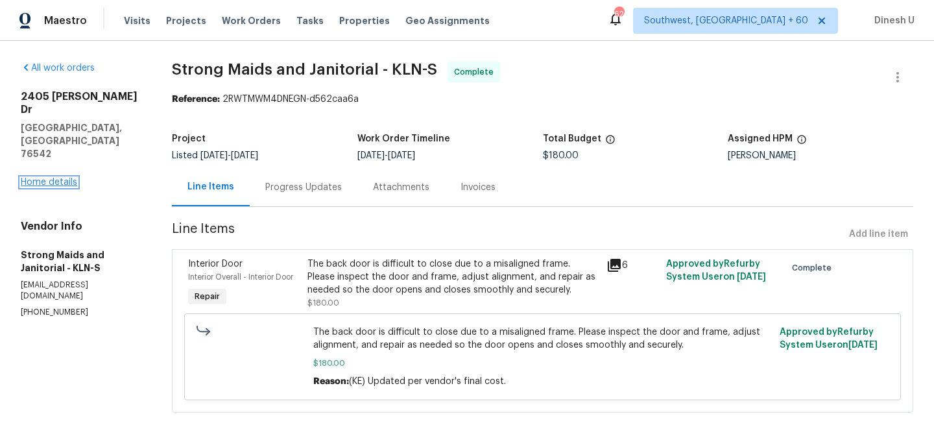
click at [56, 178] on link "Home details" at bounding box center [49, 182] width 56 height 9
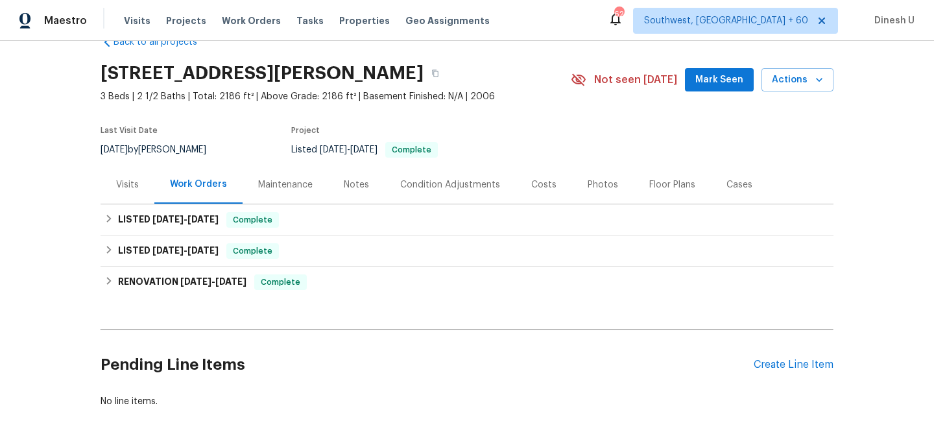
scroll to position [69, 0]
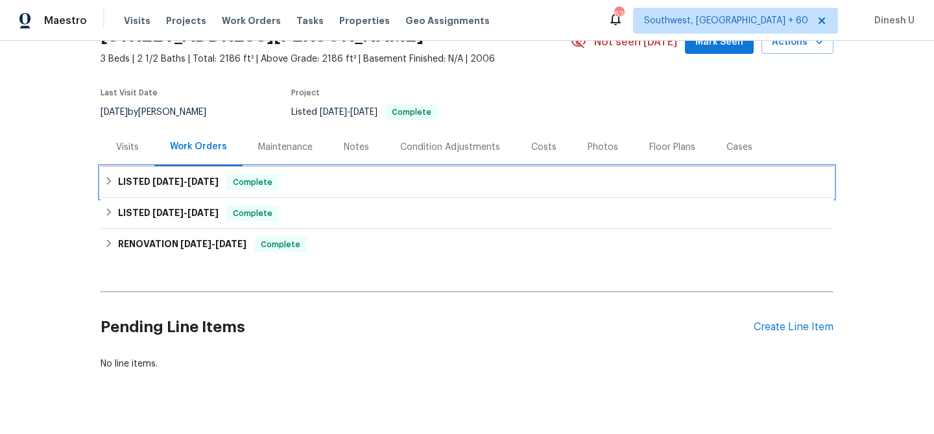
click at [197, 178] on span "9/10/25" at bounding box center [202, 181] width 31 height 9
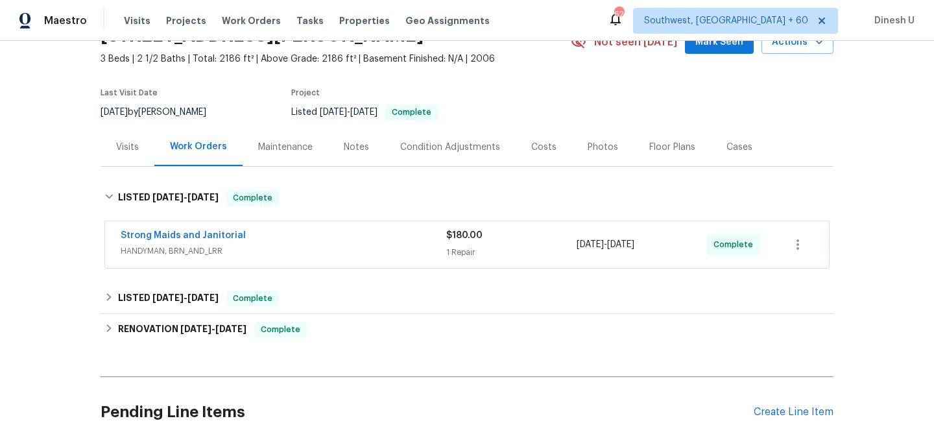
click at [462, 248] on div "1 Repair" at bounding box center [511, 252] width 130 height 13
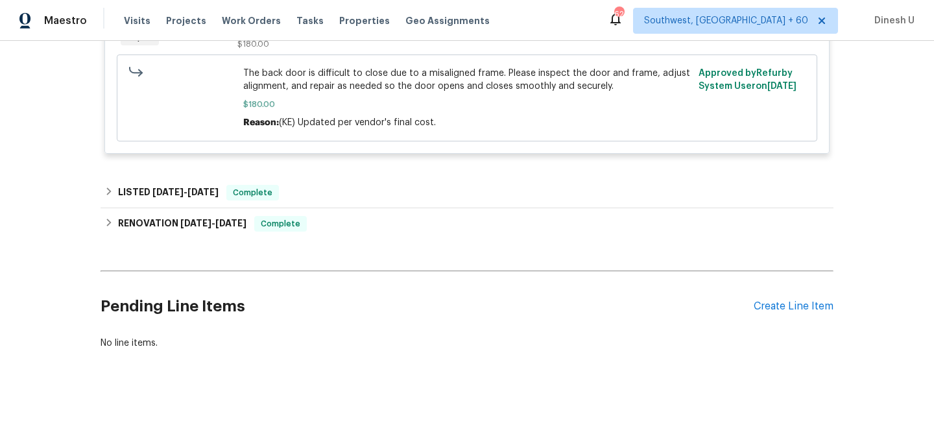
scroll to position [384, 0]
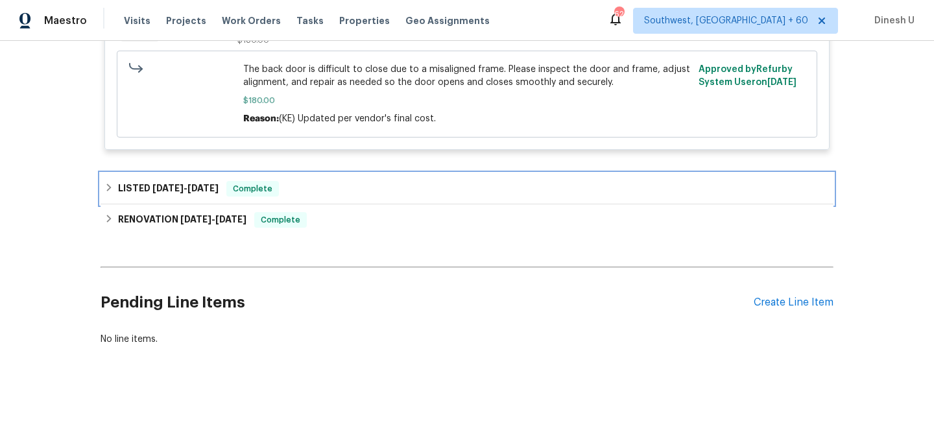
click at [219, 181] on h6 "LISTED 8/28/25 - 8/28/25" at bounding box center [168, 189] width 101 height 16
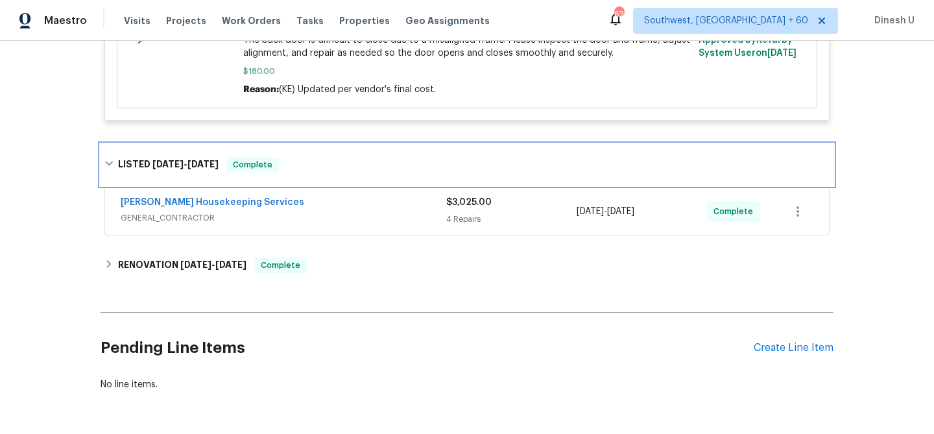
scroll to position [459, 0]
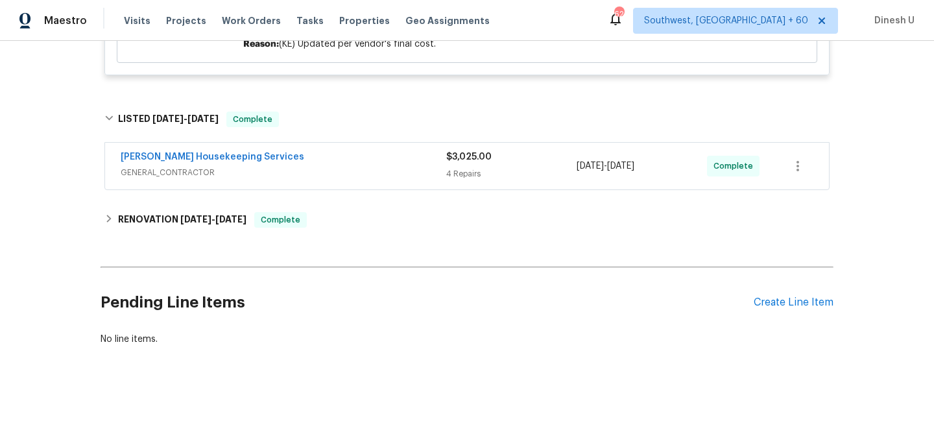
click at [457, 176] on div "4 Repairs" at bounding box center [511, 173] width 130 height 13
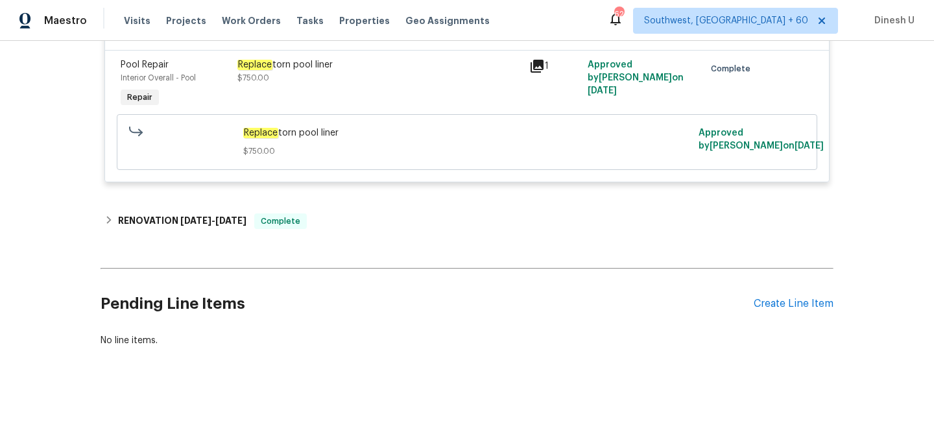
scroll to position [1120, 0]
click at [537, 59] on icon at bounding box center [537, 64] width 13 height 13
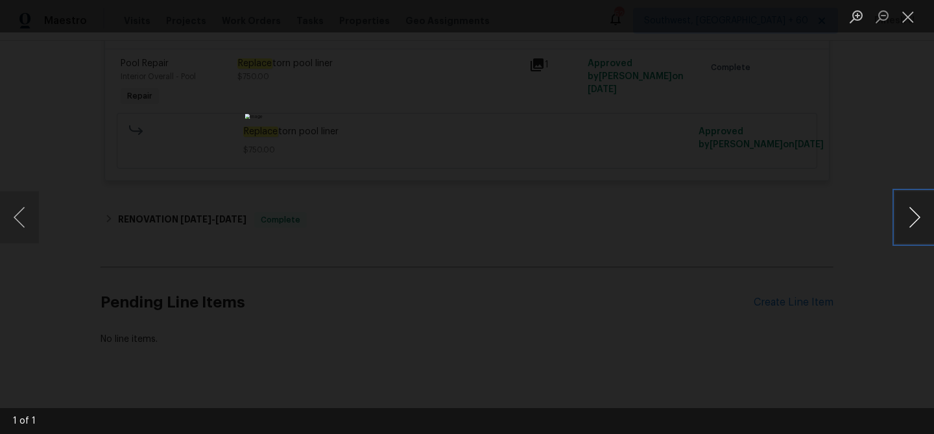
click at [917, 215] on button "Next image" at bounding box center [914, 217] width 39 height 52
click at [909, 16] on button "Close lightbox" at bounding box center [908, 16] width 26 height 23
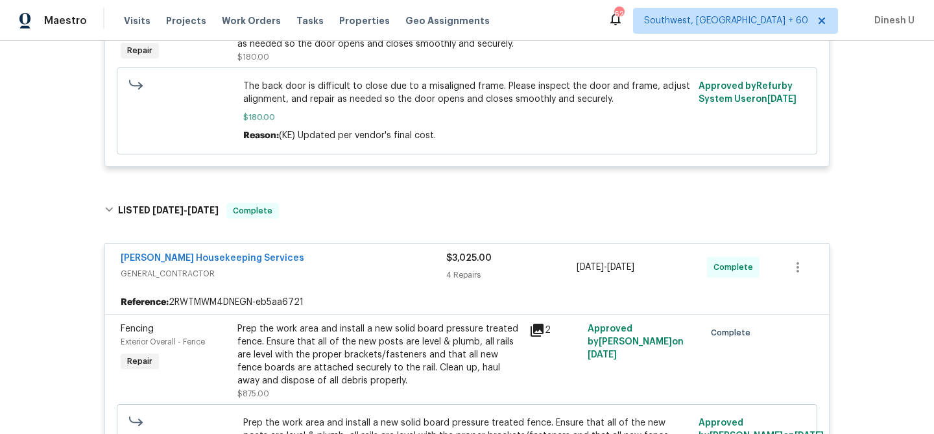
scroll to position [0, 0]
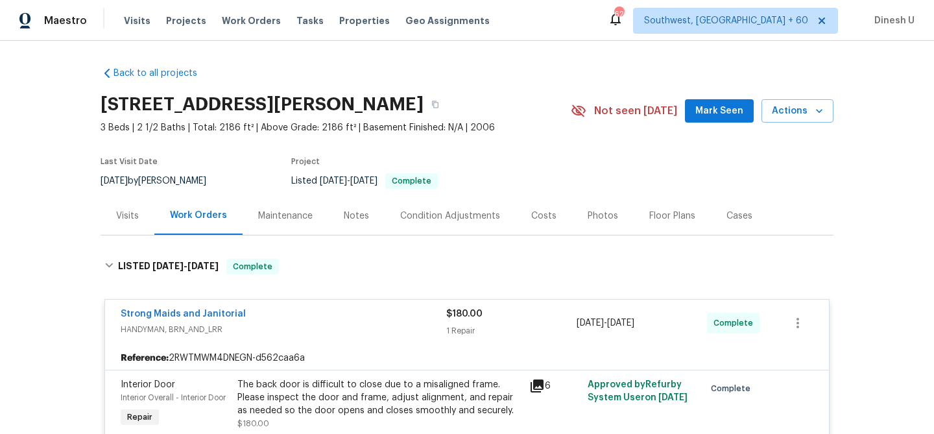
click at [118, 217] on div "Visits" at bounding box center [127, 216] width 23 height 13
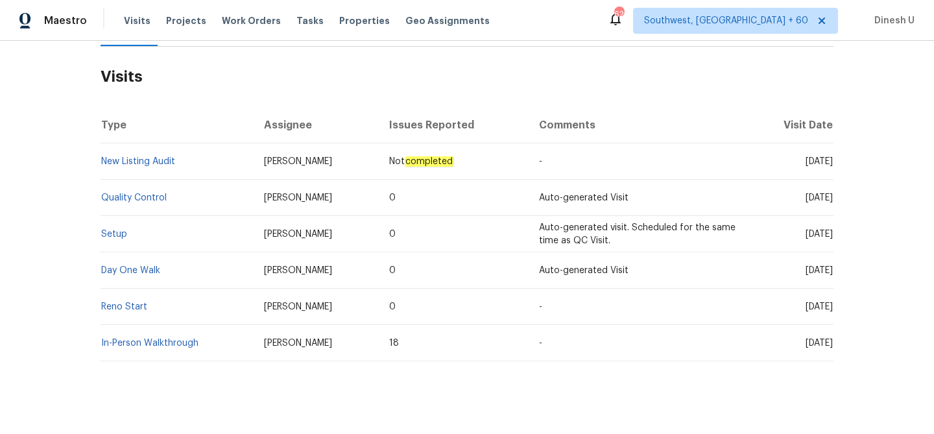
scroll to position [204, 0]
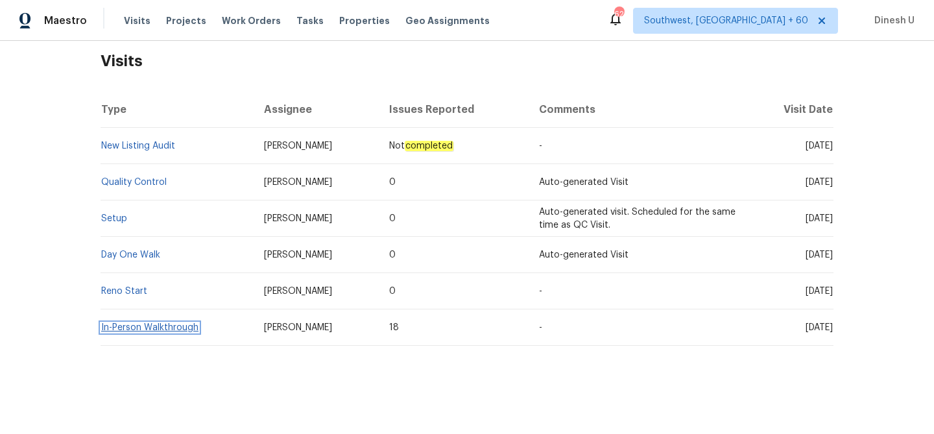
click at [143, 330] on link "In-Person Walkthrough" at bounding box center [149, 327] width 97 height 9
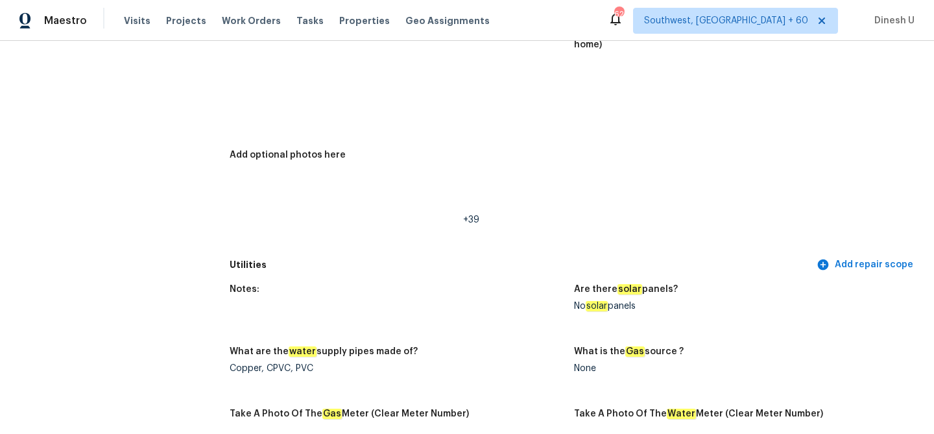
scroll to position [594, 0]
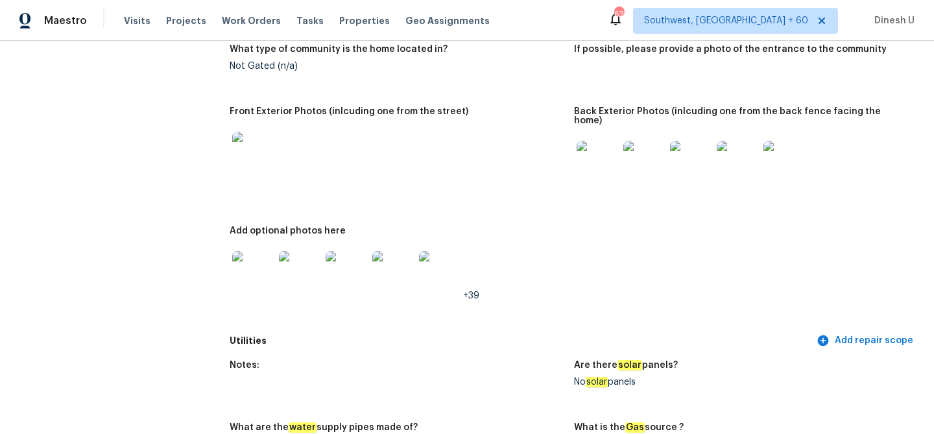
click at [600, 156] on img at bounding box center [598, 162] width 42 height 42
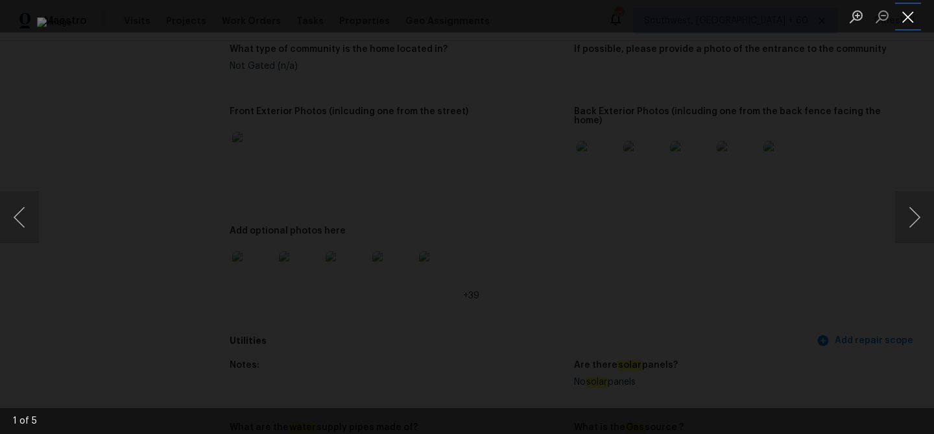
click at [909, 16] on button "Close lightbox" at bounding box center [908, 16] width 26 height 23
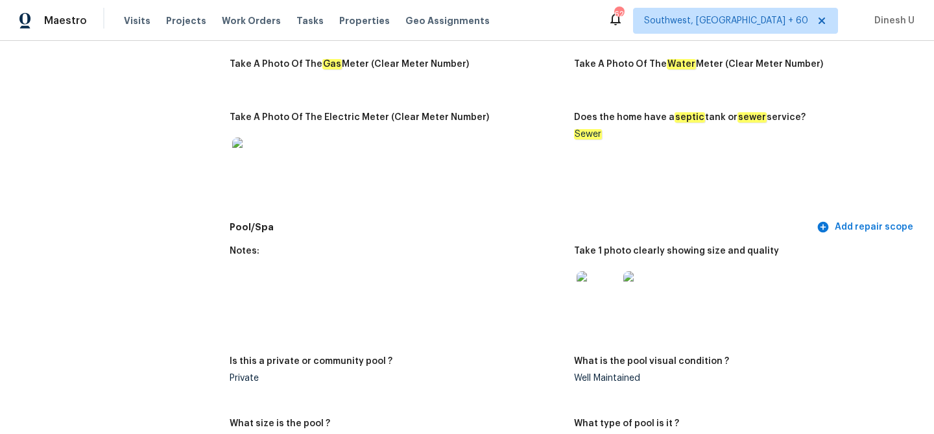
scroll to position [1081, 0]
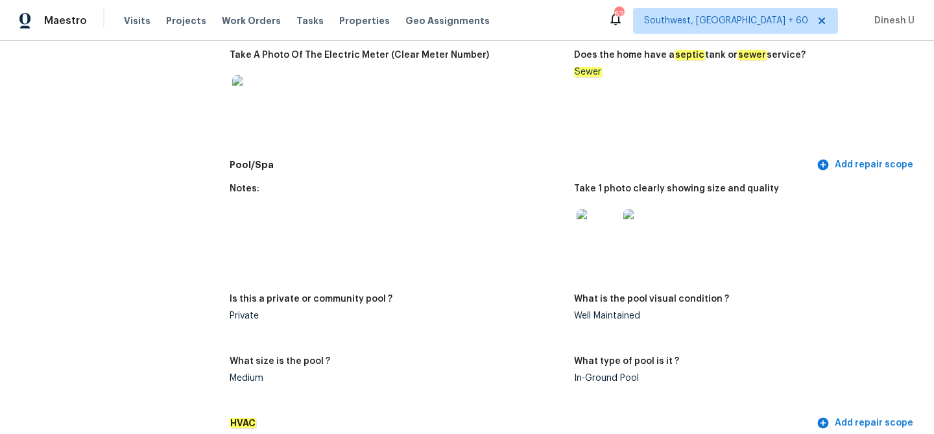
click at [598, 221] on img at bounding box center [598, 230] width 42 height 42
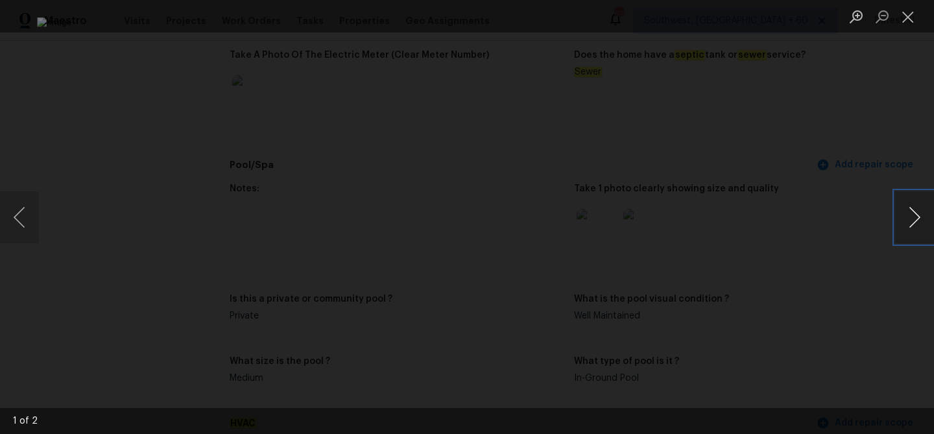
click at [904, 206] on button "Next image" at bounding box center [914, 217] width 39 height 52
click at [906, 14] on button "Close lightbox" at bounding box center [908, 16] width 26 height 23
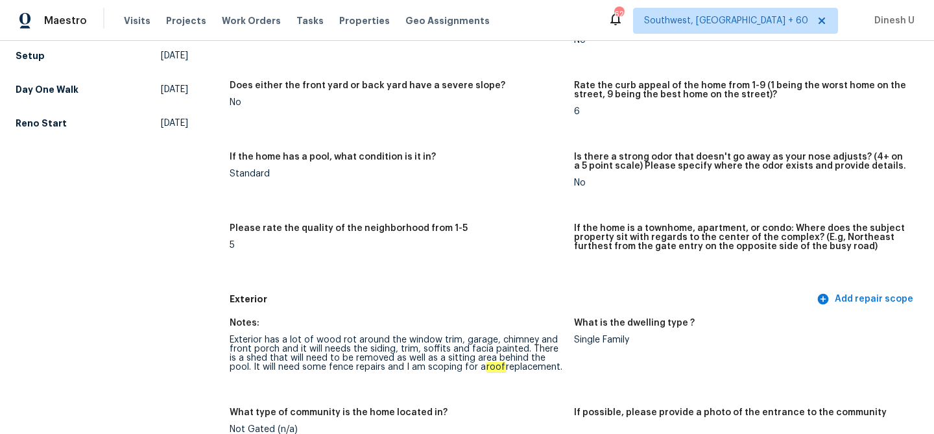
scroll to position [0, 0]
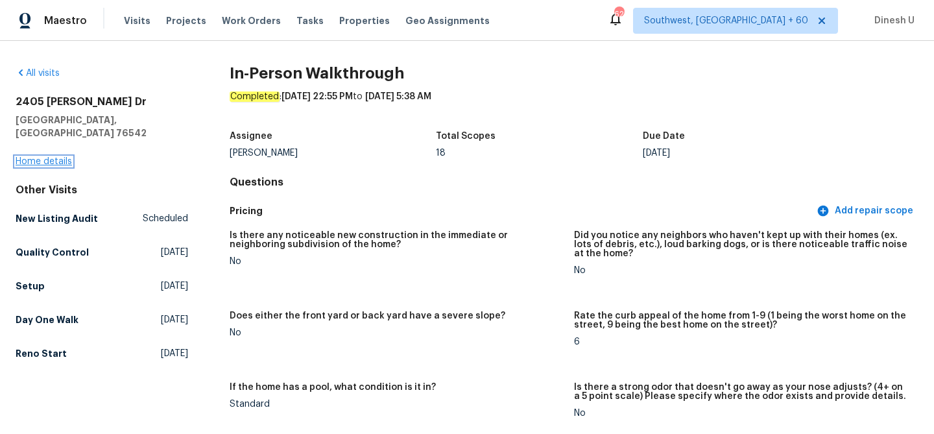
click at [35, 157] on link "Home details" at bounding box center [44, 161] width 56 height 9
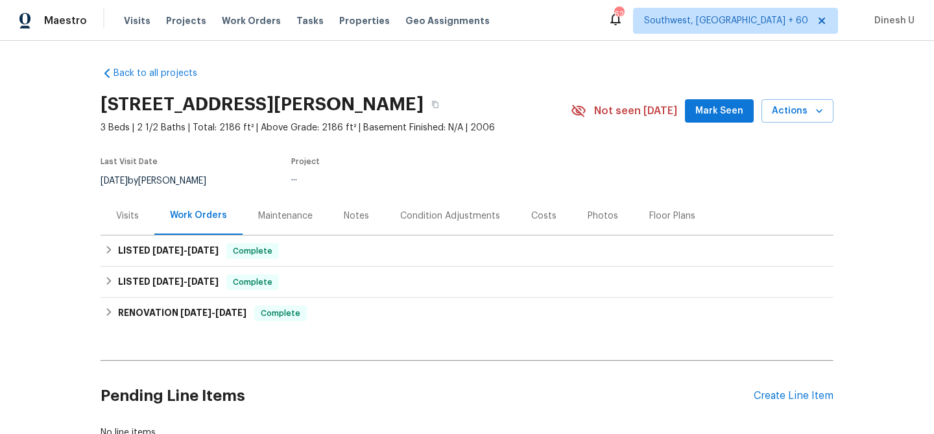
scroll to position [60, 0]
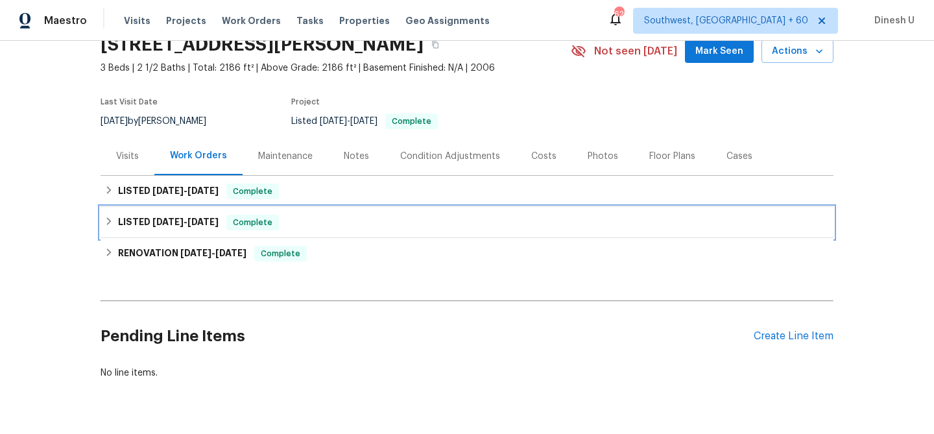
click at [190, 226] on span "8/28/25 - 8/28/25" at bounding box center [185, 221] width 66 height 9
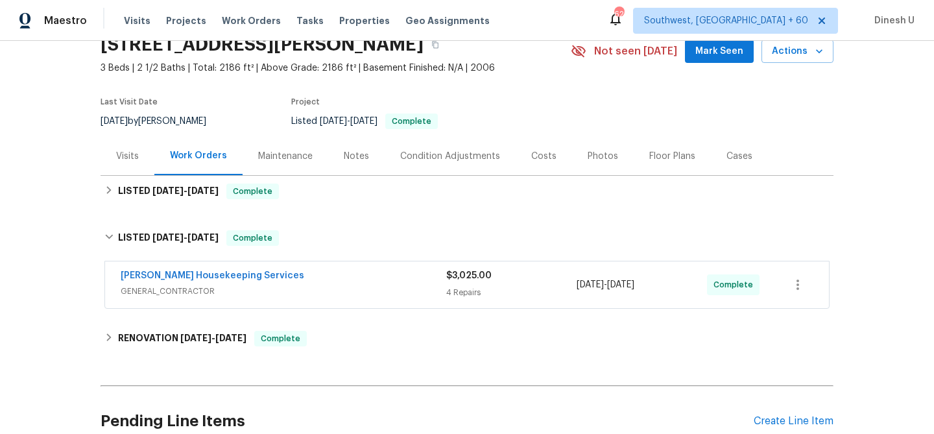
click at [472, 284] on div "$3,025.00 4 Repairs" at bounding box center [511, 284] width 130 height 31
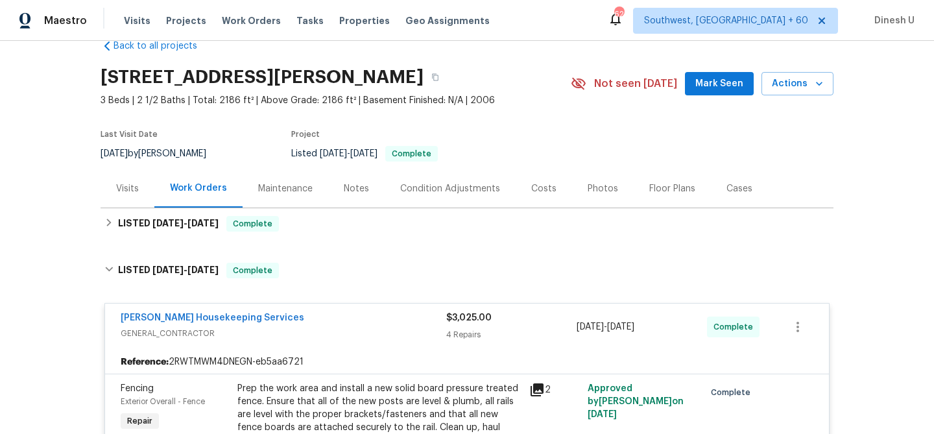
scroll to position [0, 0]
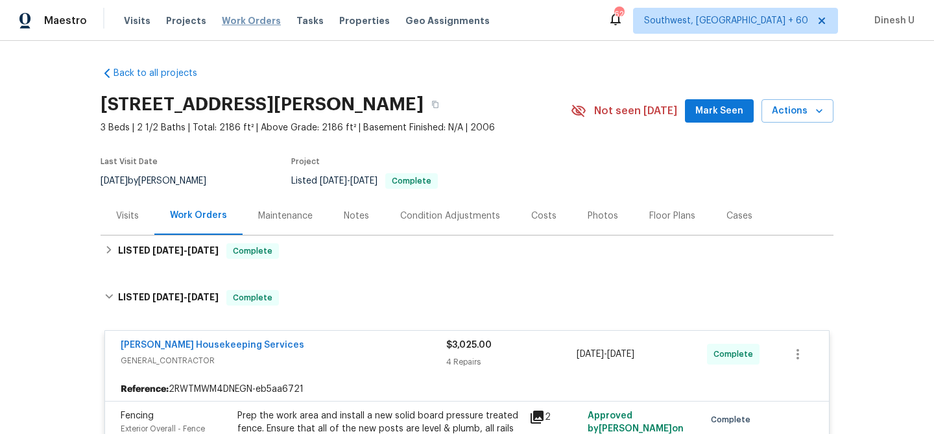
click at [243, 19] on span "Work Orders" at bounding box center [251, 20] width 59 height 13
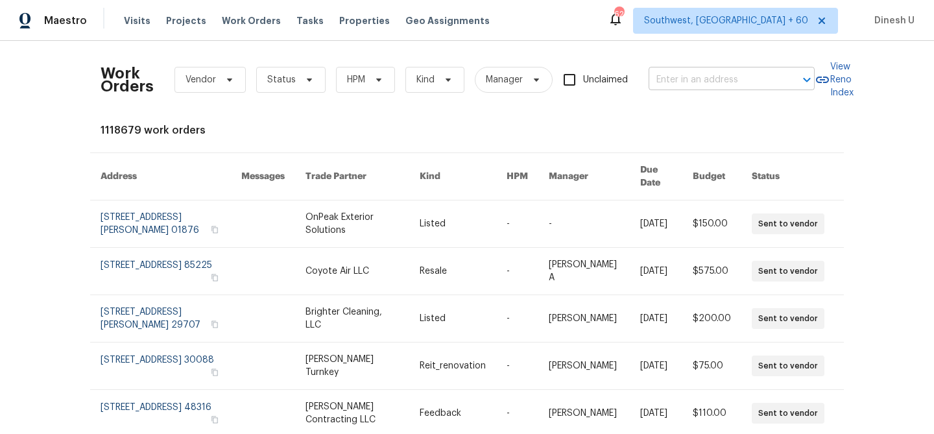
click at [671, 80] on input "text" at bounding box center [714, 80] width 130 height 20
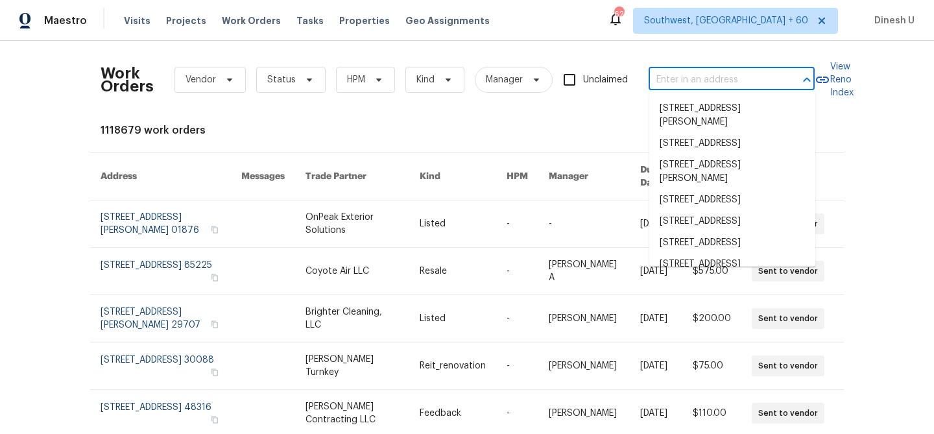
paste input "3230 Buck Hill Pl, Orlando, FL 32817"
type input "3230 Buck Hill Pl, Orlando, FL 32817"
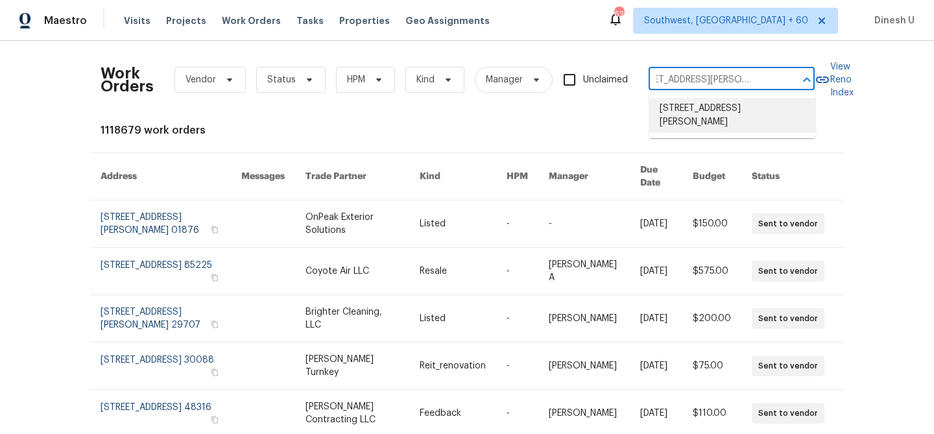
click at [665, 107] on li "3230 Buck Hill Pl, Orlando, FL 32817" at bounding box center [732, 115] width 166 height 35
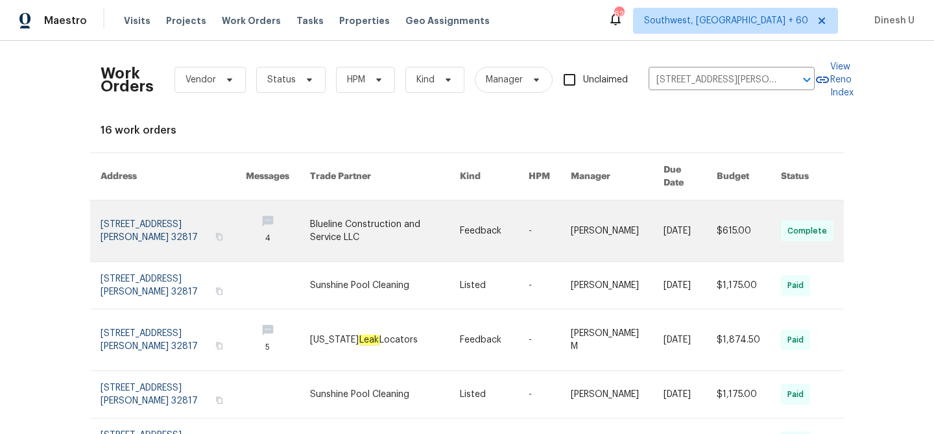
click at [127, 207] on link at bounding box center [173, 230] width 145 height 61
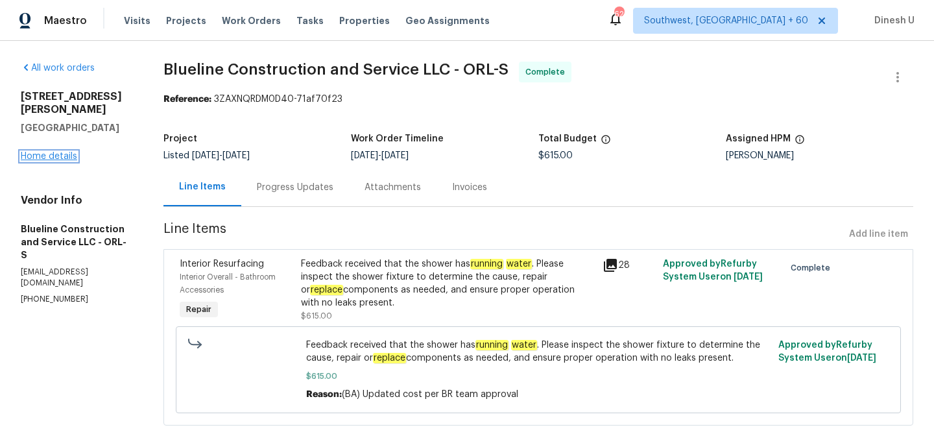
click at [61, 152] on link "Home details" at bounding box center [49, 156] width 56 height 9
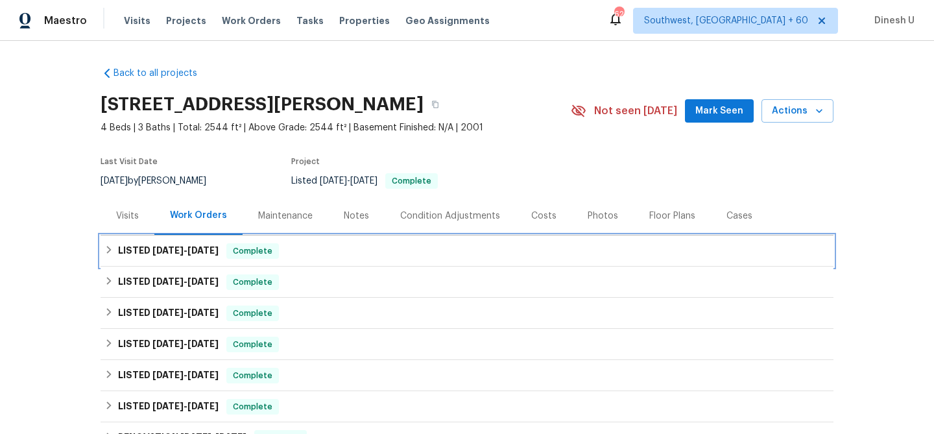
click at [177, 250] on span "9/5/25" at bounding box center [167, 250] width 31 height 9
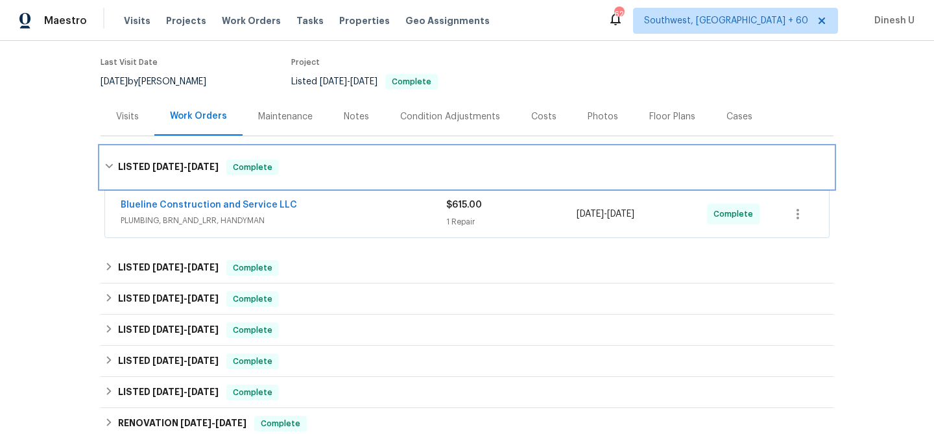
scroll to position [121, 0]
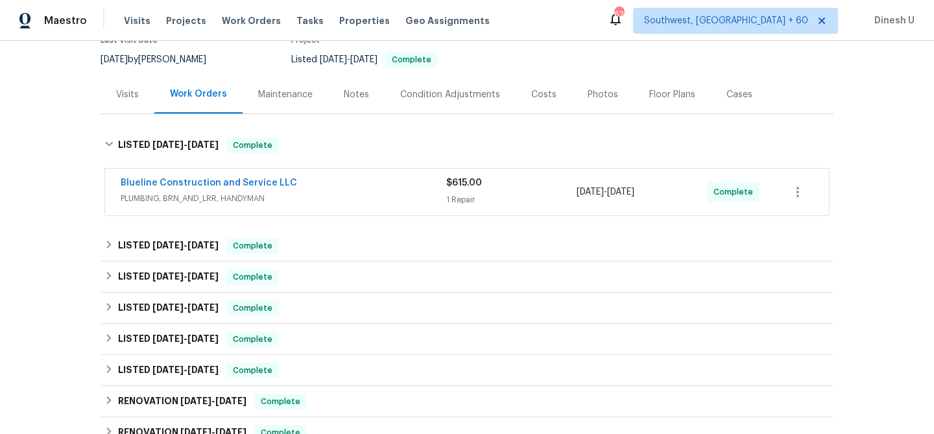
click at [473, 197] on div "1 Repair" at bounding box center [511, 199] width 130 height 13
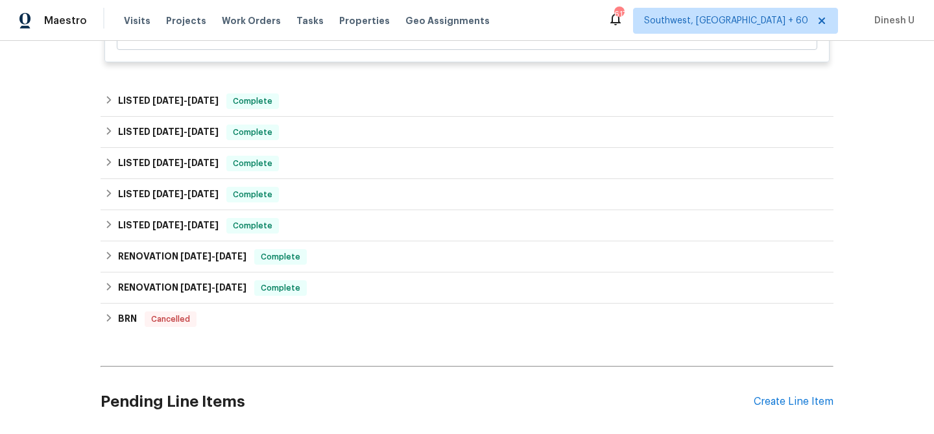
scroll to position [490, 0]
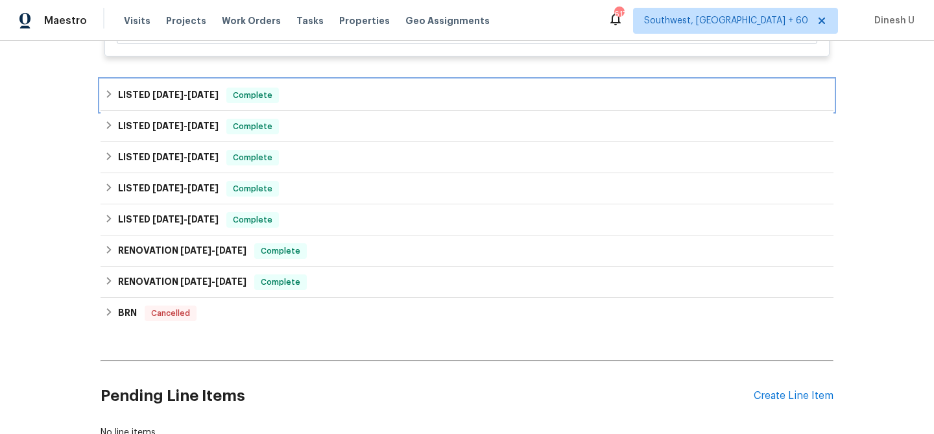
click at [219, 94] on span "8/26/25" at bounding box center [202, 94] width 31 height 9
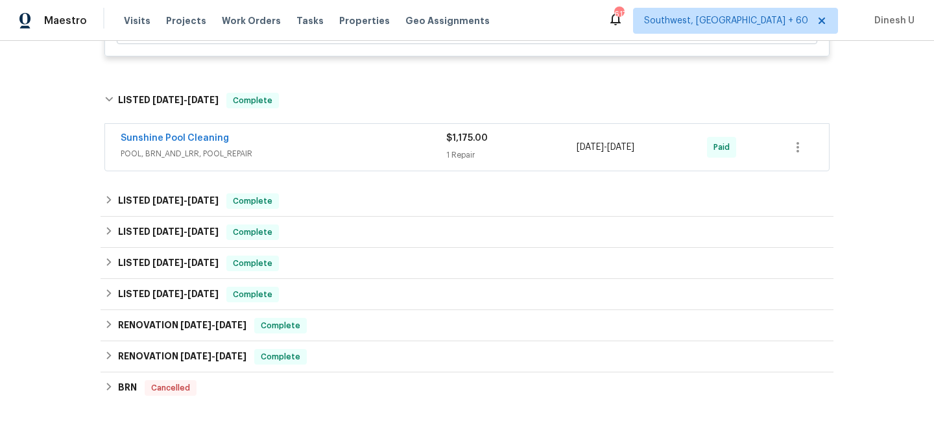
click at [471, 156] on div "1 Repair" at bounding box center [511, 155] width 130 height 13
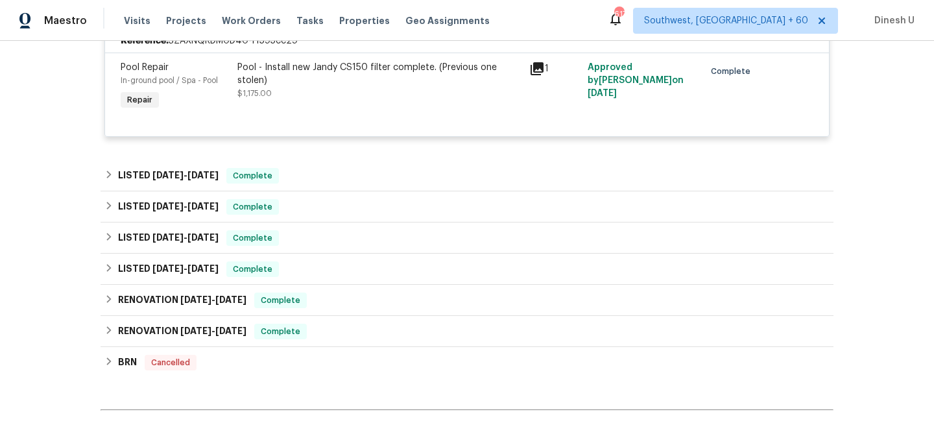
scroll to position [662, 0]
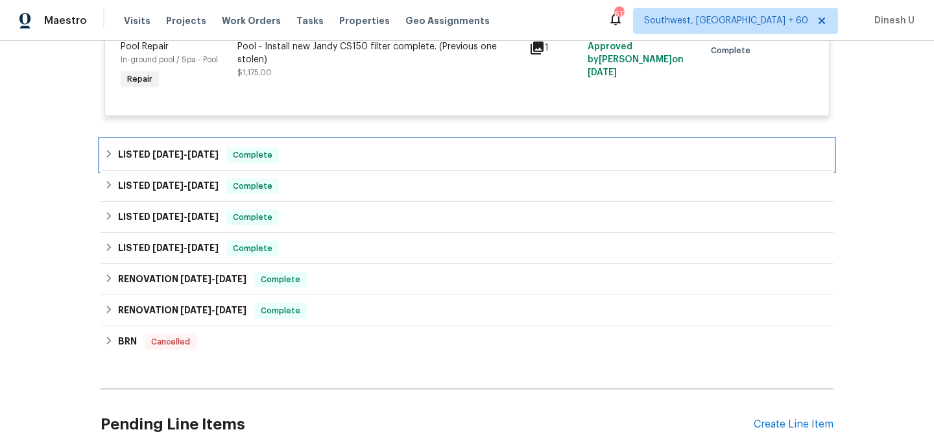
click at [211, 154] on span "6/26/25" at bounding box center [202, 154] width 31 height 9
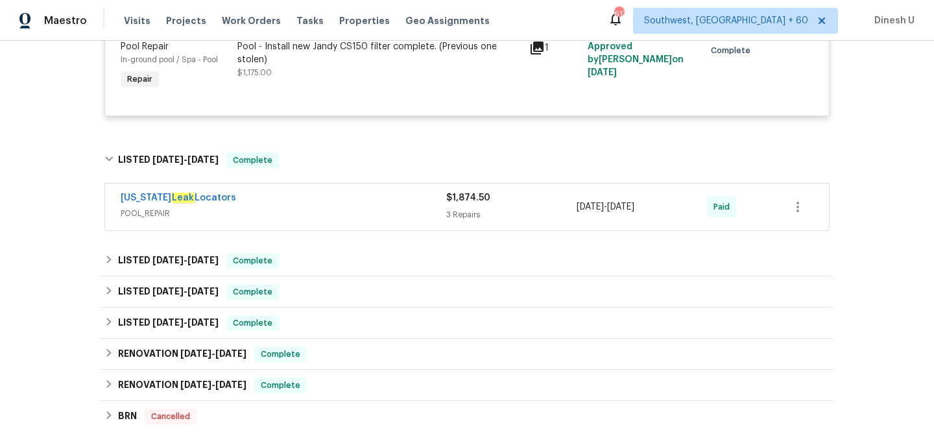
click at [443, 216] on span "POOL_REPAIR" at bounding box center [284, 213] width 326 height 13
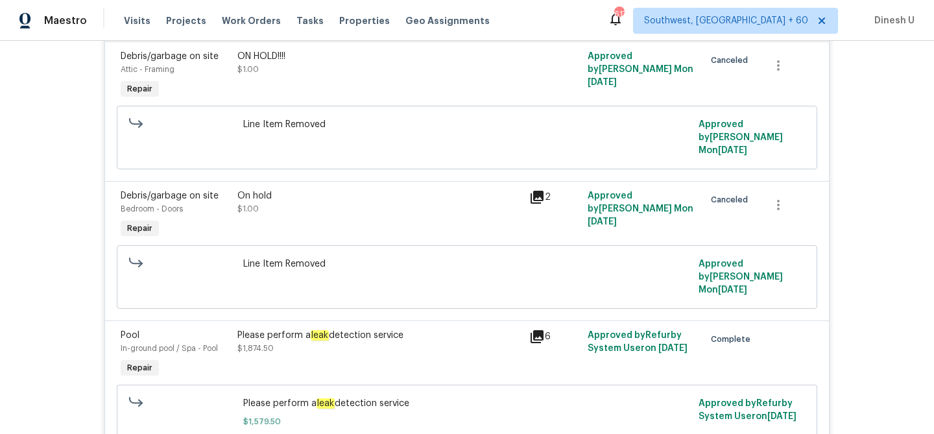
scroll to position [965, 0]
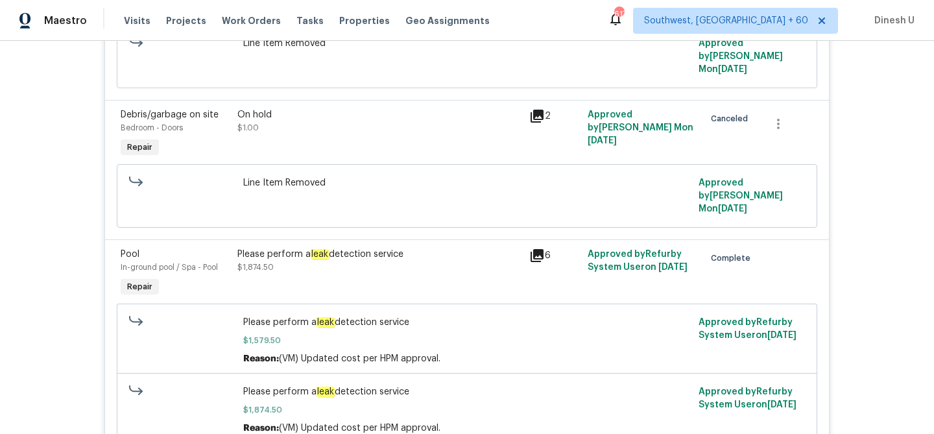
click at [543, 249] on icon at bounding box center [537, 255] width 13 height 13
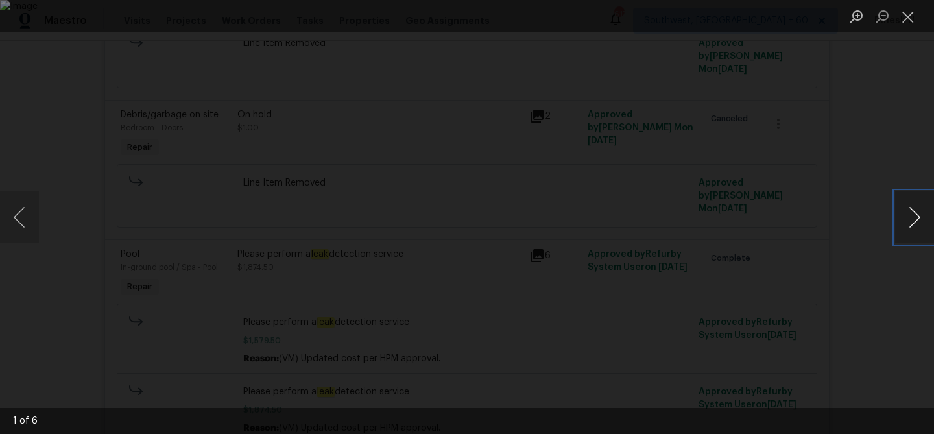
click at [920, 213] on button "Next image" at bounding box center [914, 217] width 39 height 52
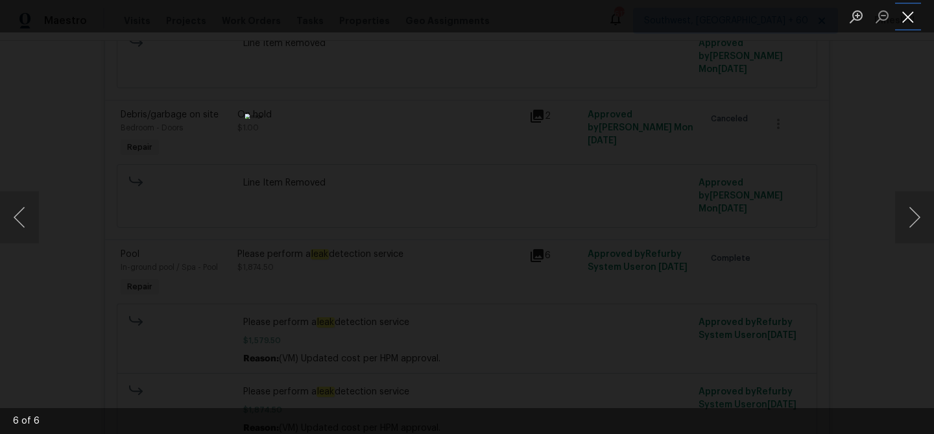
click at [908, 18] on button "Close lightbox" at bounding box center [908, 16] width 26 height 23
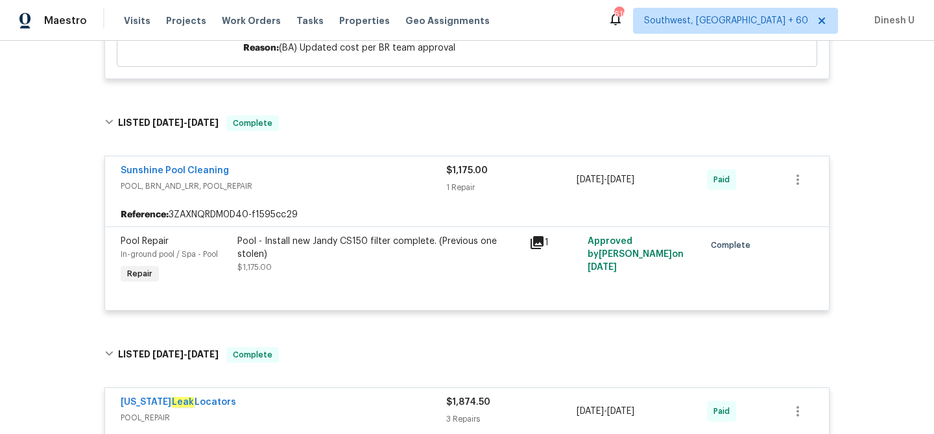
scroll to position [0, 0]
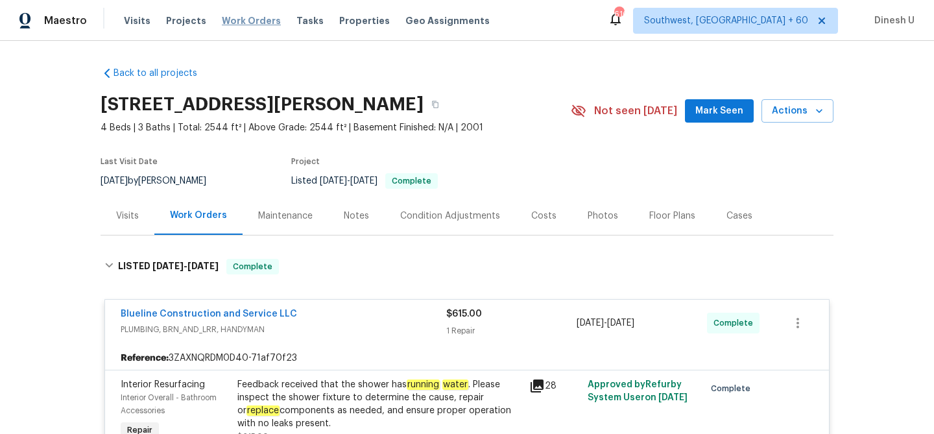
click at [226, 18] on span "Work Orders" at bounding box center [251, 20] width 59 height 13
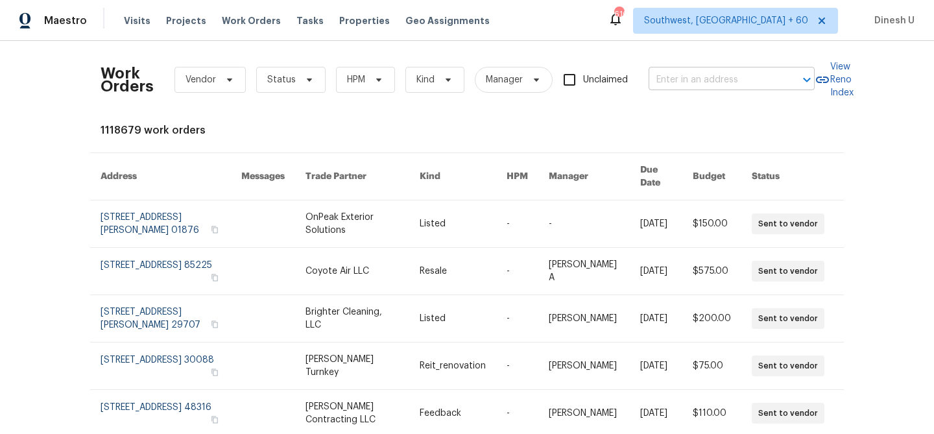
click at [666, 78] on input "text" at bounding box center [714, 80] width 130 height 20
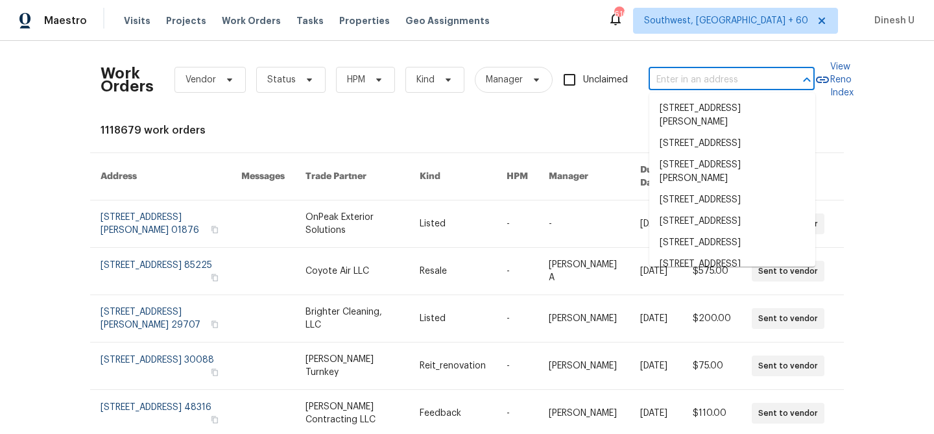
paste input "9003 Willowbrook Cir, Bradenton, FL 34212"
type input "9003 Willowbrook Cir, Bradenton, FL 34212"
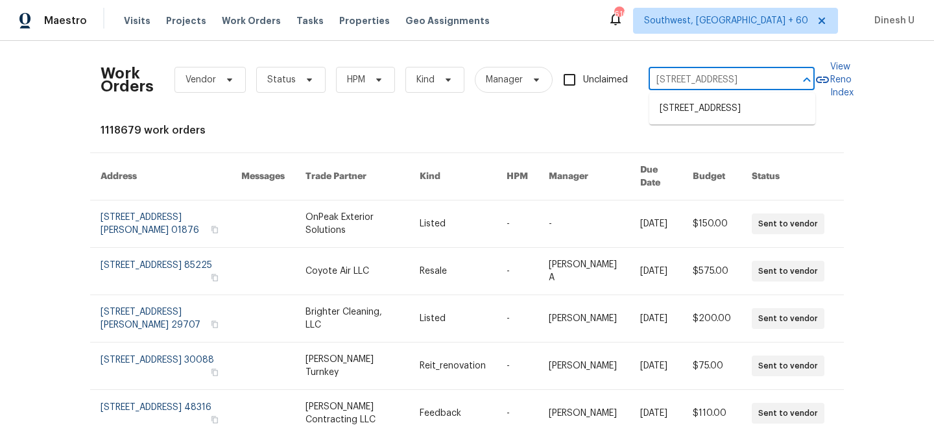
scroll to position [0, 62]
click at [659, 116] on li "9003 Willowbrook Cir, Bradenton, FL 34212" at bounding box center [732, 108] width 166 height 21
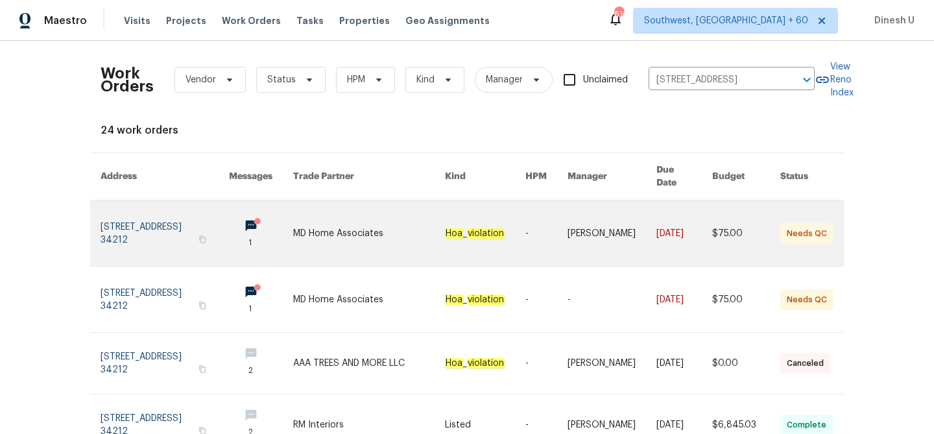
click at [127, 228] on link at bounding box center [165, 233] width 128 height 66
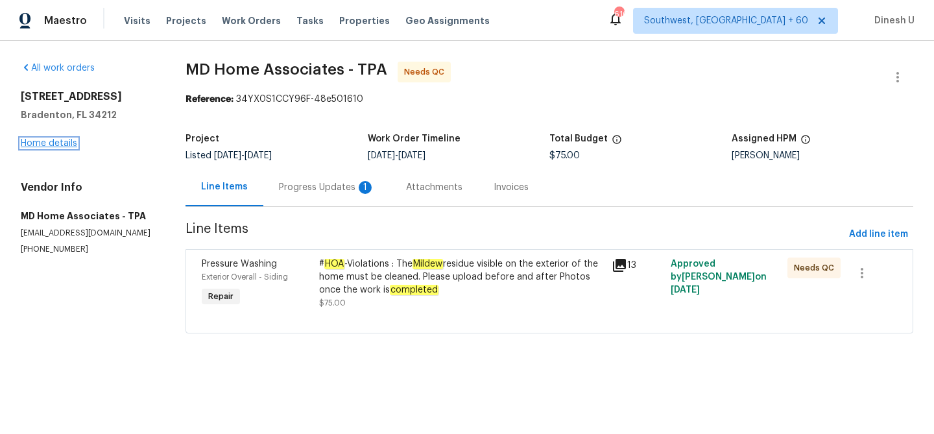
click at [63, 142] on link "Home details" at bounding box center [49, 143] width 56 height 9
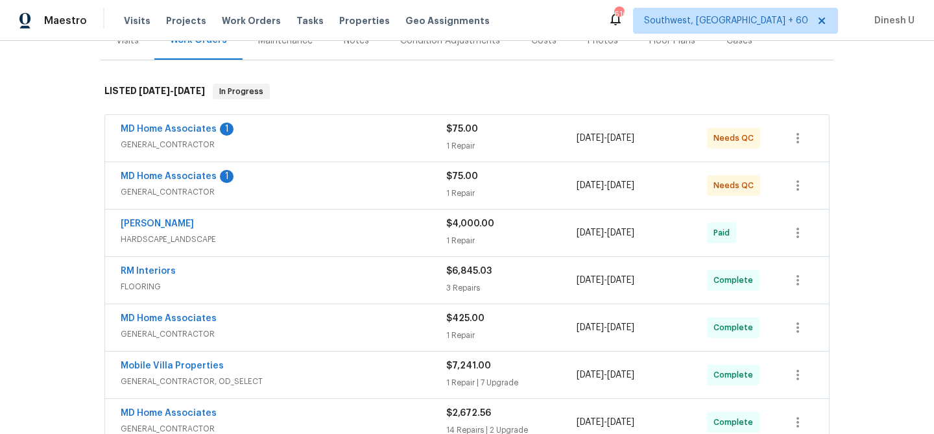
scroll to position [213, 0]
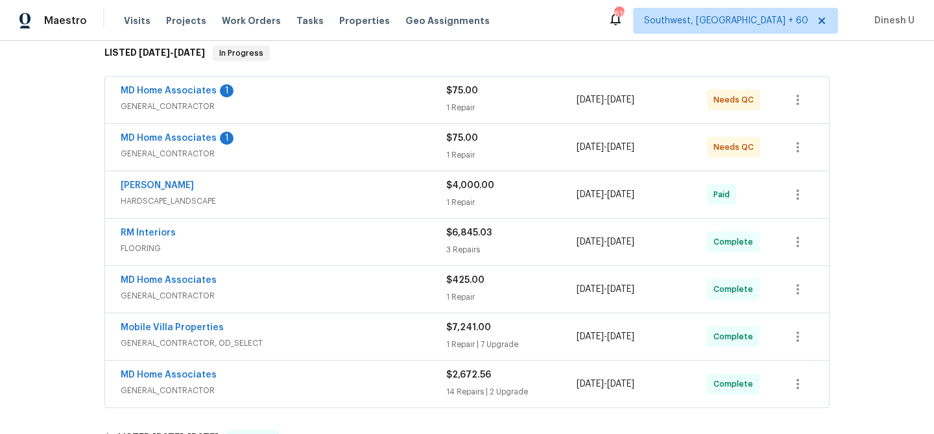
click at [459, 103] on div "1 Repair" at bounding box center [511, 107] width 130 height 13
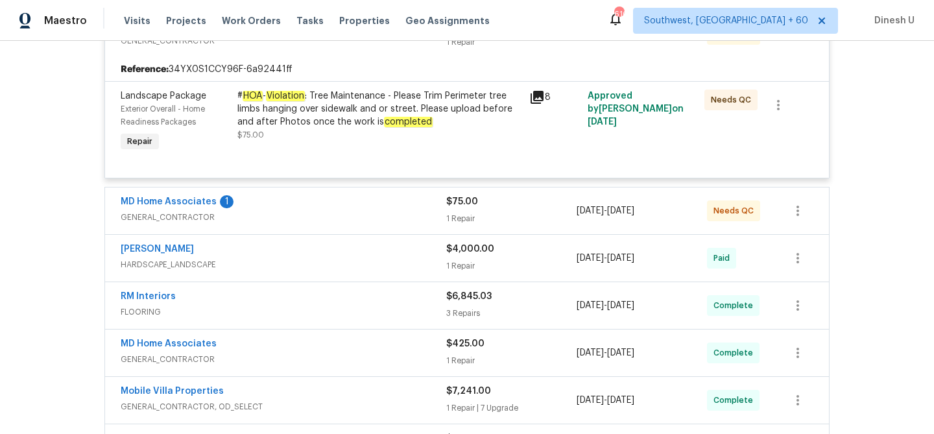
scroll to position [311, 0]
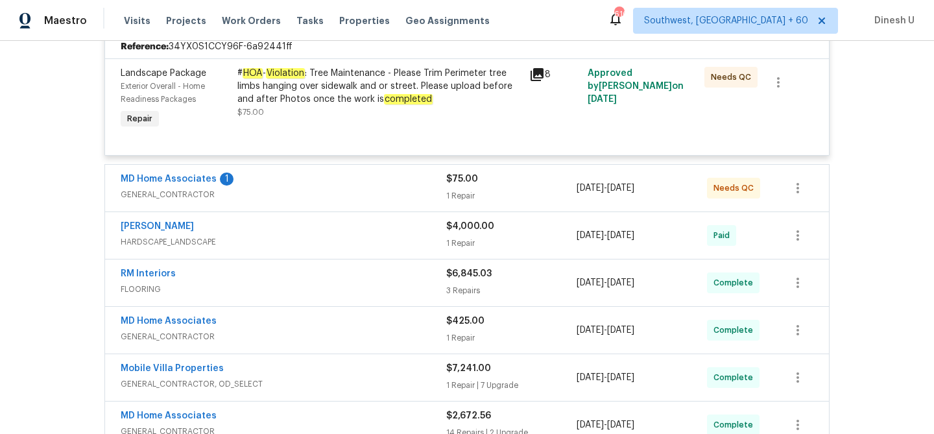
click at [459, 204] on div "$75.00 1 Repair" at bounding box center [511, 188] width 130 height 31
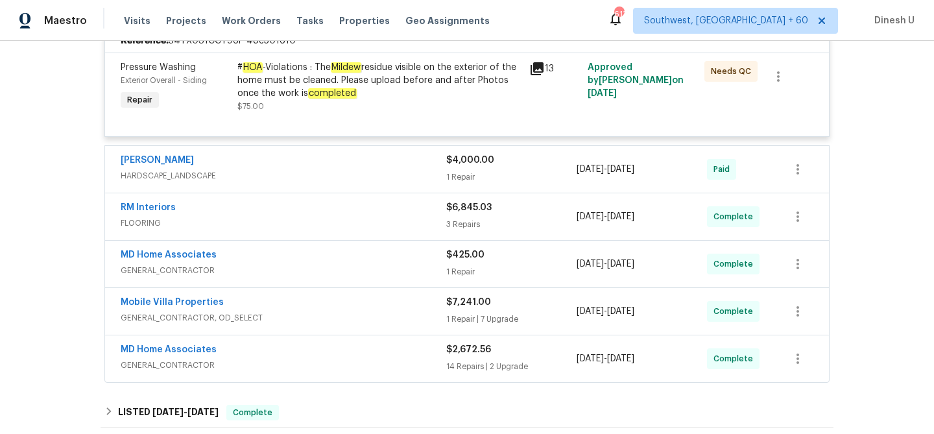
scroll to position [0, 0]
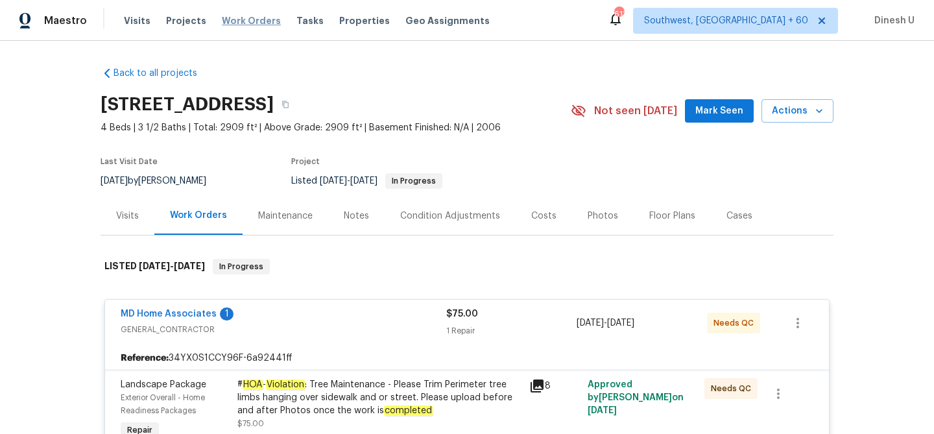
click at [231, 19] on span "Work Orders" at bounding box center [251, 20] width 59 height 13
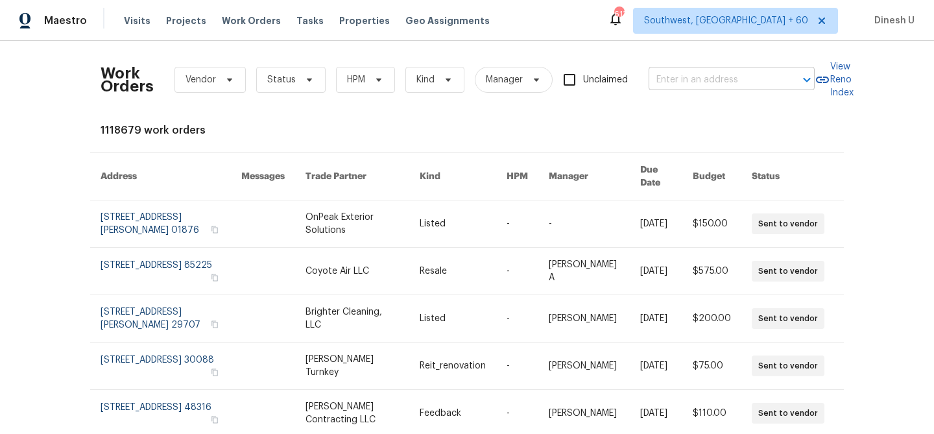
click at [697, 78] on input "text" at bounding box center [714, 80] width 130 height 20
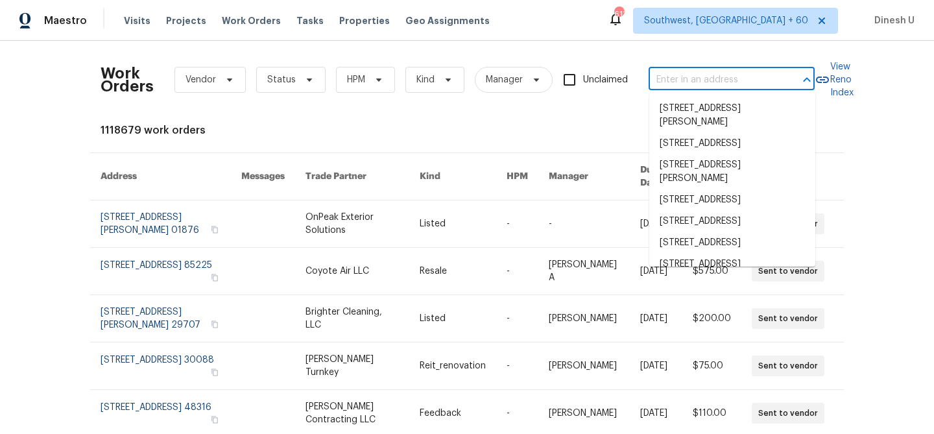
paste input "6262 Phillips Lake Ct, Lithonia, GA 30058"
type input "6262 Phillips Lake Ct, Lithonia, GA 30058"
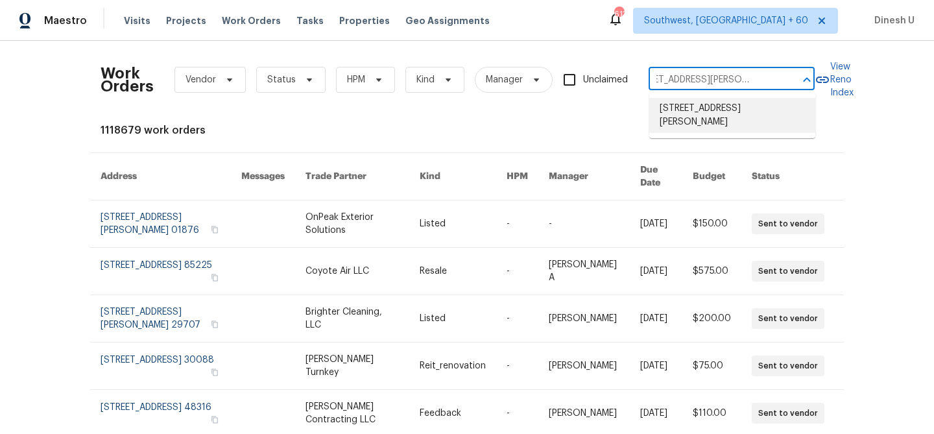
click at [678, 110] on li "6262 Phillips Lake Ct, Lithonia, GA 30058" at bounding box center [732, 115] width 166 height 35
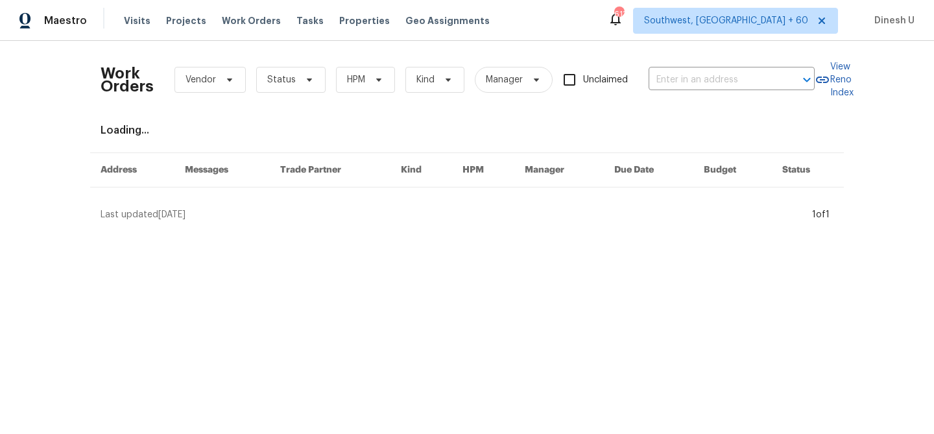
type input "6262 Phillips Lake Ct, Lithonia, GA 30058"
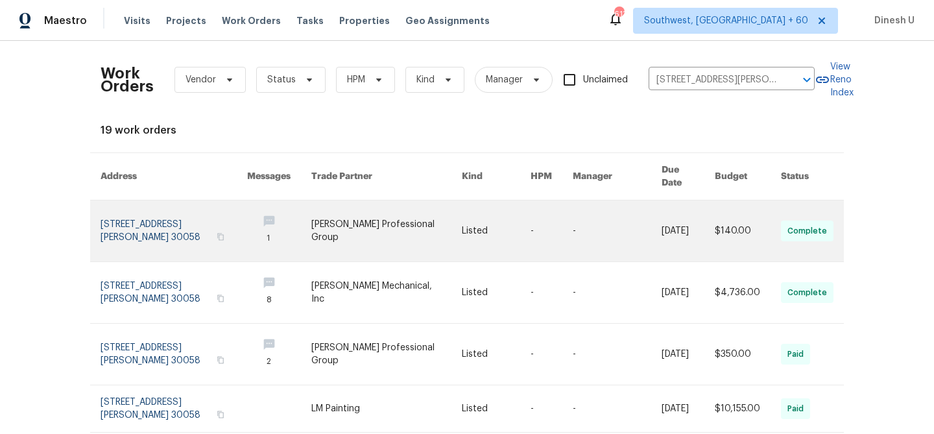
click at [202, 204] on link at bounding box center [174, 230] width 147 height 61
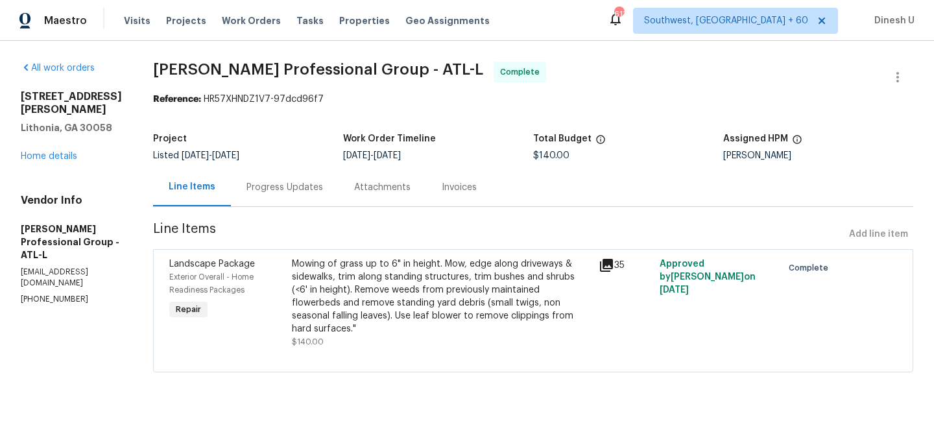
click at [41, 136] on div "6262 Phillips Lake Ct Lithonia, GA 30058 Home details" at bounding box center [71, 126] width 101 height 73
click at [44, 152] on link "Home details" at bounding box center [49, 156] width 56 height 9
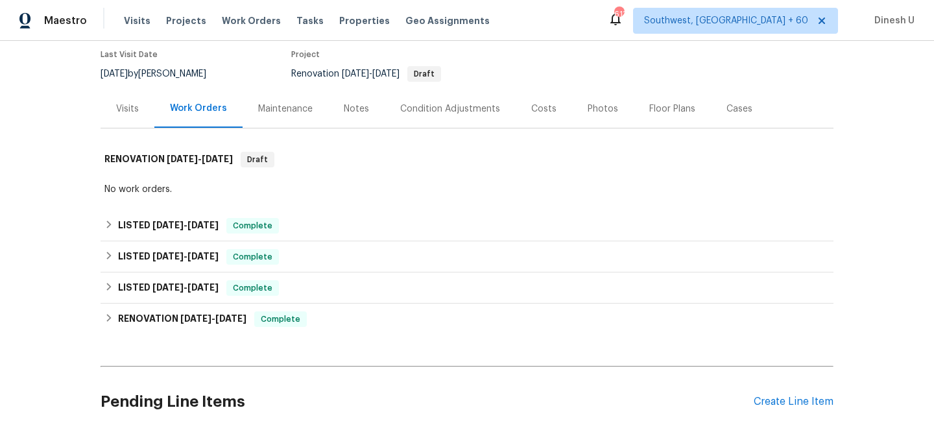
scroll to position [145, 0]
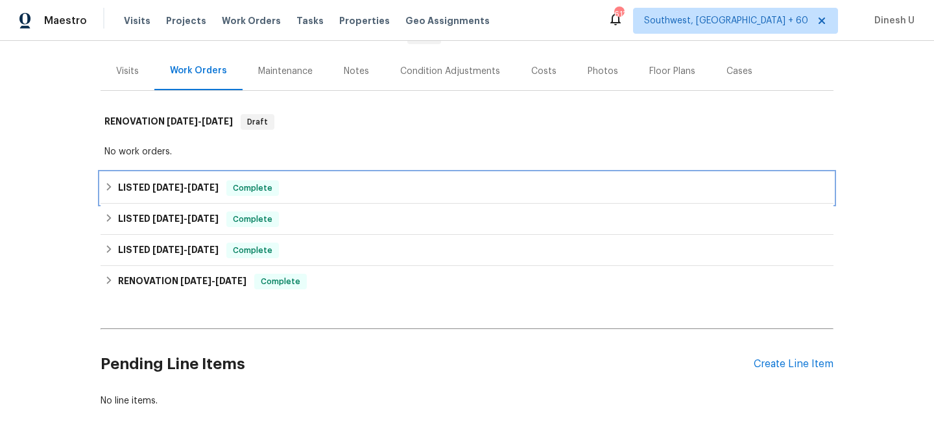
click at [173, 180] on h6 "LISTED 8/19/25 - 8/29/25" at bounding box center [168, 188] width 101 height 16
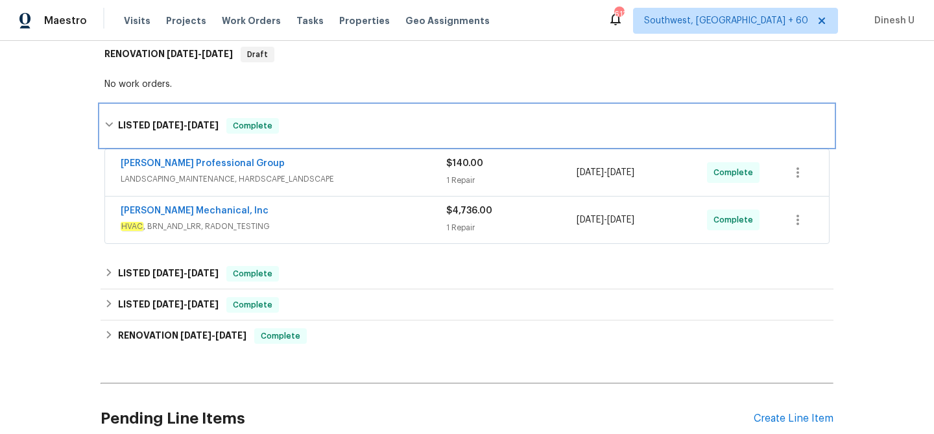
scroll to position [222, 0]
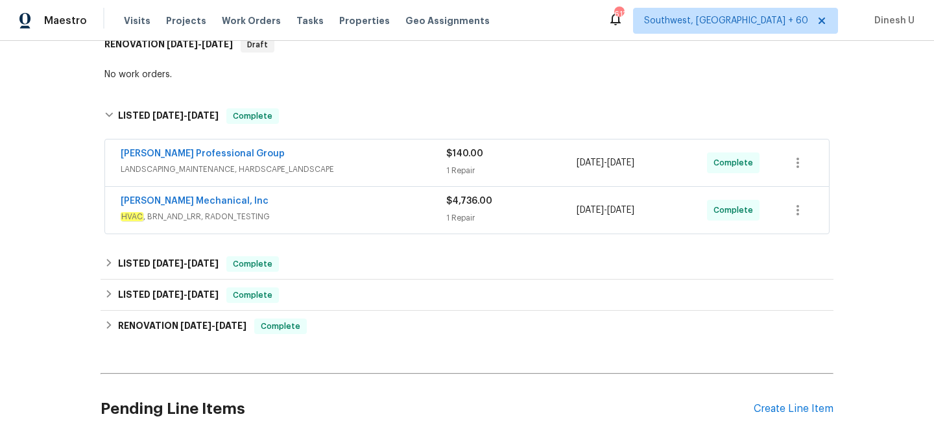
click at [456, 165] on div "1 Repair" at bounding box center [511, 170] width 130 height 13
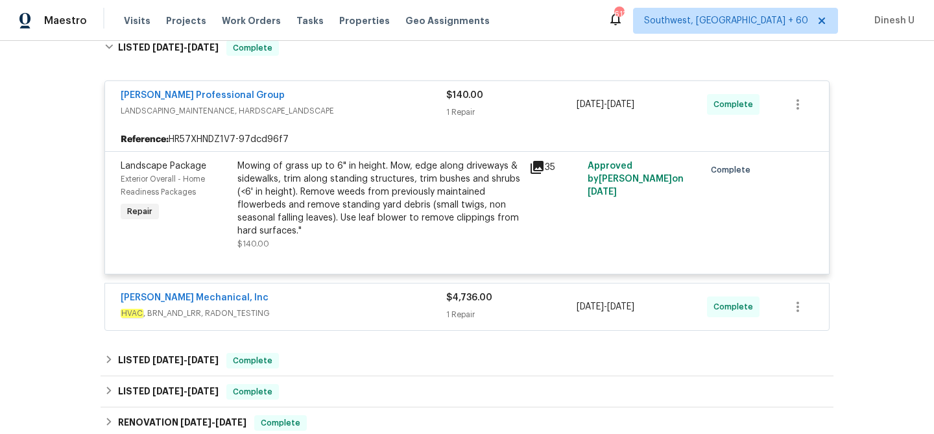
scroll to position [343, 0]
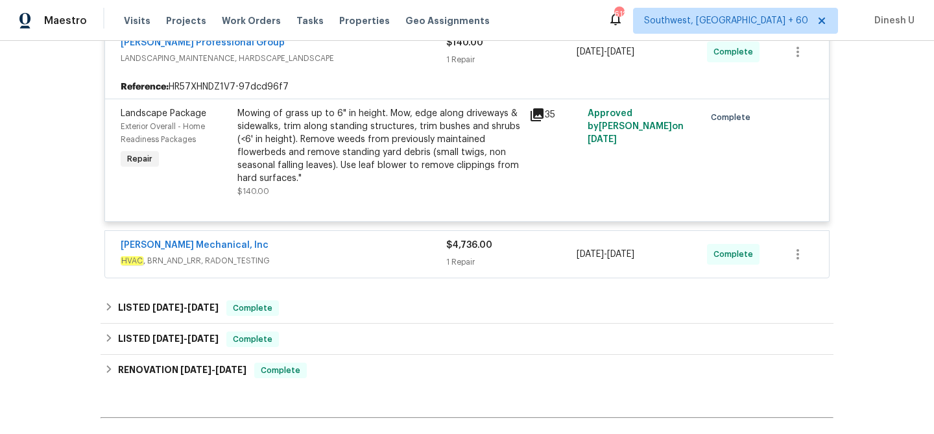
click at [462, 252] on div "$4,736.00 1 Repair" at bounding box center [511, 254] width 130 height 31
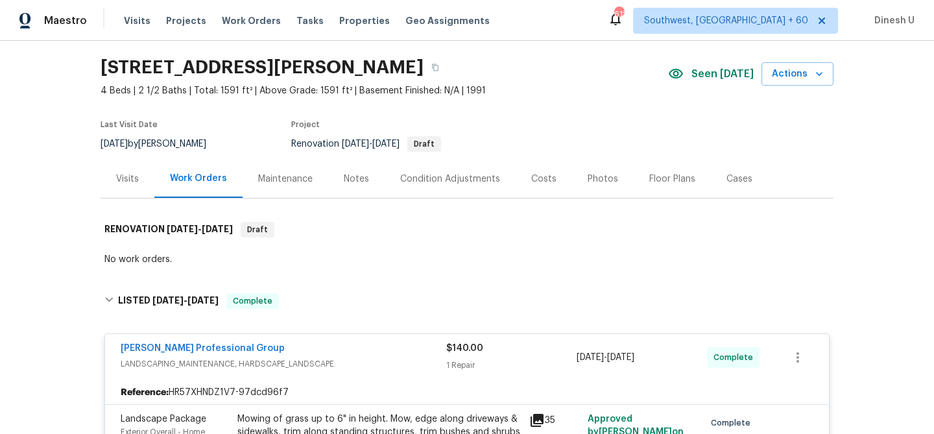
scroll to position [42, 0]
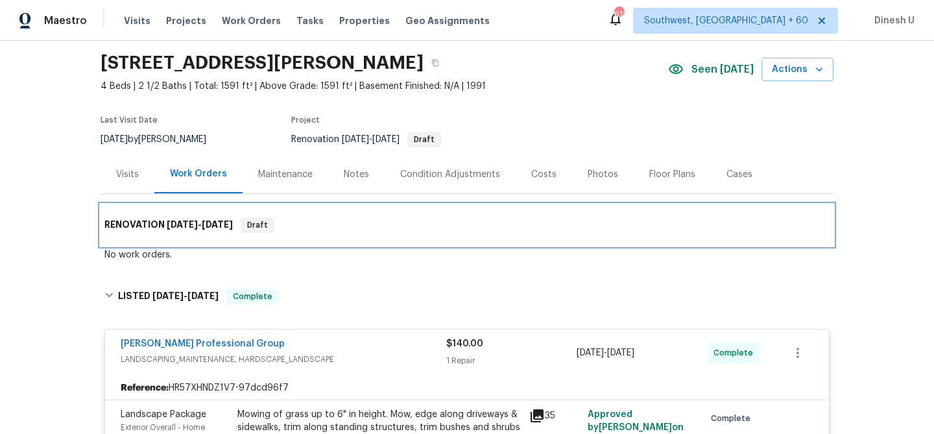
click at [233, 229] on h6 "RENOVATION 7/23/25 - 7/23/25" at bounding box center [168, 225] width 128 height 16
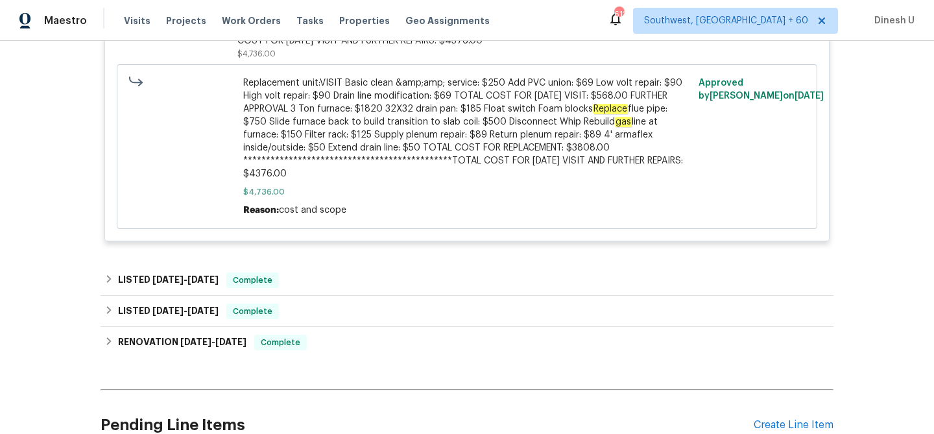
scroll to position [790, 0]
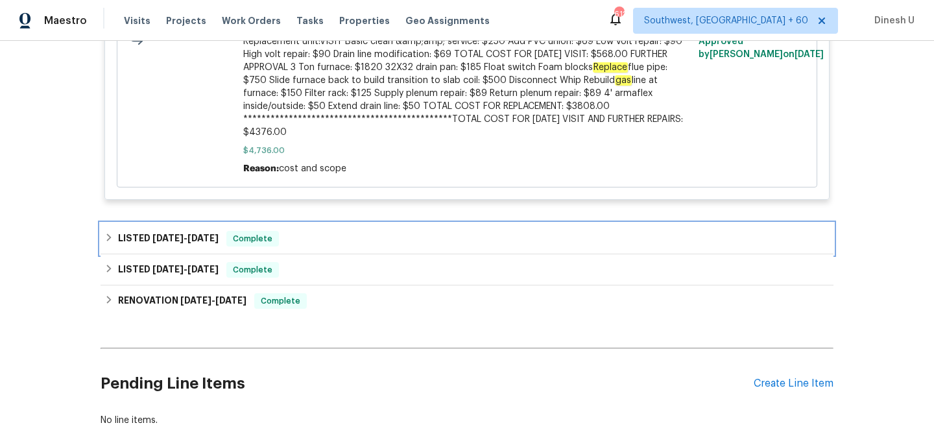
click at [219, 234] on span "8/14/25" at bounding box center [202, 238] width 31 height 9
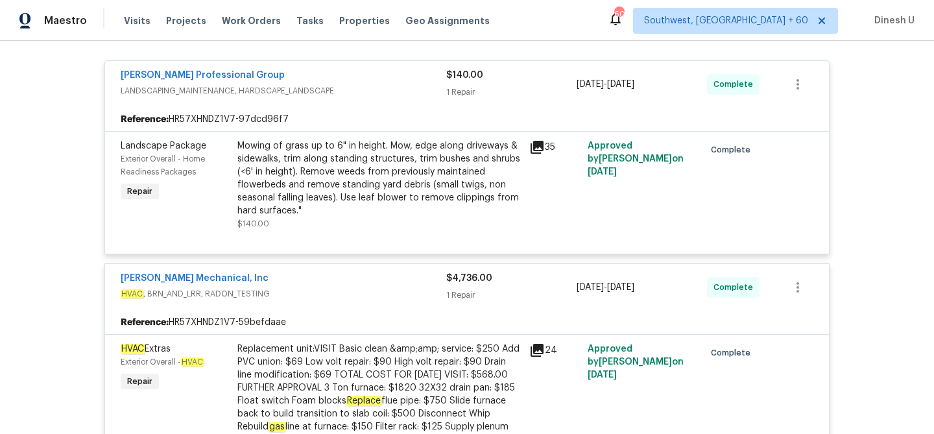
scroll to position [0, 0]
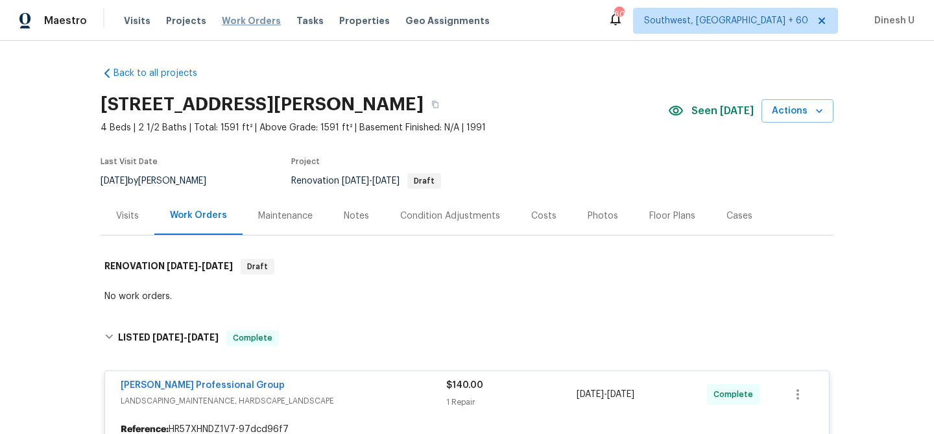
click at [244, 16] on span "Work Orders" at bounding box center [251, 20] width 59 height 13
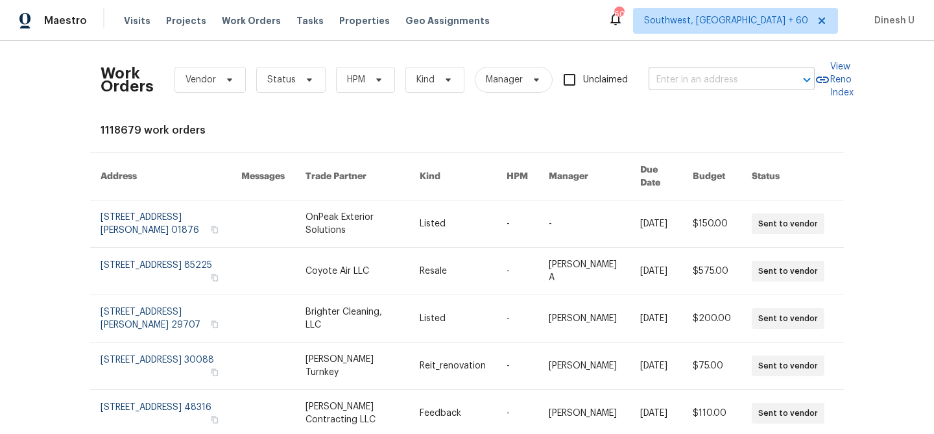
click at [663, 70] on input "text" at bounding box center [714, 80] width 130 height 20
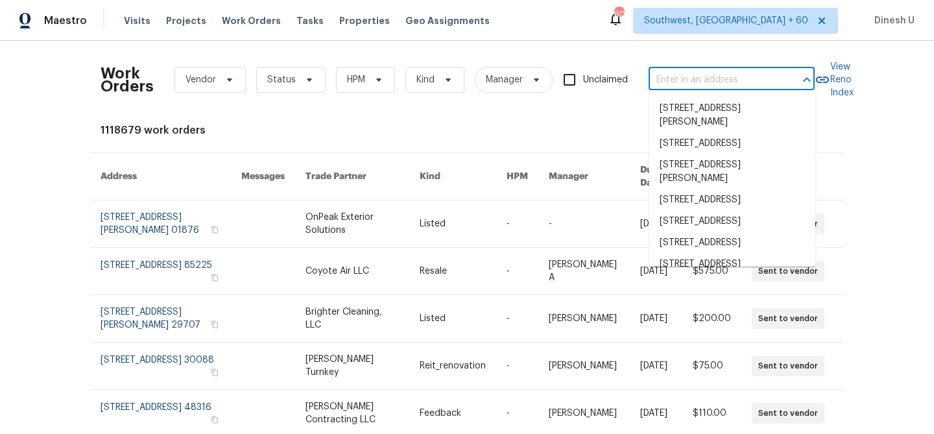
paste input "478 Deerfield Dr, Murfreesboro, TN 37129"
type input "478 Deerfield Dr, Murfreesboro, TN 37129"
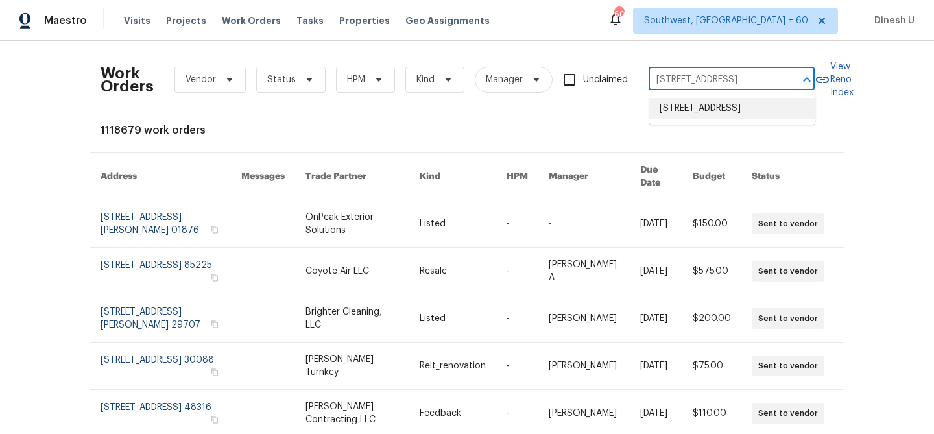
click at [685, 114] on li "478 Deerfield Dr, Murfreesboro, TN 37129" at bounding box center [732, 108] width 166 height 21
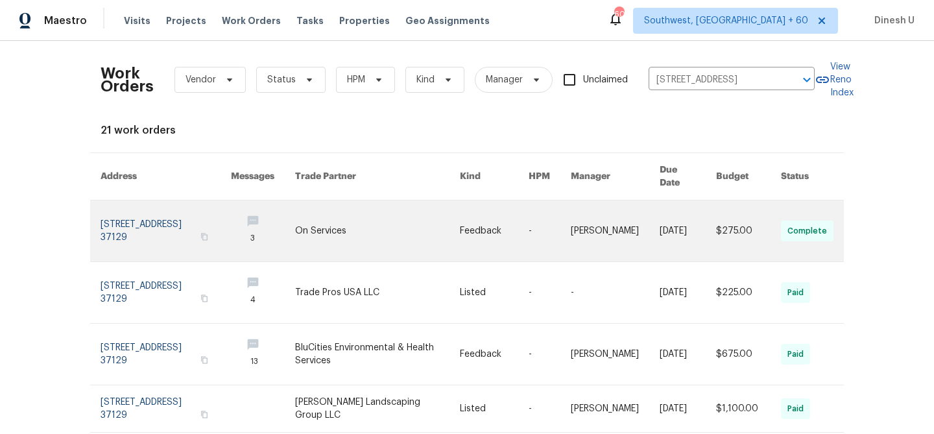
click at [162, 221] on link at bounding box center [166, 230] width 130 height 61
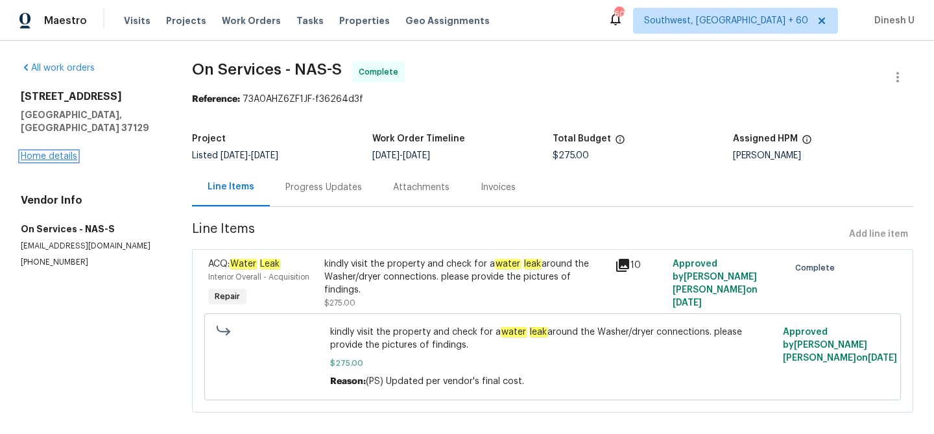
click at [56, 152] on link "Home details" at bounding box center [49, 156] width 56 height 9
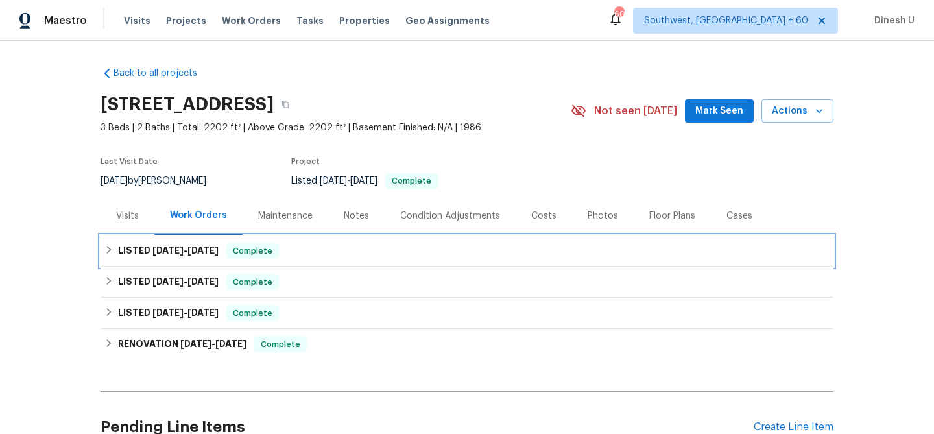
click at [186, 241] on div "LISTED 9/8/25 - 9/10/25 Complete" at bounding box center [467, 250] width 733 height 31
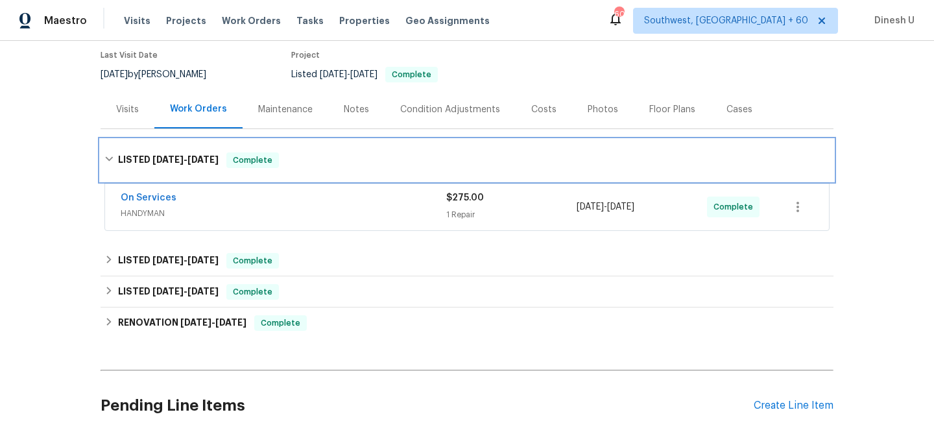
scroll to position [150, 0]
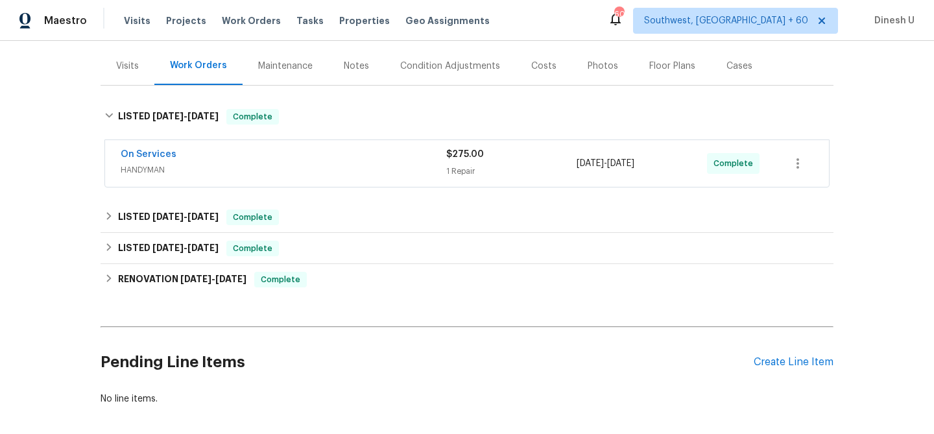
click at [450, 168] on div "1 Repair" at bounding box center [511, 171] width 130 height 13
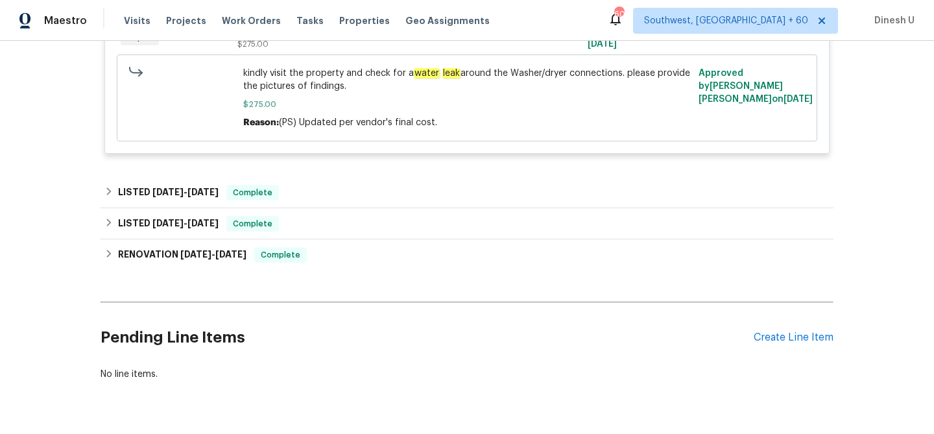
scroll to position [415, 0]
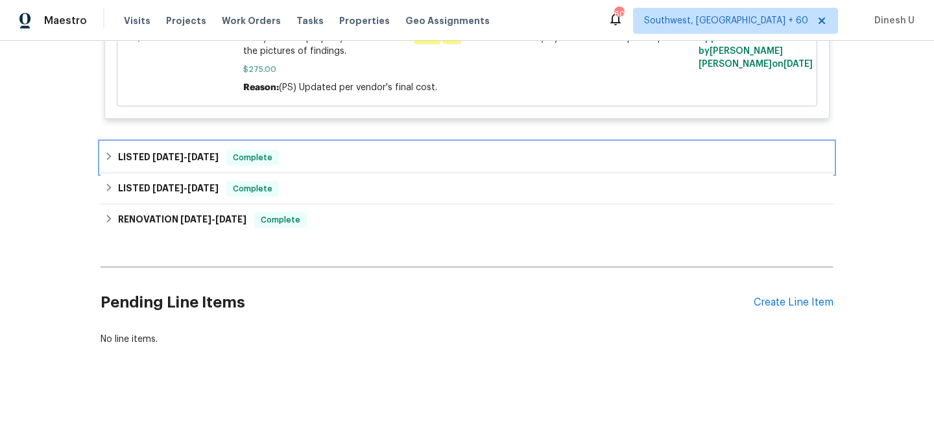
click at [207, 152] on h6 "LISTED 7/21/25 - 8/1/25" at bounding box center [168, 158] width 101 height 16
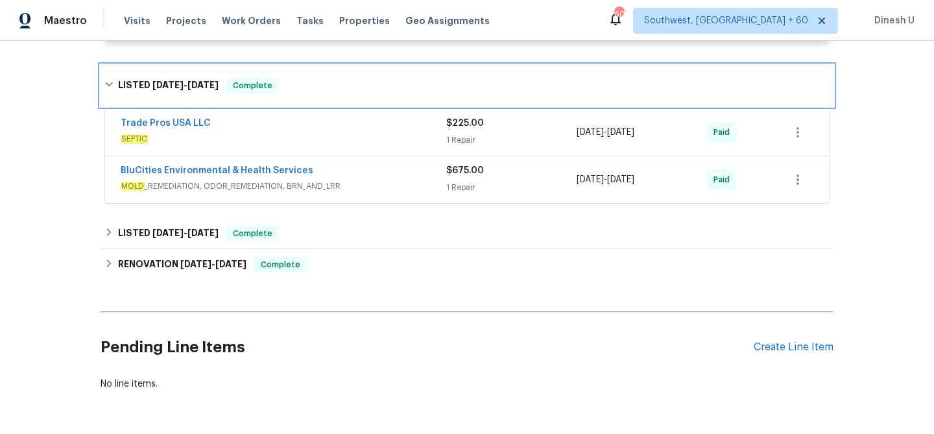
scroll to position [497, 0]
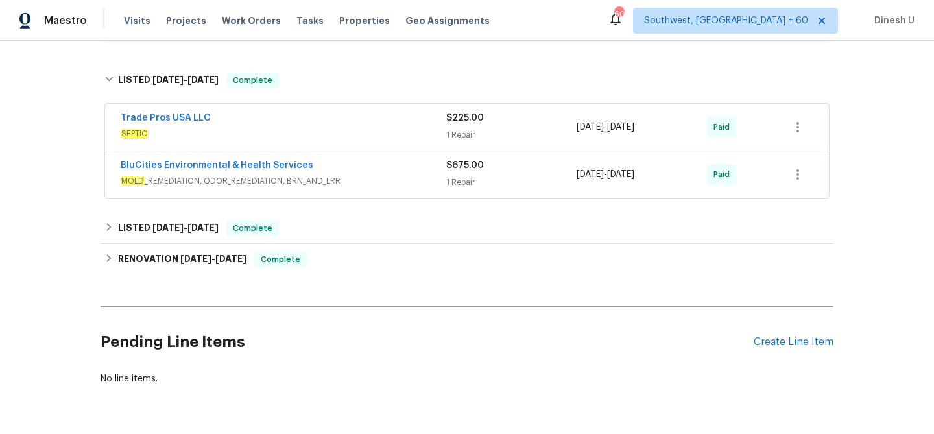
click at [459, 117] on span "$225.00" at bounding box center [465, 118] width 38 height 9
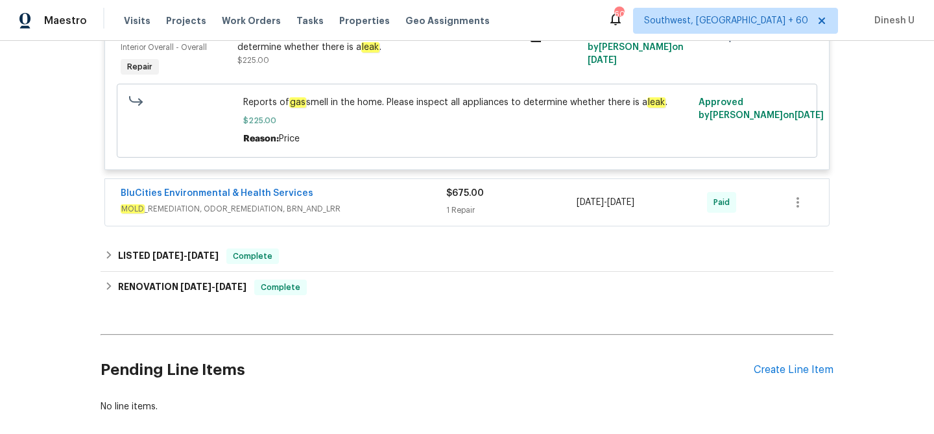
scroll to position [669, 0]
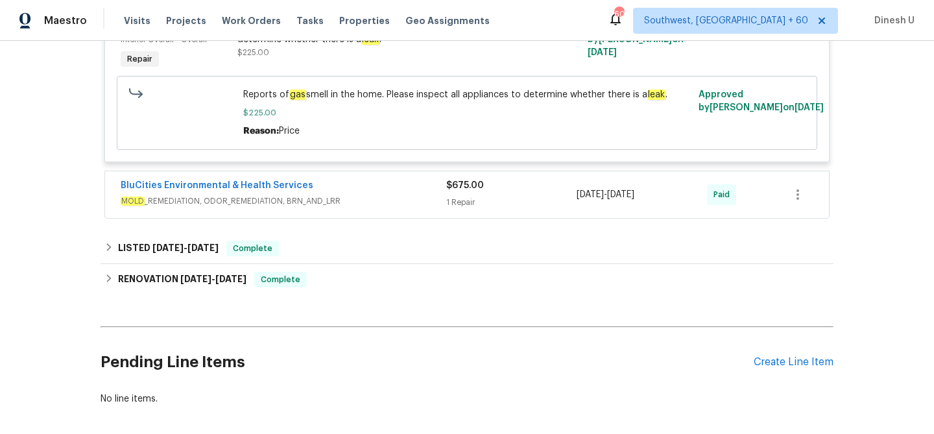
click at [454, 189] on span "$675.00" at bounding box center [465, 185] width 38 height 9
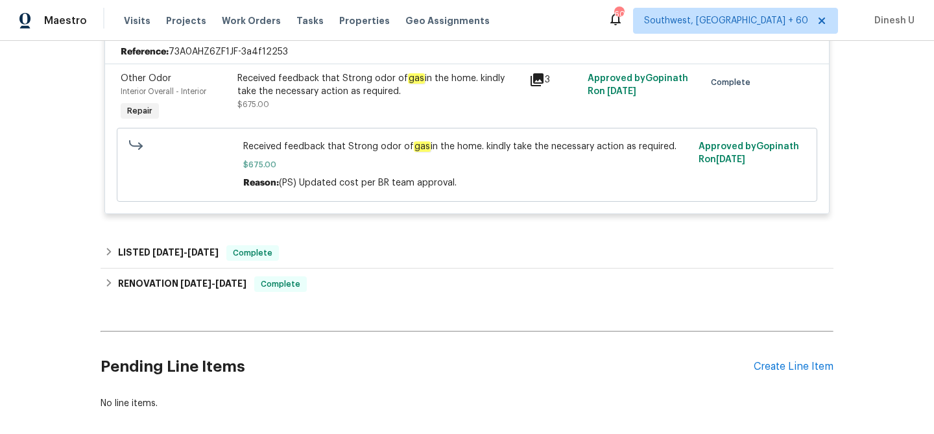
scroll to position [801, 0]
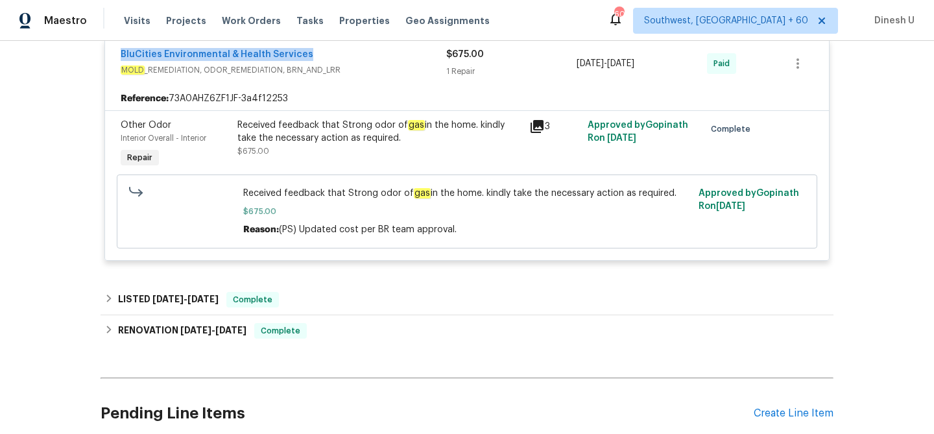
click at [538, 129] on icon at bounding box center [537, 127] width 16 height 16
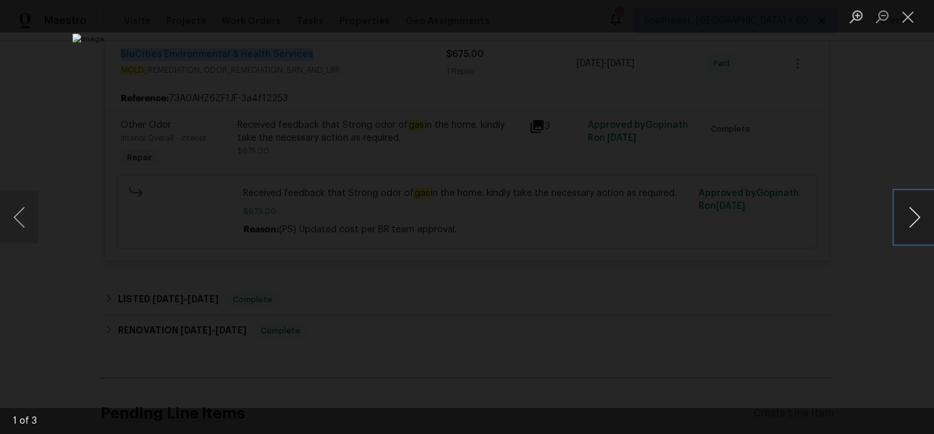
click at [911, 221] on button "Next image" at bounding box center [914, 217] width 39 height 52
click at [910, 9] on button "Close lightbox" at bounding box center [908, 16] width 26 height 23
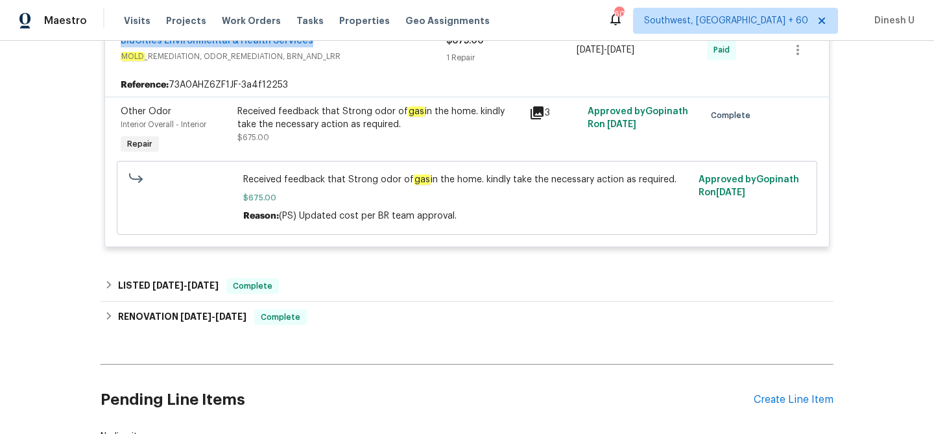
scroll to position [828, 0]
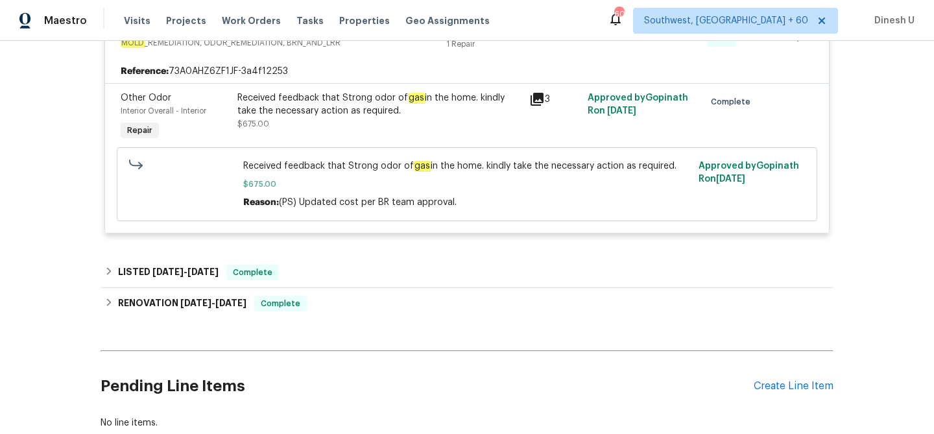
click at [531, 104] on icon at bounding box center [537, 99] width 13 height 13
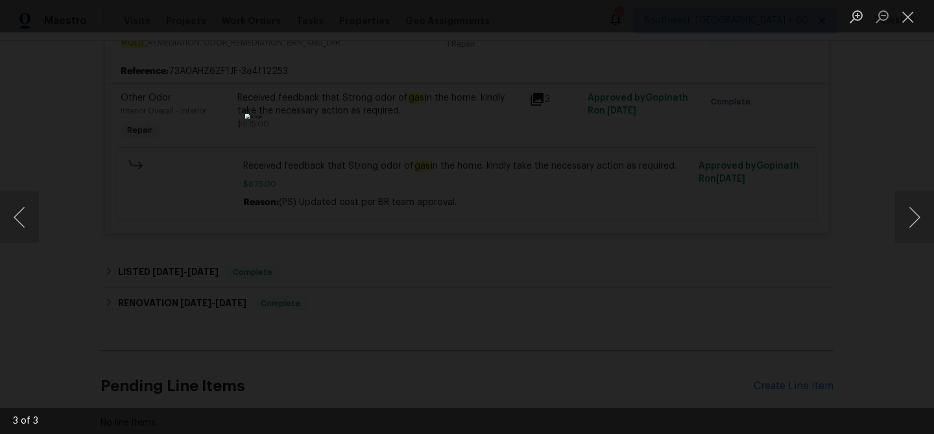
click at [892, 211] on div "Lightbox" at bounding box center [467, 217] width 934 height 434
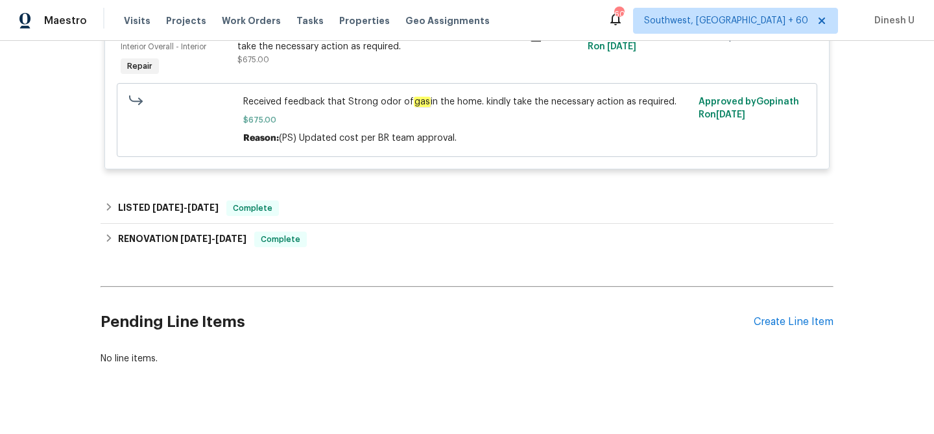
scroll to position [913, 0]
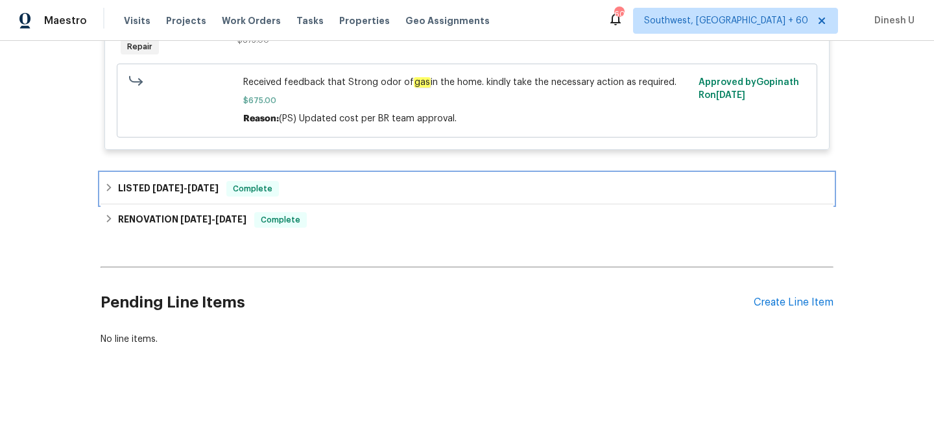
click at [188, 192] on span "6/18/25 - 6/21/25" at bounding box center [185, 188] width 66 height 9
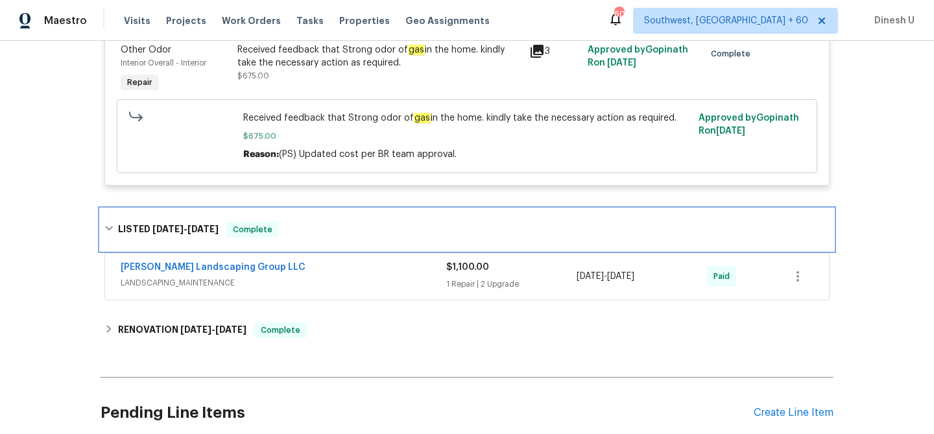
scroll to position [937, 0]
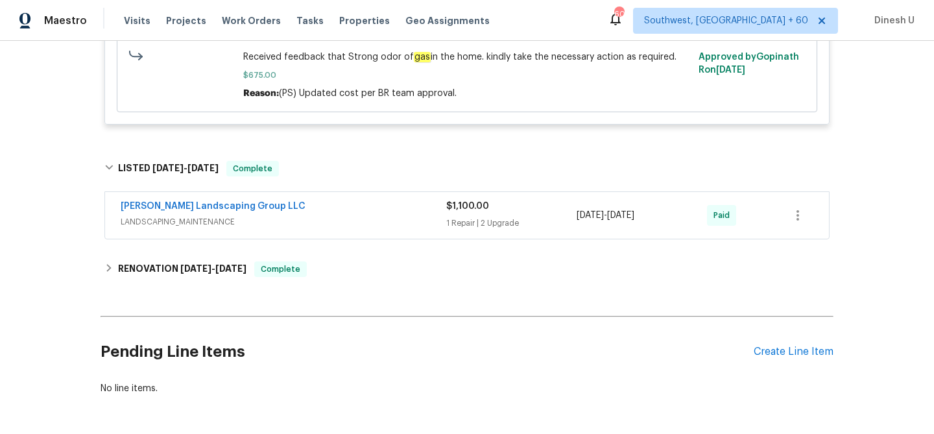
click at [466, 215] on div "$1,100.00 1 Repair | 2 Upgrade" at bounding box center [511, 215] width 130 height 31
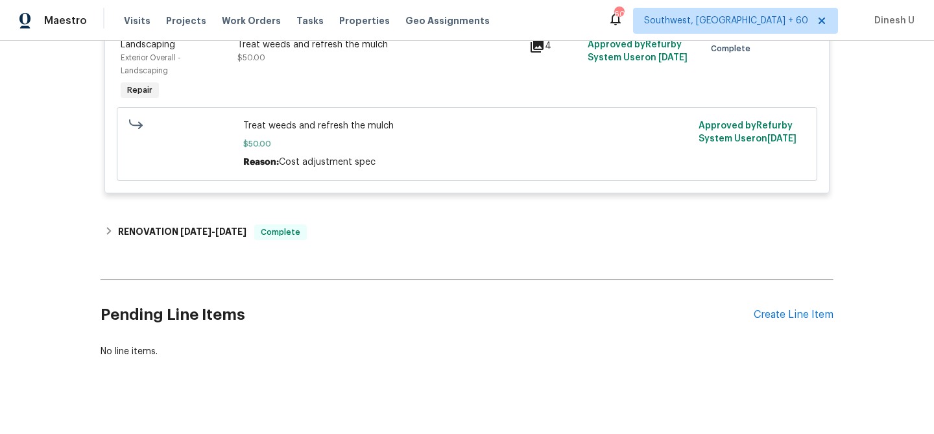
scroll to position [1388, 0]
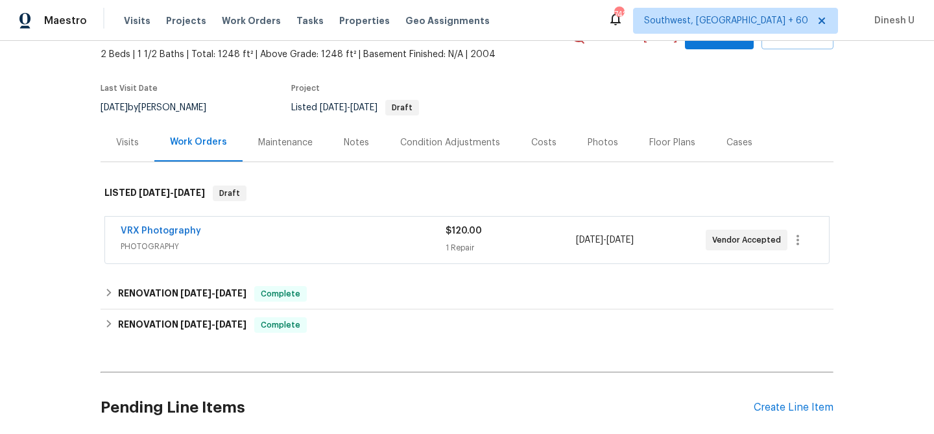
scroll to position [97, 0]
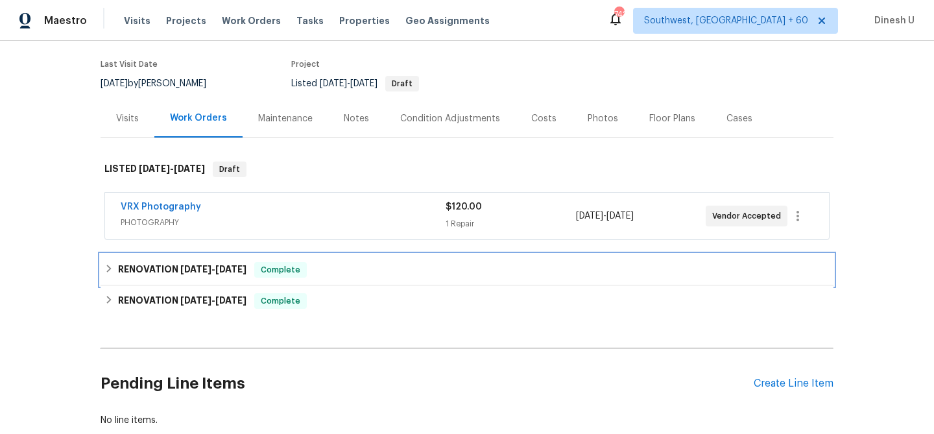
click at [214, 271] on span "9/8/25 - 9/9/25" at bounding box center [213, 269] width 66 height 9
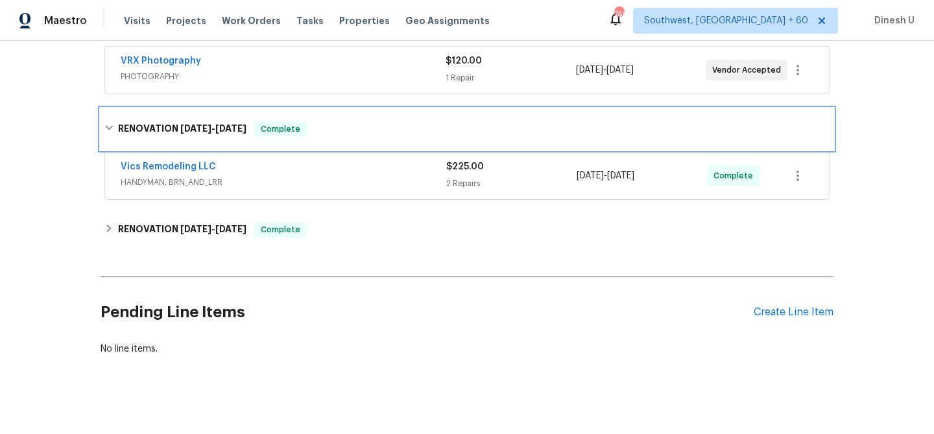
scroll to position [253, 0]
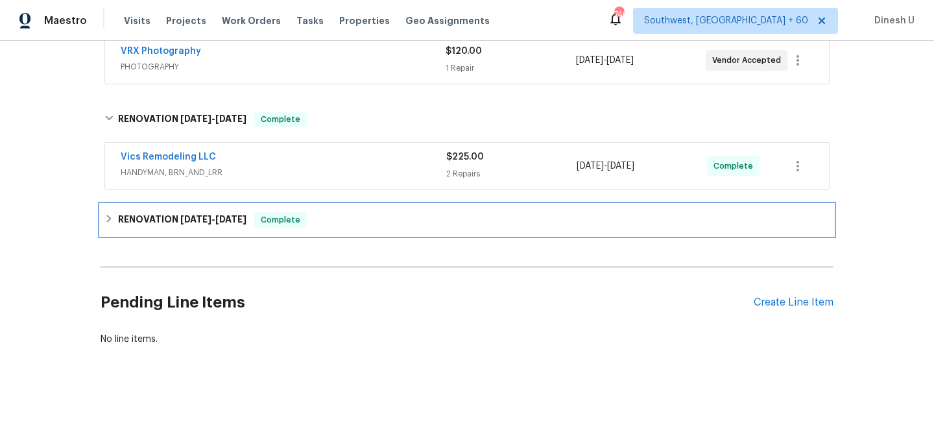
click at [182, 213] on h6 "RENOVATION 8/22/25 - 9/2/25" at bounding box center [182, 220] width 128 height 16
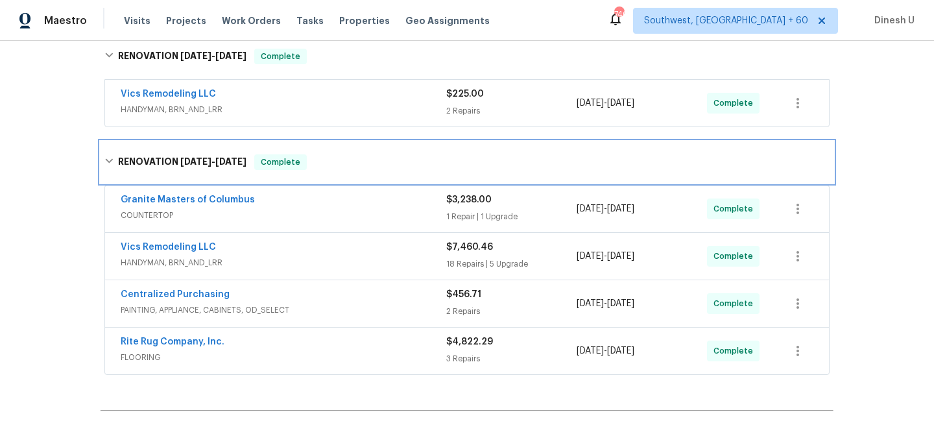
scroll to position [335, 0]
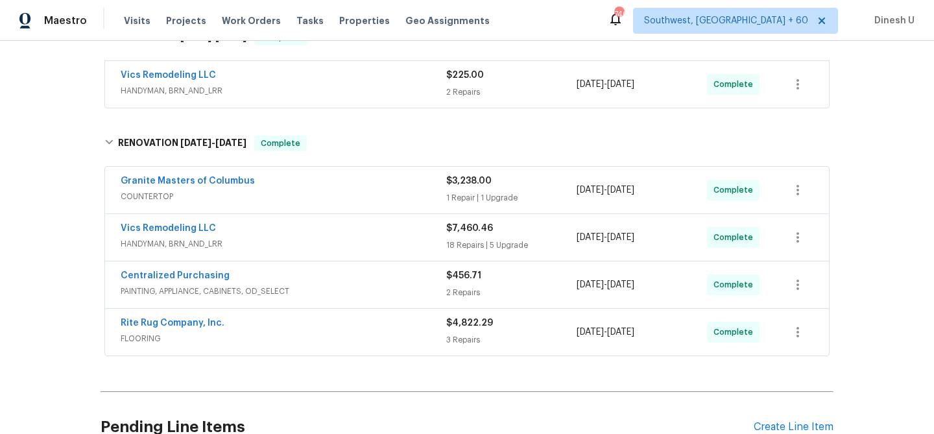
click at [471, 248] on div "18 Repairs | 5 Upgrade" at bounding box center [511, 245] width 130 height 13
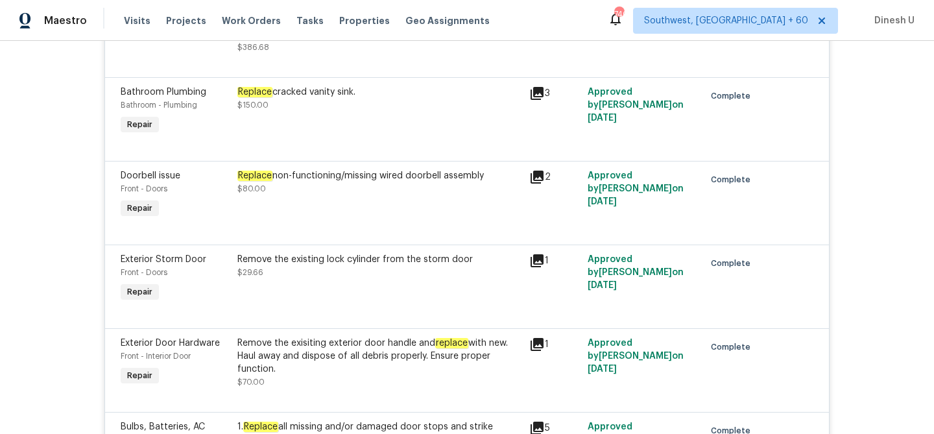
scroll to position [1091, 0]
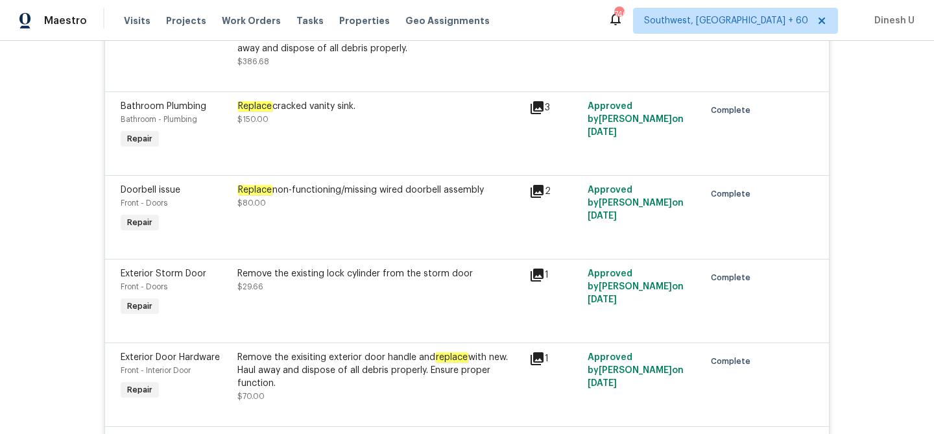
click at [540, 111] on icon at bounding box center [537, 108] width 16 height 16
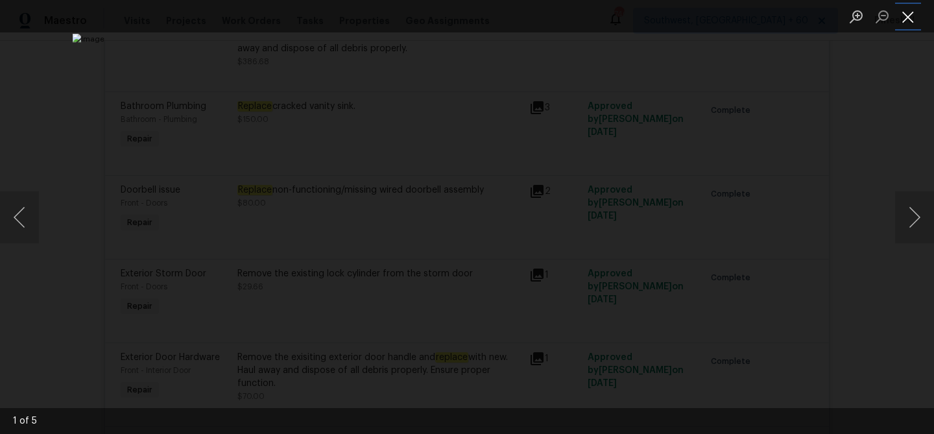
click at [897, 15] on button "Close lightbox" at bounding box center [908, 16] width 26 height 23
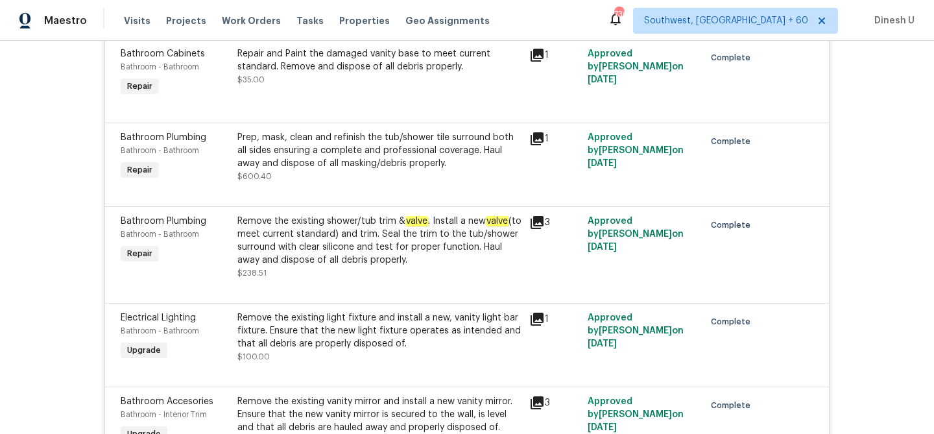
scroll to position [551, 0]
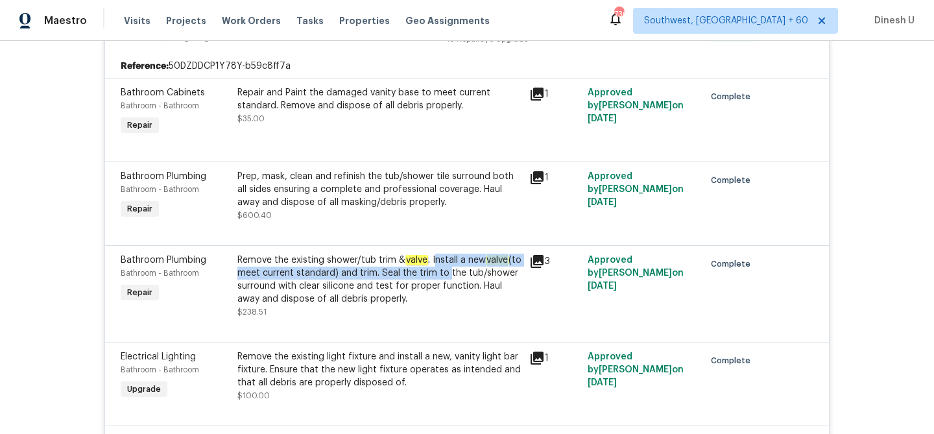
drag, startPoint x: 434, startPoint y: 259, endPoint x: 457, endPoint y: 269, distance: 24.5
click at [457, 269] on div "Remove the existing shower/tub trim & valve . Install a new valve (to meet curr…" at bounding box center [379, 280] width 284 height 52
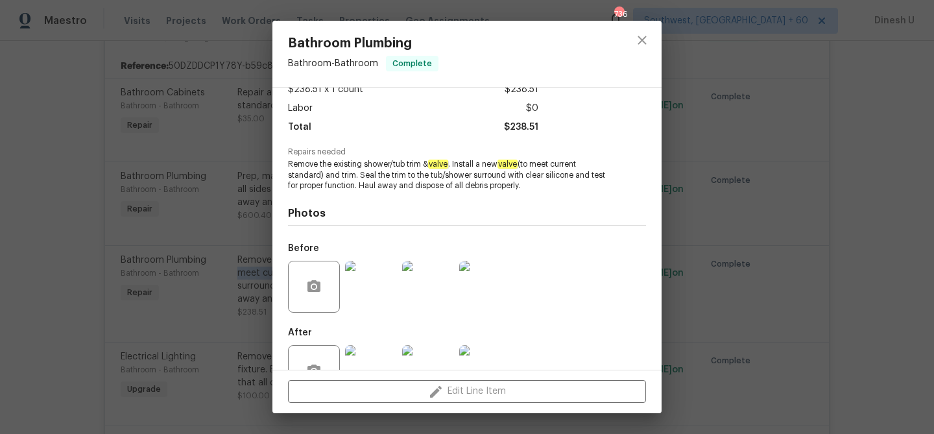
scroll to position [120, 0]
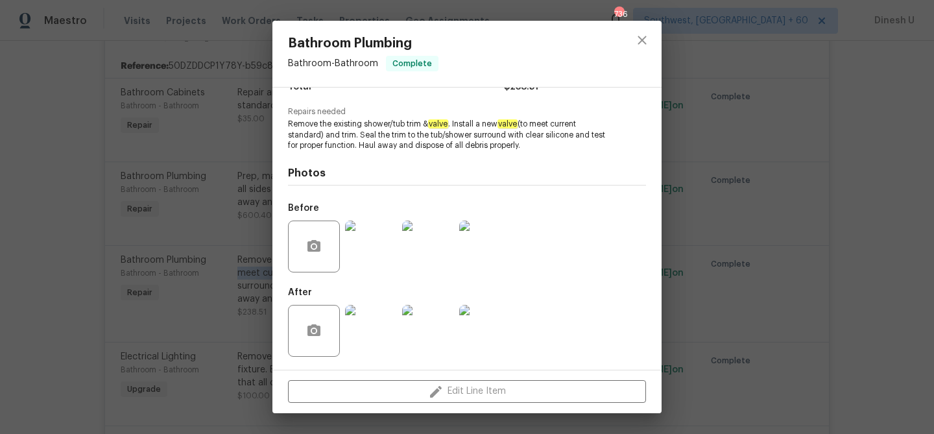
click at [384, 324] on img at bounding box center [371, 331] width 52 height 52
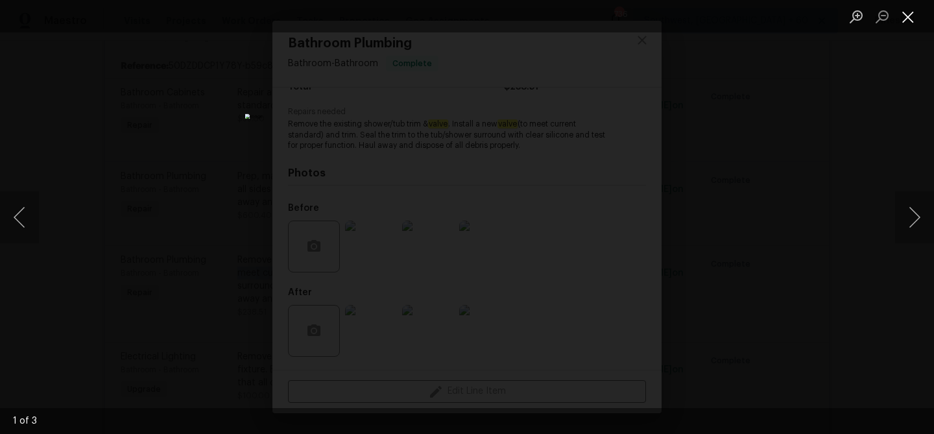
click at [907, 14] on button "Close lightbox" at bounding box center [908, 16] width 26 height 23
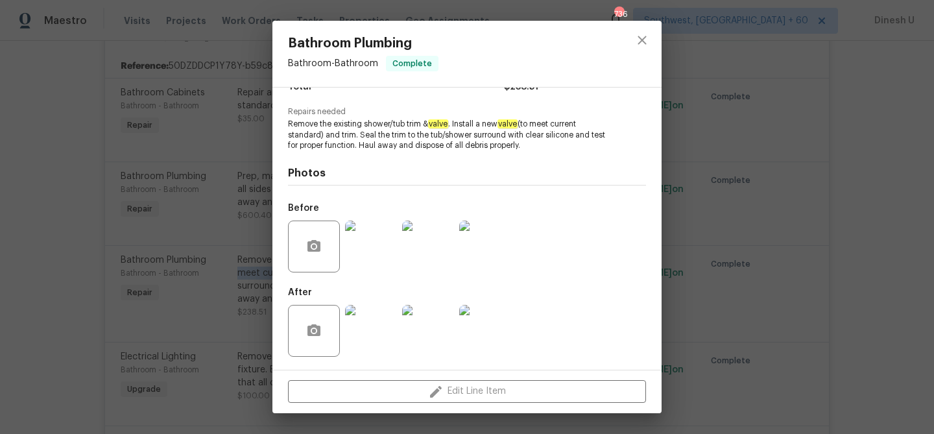
click at [796, 165] on div "Bathroom Plumbing Bathroom - Bathroom Complete Vendor Vics Remodeling LLC Accou…" at bounding box center [467, 217] width 934 height 434
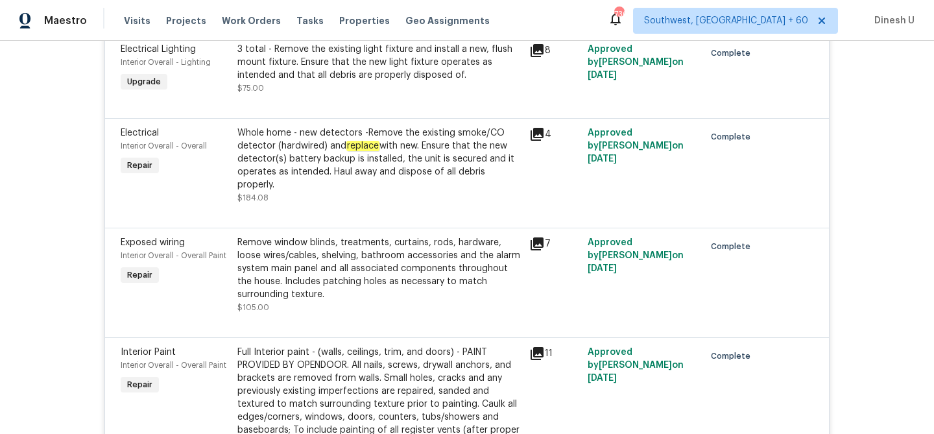
scroll to position [2042, 0]
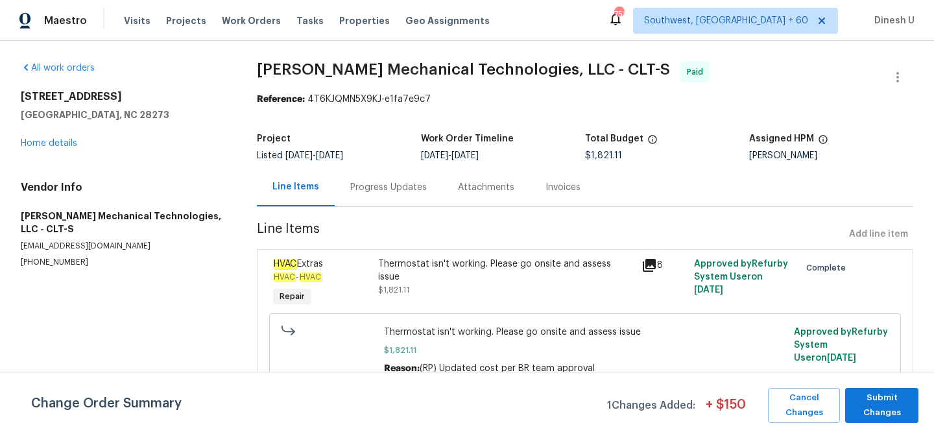
click at [378, 191] on div "Progress Updates" at bounding box center [388, 187] width 77 height 13
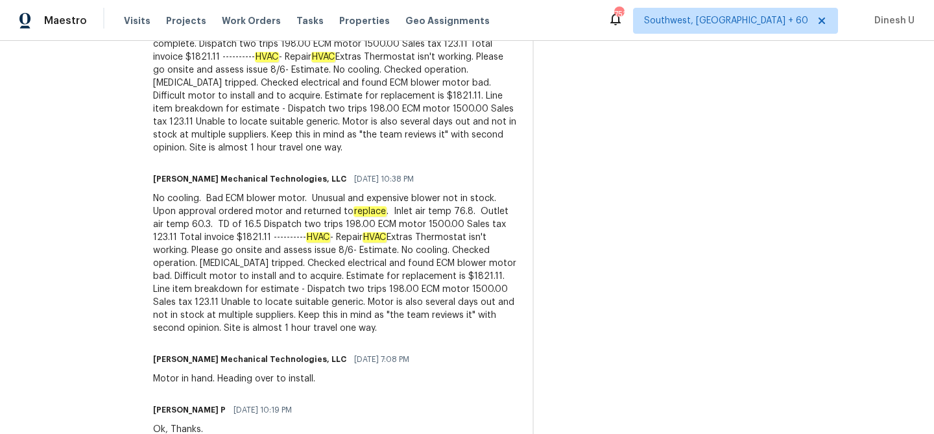
scroll to position [1222, 0]
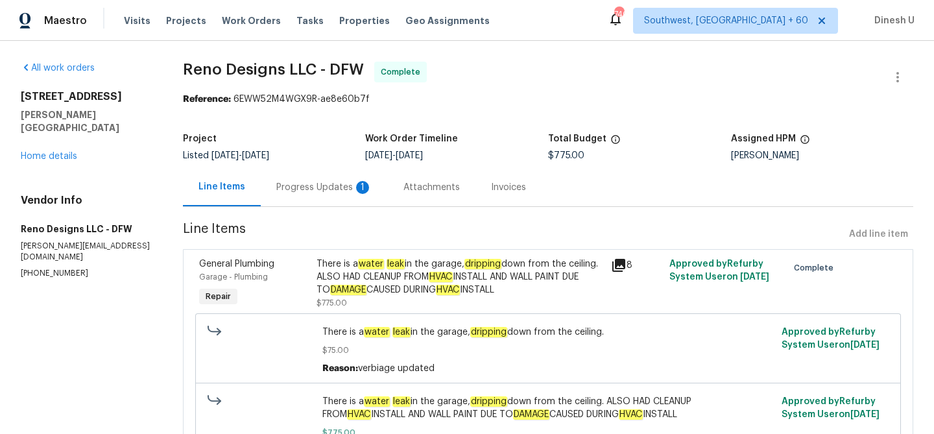
click at [320, 191] on div "Progress Updates 1" at bounding box center [324, 187] width 96 height 13
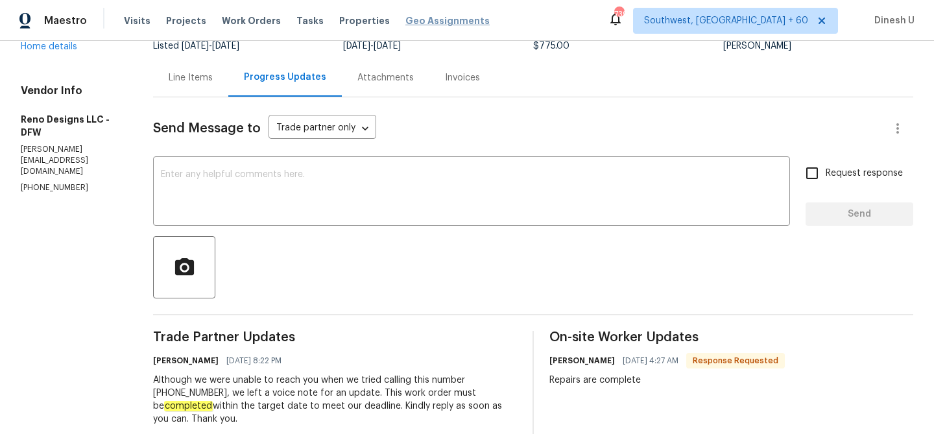
scroll to position [84, 0]
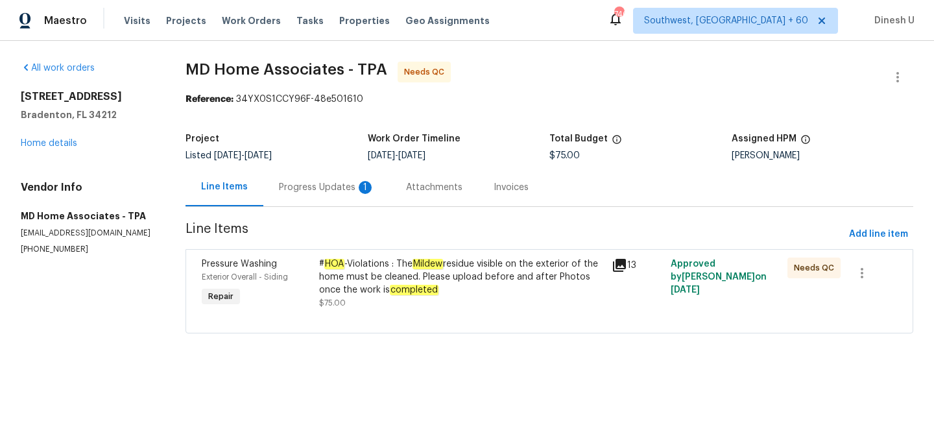
click at [319, 200] on div "Progress Updates 1" at bounding box center [326, 187] width 127 height 38
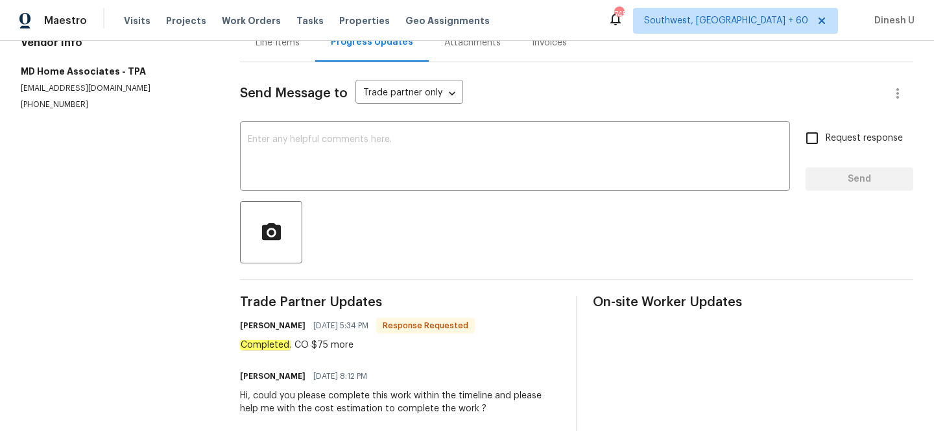
scroll to position [162, 0]
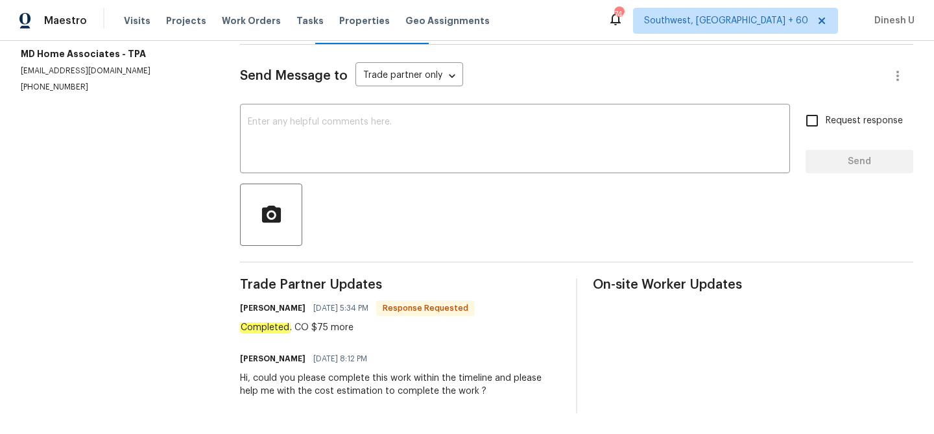
drag, startPoint x: 363, startPoint y: 360, endPoint x: 398, endPoint y: 359, distance: 35.7
click at [398, 359] on div "Sunmathy Wilson 09/09/2025 8:12 PM" at bounding box center [400, 359] width 320 height 18
drag, startPoint x: 348, startPoint y: 308, endPoint x: 366, endPoint y: 307, distance: 17.6
click at [366, 307] on span "09/10/2025 5:34 PM" at bounding box center [340, 308] width 55 height 13
click at [383, 231] on div at bounding box center [576, 215] width 673 height 62
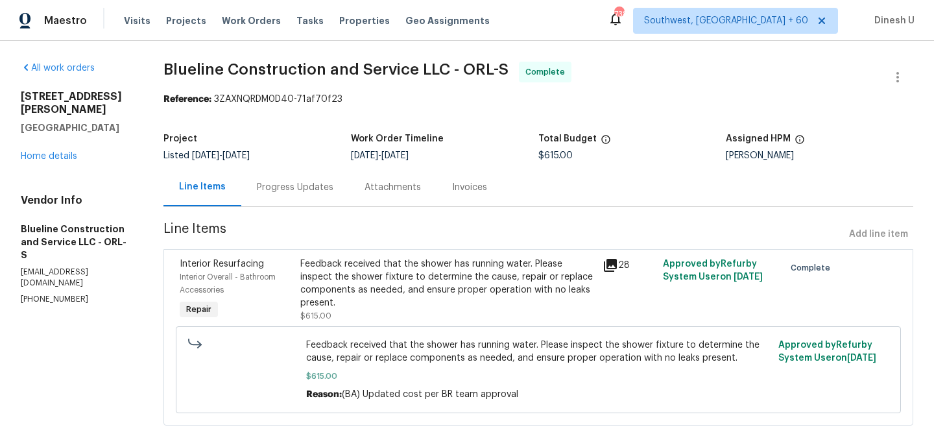
scroll to position [29, 0]
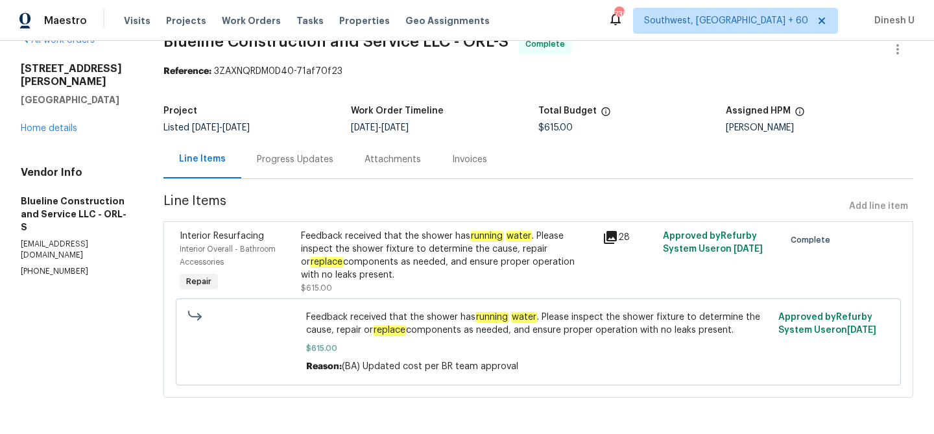
click at [315, 160] on div "Progress Updates" at bounding box center [295, 159] width 77 height 13
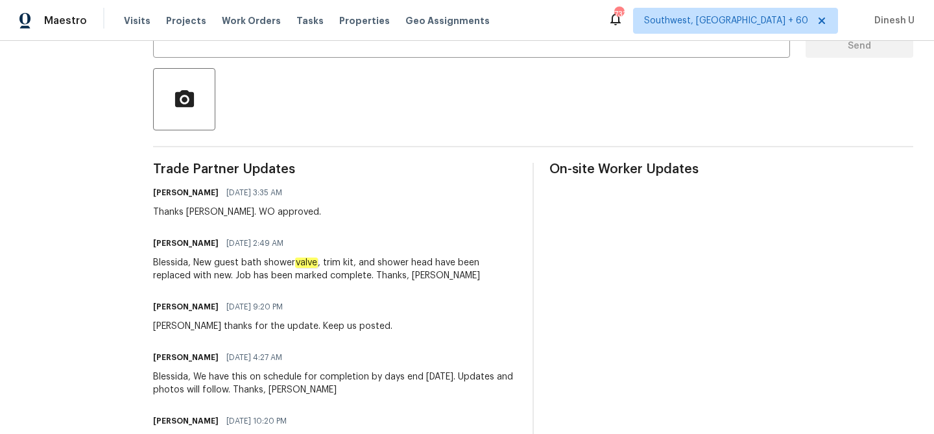
scroll to position [267, 0]
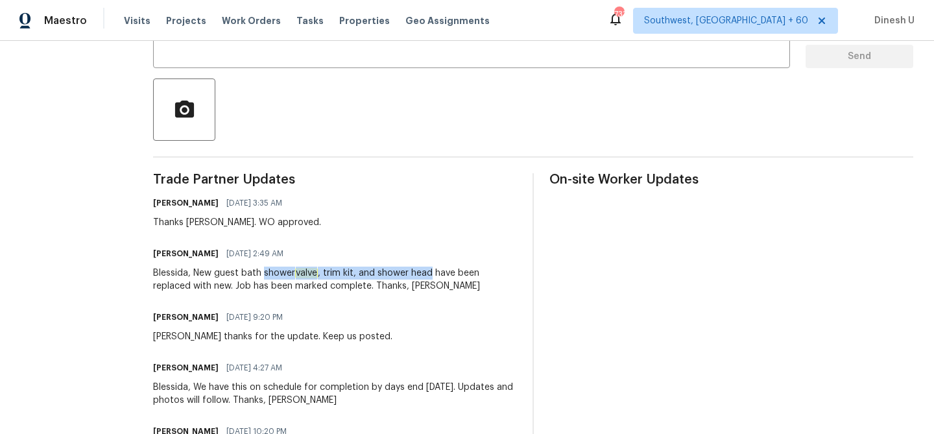
drag, startPoint x: 285, startPoint y: 274, endPoint x: 456, endPoint y: 278, distance: 170.7
click at [455, 278] on div "Blessida, New guest bath shower valve , trim kit, and shower head have been rep…" at bounding box center [335, 280] width 364 height 26
copy div "shower valve , trim kit, and shower head"
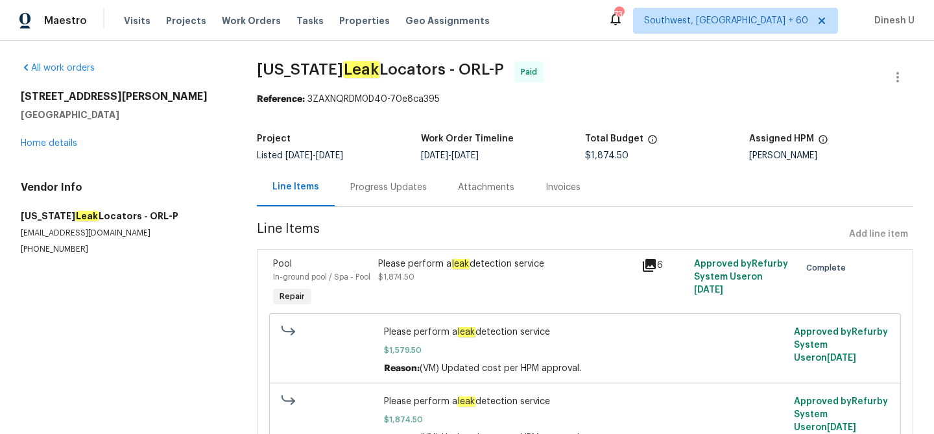
click at [376, 184] on div "Progress Updates" at bounding box center [388, 187] width 77 height 13
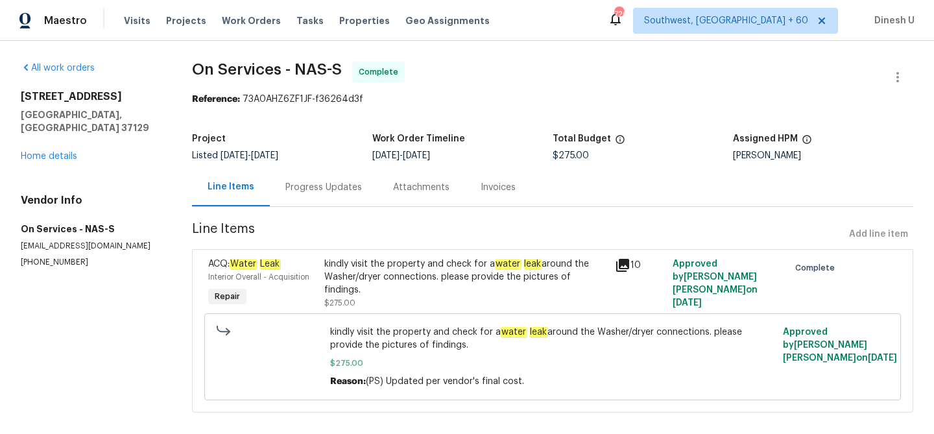
click at [322, 192] on div "Progress Updates" at bounding box center [323, 187] width 77 height 13
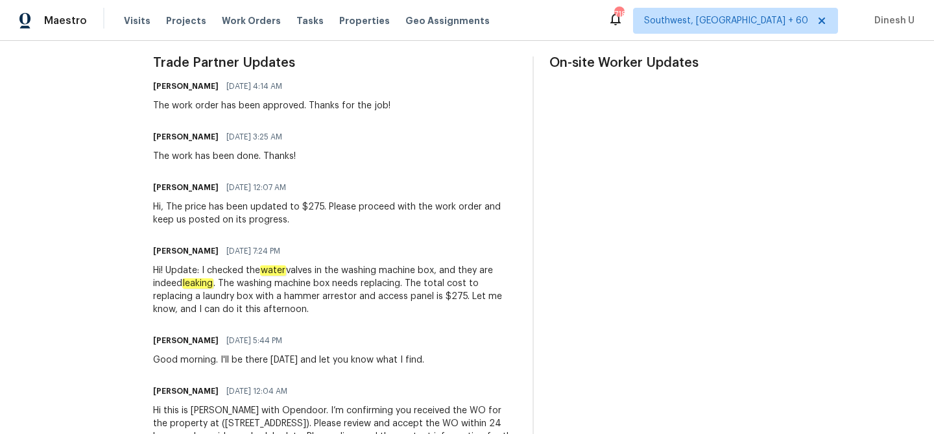
scroll to position [442, 0]
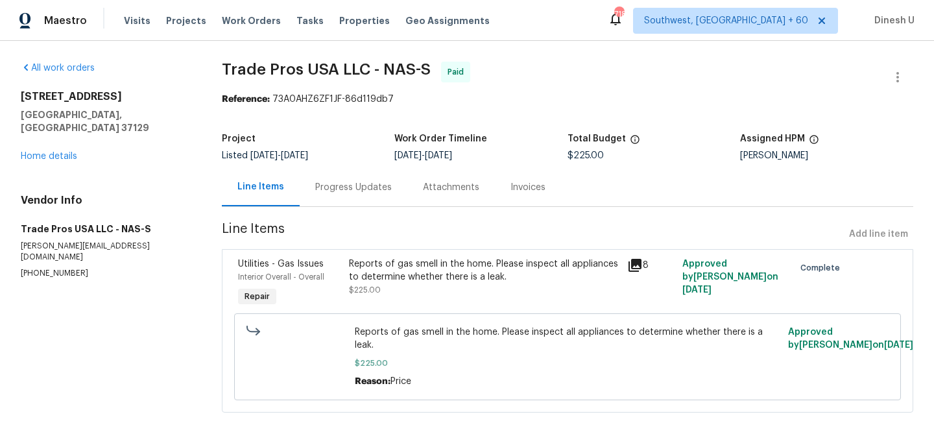
click at [338, 179] on div "Progress Updates" at bounding box center [354, 187] width 108 height 38
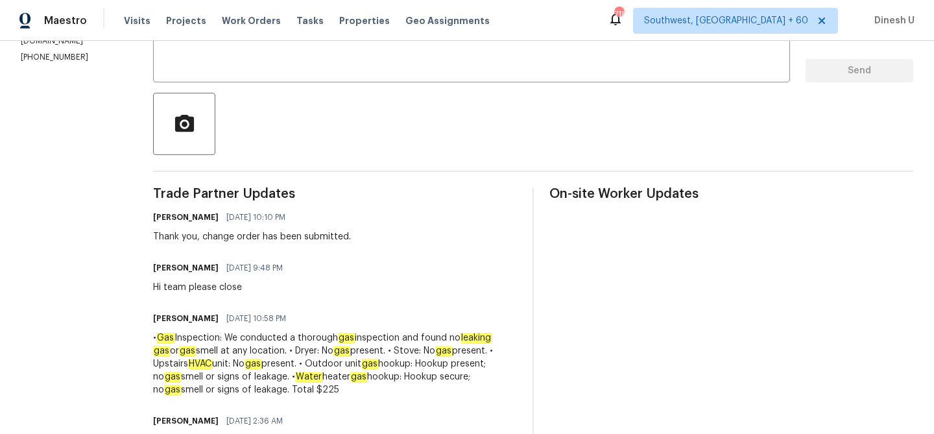
scroll to position [199, 0]
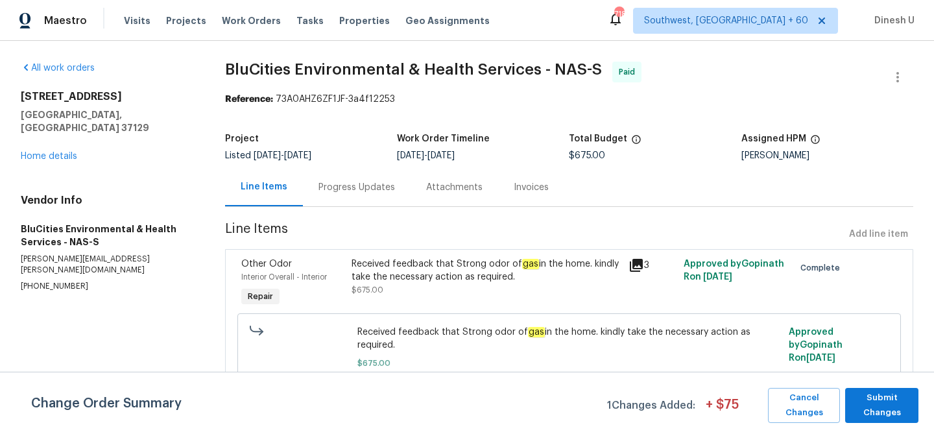
click at [344, 199] on div "Progress Updates" at bounding box center [357, 187] width 108 height 38
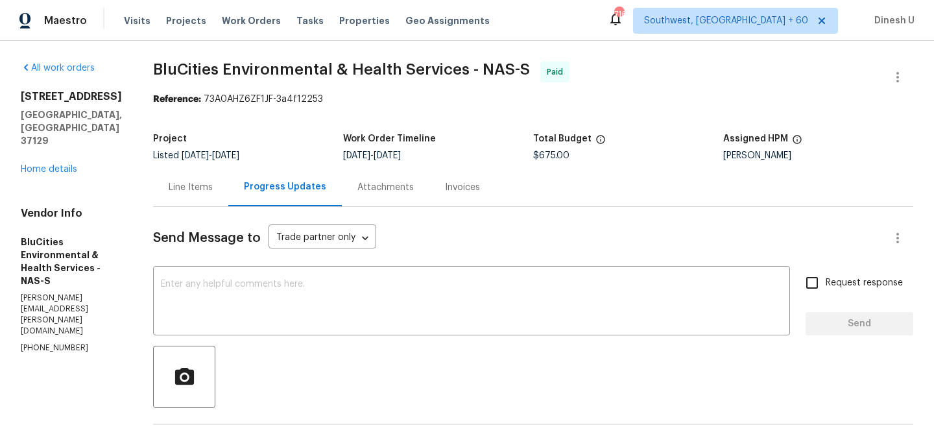
click at [452, 195] on div "Invoices" at bounding box center [462, 187] width 66 height 38
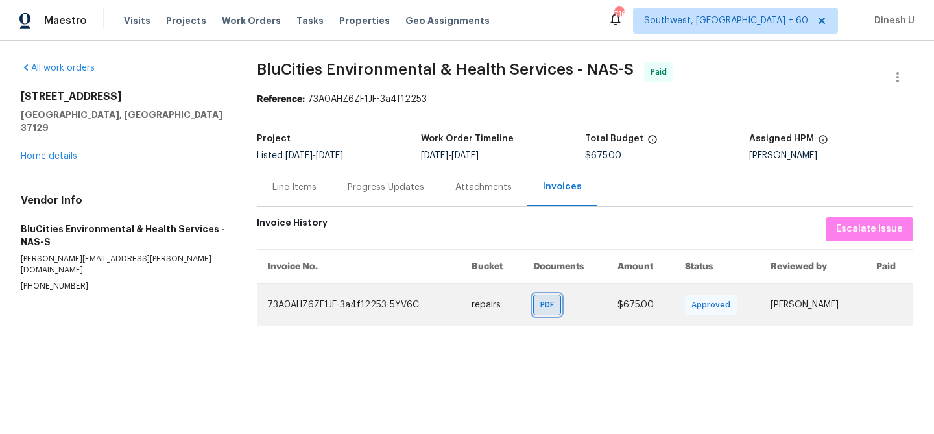
click at [533, 312] on div "PDF" at bounding box center [547, 305] width 28 height 21
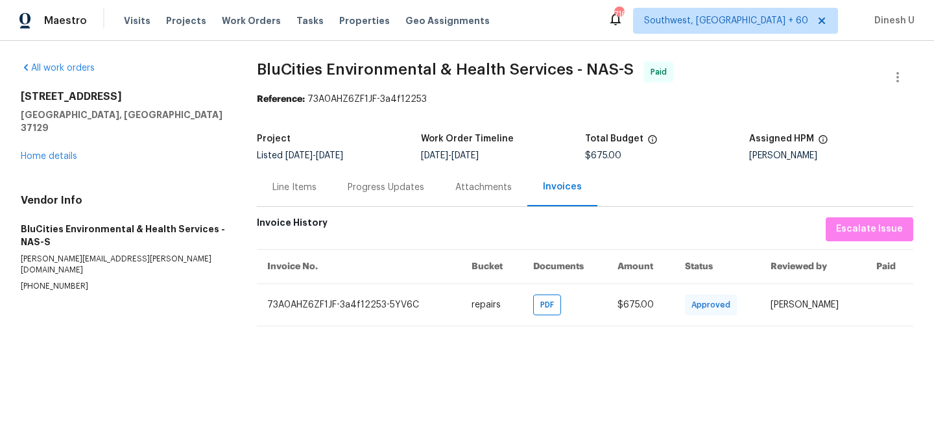
click at [391, 189] on div "Progress Updates" at bounding box center [386, 187] width 77 height 13
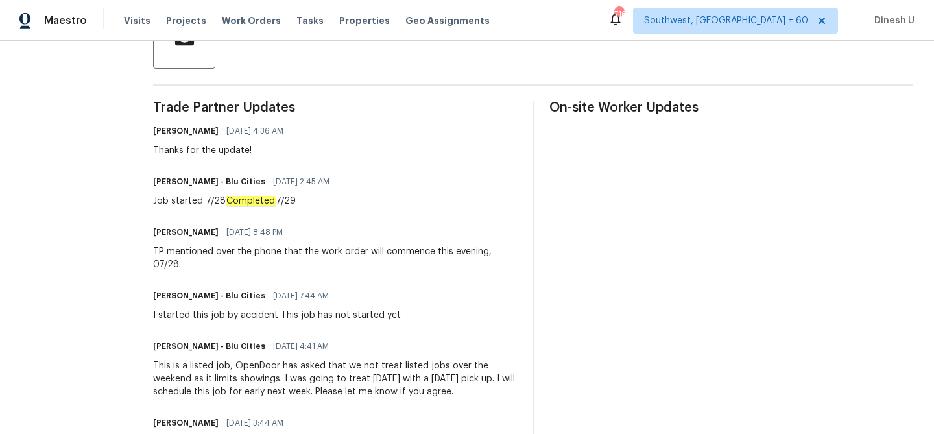
scroll to position [335, 0]
